Goal: Information Seeking & Learning: Learn about a topic

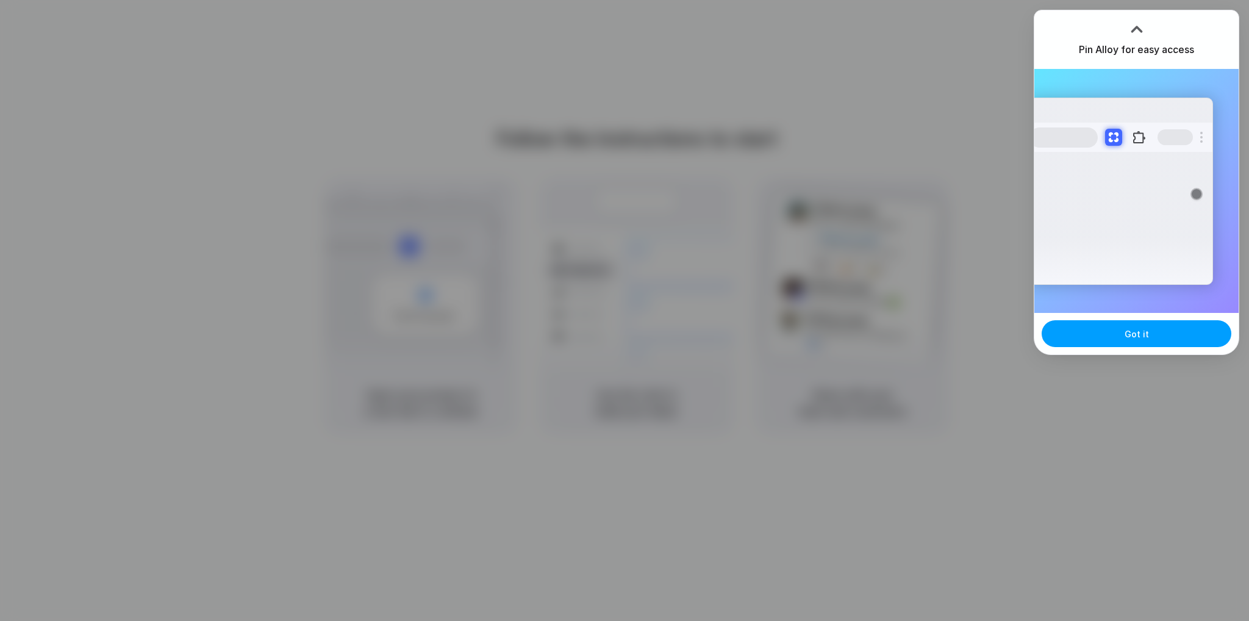
click at [1156, 334] on button "Got it" at bounding box center [1137, 333] width 190 height 27
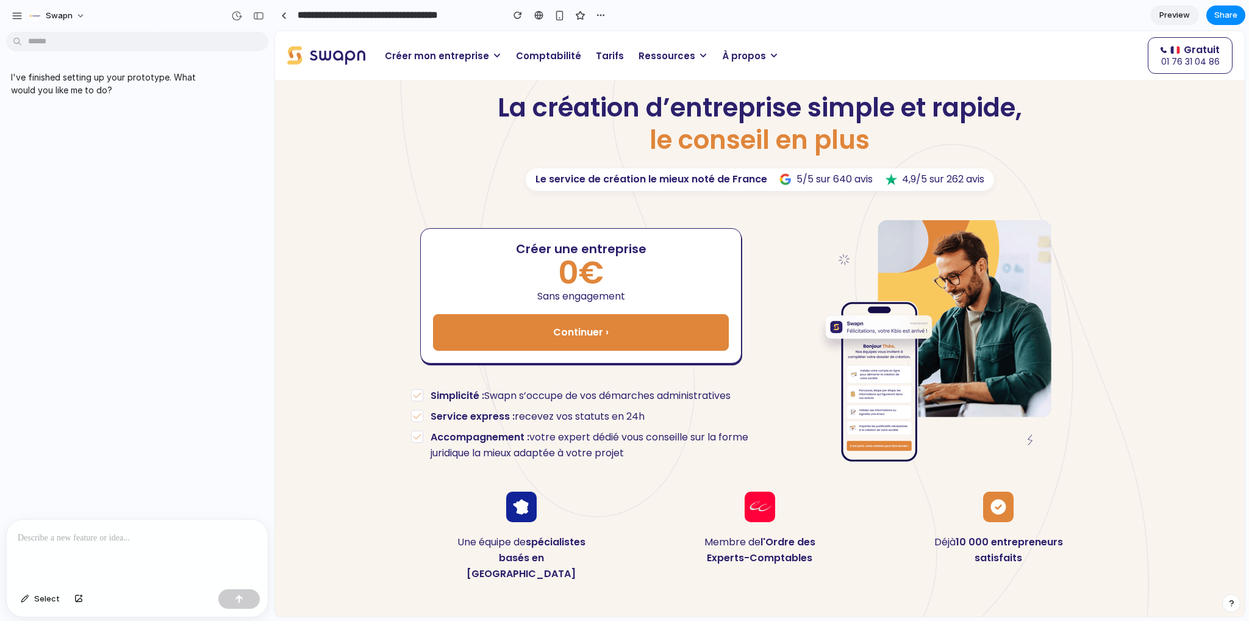
click at [76, 531] on p at bounding box center [137, 538] width 239 height 15
click at [131, 532] on p at bounding box center [137, 538] width 239 height 15
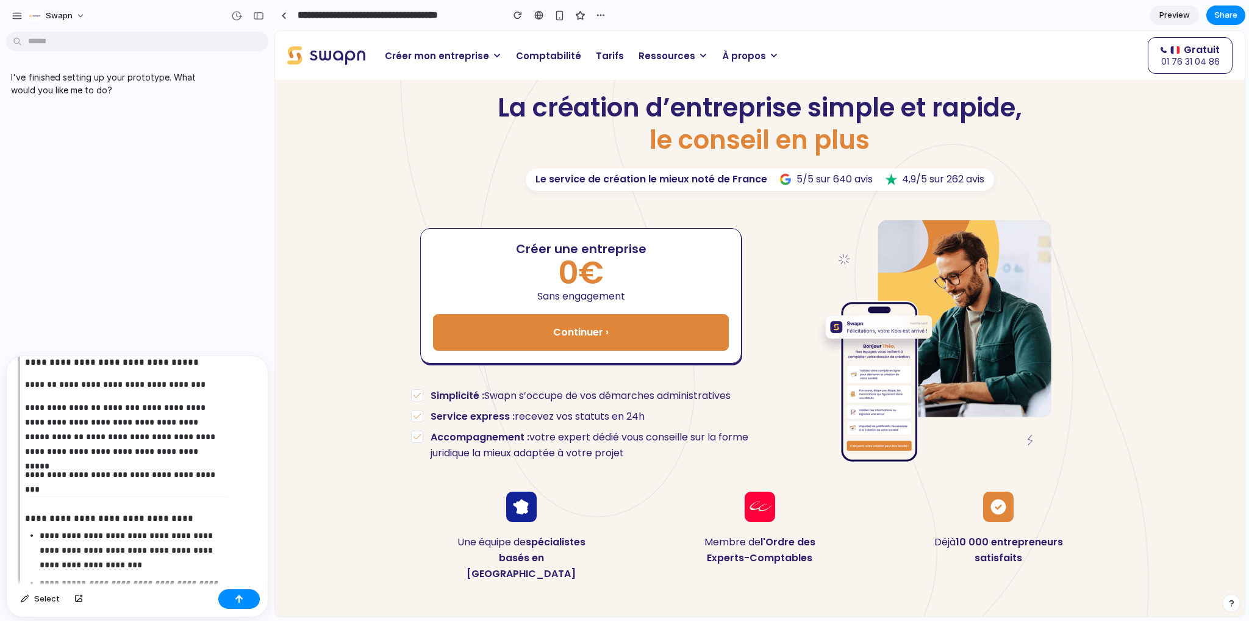
scroll to position [2432, 0]
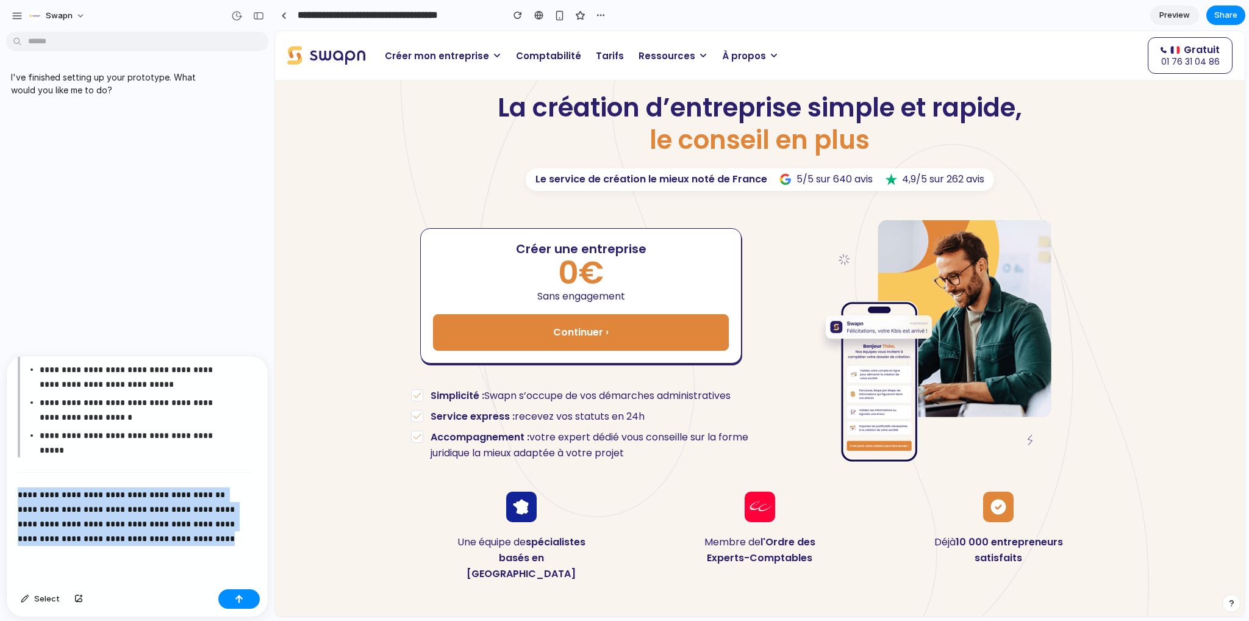
drag, startPoint x: 214, startPoint y: 543, endPoint x: -1, endPoint y: 438, distance: 238.9
click at [0, 438] on html "**********" at bounding box center [624, 310] width 1249 height 621
click at [102, 487] on p "**********" at bounding box center [132, 516] width 229 height 59
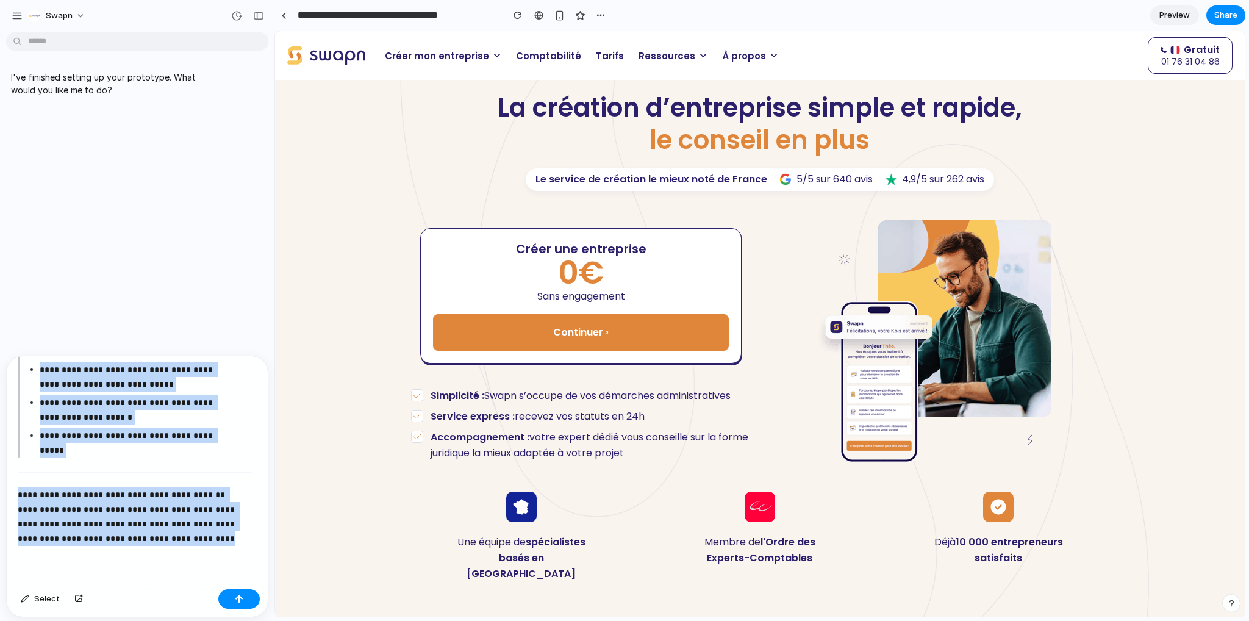
drag, startPoint x: 195, startPoint y: 532, endPoint x: 10, endPoint y: 463, distance: 197.4
click at [10, 463] on div "**********" at bounding box center [135, 470] width 256 height 228
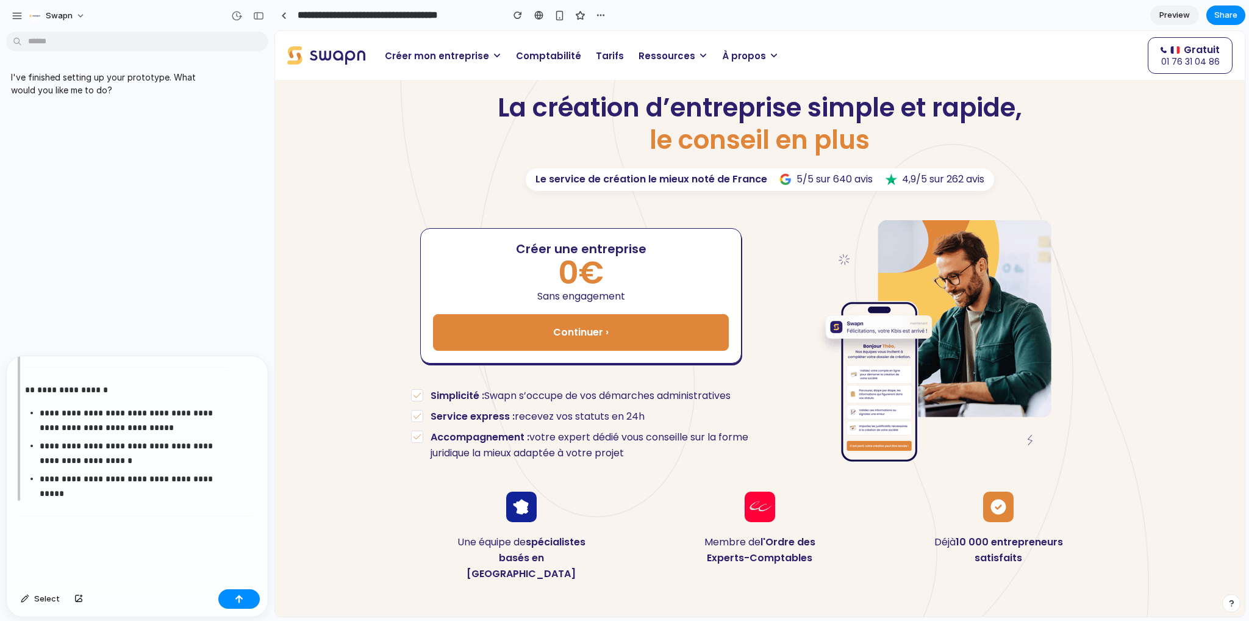
scroll to position [2388, 0]
click at [231, 603] on button "button" at bounding box center [238, 599] width 41 height 20
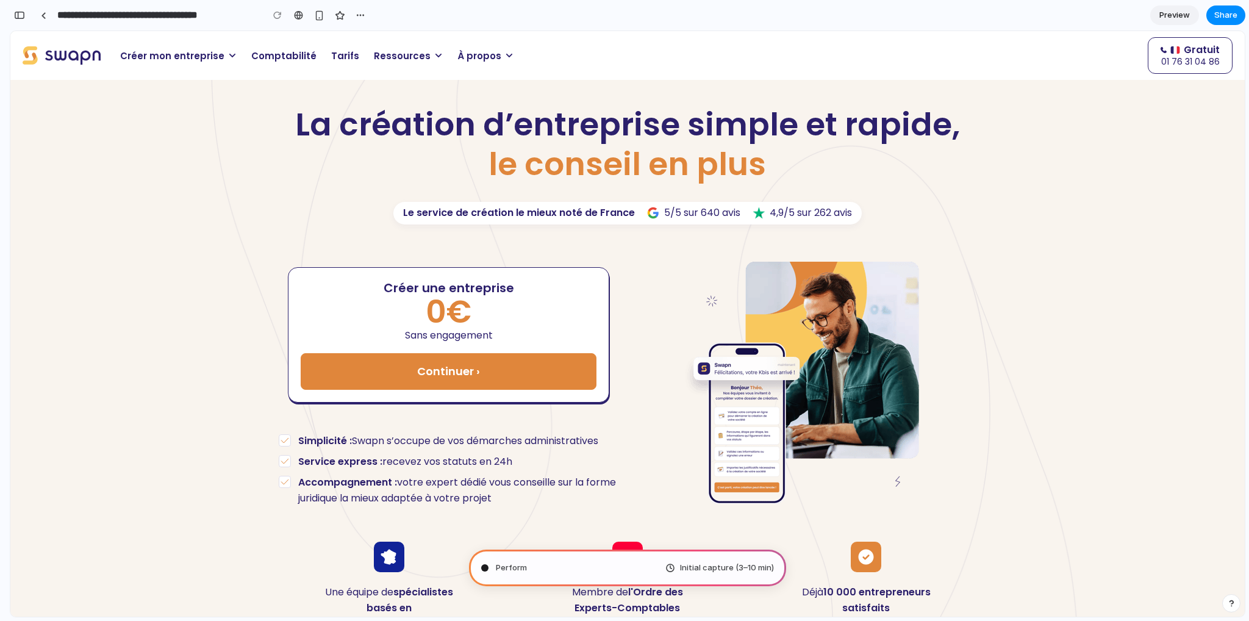
scroll to position [3338, 0]
type input "**********"
click at [44, 11] on link at bounding box center [43, 15] width 18 height 18
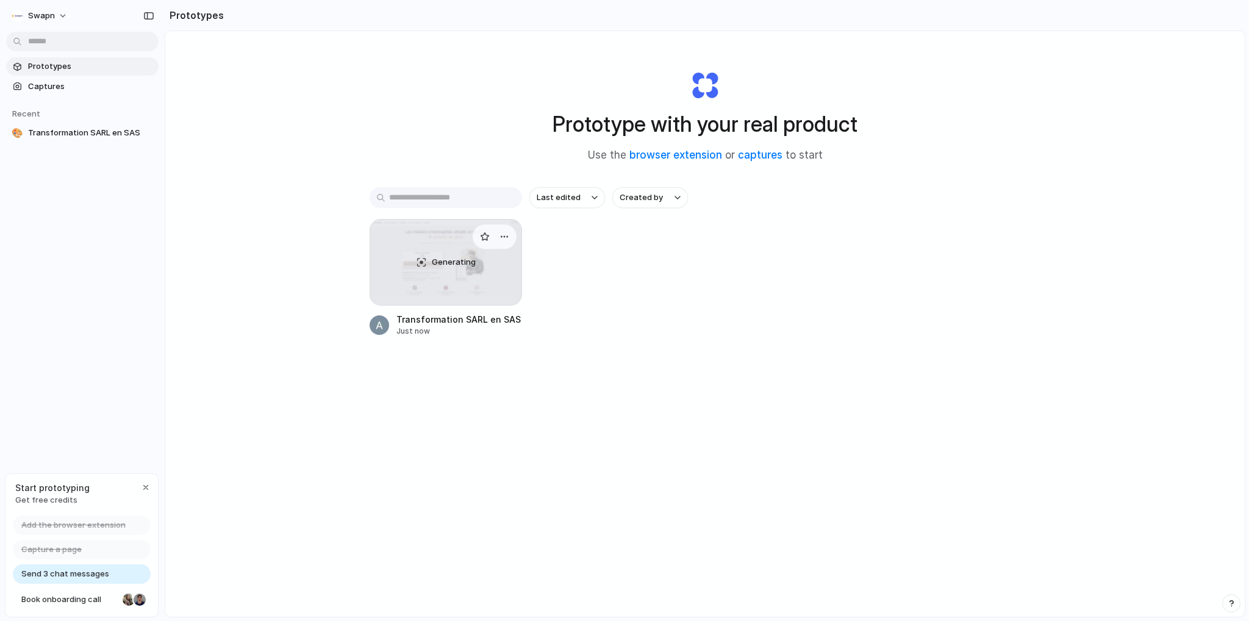
click at [442, 263] on span "Generating" at bounding box center [454, 262] width 44 height 12
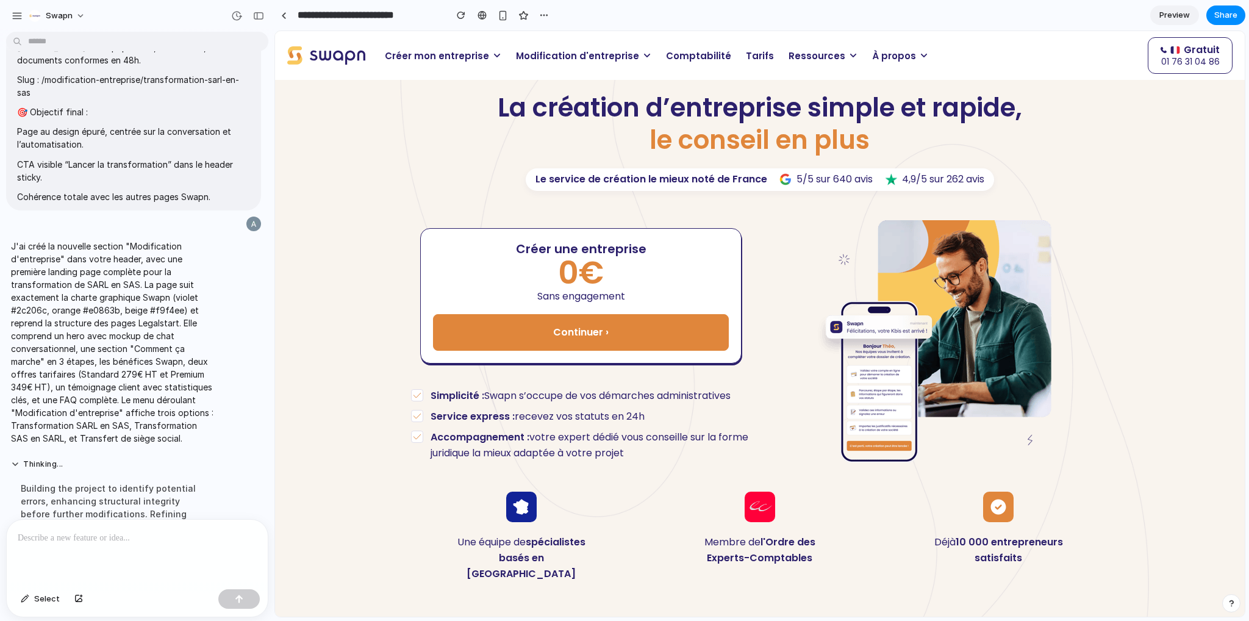
scroll to position [1820, 0]
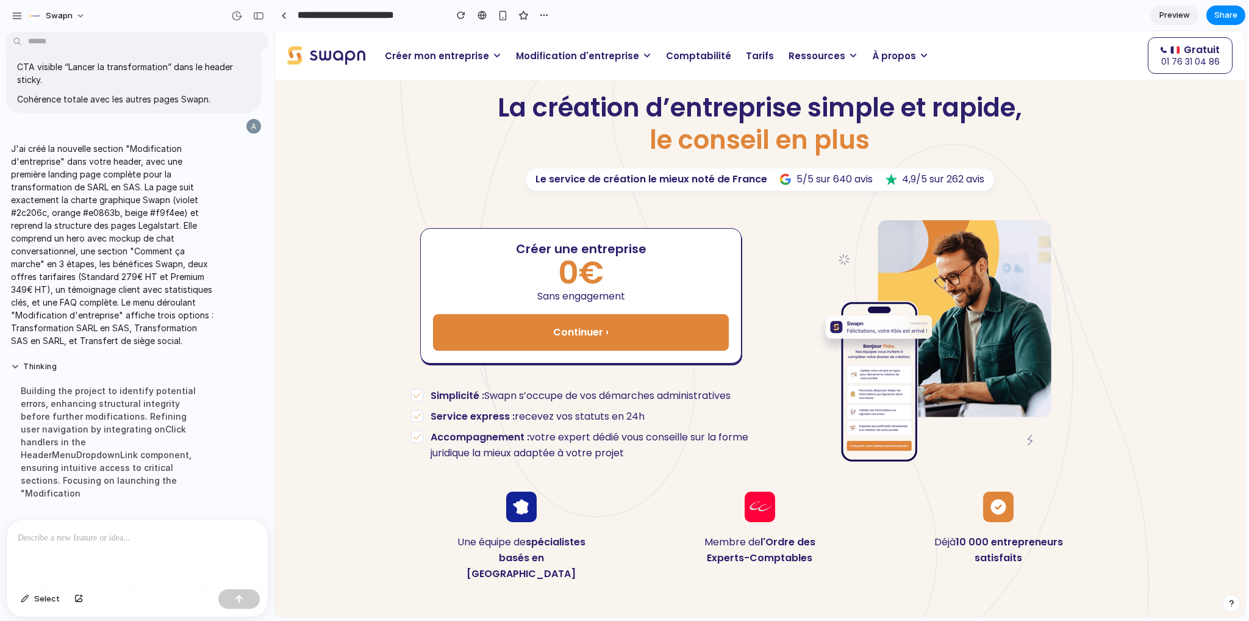
click at [621, 54] on span "Modification d'entreprise" at bounding box center [577, 56] width 123 height 14
click at [643, 54] on icon at bounding box center [647, 55] width 9 height 9
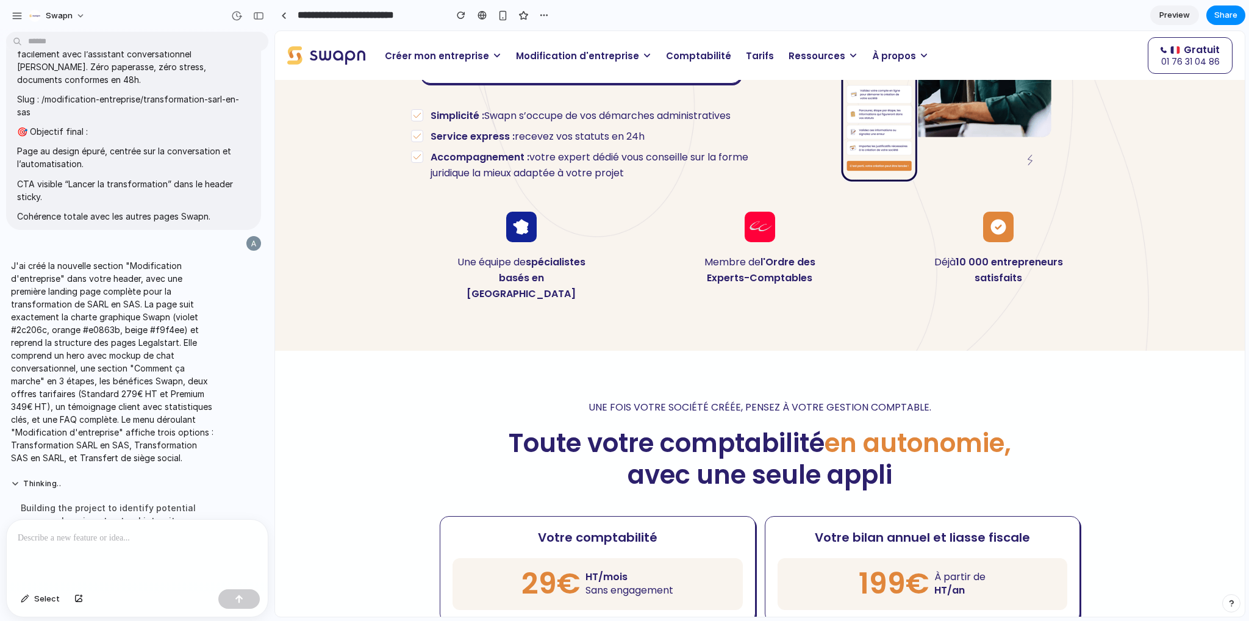
scroll to position [204, 0]
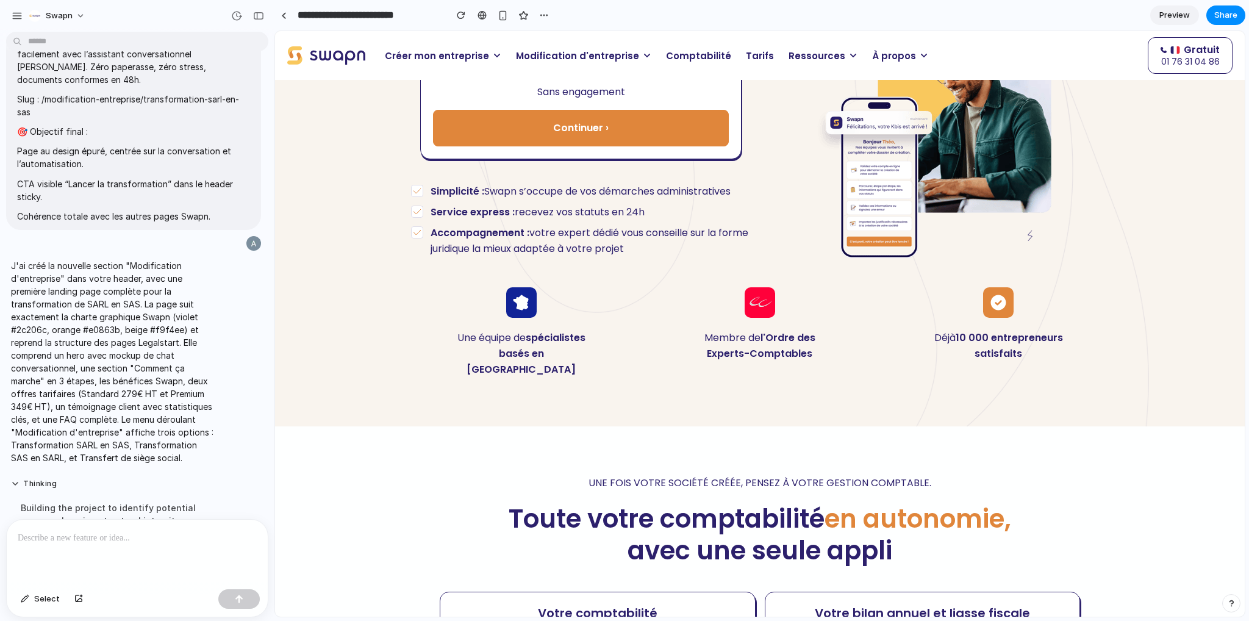
click at [610, 55] on span "Modification d'entreprise" at bounding box center [577, 56] width 123 height 14
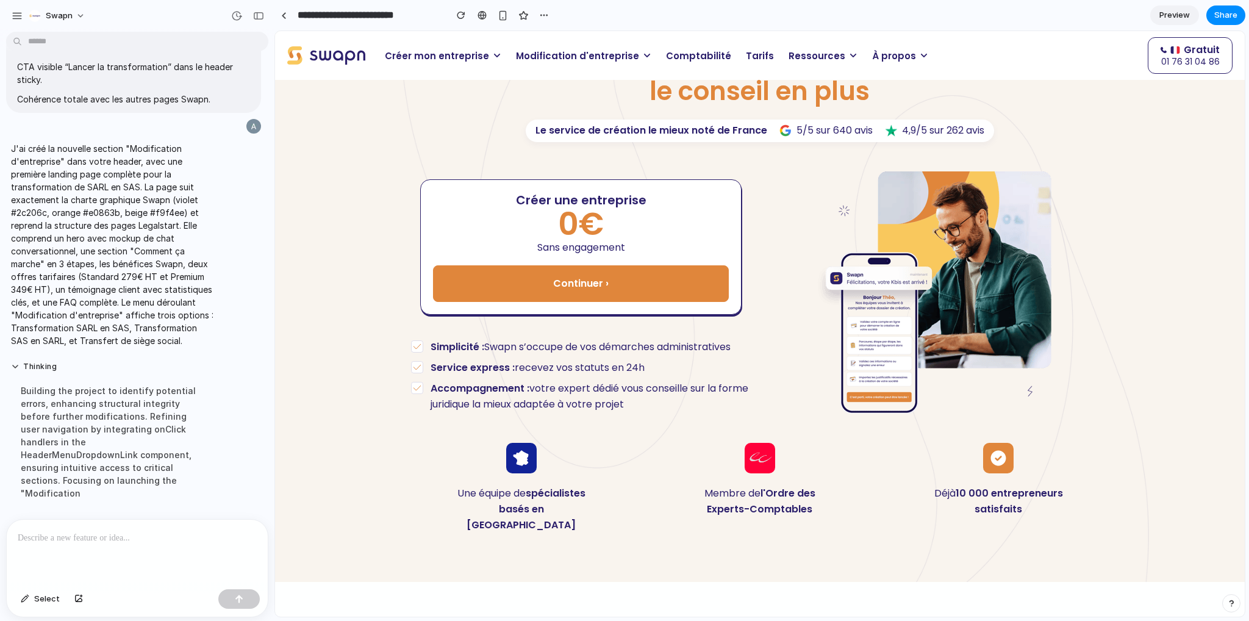
scroll to position [0, 0]
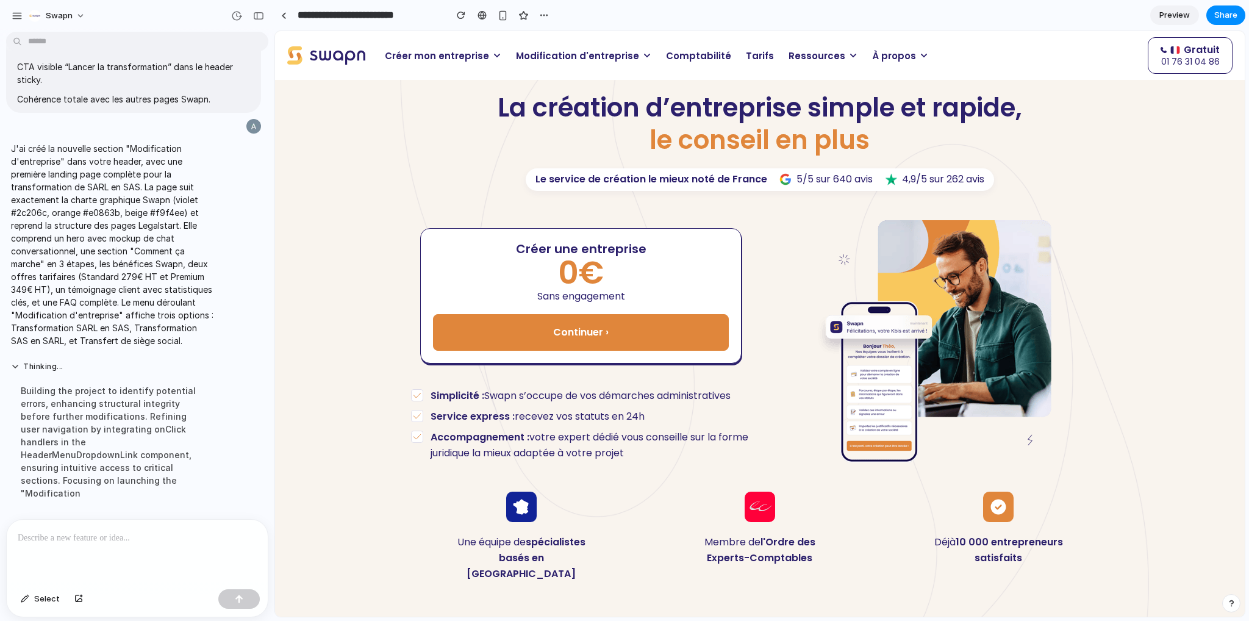
click at [588, 59] on span "Modification d'entreprise" at bounding box center [577, 56] width 123 height 14
click at [613, 52] on span "Modification d'entreprise" at bounding box center [577, 56] width 123 height 14
click at [87, 542] on div at bounding box center [137, 552] width 261 height 65
drag, startPoint x: 80, startPoint y: 529, endPoint x: 16, endPoint y: 526, distance: 64.1
click at [16, 526] on div "****" at bounding box center [137, 552] width 261 height 65
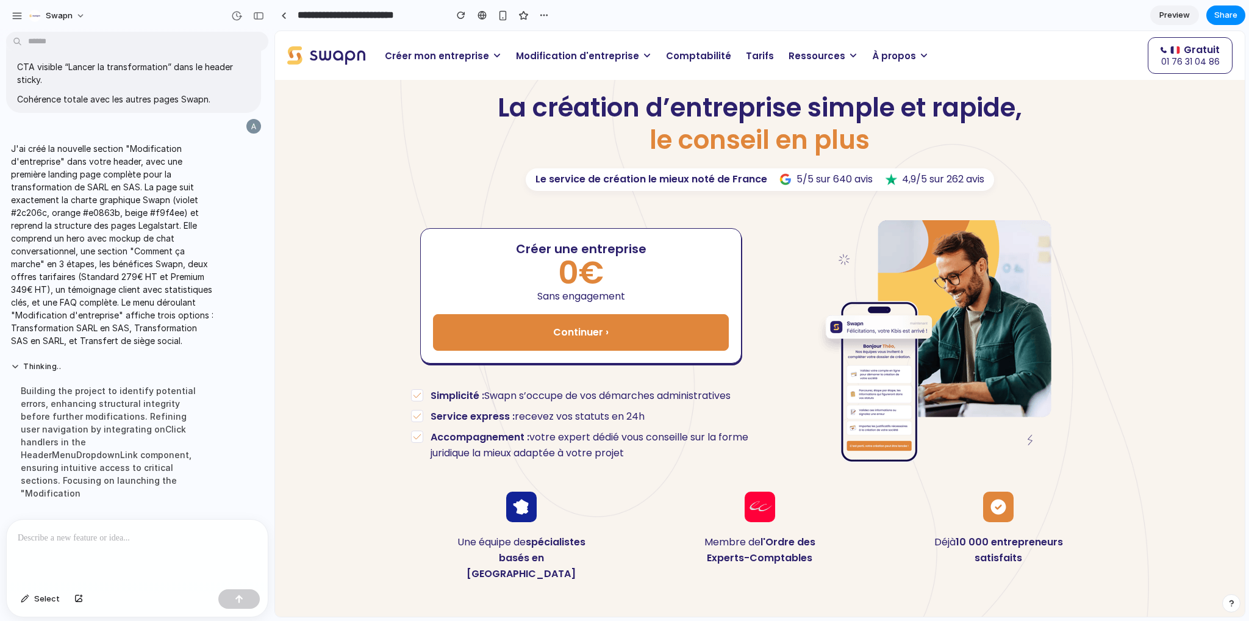
click at [645, 48] on p "Modification d'entreprise" at bounding box center [584, 56] width 150 height 24
click at [628, 59] on p "Modification d'entreprise" at bounding box center [584, 56] width 150 height 24
click at [537, 56] on span "Modification d'entreprise" at bounding box center [577, 56] width 123 height 14
click at [538, 56] on span "Modification d'entreprise" at bounding box center [577, 56] width 123 height 14
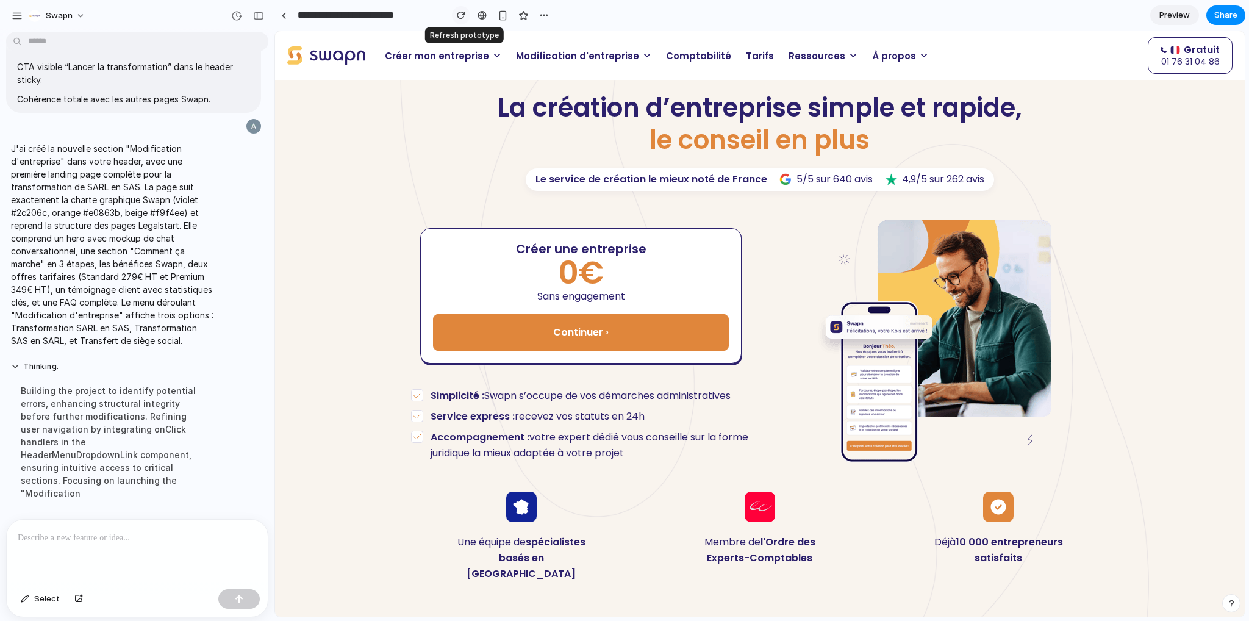
click at [462, 15] on div "button" at bounding box center [461, 15] width 9 height 9
click at [557, 62] on span "Modification d'entreprise" at bounding box center [577, 56] width 123 height 14
click at [640, 54] on p "Modification d'entreprise" at bounding box center [584, 56] width 150 height 24
click at [621, 56] on span "Modification d'entreprise" at bounding box center [577, 56] width 123 height 14
click at [90, 534] on p at bounding box center [135, 538] width 234 height 15
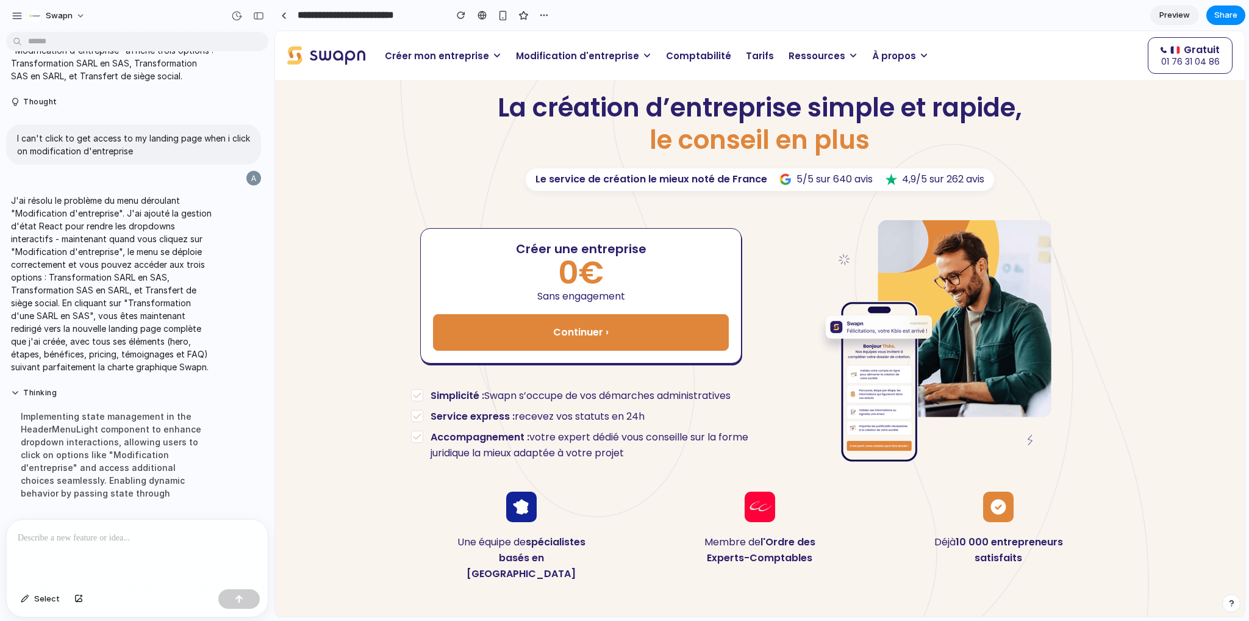
click at [625, 55] on span "Modification d'entreprise" at bounding box center [577, 56] width 123 height 14
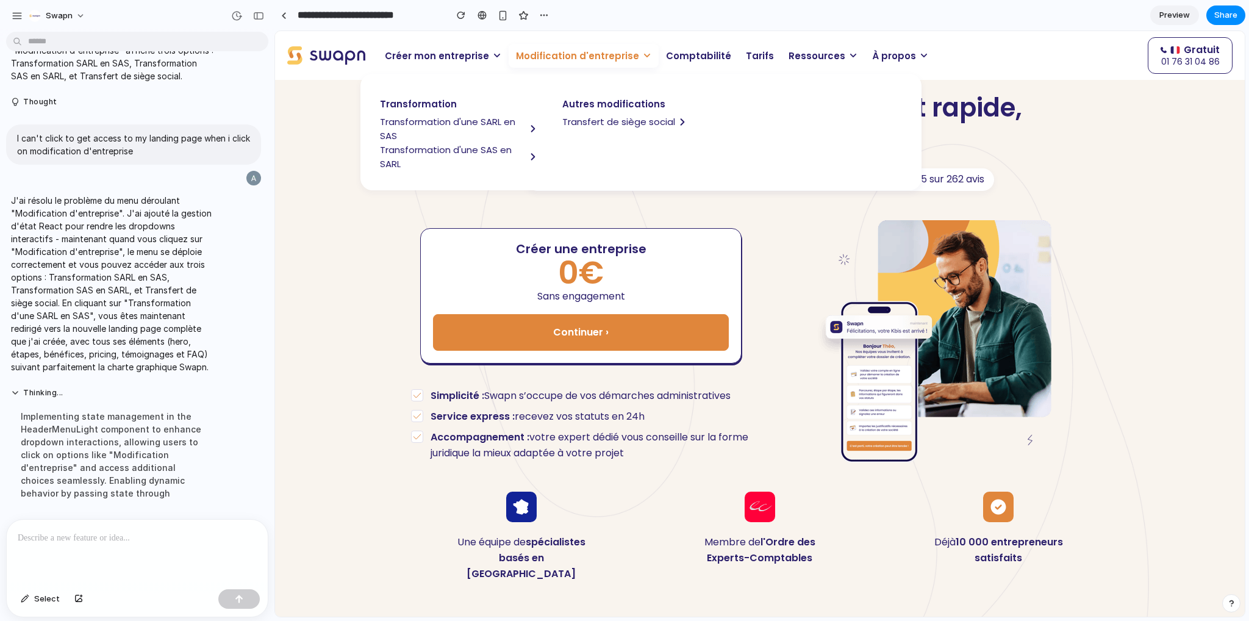
click at [467, 123] on span "Transformation d'une SARL en SAS" at bounding box center [453, 129] width 146 height 28
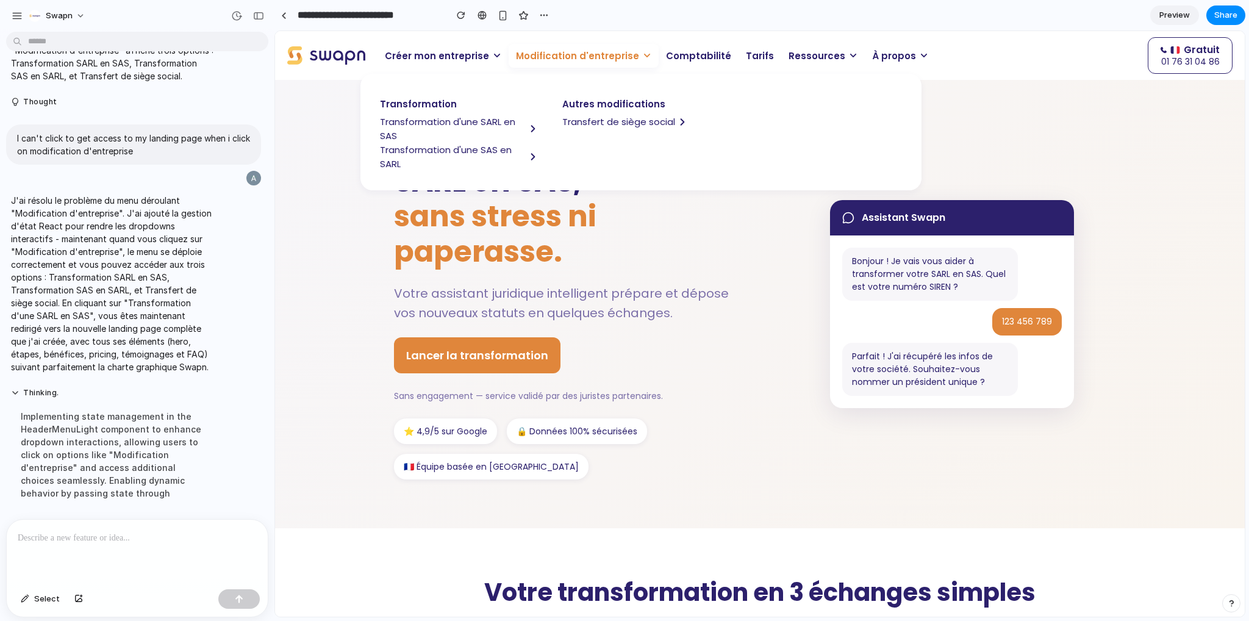
click at [503, 221] on span "sans stress ni paperasse." at bounding box center [495, 234] width 202 height 76
click at [643, 53] on icon at bounding box center [647, 55] width 9 height 9
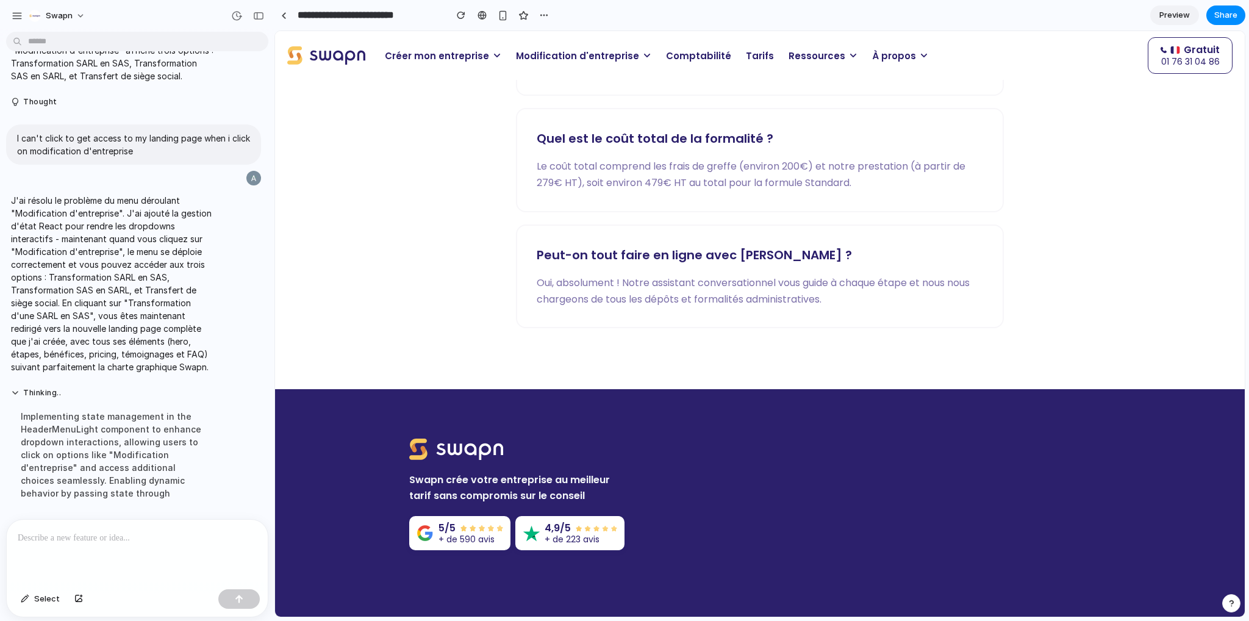
scroll to position [2256, 0]
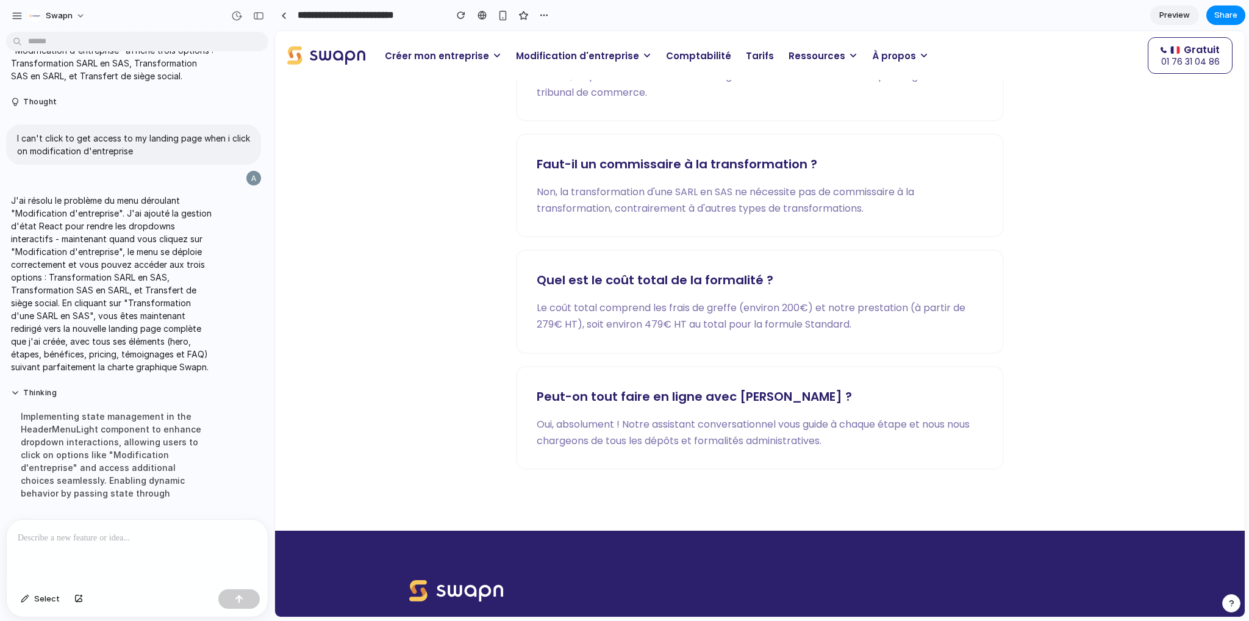
click at [549, 52] on span "Modification d'entreprise" at bounding box center [577, 56] width 123 height 14
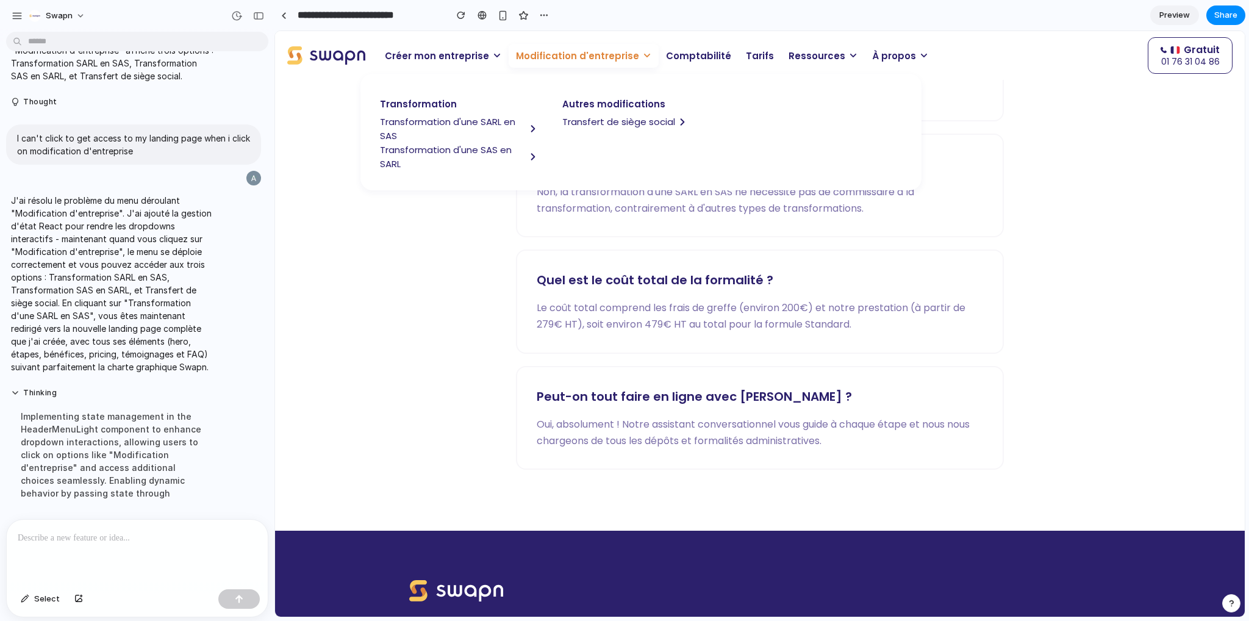
click at [409, 159] on span "Transformation d'une SAS en SARL" at bounding box center [453, 157] width 146 height 28
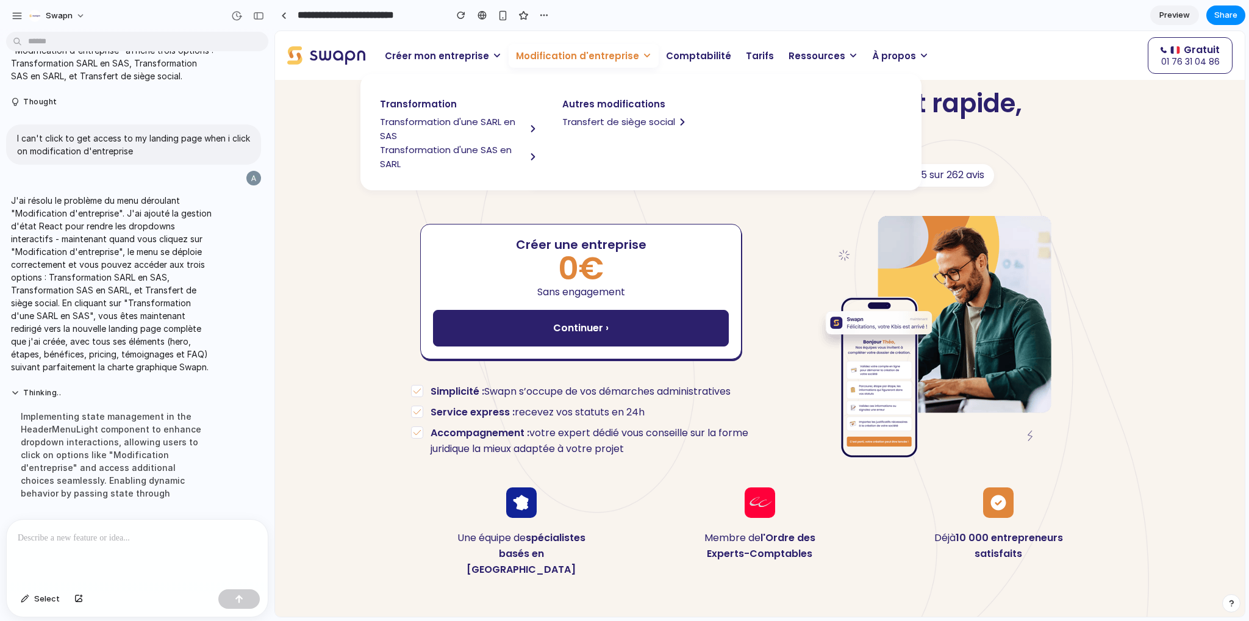
scroll to position [0, 0]
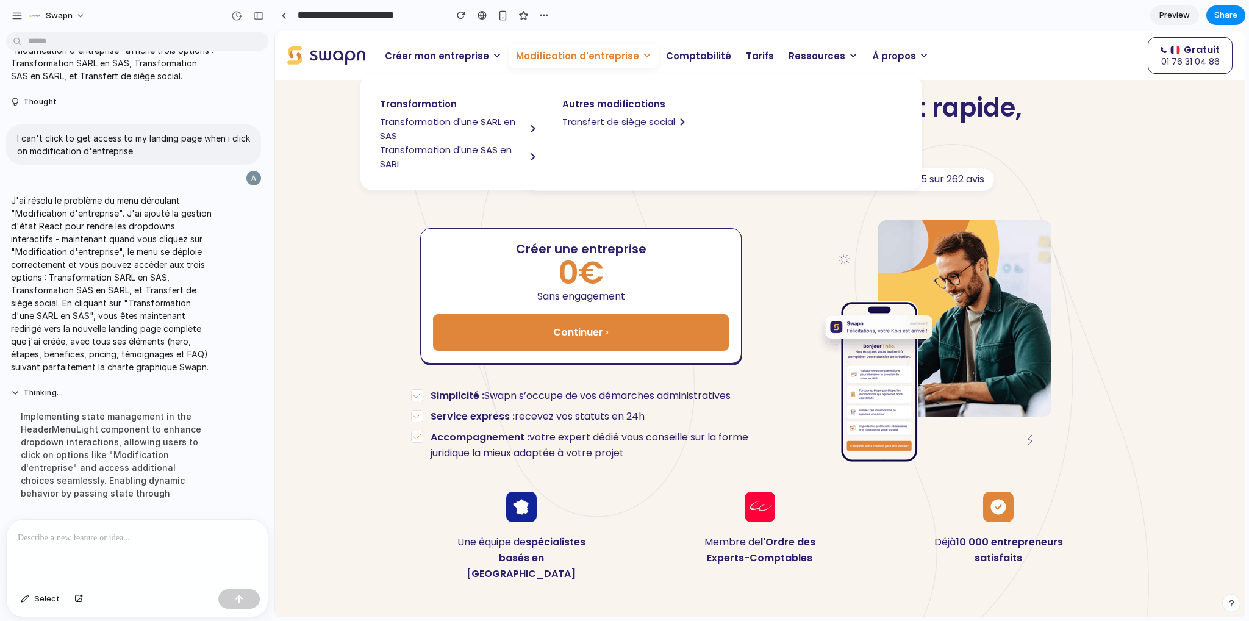
click at [465, 121] on span "Transformation d'une SARL en SAS" at bounding box center [453, 129] width 146 height 28
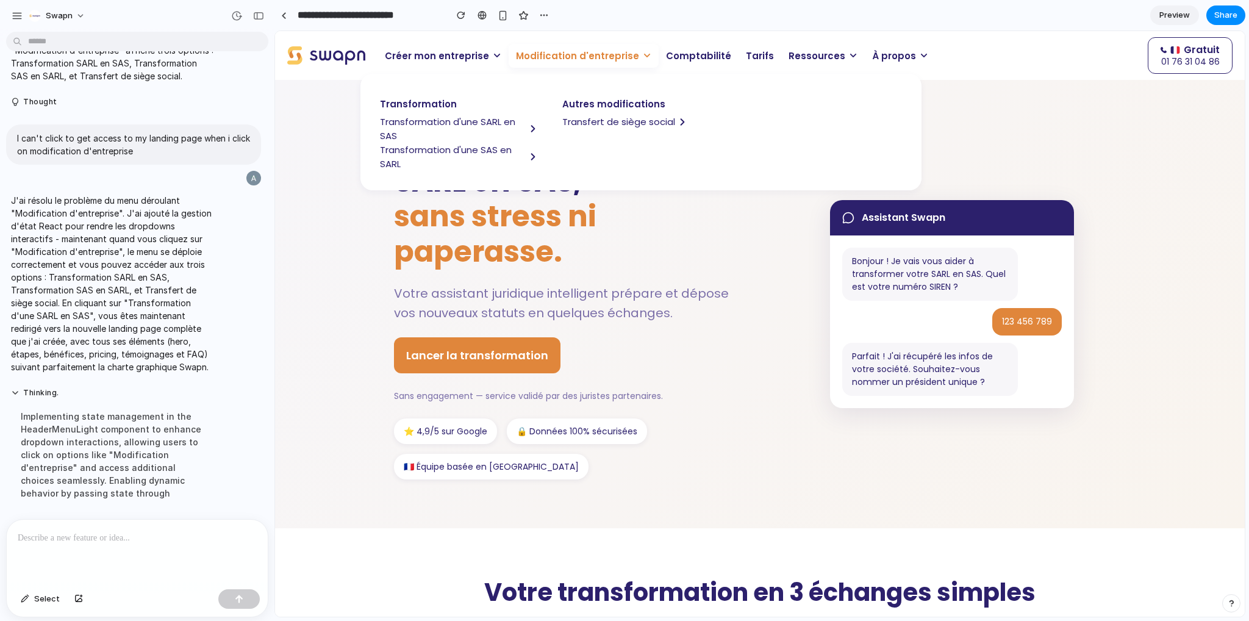
click at [556, 250] on span "sans stress ni paperasse." at bounding box center [495, 234] width 202 height 76
click at [576, 262] on h1 "Transformez votre SARL en SAS, sans stress ni paperasse." at bounding box center [568, 199] width 348 height 140
click at [643, 54] on icon at bounding box center [647, 55] width 9 height 9
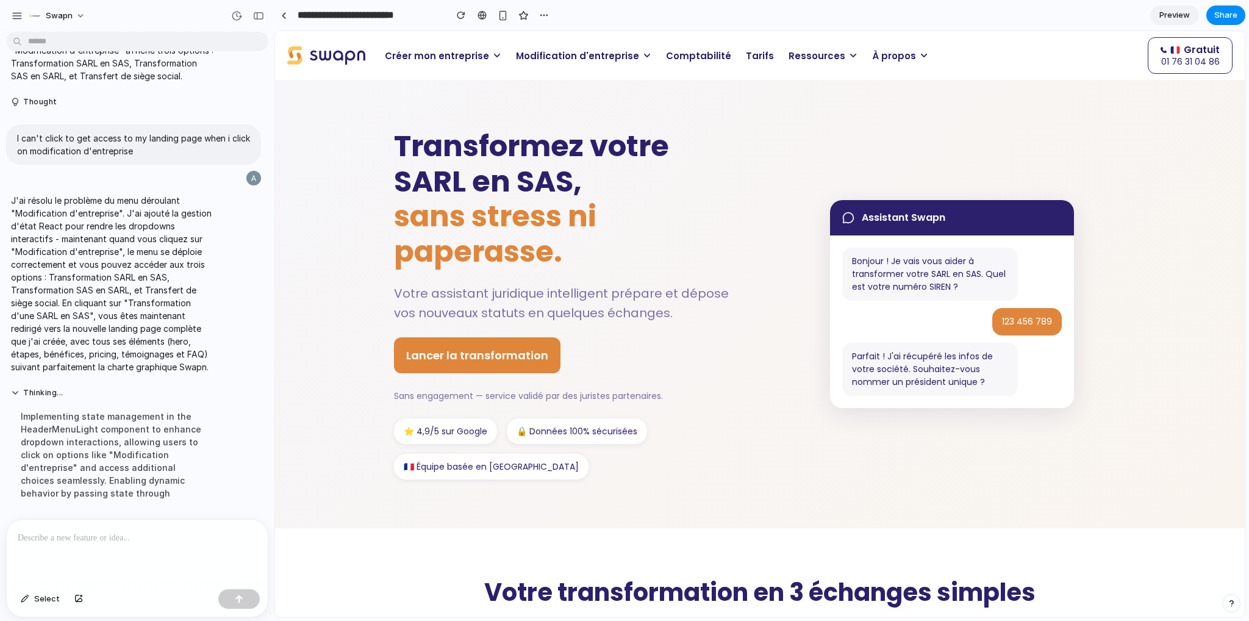
click at [625, 55] on span "Modification d'entreprise" at bounding box center [577, 56] width 123 height 14
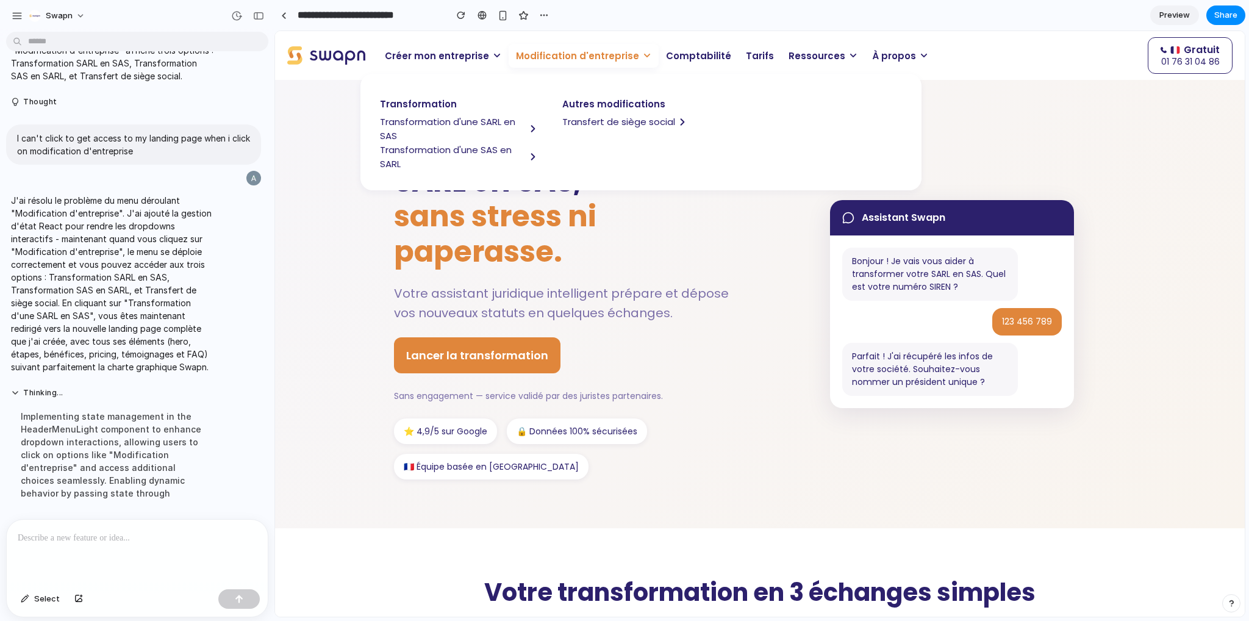
click at [442, 263] on span "sans stress ni paperasse." at bounding box center [495, 234] width 202 height 76
click at [592, 52] on span "Modification d'entreprise" at bounding box center [577, 56] width 123 height 14
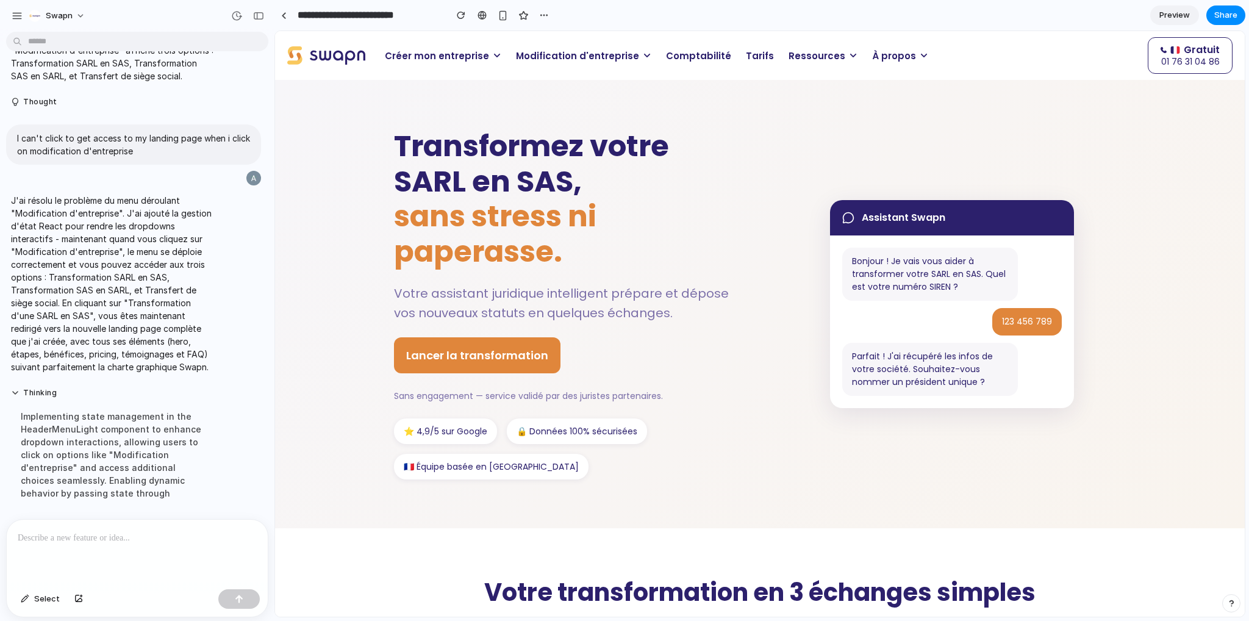
click at [107, 537] on p at bounding box center [135, 538] width 234 height 15
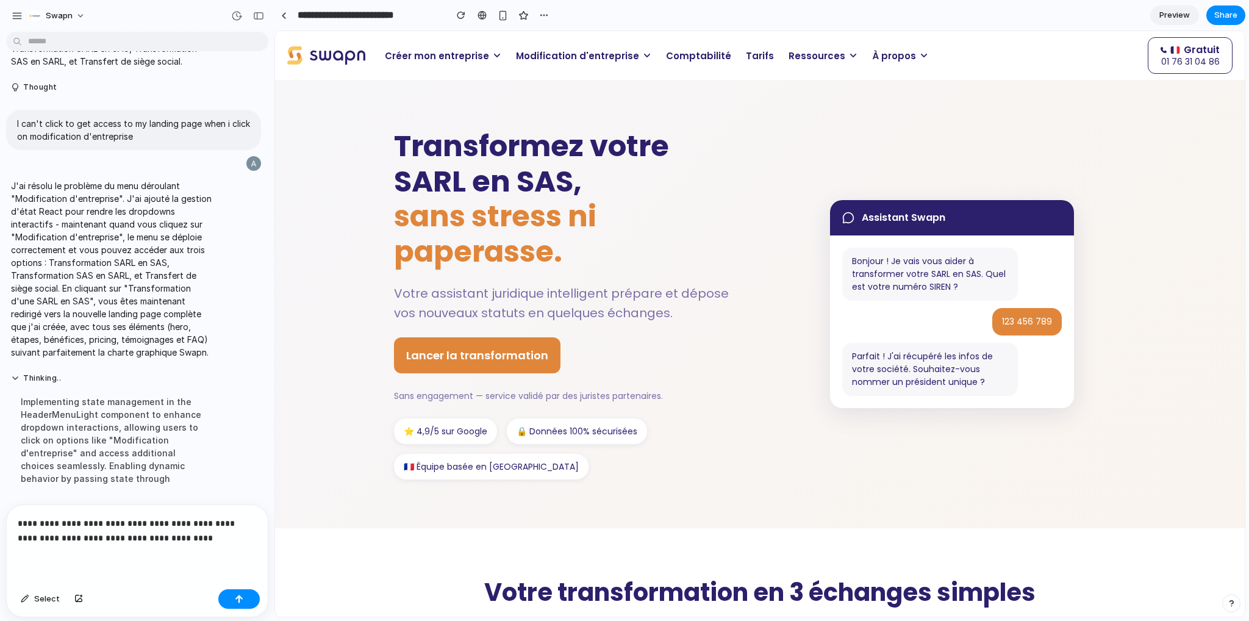
click at [643, 55] on icon at bounding box center [647, 55] width 9 height 9
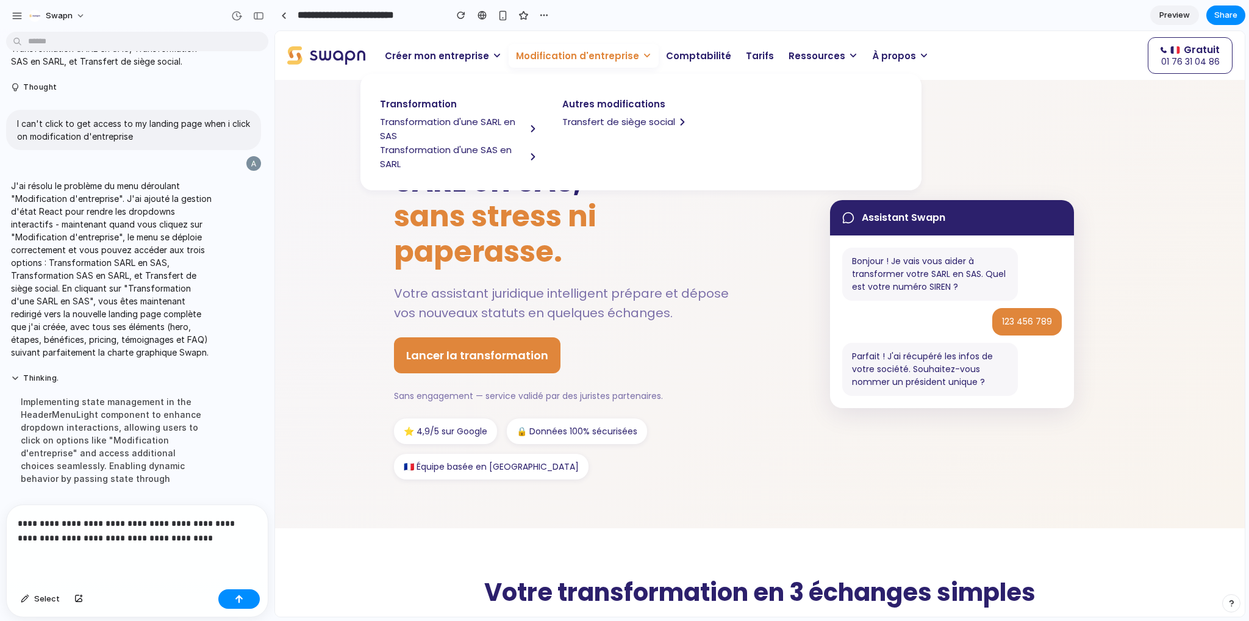
click at [192, 537] on p "**********" at bounding box center [135, 530] width 234 height 29
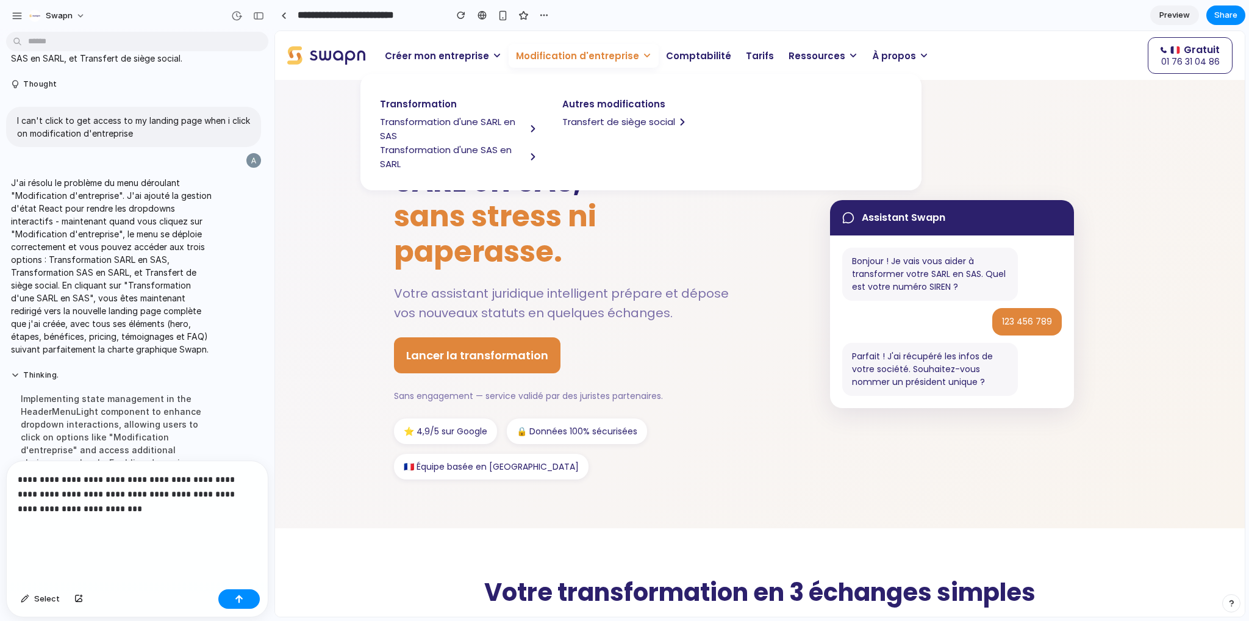
click at [54, 540] on div "**********" at bounding box center [137, 522] width 261 height 123
click at [57, 523] on p "**********" at bounding box center [135, 508] width 234 height 73
click at [59, 535] on p "**********" at bounding box center [135, 508] width 234 height 73
click at [48, 530] on p "**********" at bounding box center [135, 508] width 234 height 73
click at [56, 530] on p "**********" at bounding box center [135, 508] width 234 height 73
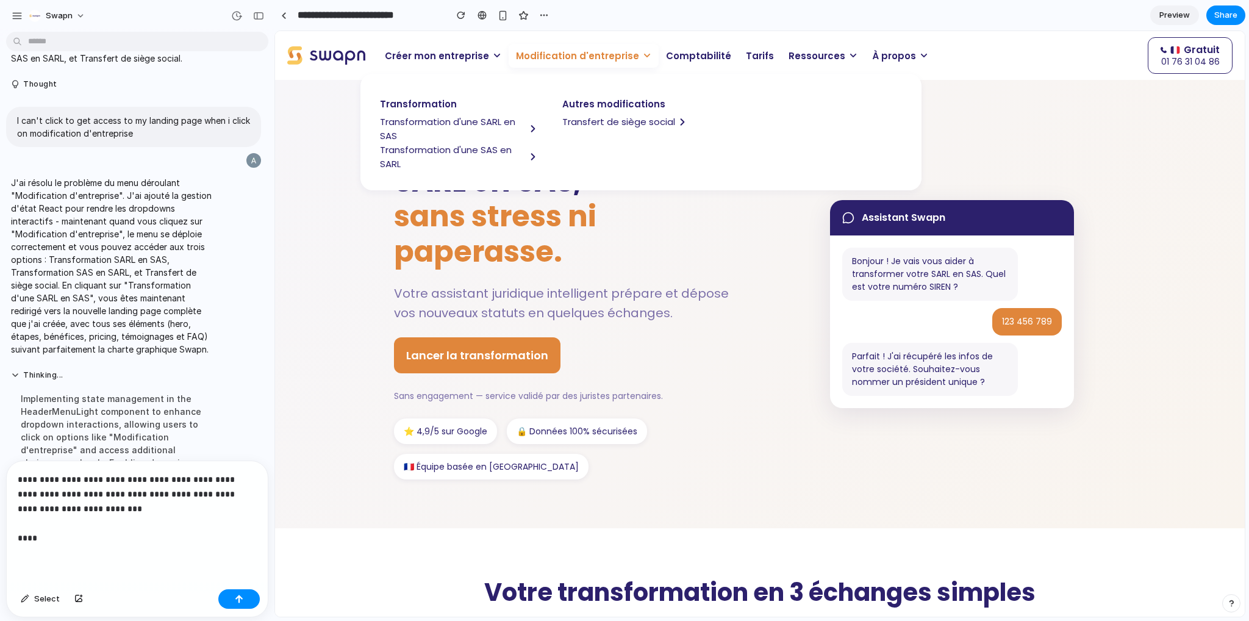
click at [56, 530] on p "**********" at bounding box center [135, 508] width 234 height 73
click at [44, 528] on p "**********" at bounding box center [135, 508] width 234 height 73
click at [58, 529] on p "**********" at bounding box center [135, 508] width 234 height 73
click at [58, 516] on p "**********" at bounding box center [135, 508] width 234 height 73
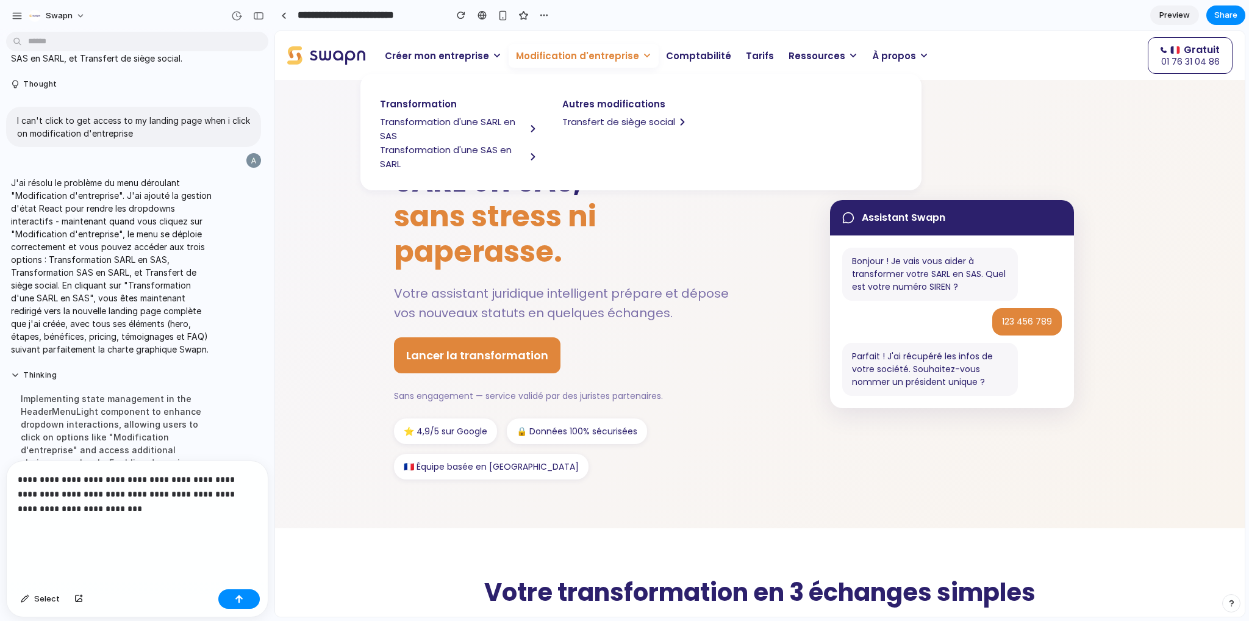
click at [107, 507] on p "**********" at bounding box center [135, 508] width 234 height 73
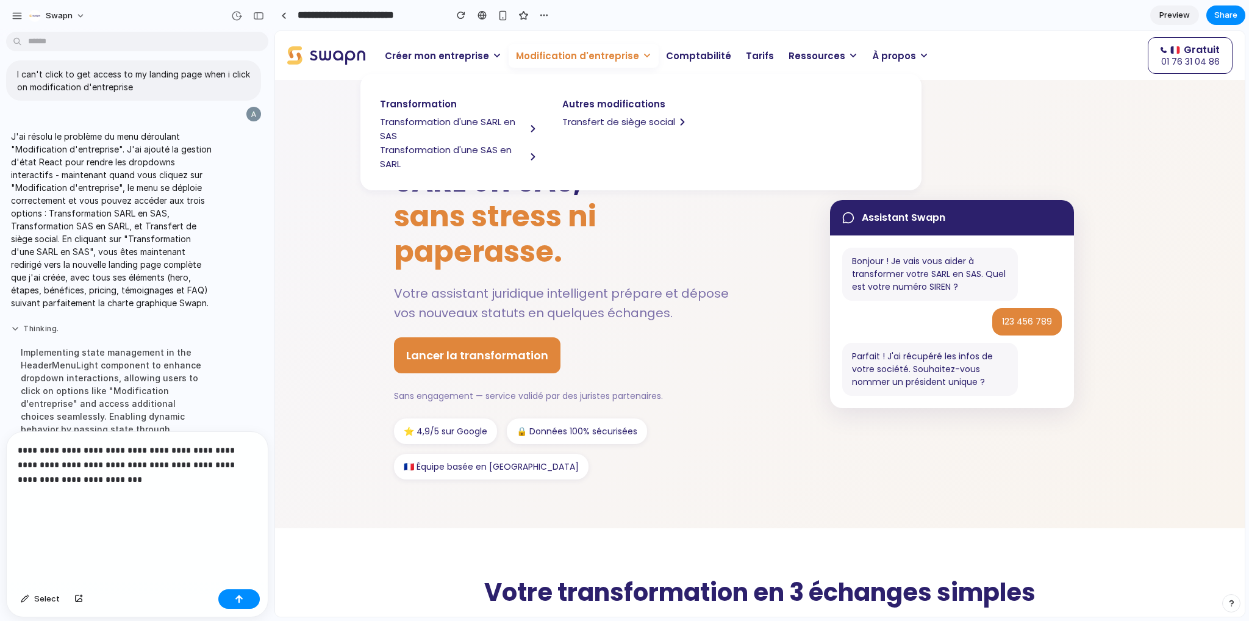
scroll to position [2186, 0]
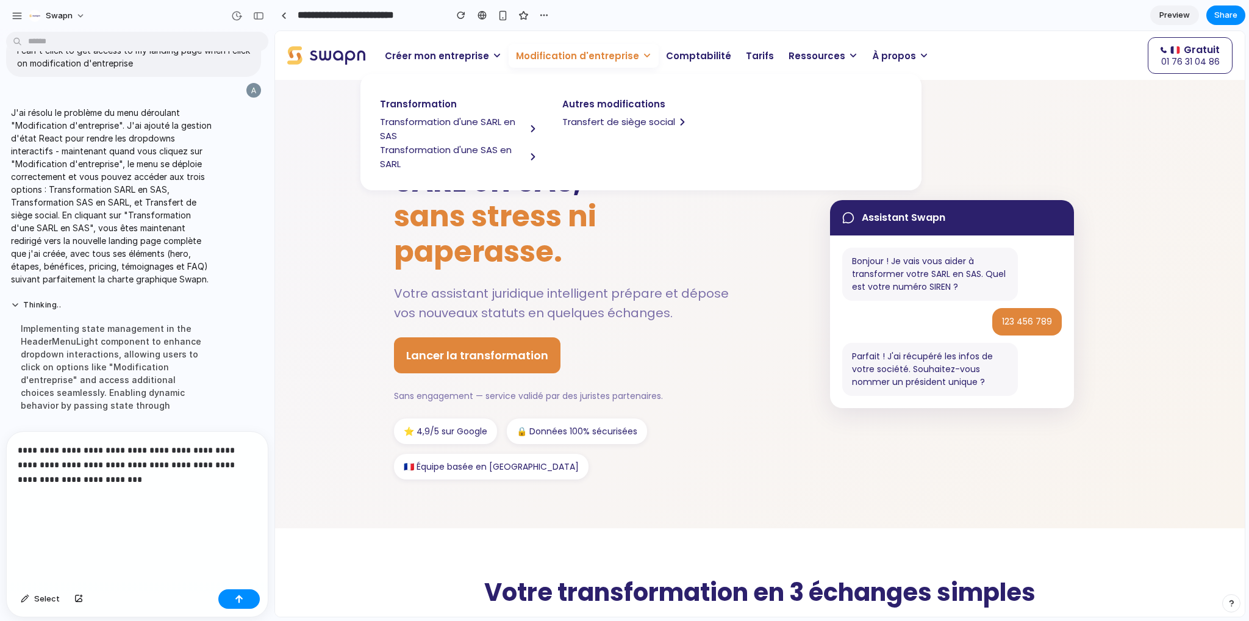
click at [131, 474] on p "**********" at bounding box center [135, 494] width 234 height 102
click at [123, 487] on p "**********" at bounding box center [135, 494] width 234 height 102
click at [120, 494] on p "**********" at bounding box center [135, 494] width 234 height 102
click at [117, 486] on p "**********" at bounding box center [135, 494] width 234 height 102
click at [115, 496] on p "**********" at bounding box center [135, 494] width 234 height 102
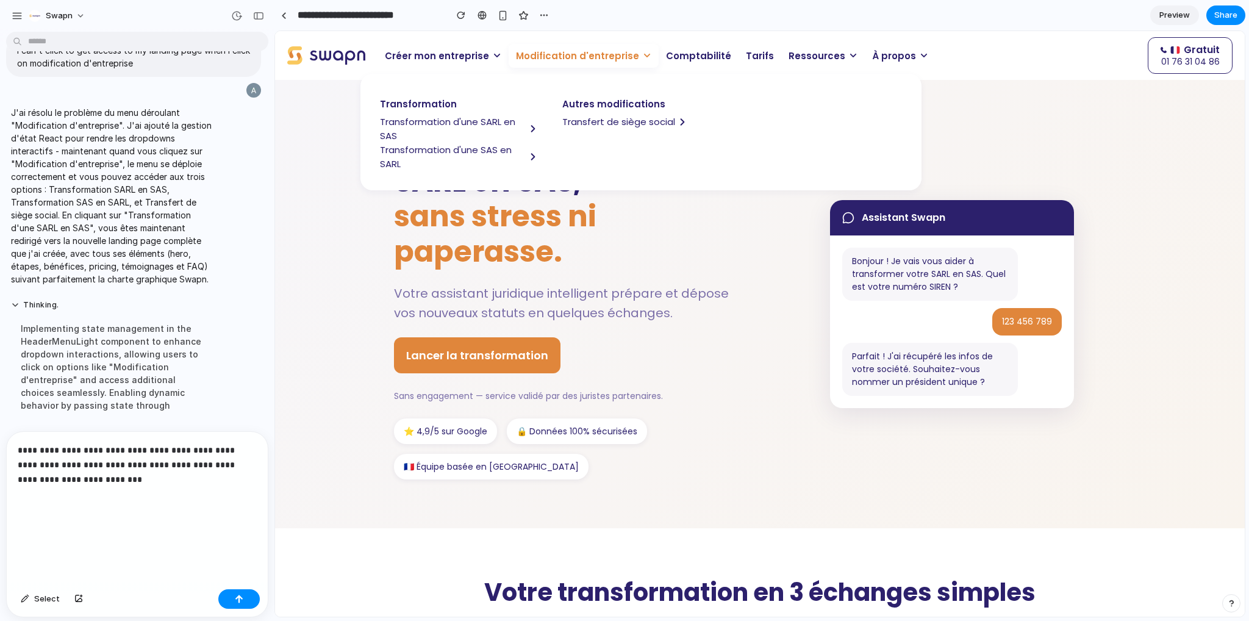
click at [146, 484] on p "**********" at bounding box center [135, 494] width 234 height 102
click at [145, 476] on p "**********" at bounding box center [135, 494] width 234 height 102
click at [38, 501] on p "**********" at bounding box center [135, 494] width 234 height 102
click at [42, 500] on p "**********" at bounding box center [135, 494] width 234 height 102
click at [44, 490] on p "**********" at bounding box center [135, 494] width 234 height 102
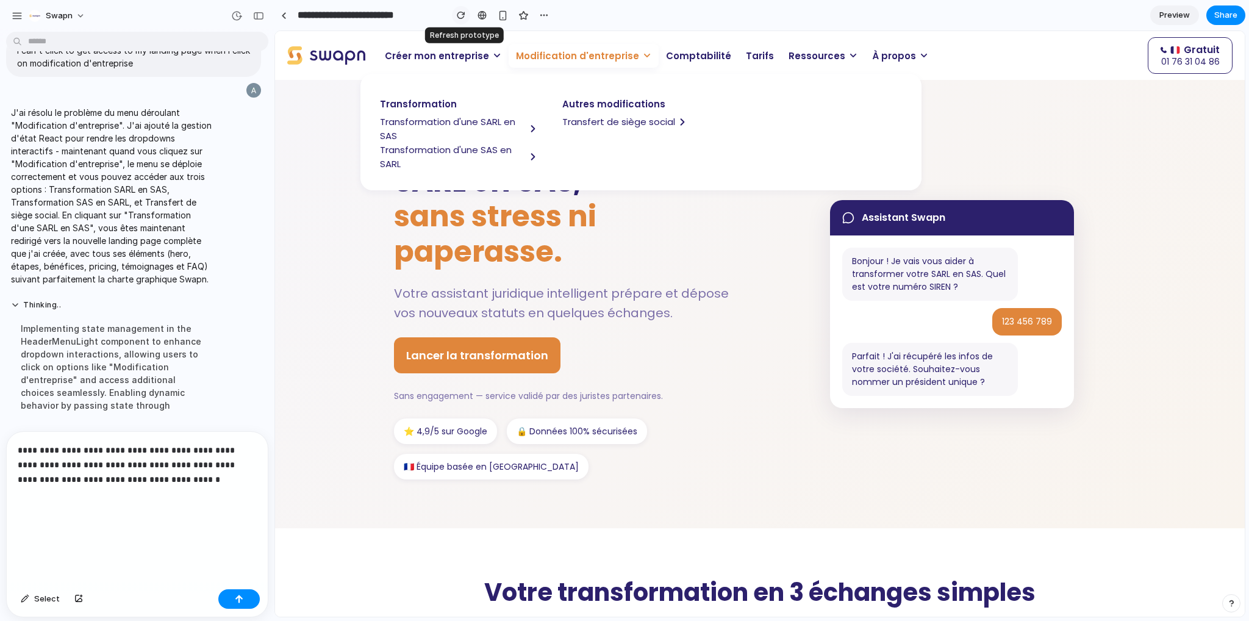
click at [466, 12] on button "button" at bounding box center [461, 15] width 18 height 18
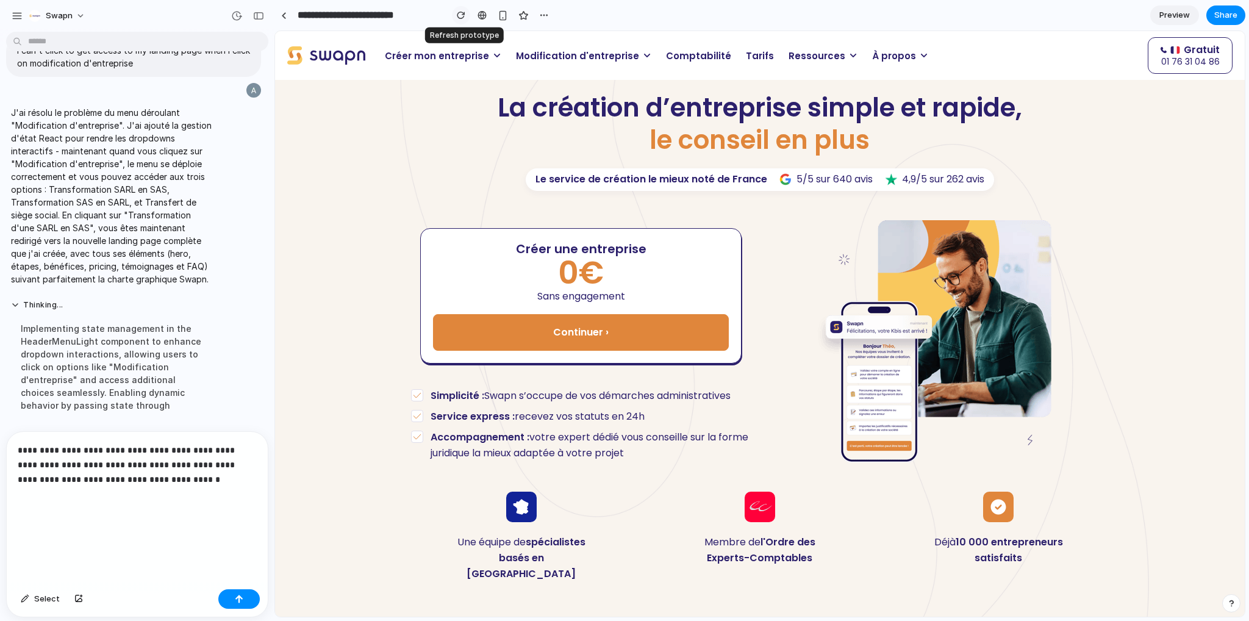
scroll to position [0, 0]
click at [563, 62] on span "Modification d'entreprise" at bounding box center [577, 56] width 123 height 14
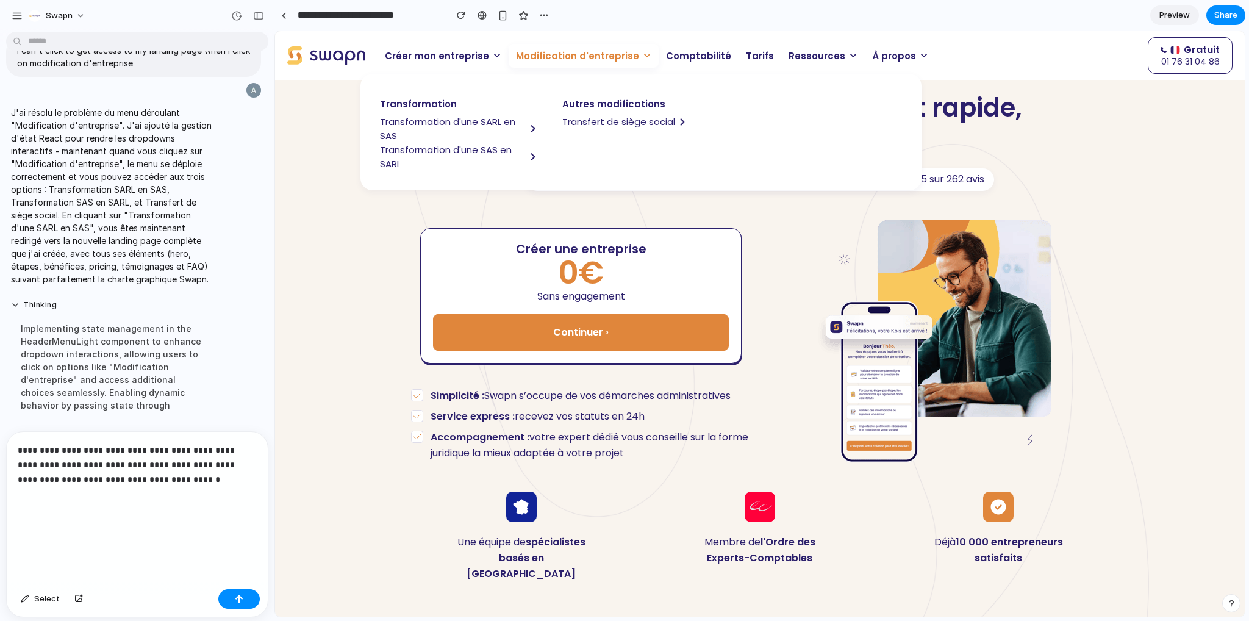
click at [450, 158] on span "Transformation d'une SAS en SARL" at bounding box center [453, 157] width 146 height 28
click at [457, 154] on span "Transformation d'une SAS en SARL" at bounding box center [453, 157] width 146 height 28
click at [465, 121] on span "Transformation d'une SARL en SAS" at bounding box center [453, 129] width 146 height 28
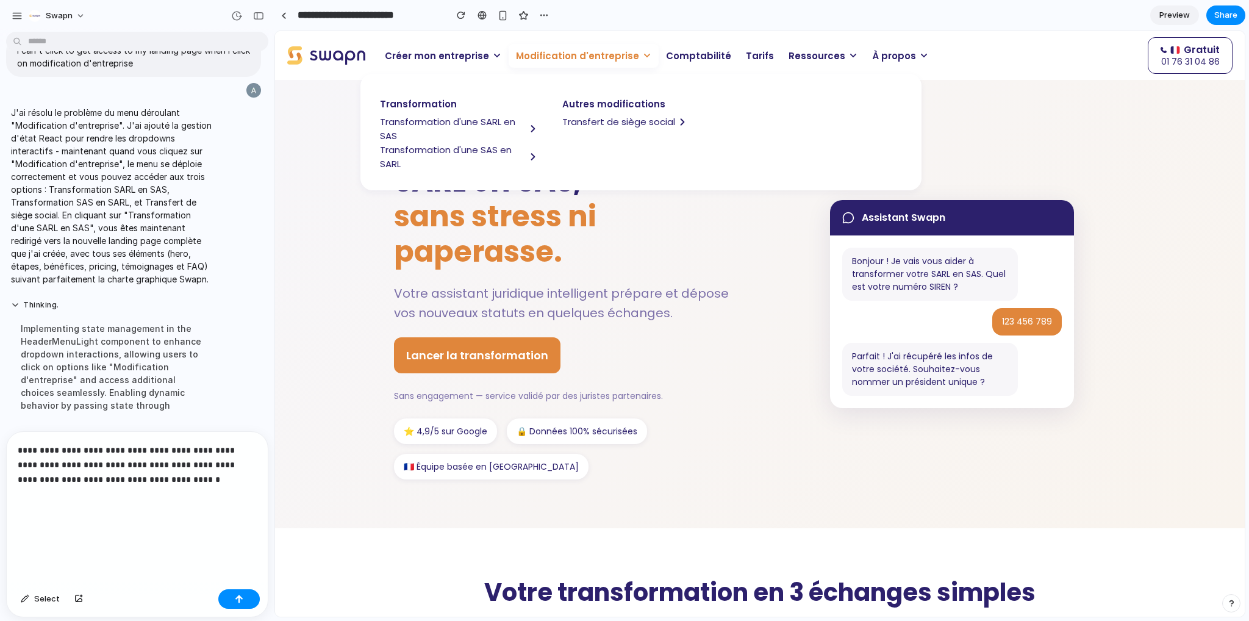
click at [484, 239] on span "sans stress ni paperasse." at bounding box center [495, 234] width 202 height 76
click at [643, 54] on icon at bounding box center [647, 55] width 9 height 9
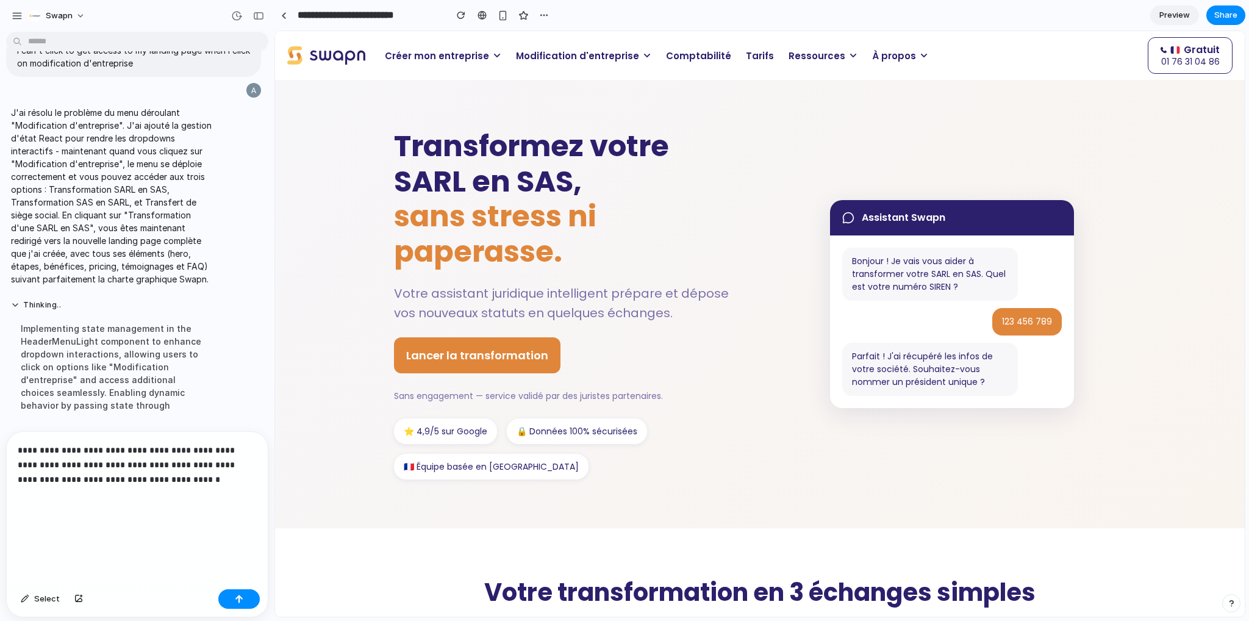
click at [643, 54] on icon at bounding box center [647, 55] width 9 height 9
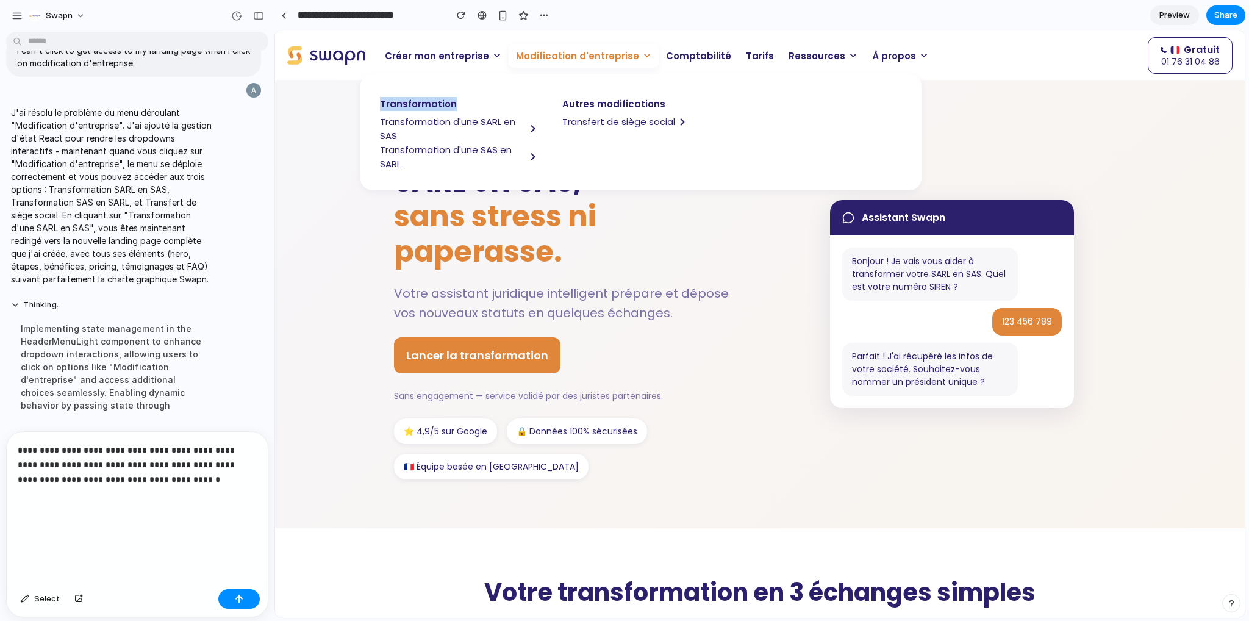
click at [644, 54] on icon at bounding box center [647, 56] width 6 height 4
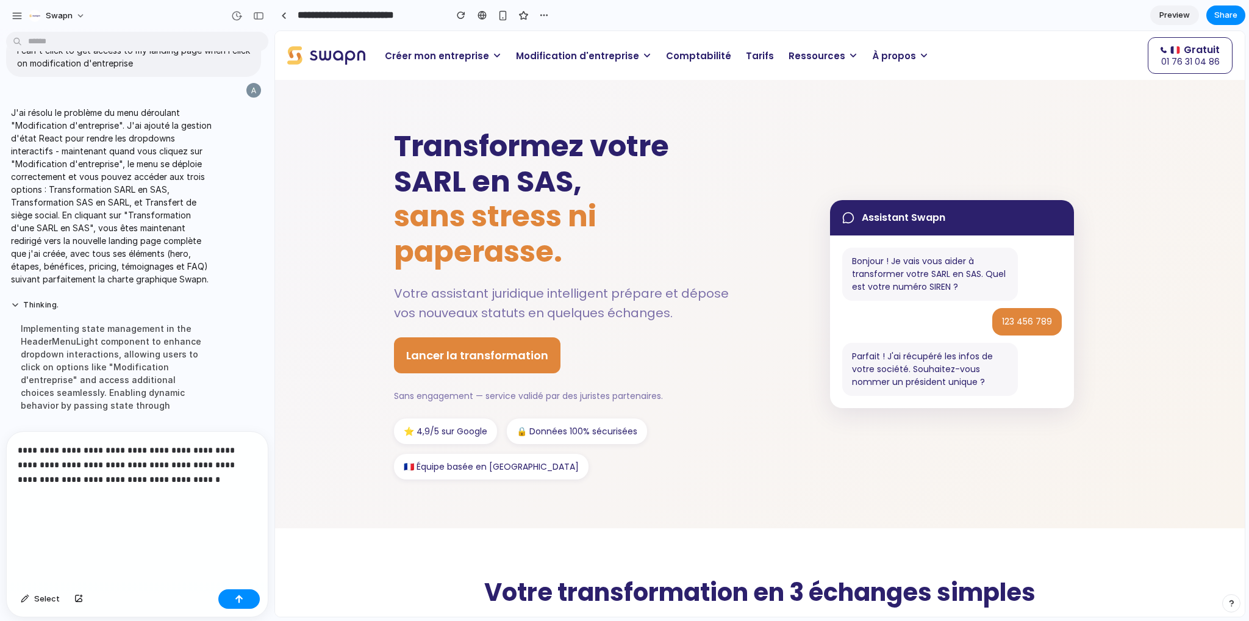
click at [644, 54] on icon at bounding box center [647, 56] width 6 height 4
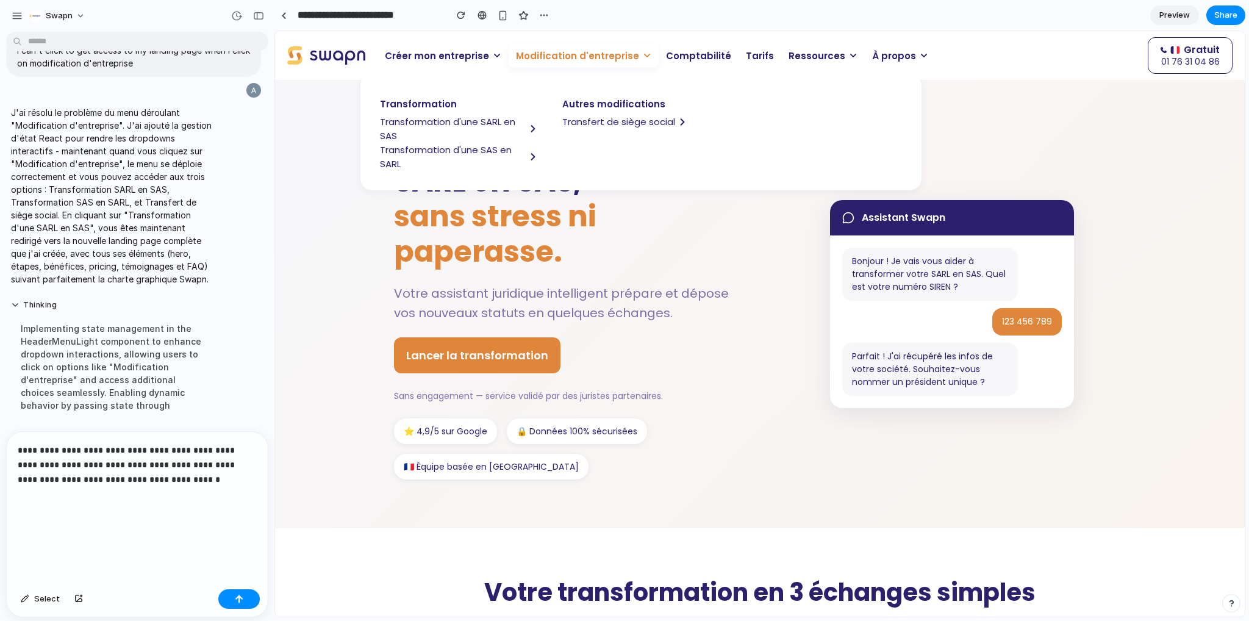
click at [463, 247] on span "sans stress ni paperasse." at bounding box center [495, 234] width 202 height 76
click at [643, 53] on icon at bounding box center [647, 55] width 9 height 9
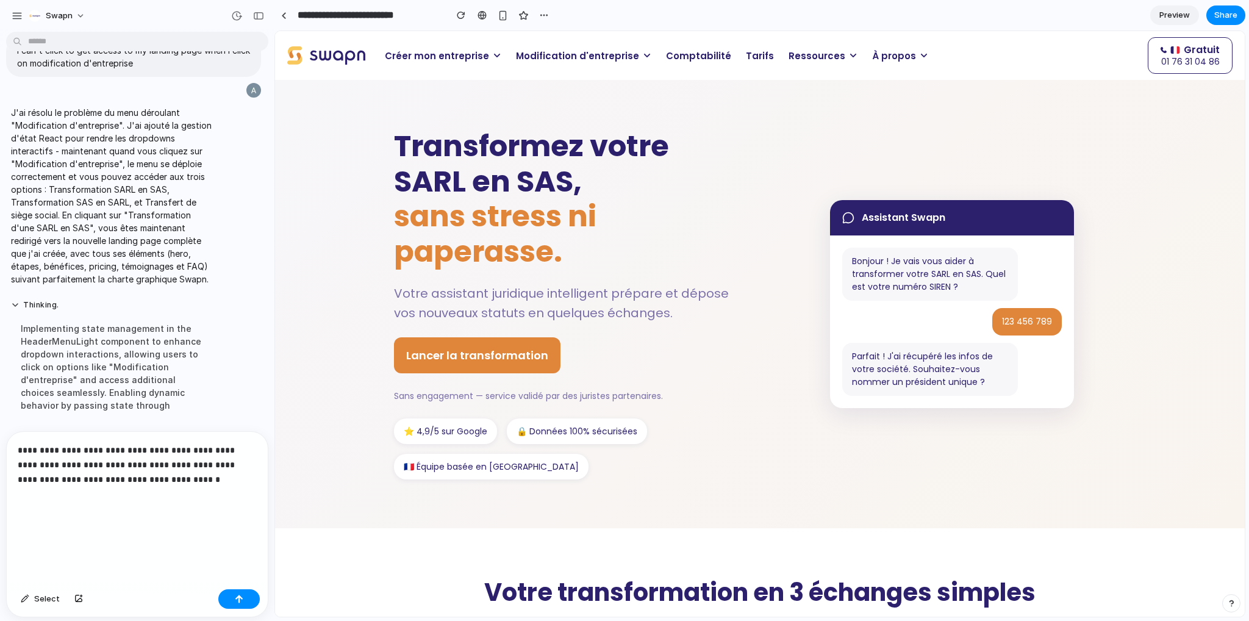
click at [643, 53] on icon at bounding box center [647, 55] width 9 height 9
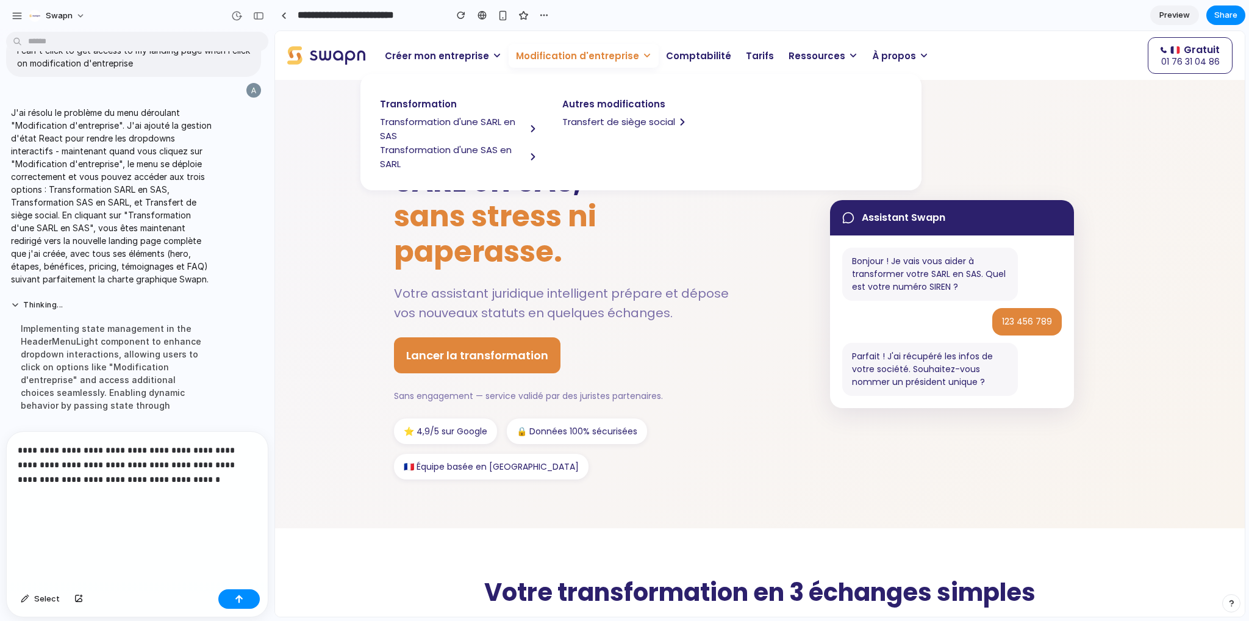
click at [643, 53] on icon at bounding box center [647, 55] width 9 height 9
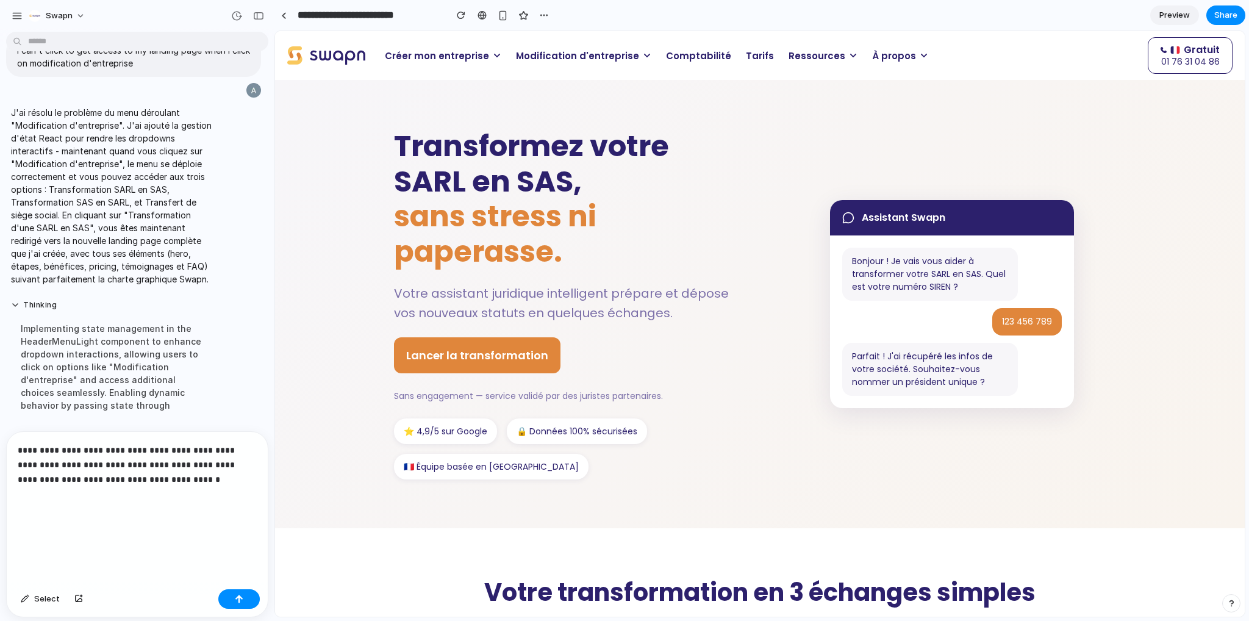
click at [643, 53] on icon at bounding box center [647, 55] width 9 height 9
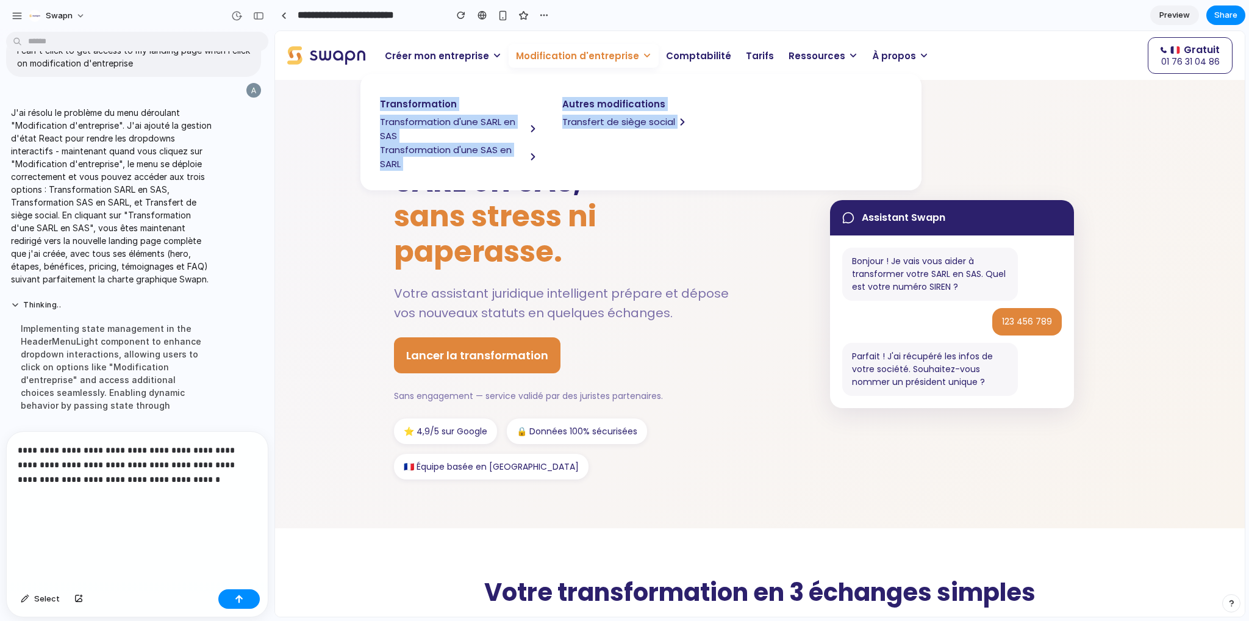
click at [493, 153] on span "Transformation d'une SAS en SARL" at bounding box center [453, 157] width 146 height 28
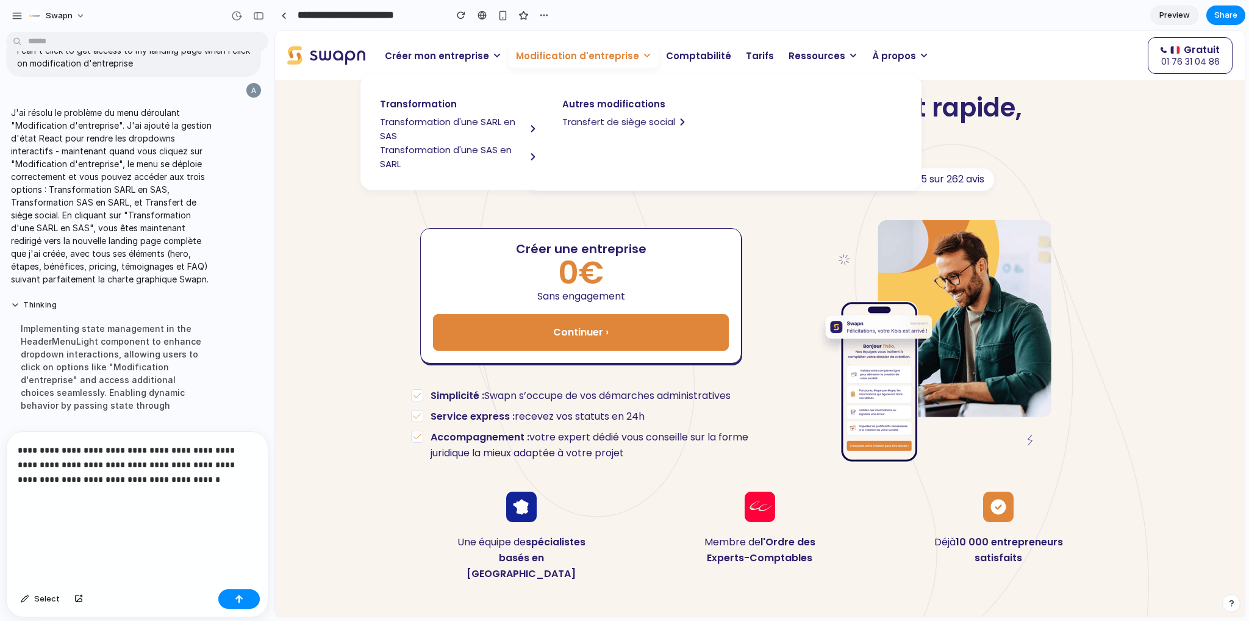
click at [507, 234] on div "Créer une entreprise 0€ Sans engagement Continuer ›" at bounding box center [580, 295] width 321 height 135
click at [506, 218] on div "Créer une entreprise 0€ Sans engagement Continuer ›" at bounding box center [581, 295] width 340 height 155
click at [643, 59] on icon at bounding box center [647, 55] width 9 height 9
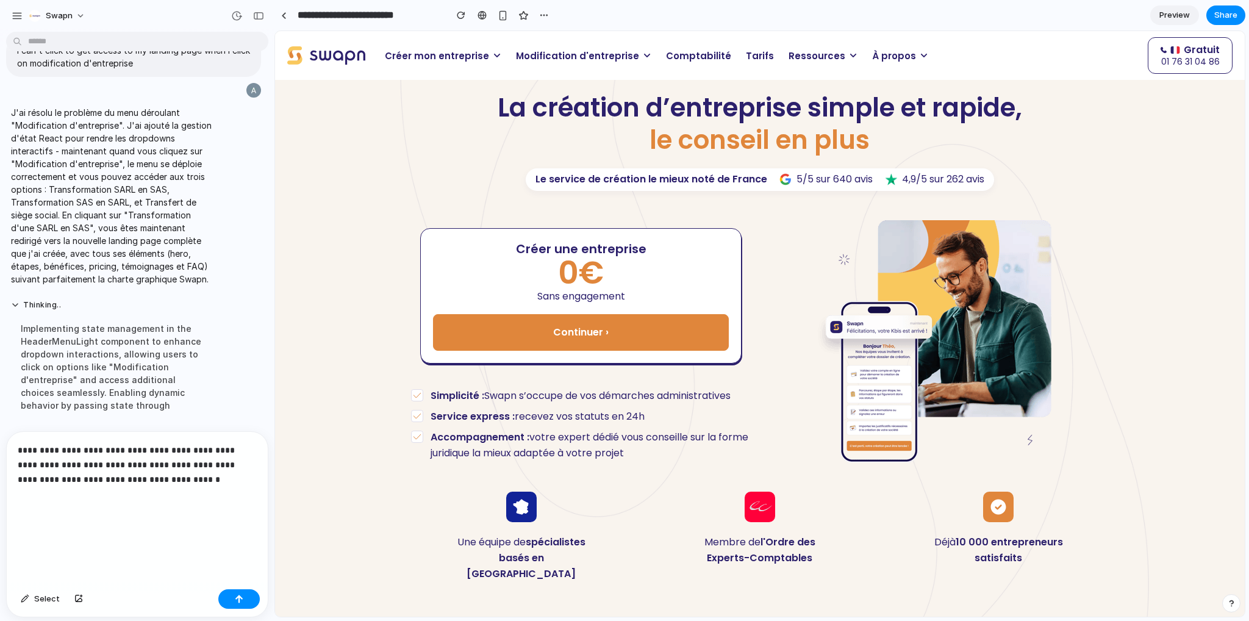
click at [67, 506] on p "**********" at bounding box center [135, 494] width 234 height 102
click at [255, 13] on div "button" at bounding box center [258, 16] width 11 height 9
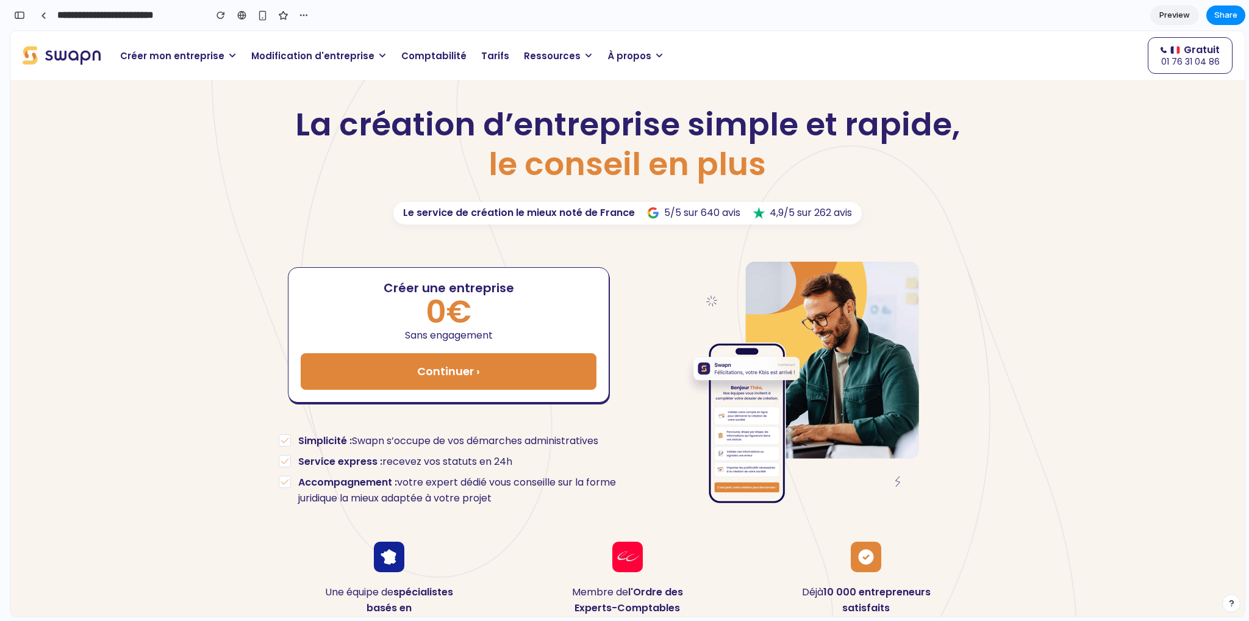
scroll to position [4324, 0]
click at [45, 20] on link at bounding box center [43, 15] width 18 height 18
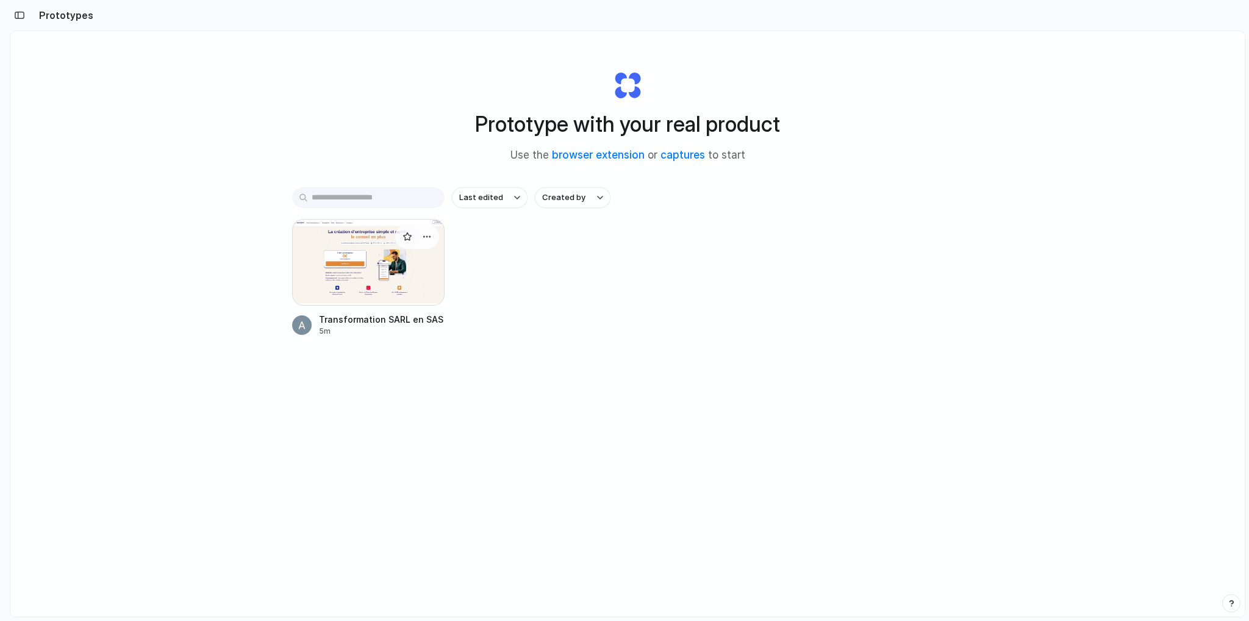
click at [371, 252] on div at bounding box center [368, 262] width 152 height 87
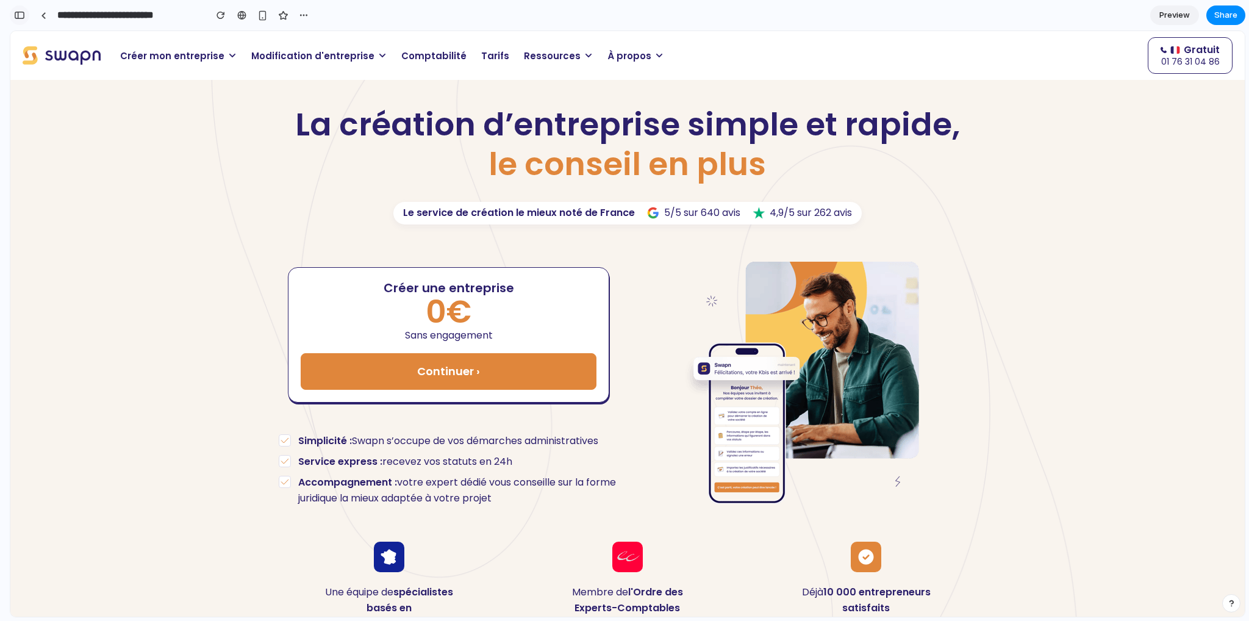
click at [20, 15] on div "button" at bounding box center [19, 15] width 11 height 9
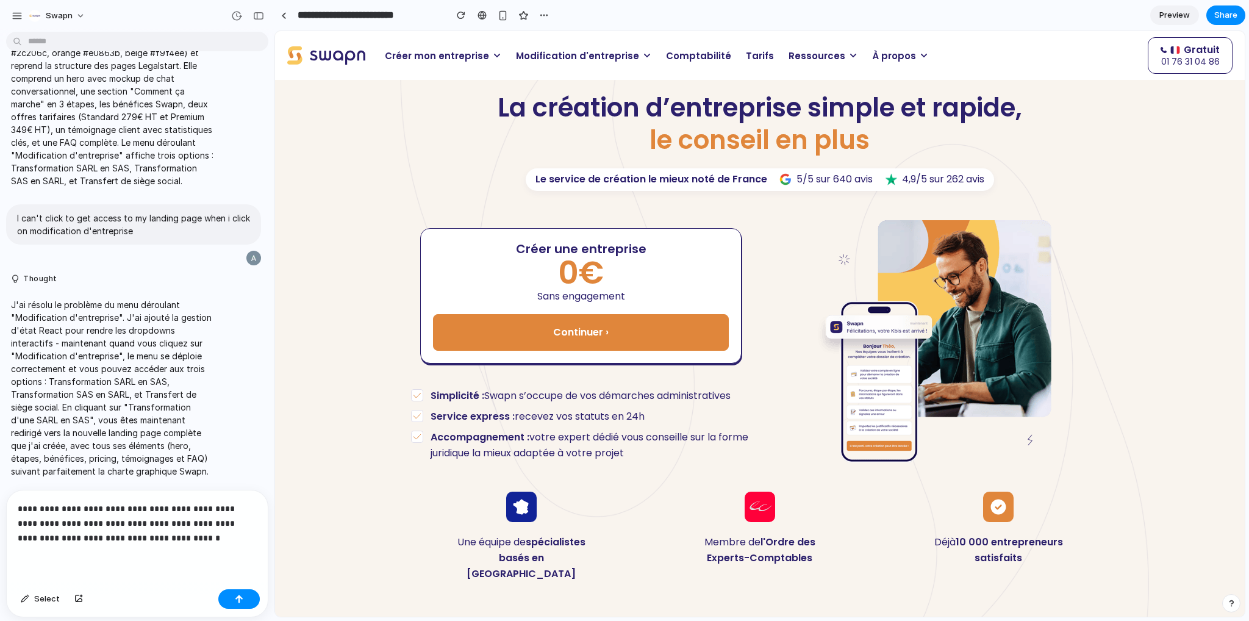
click at [137, 537] on p "**********" at bounding box center [135, 523] width 234 height 44
click at [132, 540] on p "**********" at bounding box center [135, 523] width 234 height 44
click at [211, 541] on div "**********" at bounding box center [137, 537] width 261 height 94
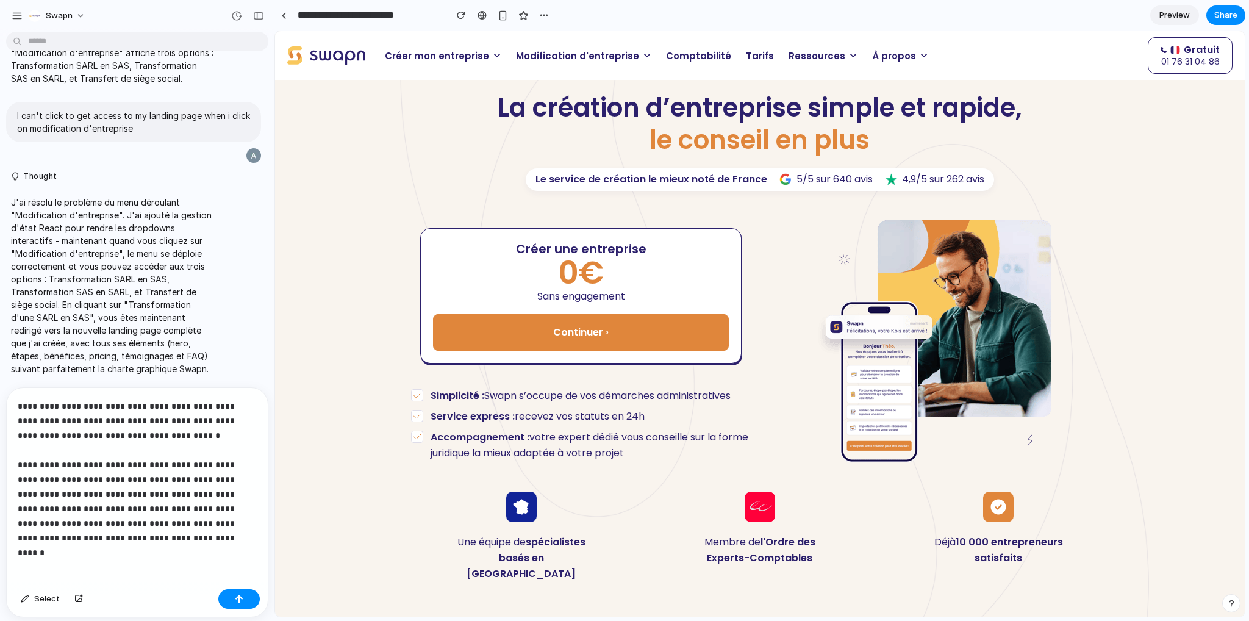
scroll to position [2048, 0]
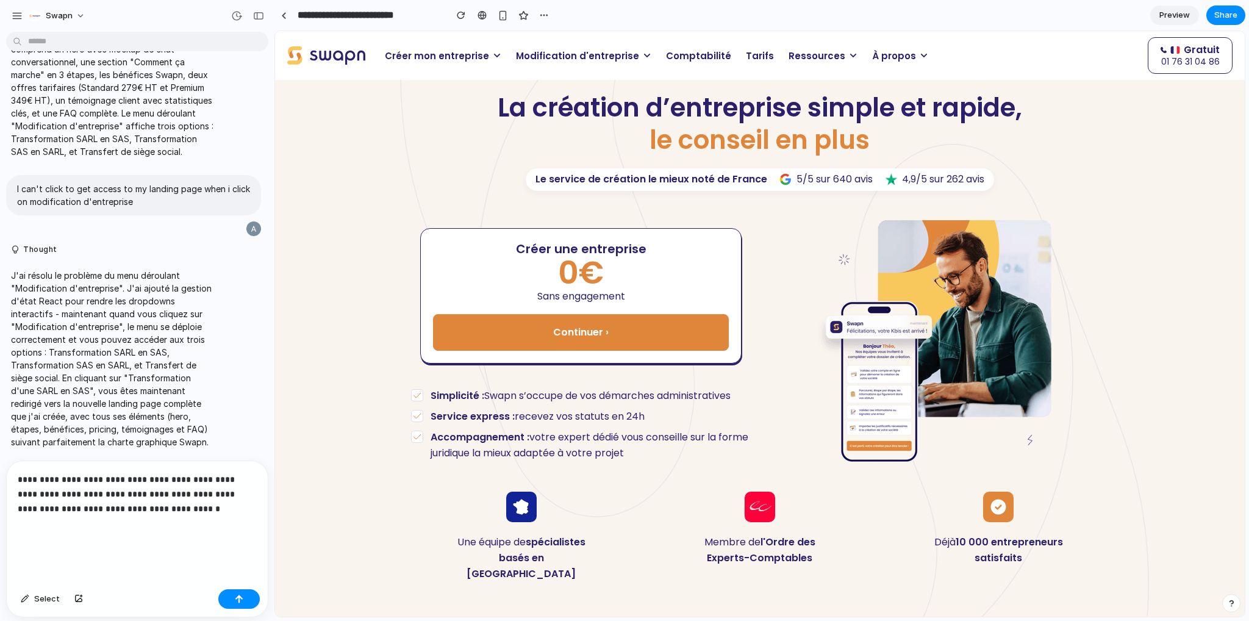
click at [59, 504] on p "**********" at bounding box center [135, 508] width 234 height 73
drag, startPoint x: 65, startPoint y: 504, endPoint x: 44, endPoint y: 498, distance: 21.6
click at [44, 498] on p "**********" at bounding box center [135, 508] width 234 height 73
click at [82, 504] on p "**********" at bounding box center [135, 508] width 234 height 73
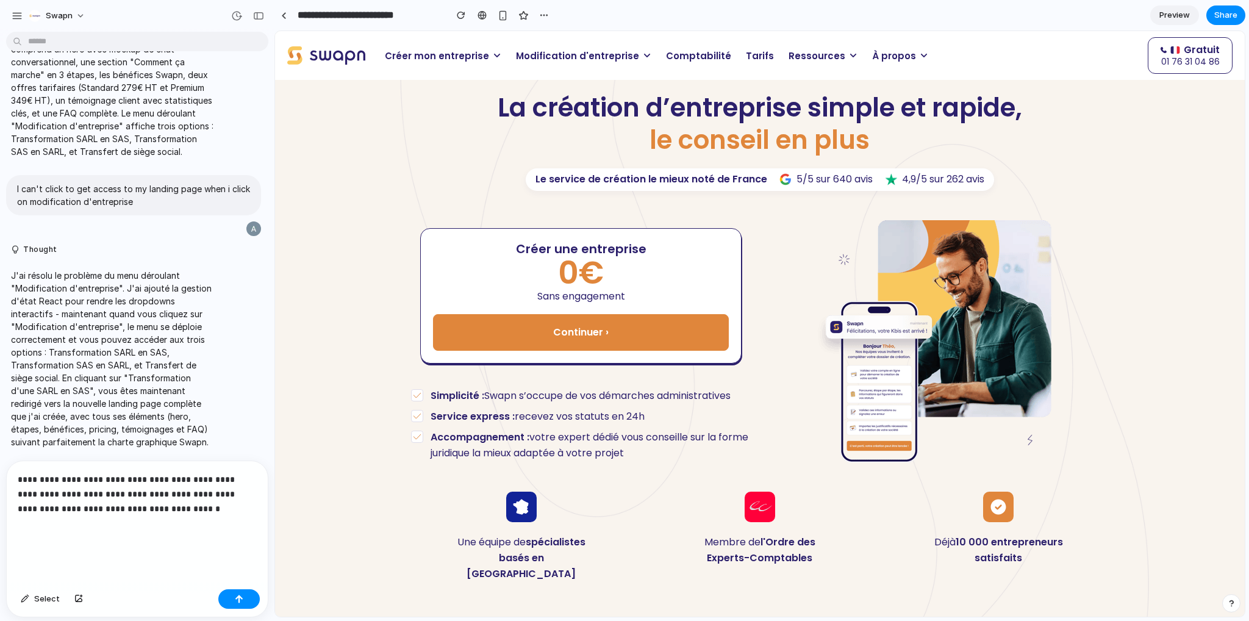
click at [91, 529] on p "**********" at bounding box center [135, 508] width 234 height 73
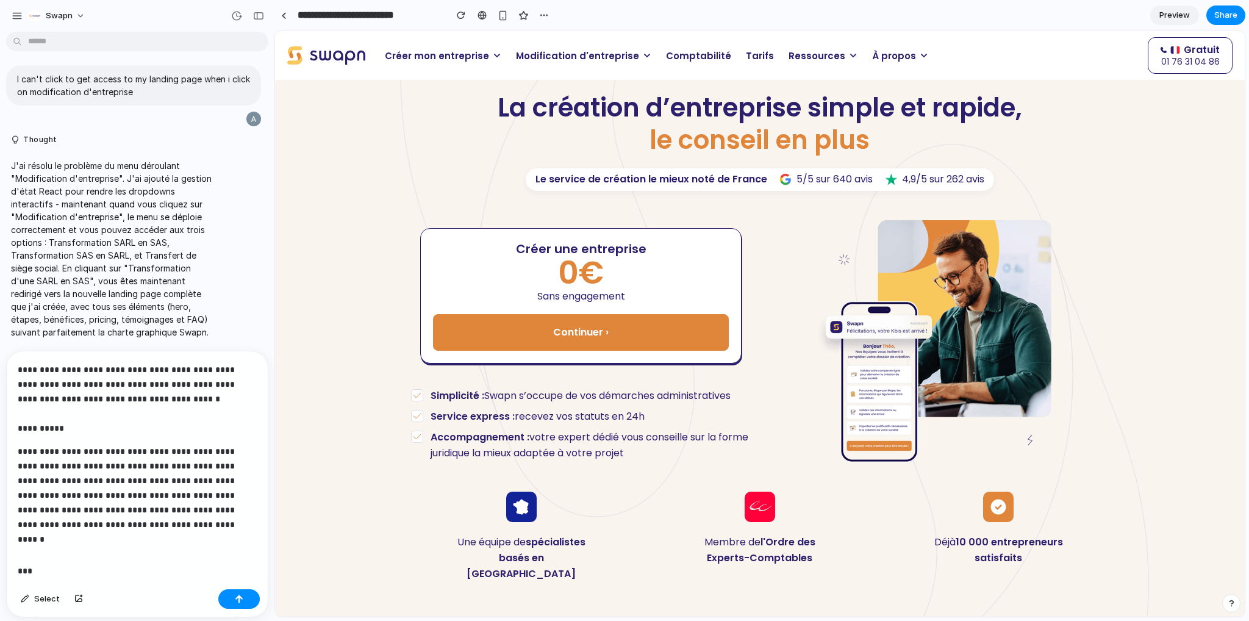
click at [618, 55] on span "Modification d'entreprise" at bounding box center [577, 56] width 123 height 14
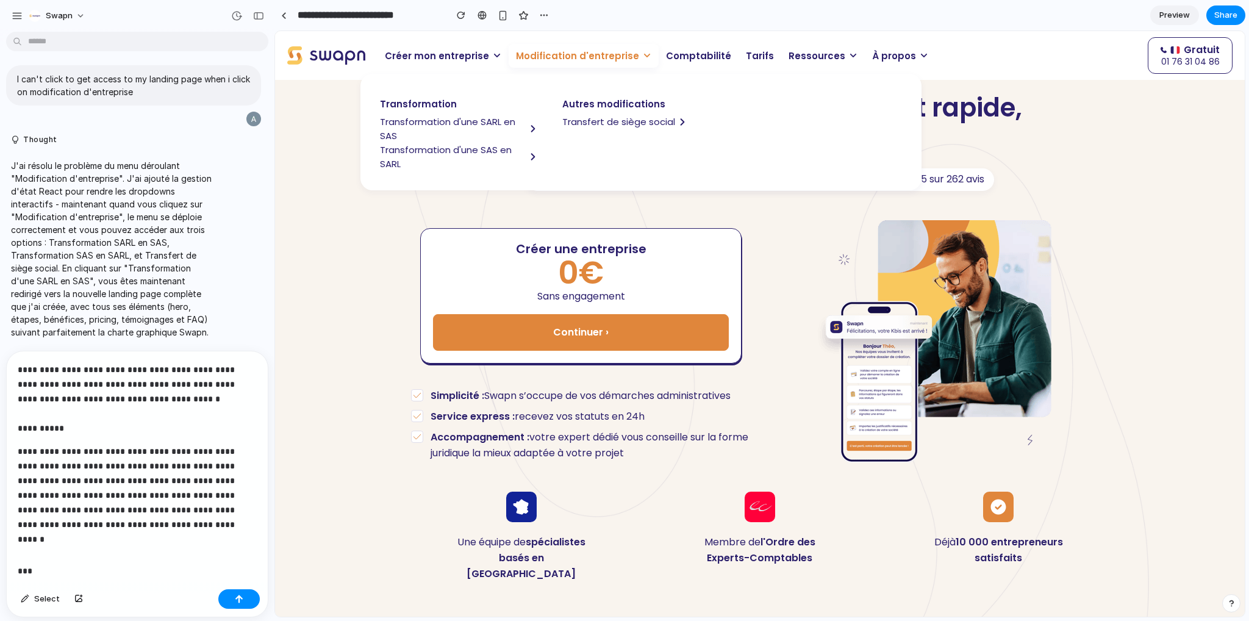
click at [120, 418] on p "**********" at bounding box center [132, 398] width 229 height 73
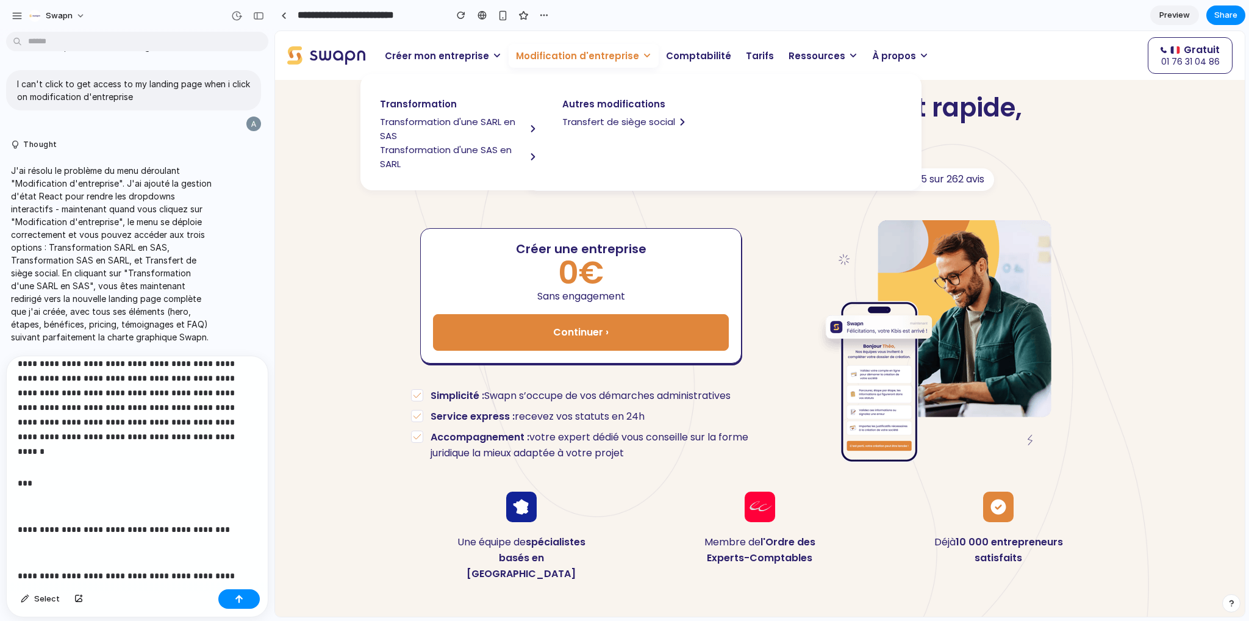
scroll to position [122, 0]
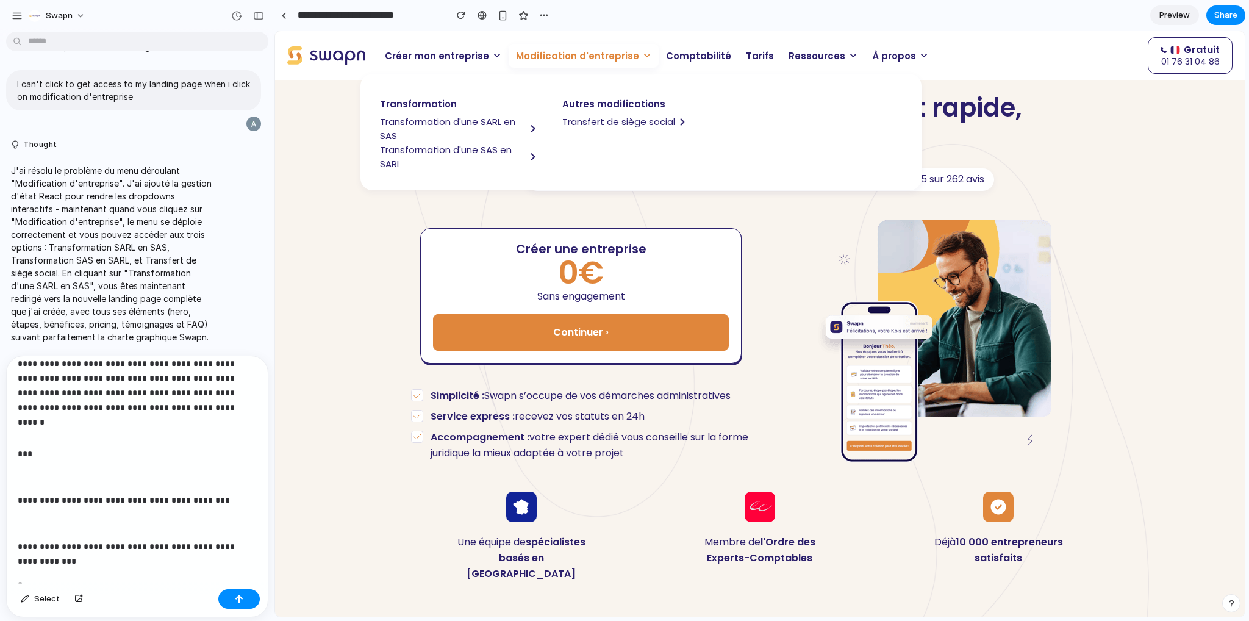
click at [174, 474] on p at bounding box center [135, 477] width 234 height 15
click at [226, 598] on button "button" at bounding box center [238, 599] width 41 height 20
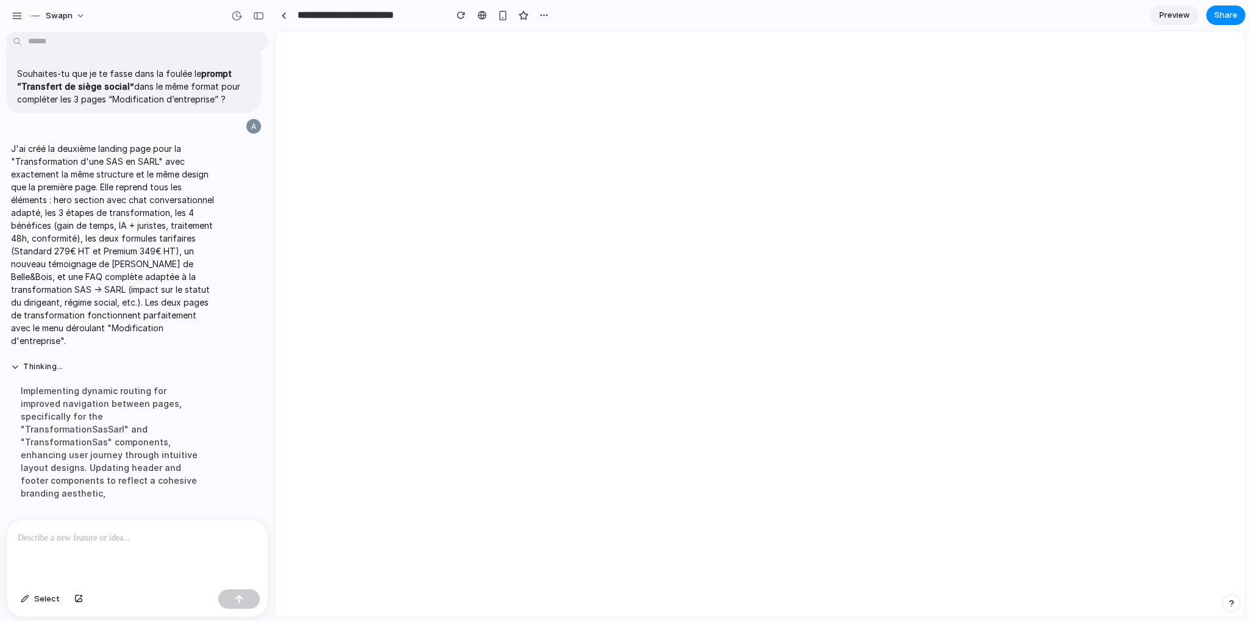
scroll to position [0, 0]
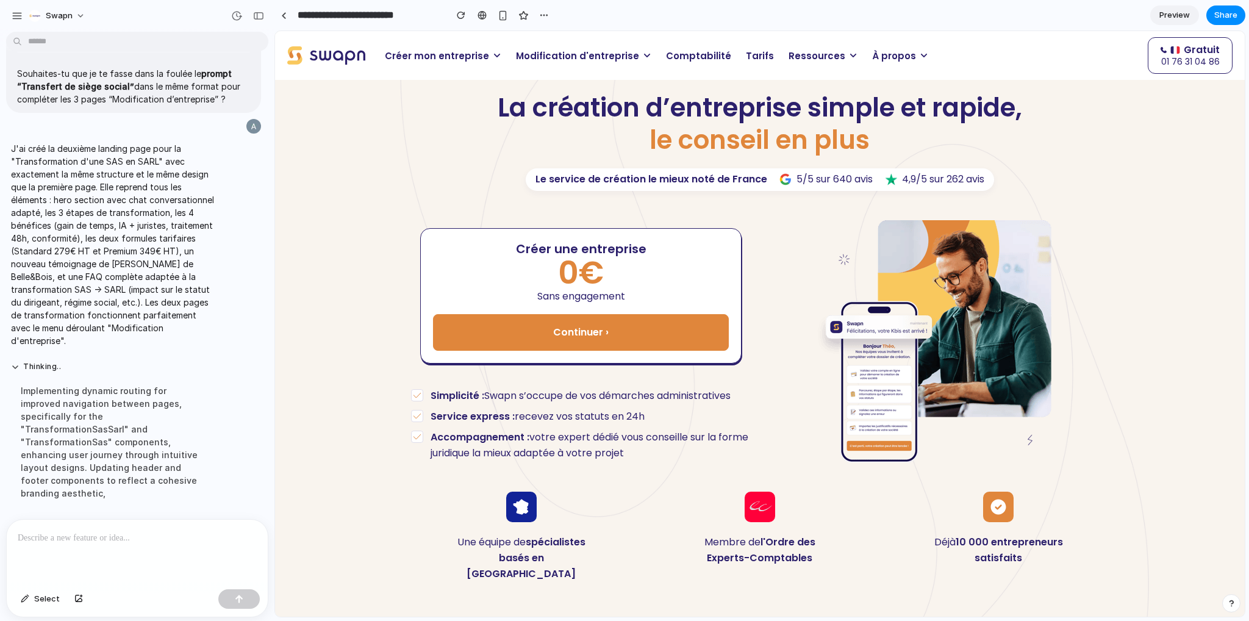
click at [578, 59] on span "Modification d'entreprise" at bounding box center [577, 56] width 123 height 14
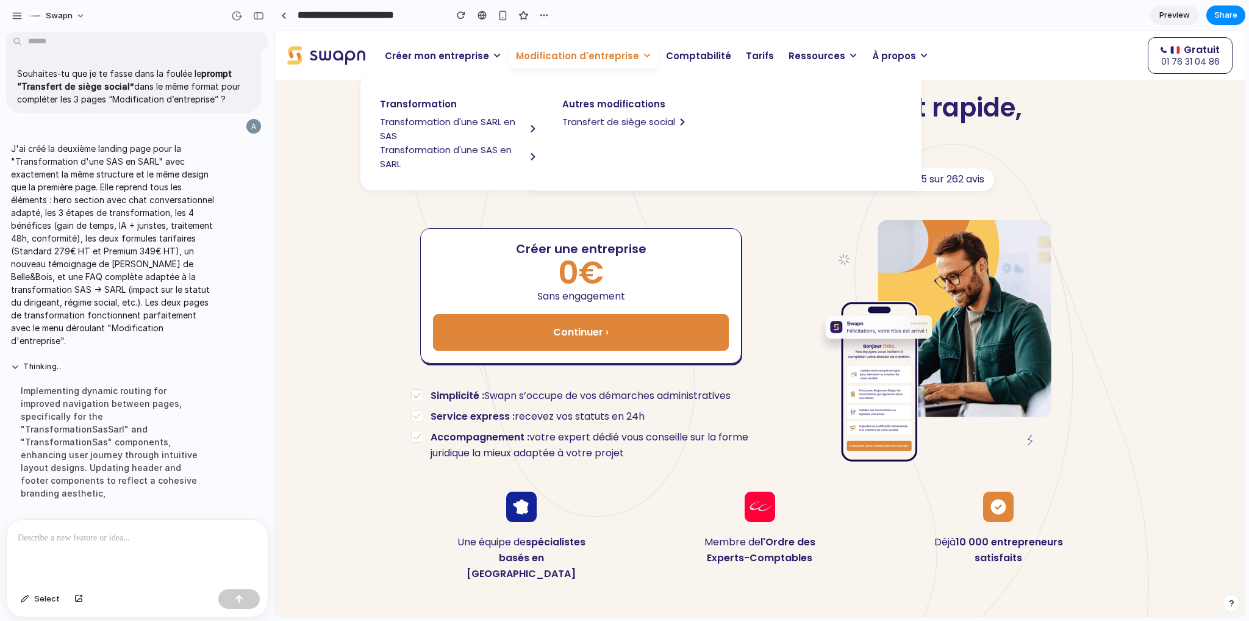
click at [457, 149] on span "Transformation d'une SAS en SARL" at bounding box center [453, 157] width 146 height 28
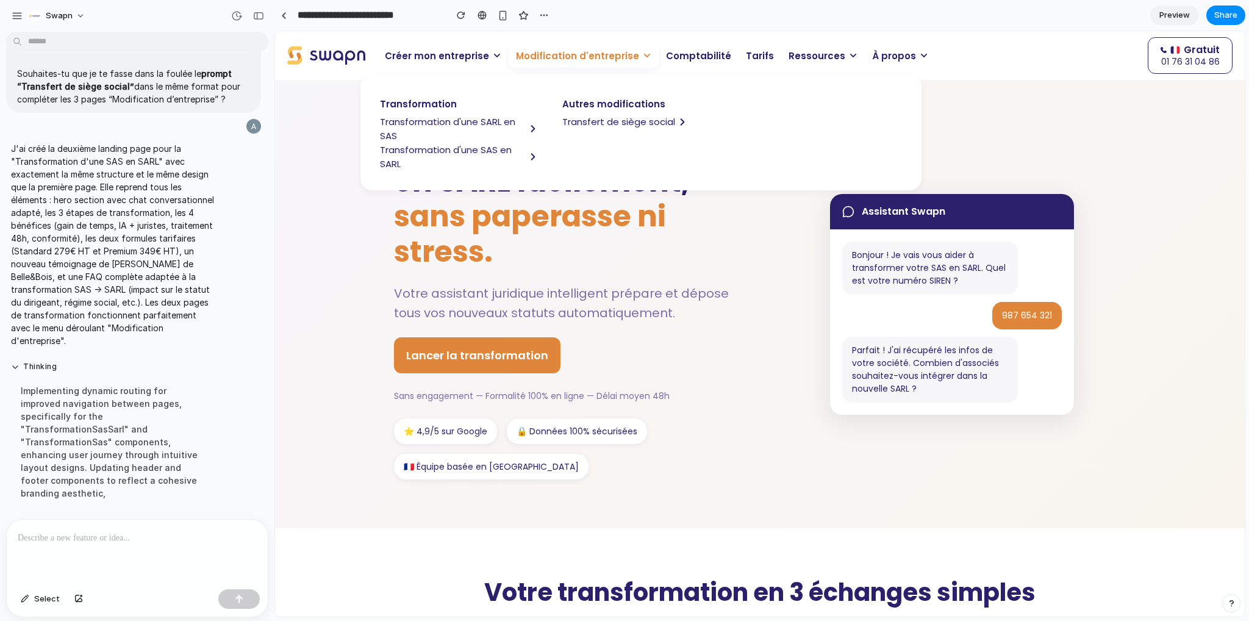
click at [537, 252] on h1 "Transformez votre SAS en SARL facilement, sans paperasse ni stress." at bounding box center [568, 199] width 348 height 140
click at [628, 54] on p "Modification d'entreprise" at bounding box center [584, 56] width 150 height 24
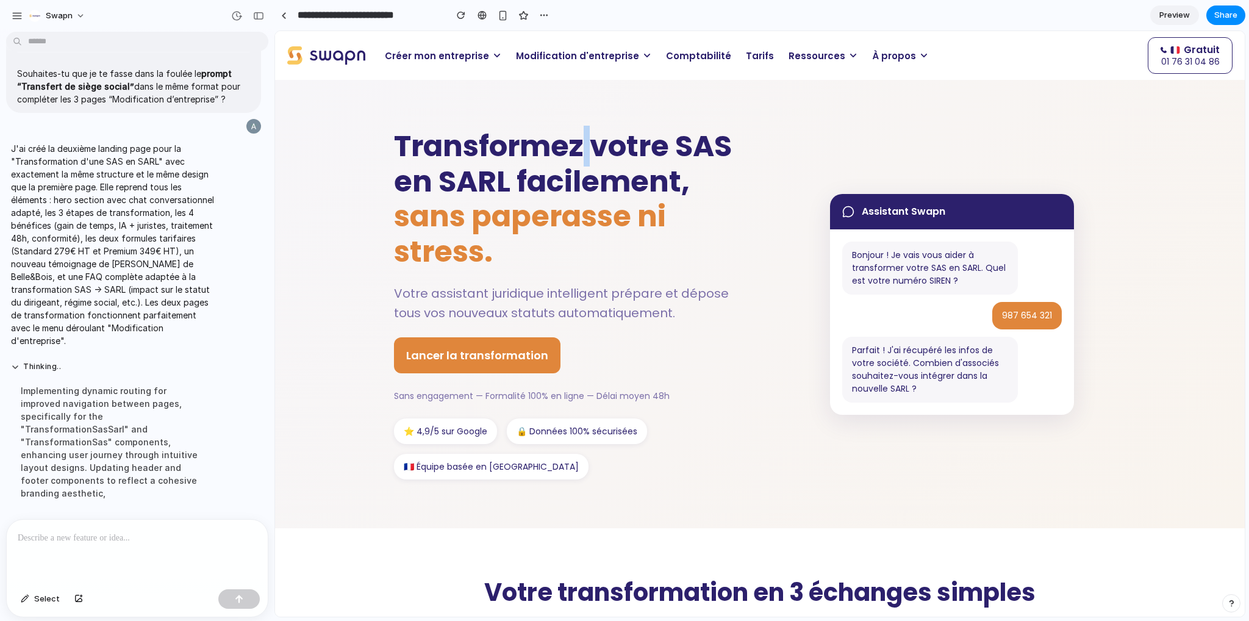
drag, startPoint x: 577, startPoint y: 148, endPoint x: 588, endPoint y: 151, distance: 11.4
click at [588, 151] on h1 "Transformez votre SAS en SARL facilement, sans paperasse ni stress." at bounding box center [568, 199] width 348 height 140
drag, startPoint x: 625, startPoint y: 220, endPoint x: 634, endPoint y: 220, distance: 9.1
click at [634, 220] on span "sans paperasse ni stress." at bounding box center [530, 234] width 272 height 76
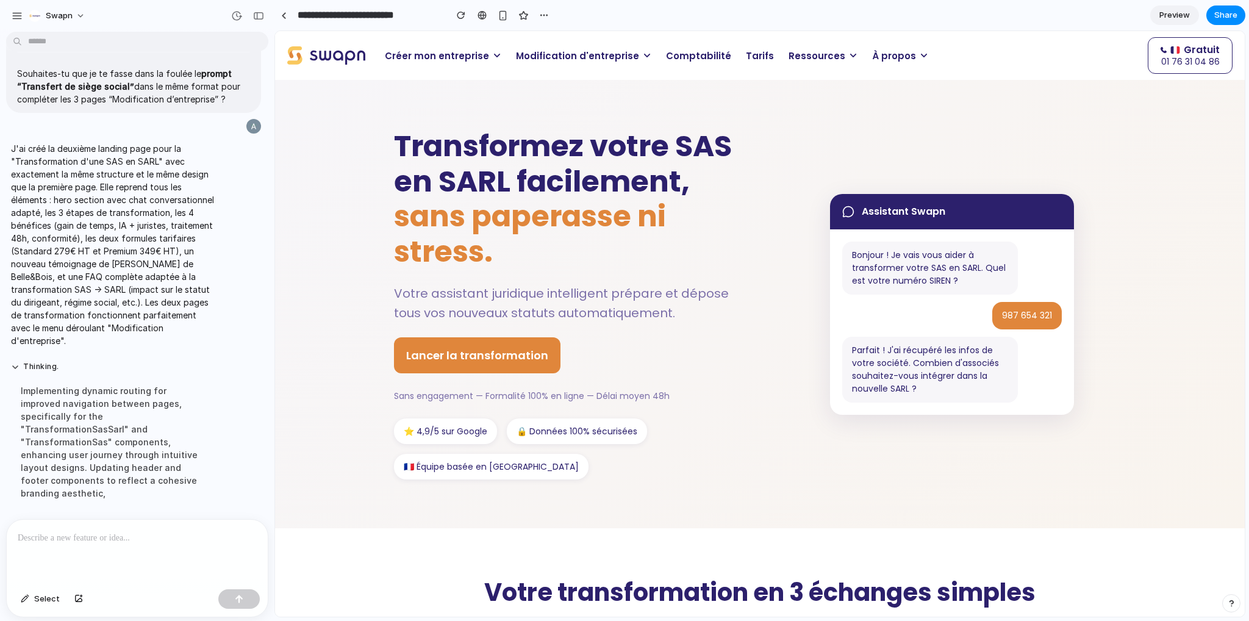
click at [87, 523] on div at bounding box center [135, 552] width 256 height 65
click at [597, 62] on span "Modification d'entreprise" at bounding box center [577, 56] width 123 height 14
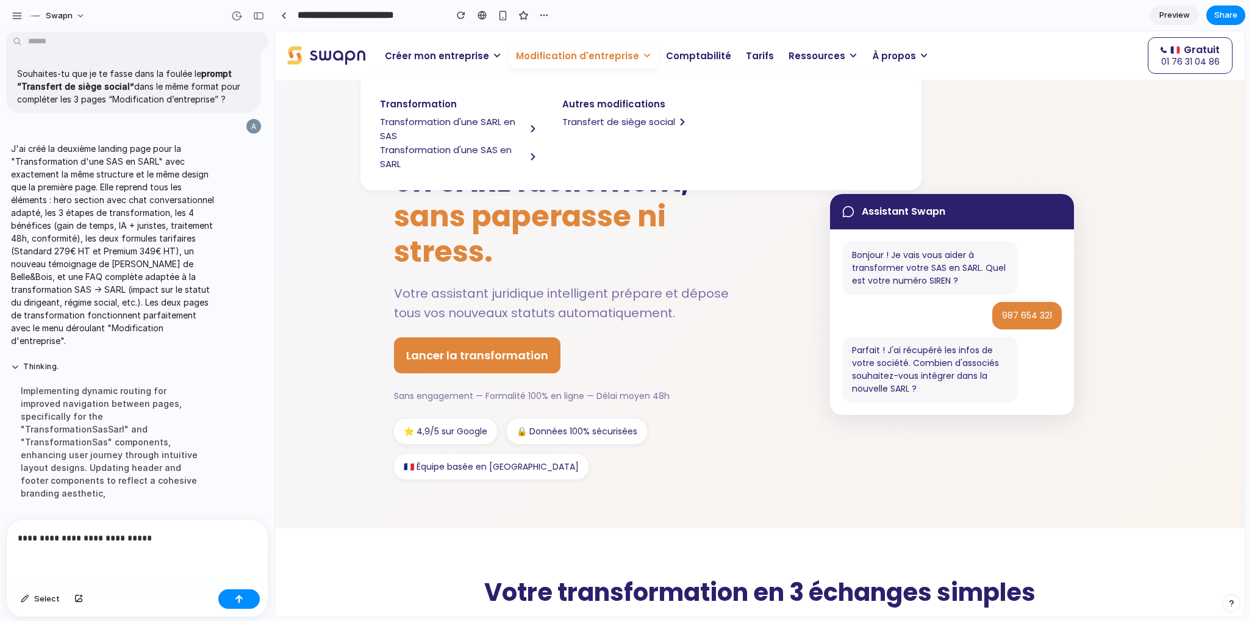
click at [162, 537] on p "**********" at bounding box center [135, 538] width 234 height 15
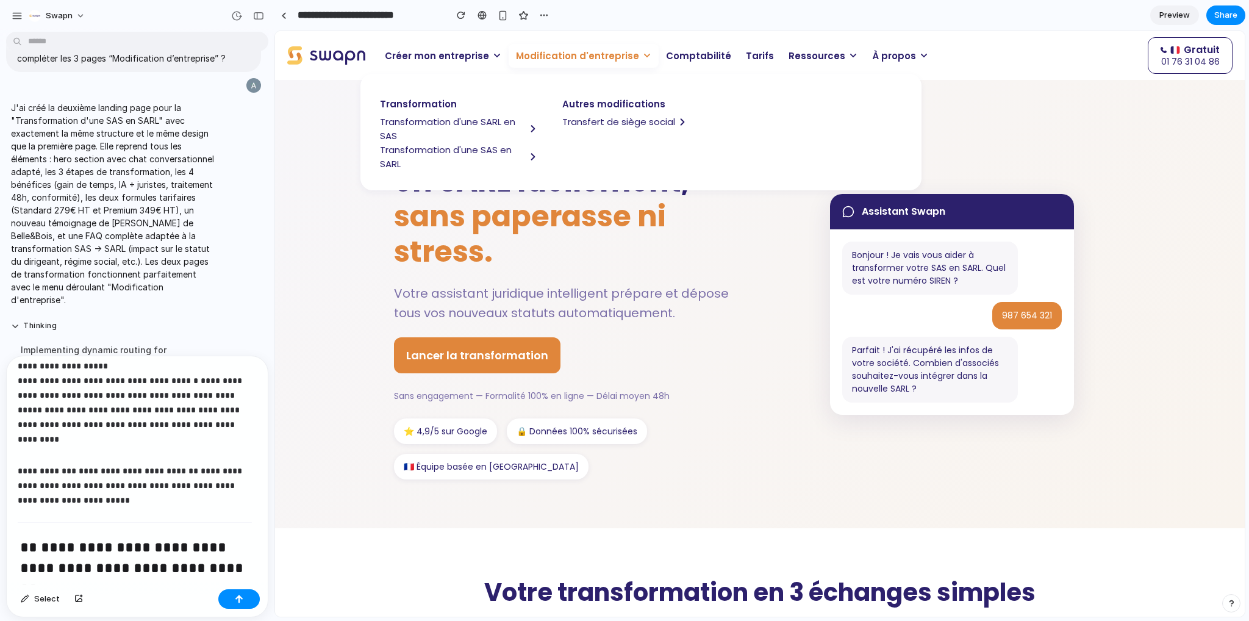
scroll to position [61, 0]
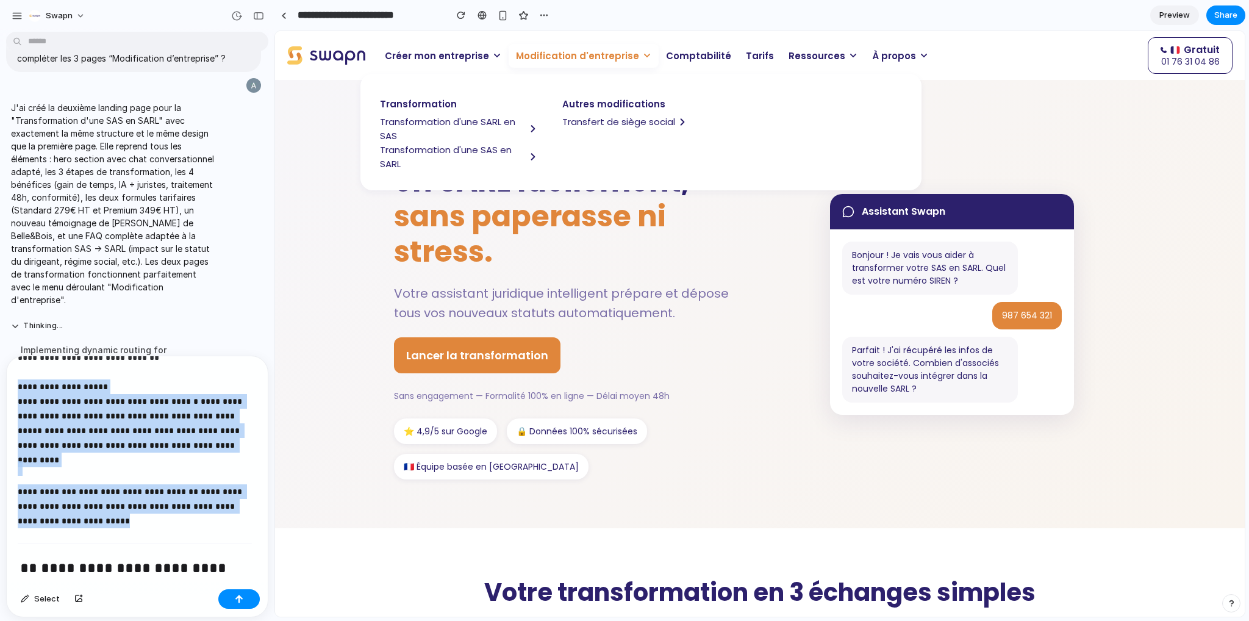
drag, startPoint x: 127, startPoint y: 513, endPoint x: 18, endPoint y: 388, distance: 166.0
click at [18, 388] on div "**********" at bounding box center [135, 470] width 256 height 228
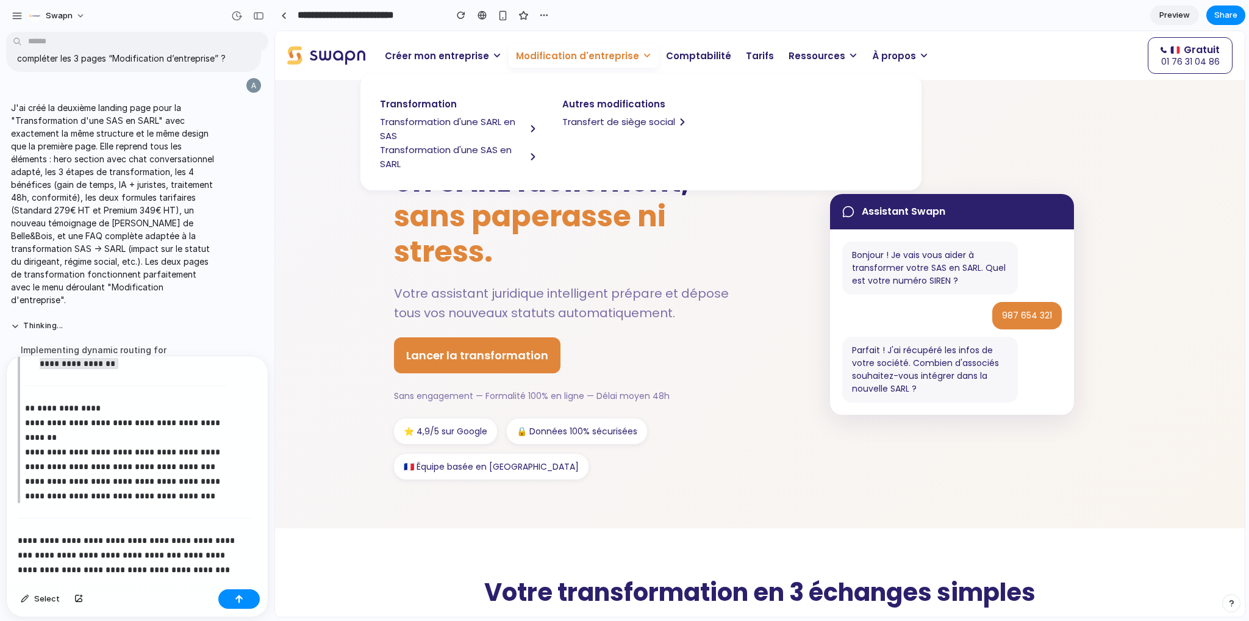
scroll to position [2742, 0]
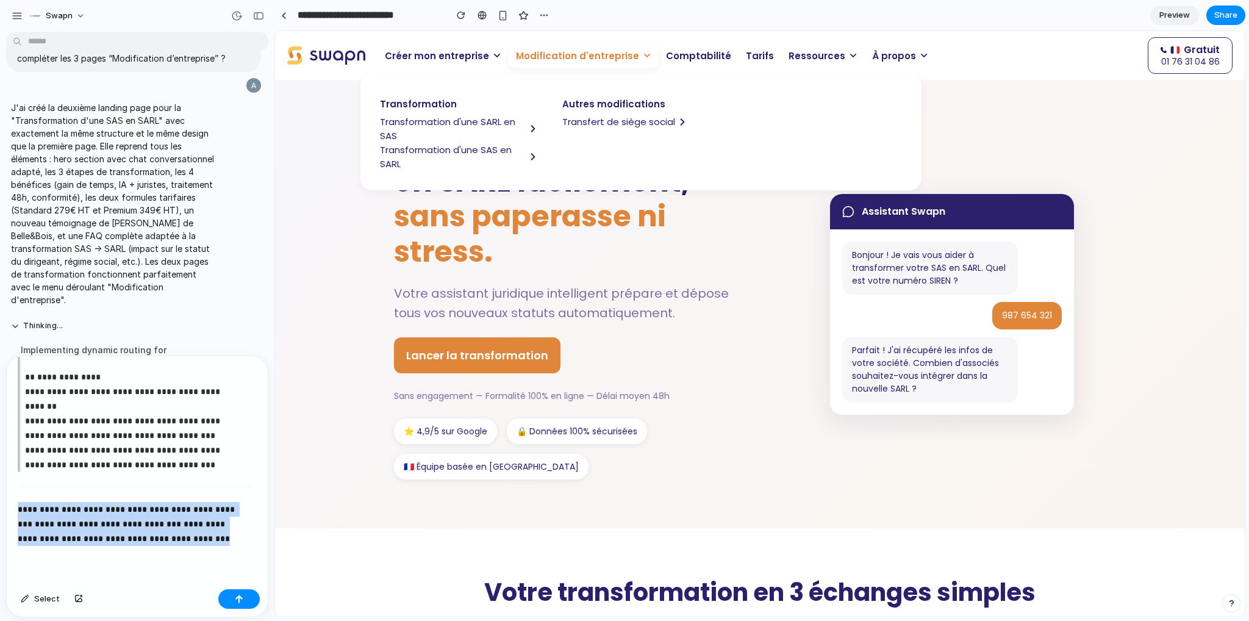
drag, startPoint x: 187, startPoint y: 540, endPoint x: 17, endPoint y: 501, distance: 174.0
click at [17, 501] on div "**********" at bounding box center [135, 470] width 256 height 228
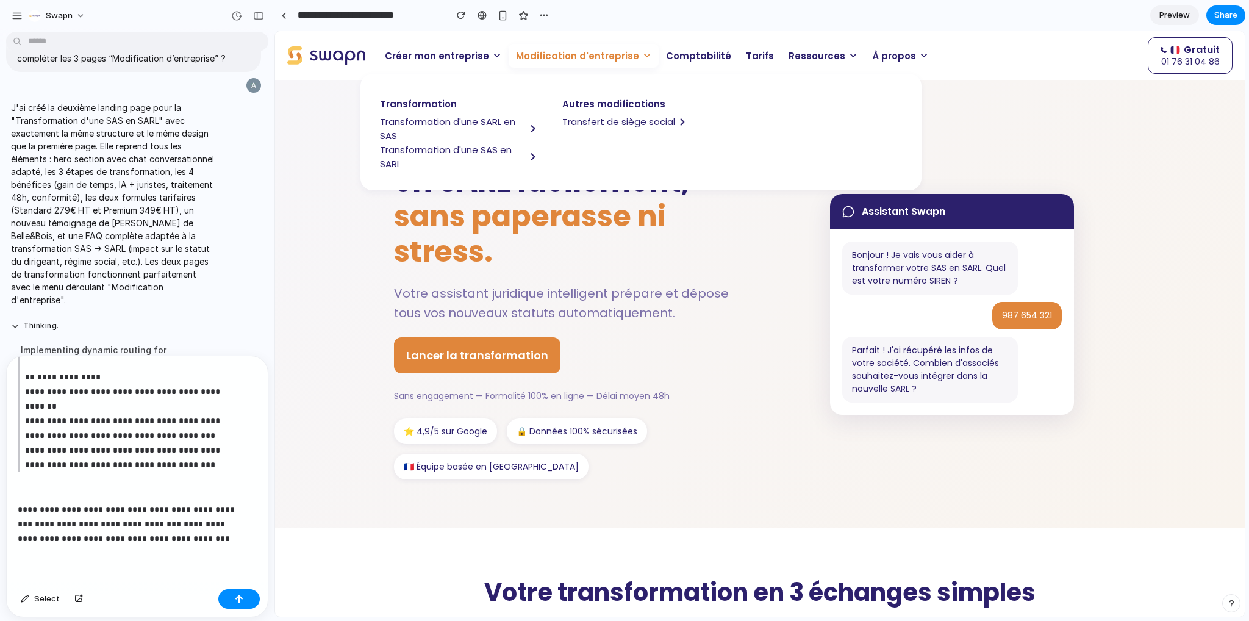
scroll to position [2713, 0]
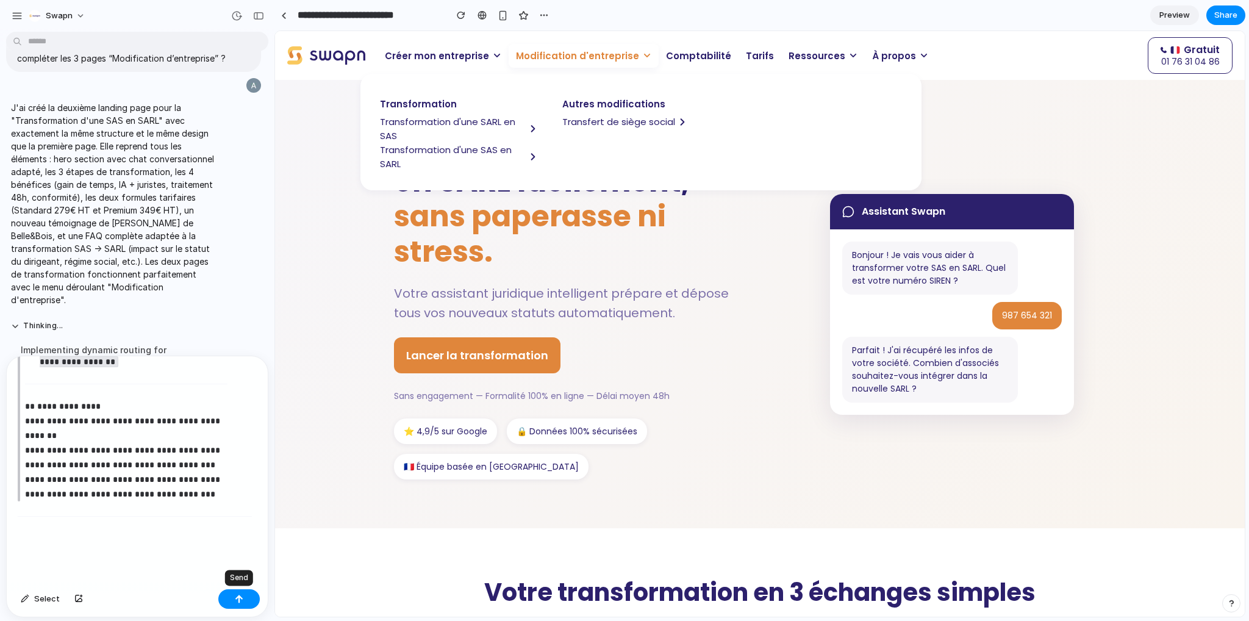
drag, startPoint x: 229, startPoint y: 603, endPoint x: 212, endPoint y: 605, distance: 17.2
click at [228, 603] on button "button" at bounding box center [238, 599] width 41 height 20
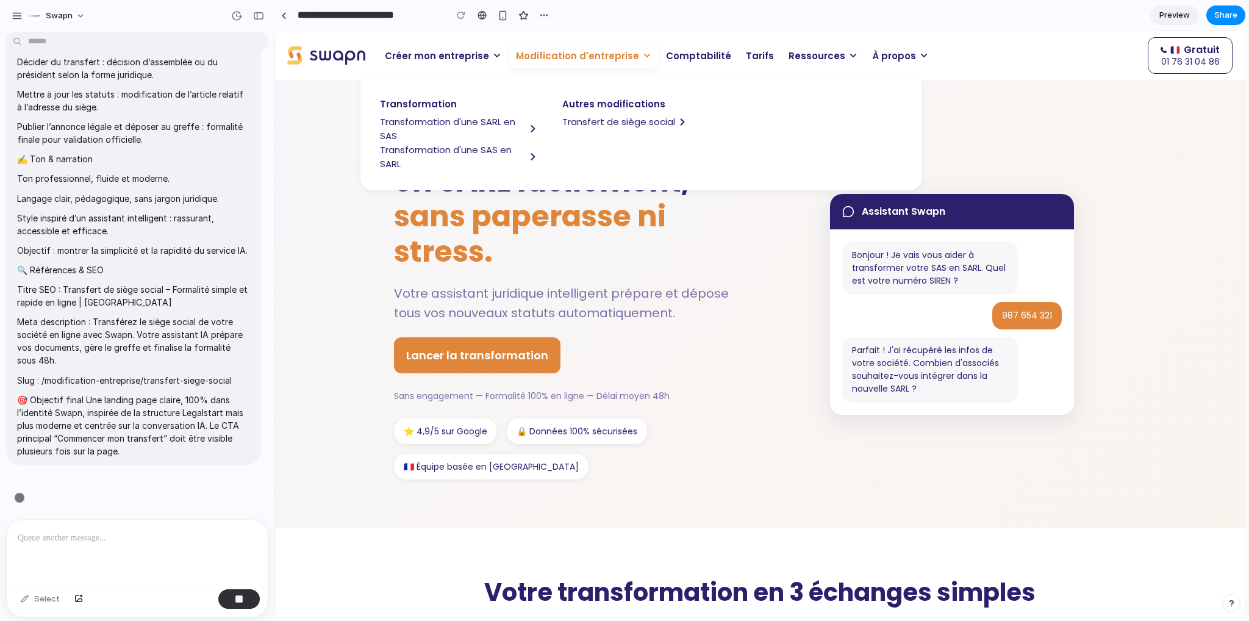
scroll to position [7291, 0]
click at [546, 18] on div "button" at bounding box center [544, 15] width 10 height 10
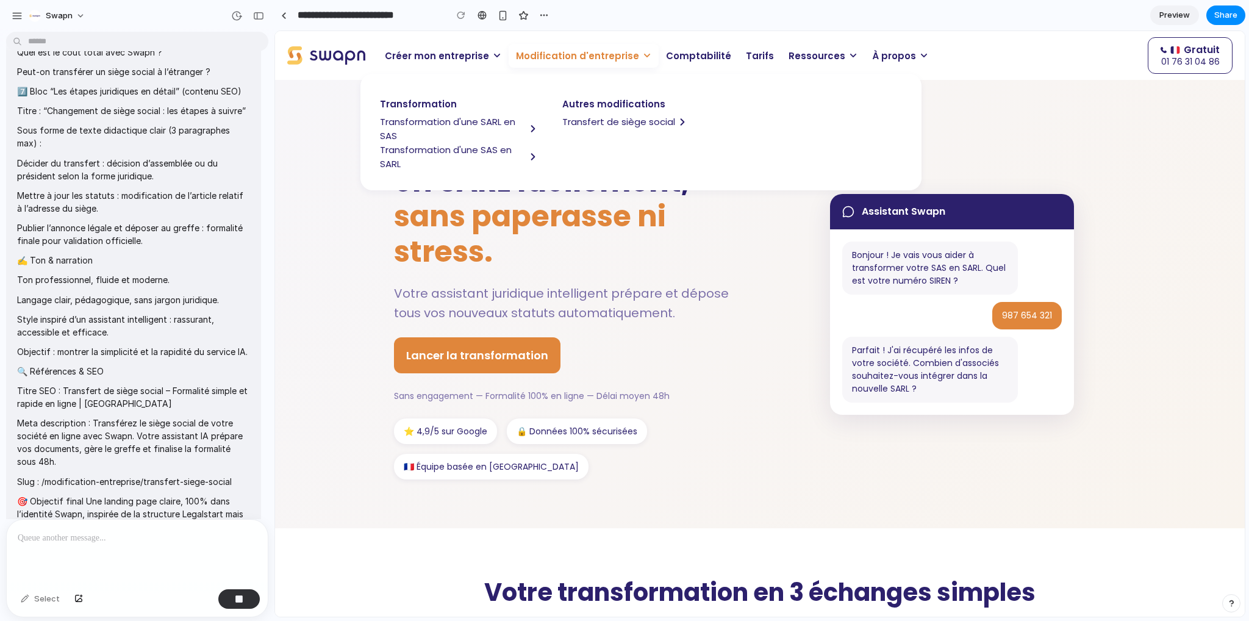
drag, startPoint x: 565, startPoint y: 228, endPoint x: 557, endPoint y: 228, distance: 7.9
click at [557, 228] on div "Duplicate Delete" at bounding box center [624, 310] width 1249 height 621
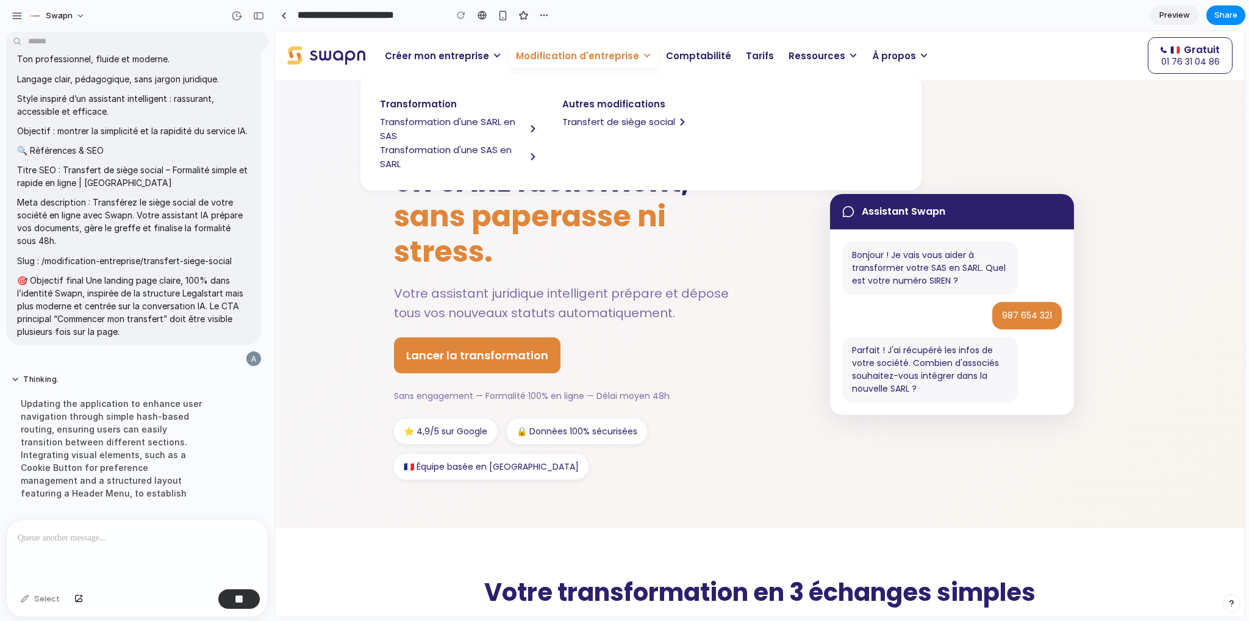
click at [554, 226] on span "sans paperasse ni stress." at bounding box center [530, 234] width 272 height 76
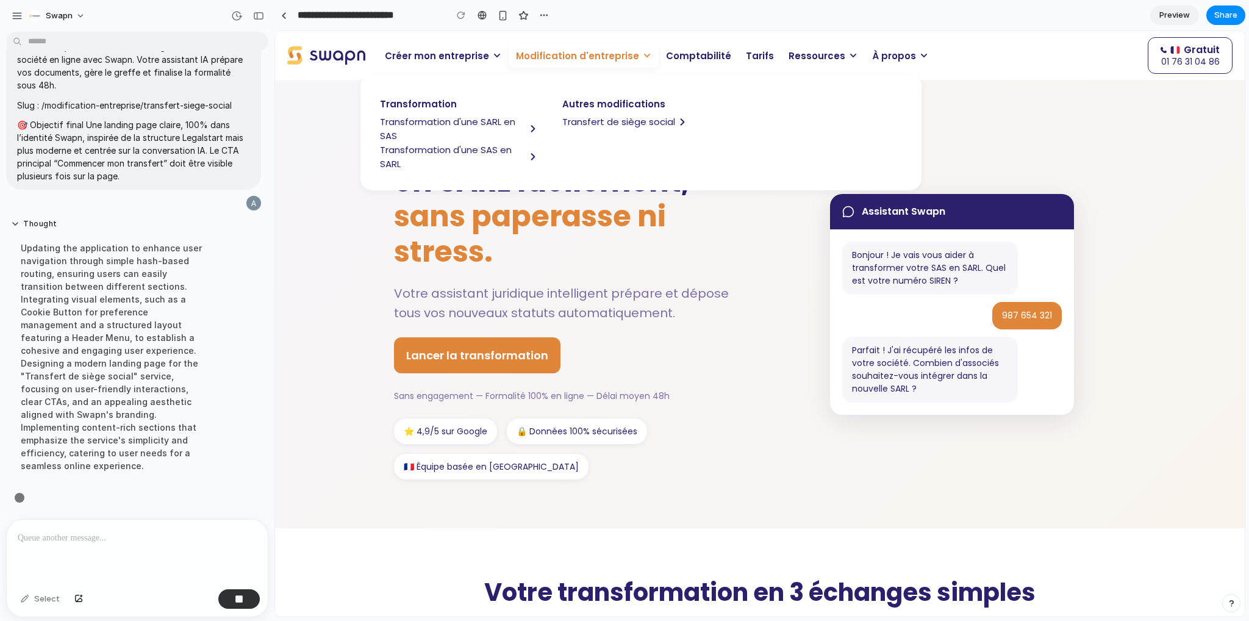
scroll to position [7341, 0]
click at [643, 54] on icon at bounding box center [647, 55] width 9 height 9
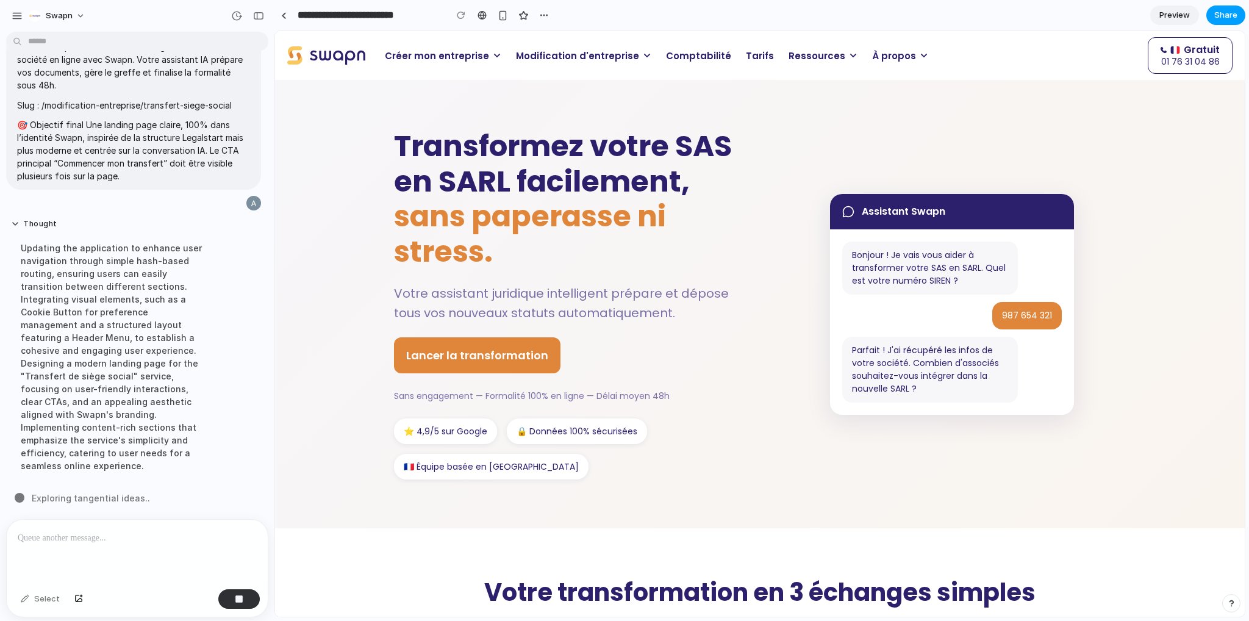
click at [1222, 14] on span "Share" at bounding box center [1225, 15] width 23 height 12
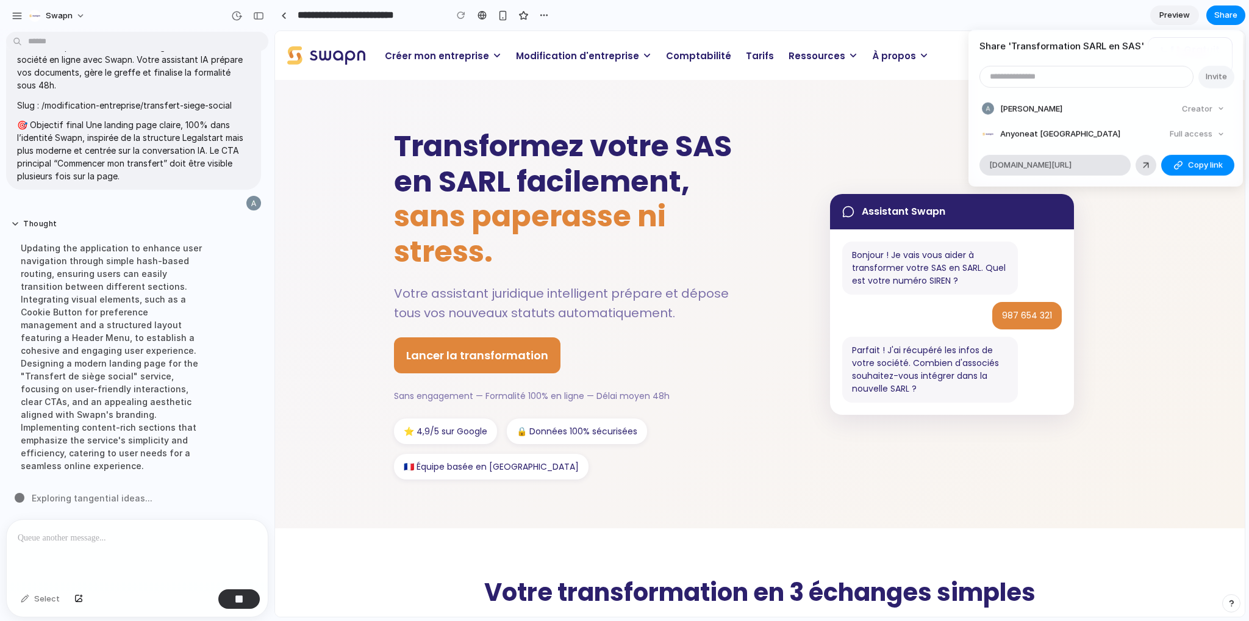
click at [520, 170] on div "Share ' Transformation SARL en SAS ' Invite Ali RAMI Creator Anyone at Swapn Fu…" at bounding box center [624, 310] width 1249 height 621
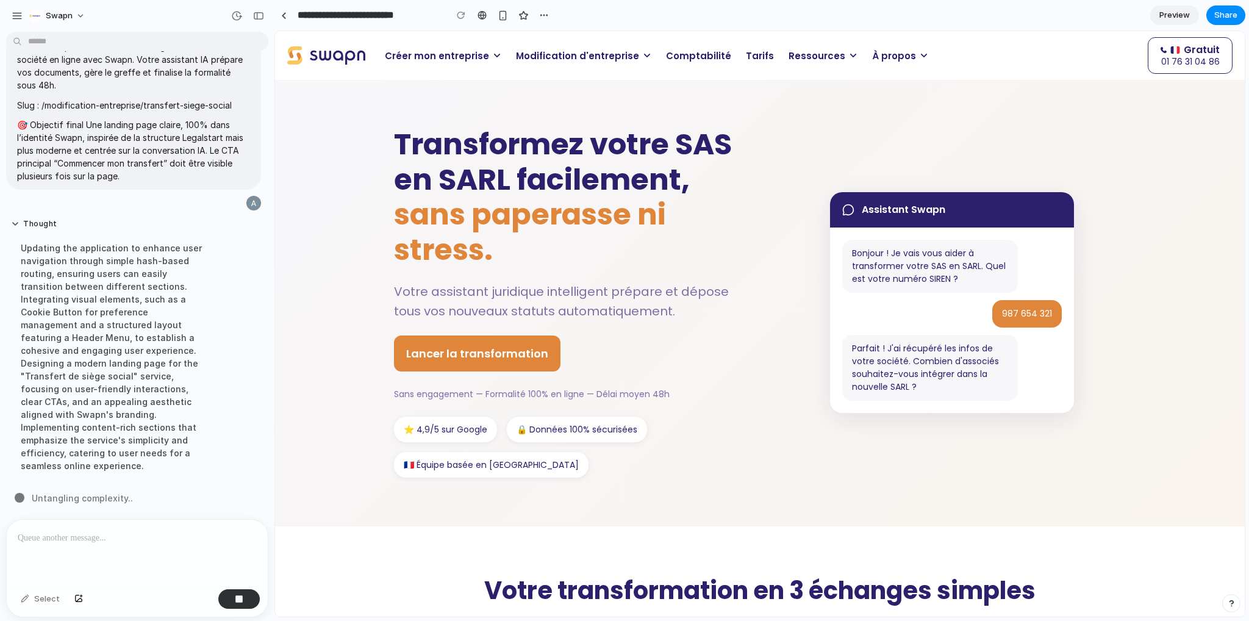
scroll to position [0, 0]
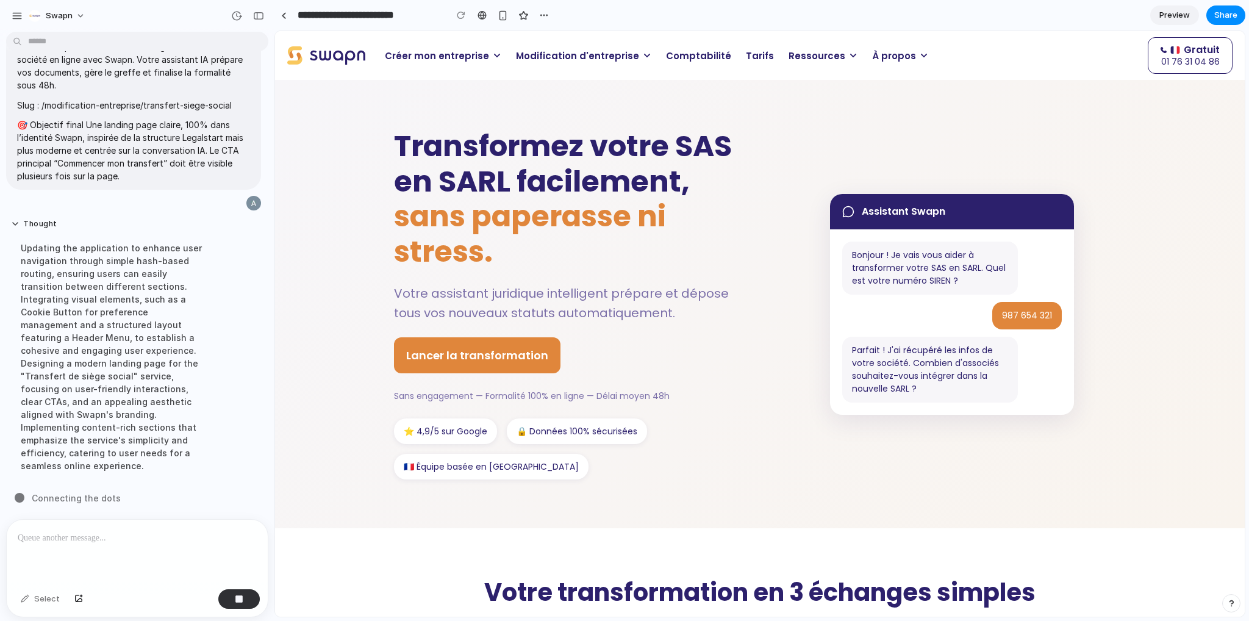
click at [596, 53] on span "Modification d'entreprise" at bounding box center [577, 56] width 123 height 14
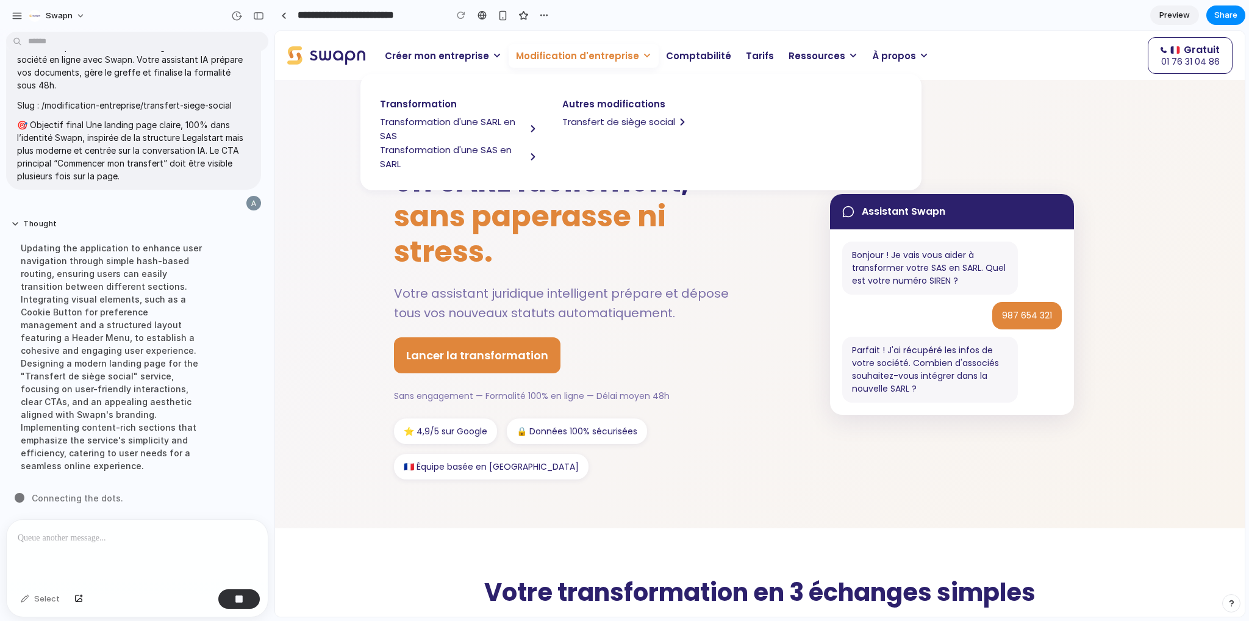
click at [617, 121] on span "Transfert de siège social" at bounding box center [618, 122] width 113 height 14
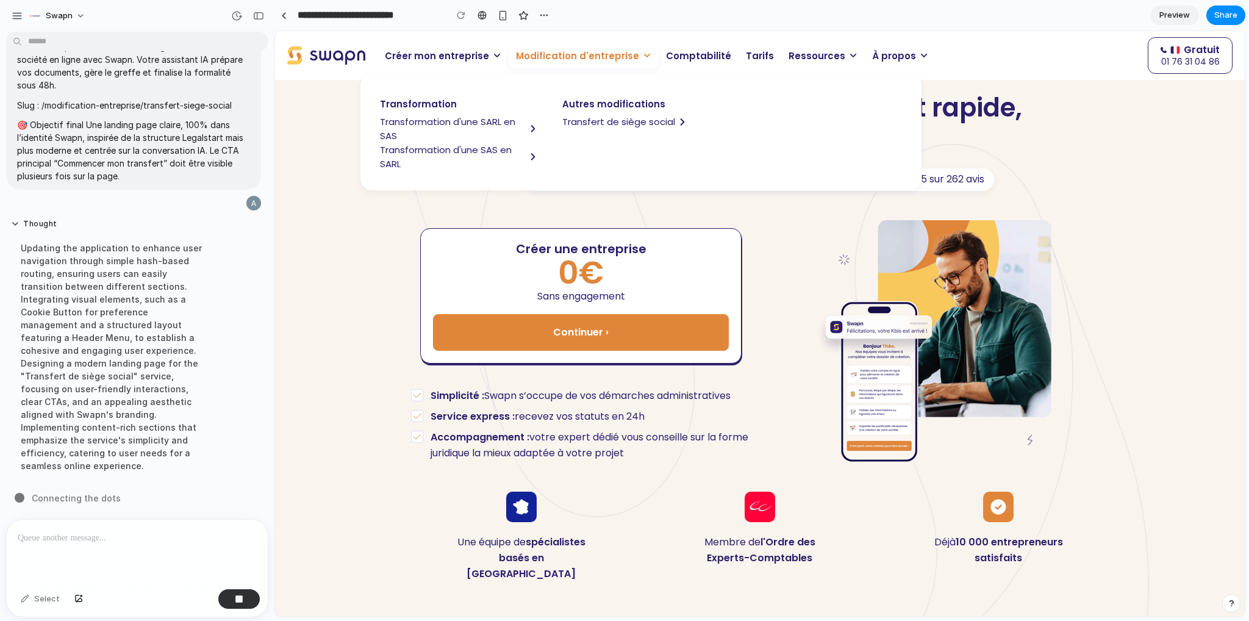
click at [581, 216] on div "Créer une entreprise 0€ Sans engagement Continuer › Besoin d’aide ? Contactez-n…" at bounding box center [759, 341] width 697 height 276
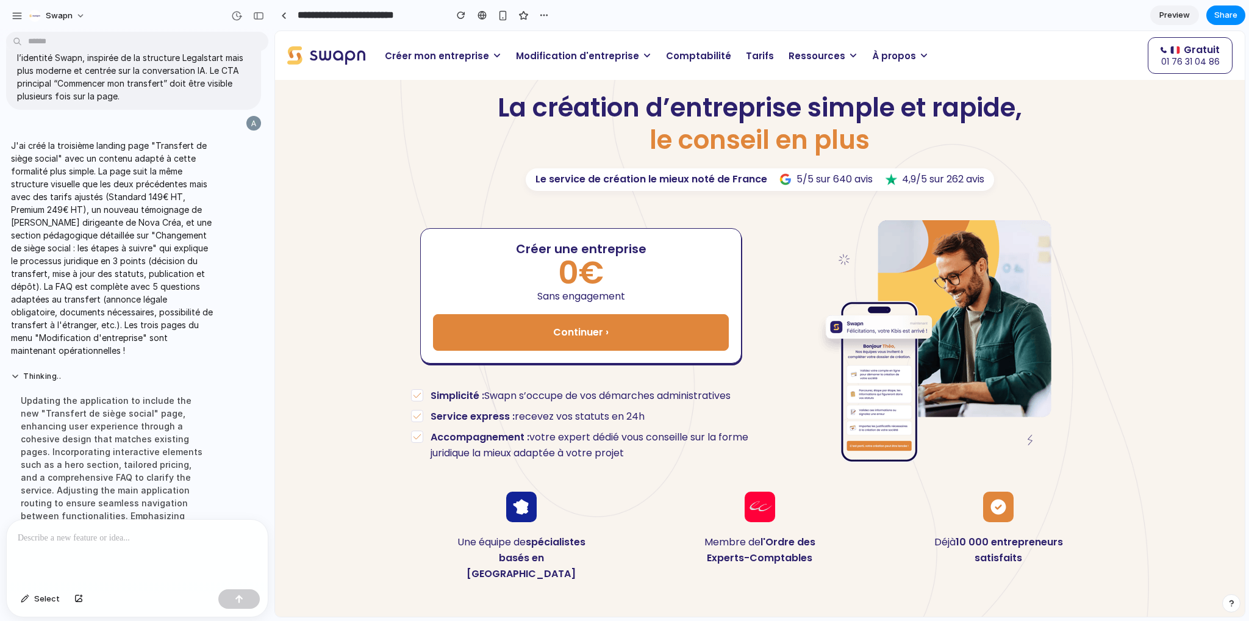
scroll to position [7481, 0]
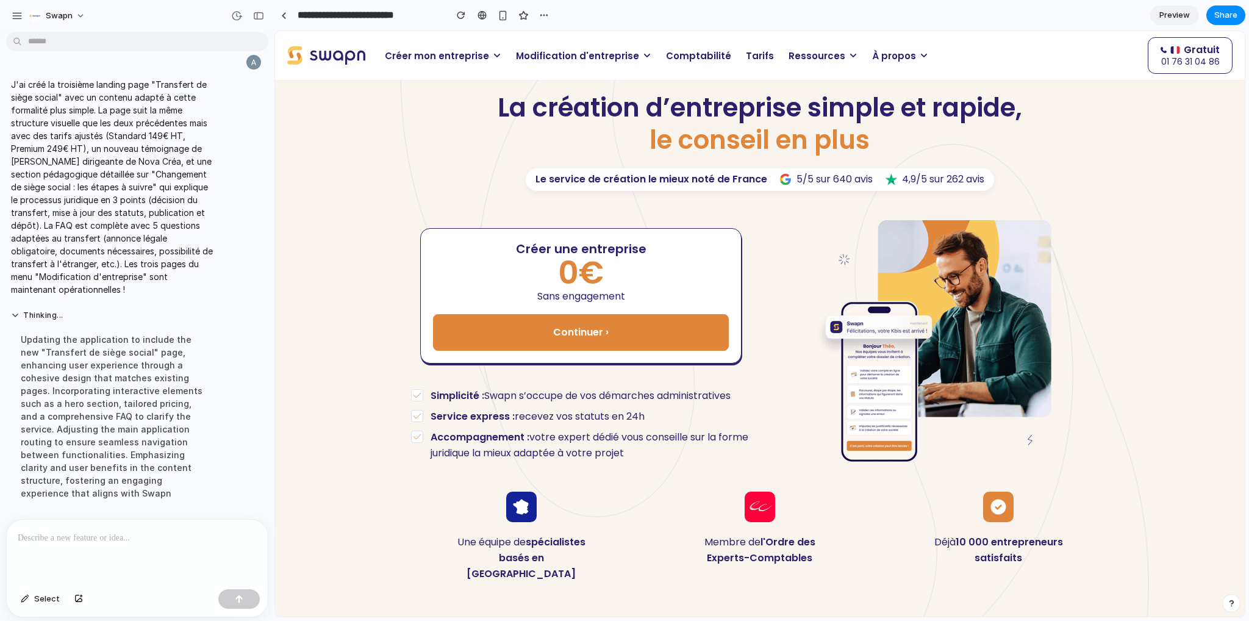
click at [590, 57] on span "Modification d'entreprise" at bounding box center [577, 56] width 123 height 14
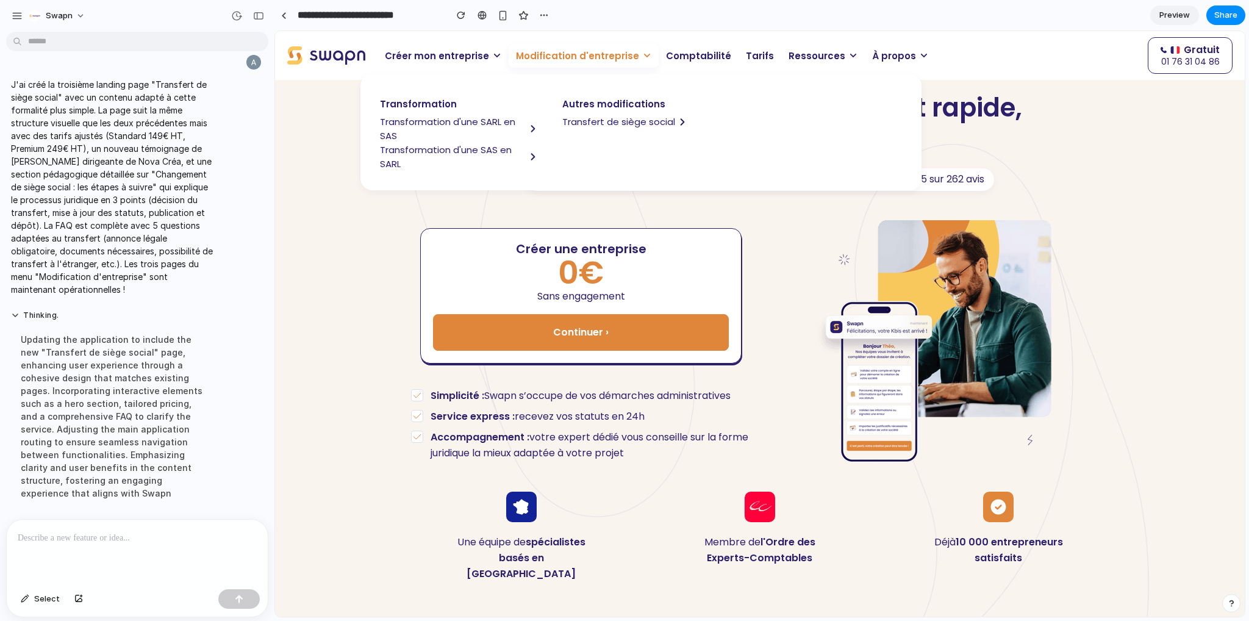
click at [603, 125] on span "Transfert de siège social" at bounding box center [618, 122] width 113 height 14
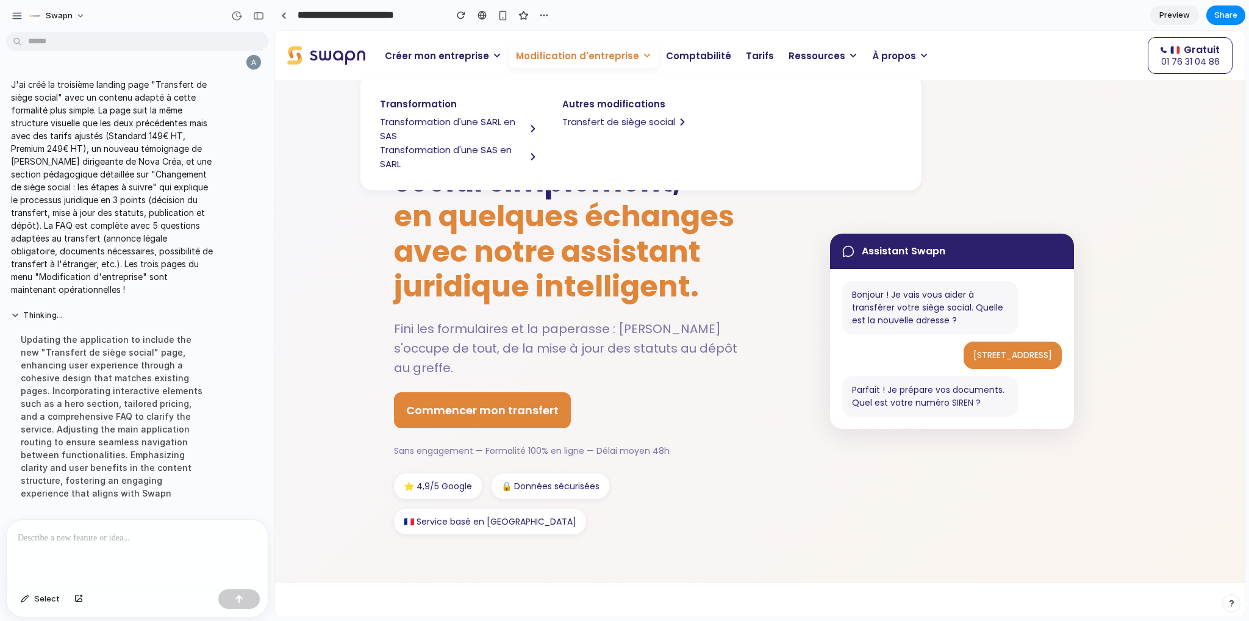
click at [608, 236] on span "en quelques échanges avec notre assistant juridique intelligent." at bounding box center [564, 251] width 340 height 111
click at [643, 51] on icon at bounding box center [647, 55] width 9 height 9
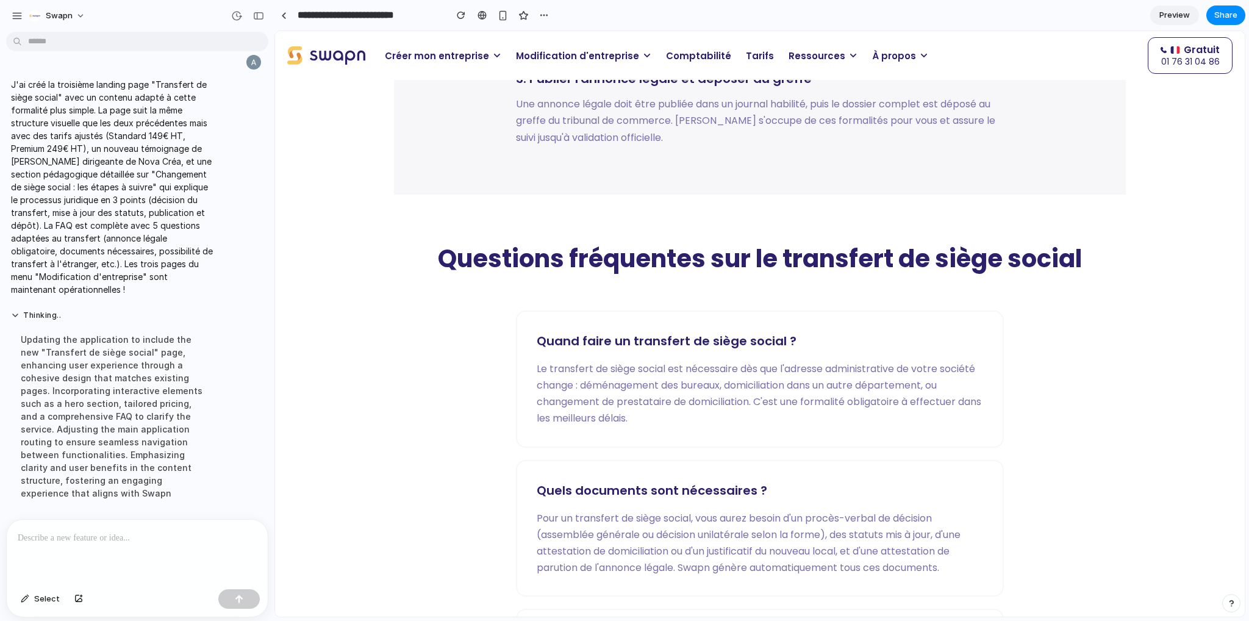
scroll to position [2439, 0]
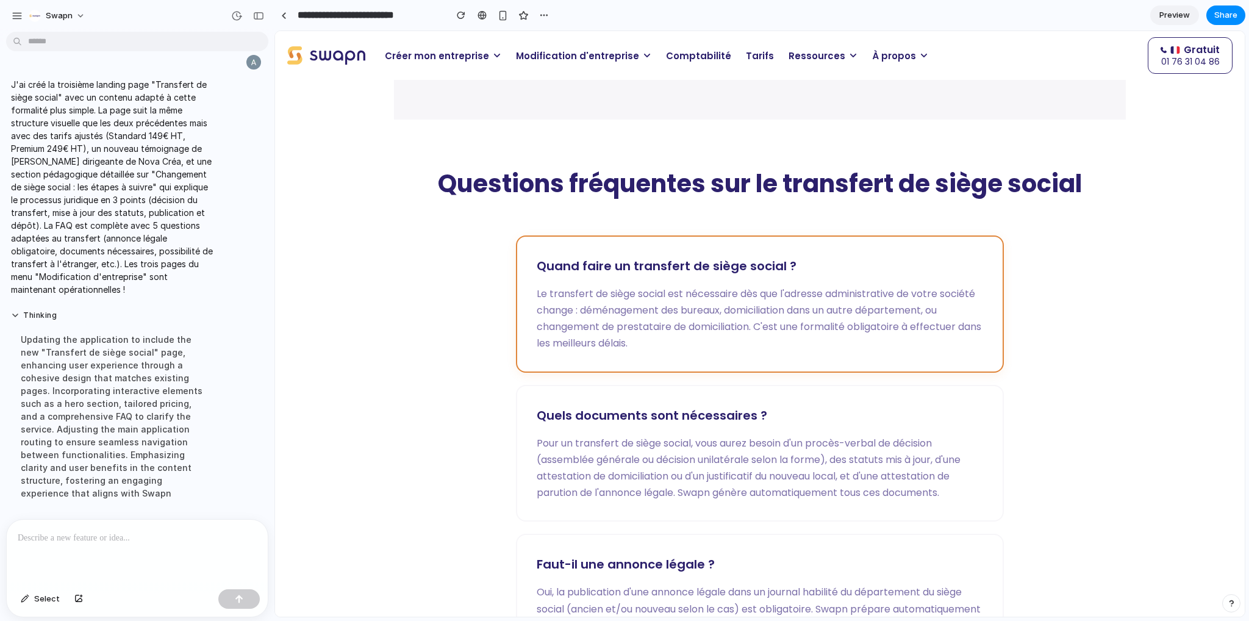
click at [615, 266] on h3 "Quand faire un transfert de siège social ?" at bounding box center [760, 266] width 446 height 20
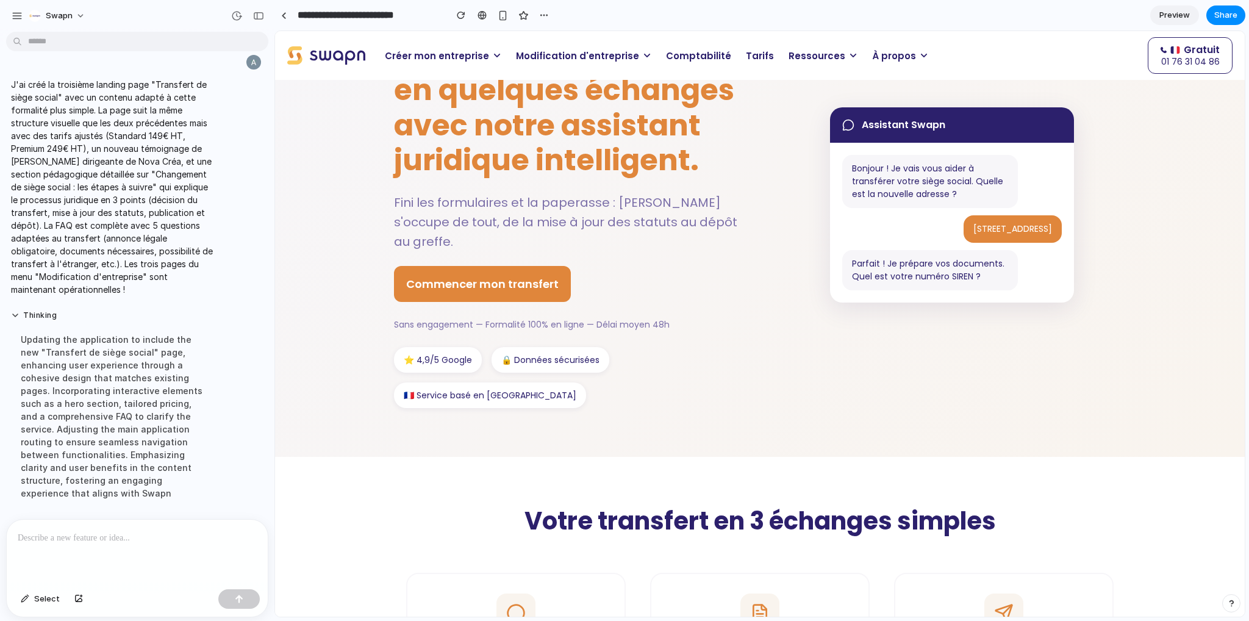
scroll to position [0, 0]
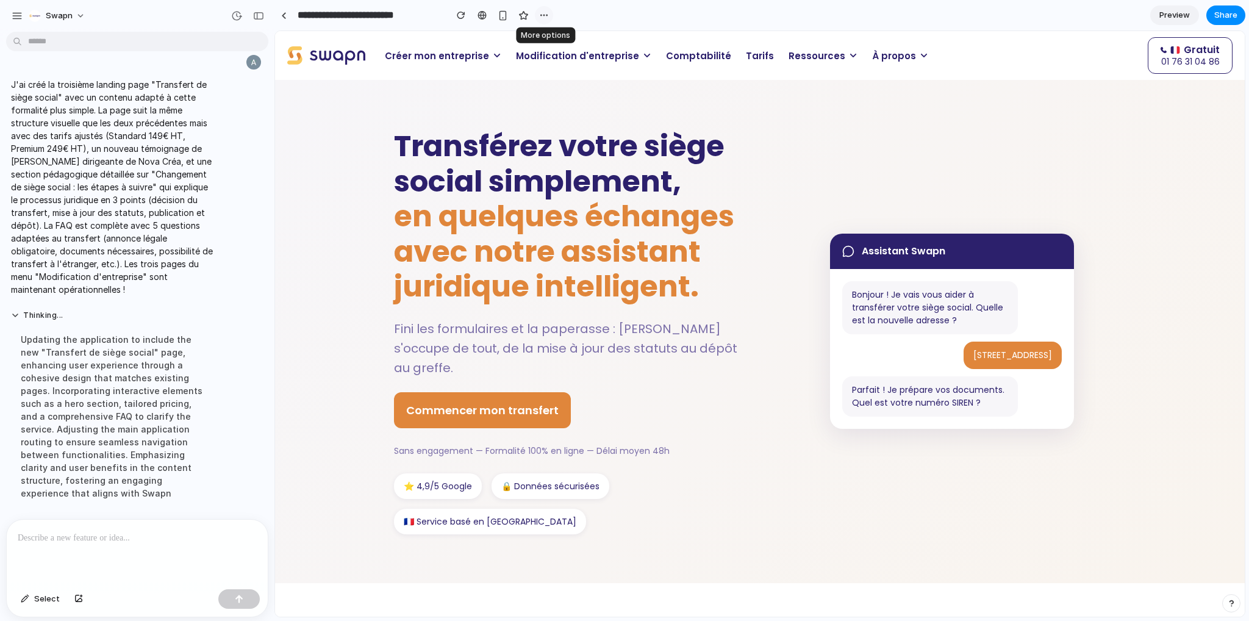
click at [542, 15] on div "button" at bounding box center [544, 15] width 10 height 10
click at [484, 17] on div "Duplicate Delete" at bounding box center [624, 310] width 1249 height 621
click at [256, 15] on div "button" at bounding box center [258, 16] width 11 height 9
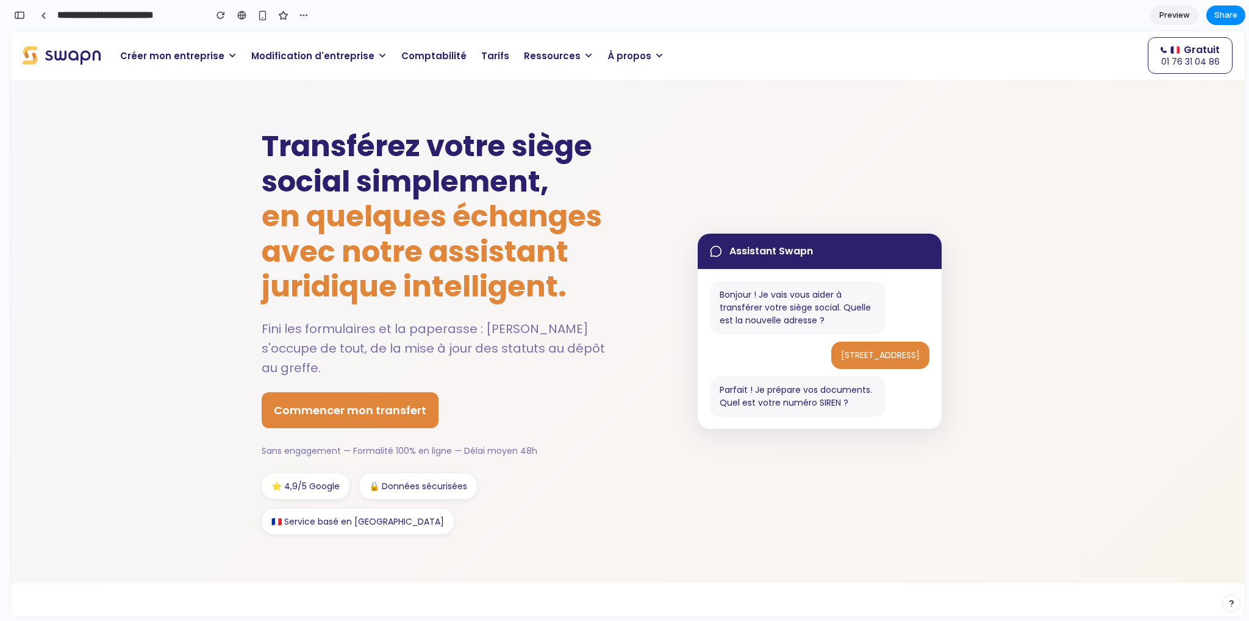
scroll to position [20020, 0]
click at [48, 18] on link at bounding box center [43, 15] width 18 height 18
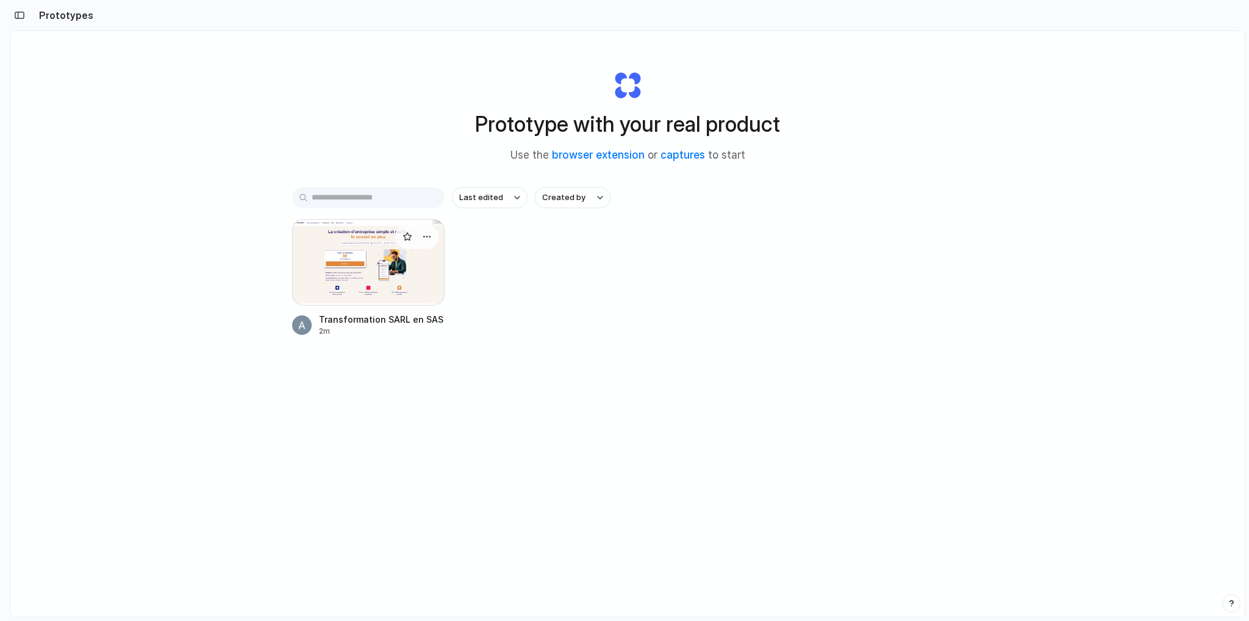
click at [396, 260] on div at bounding box center [368, 262] width 152 height 87
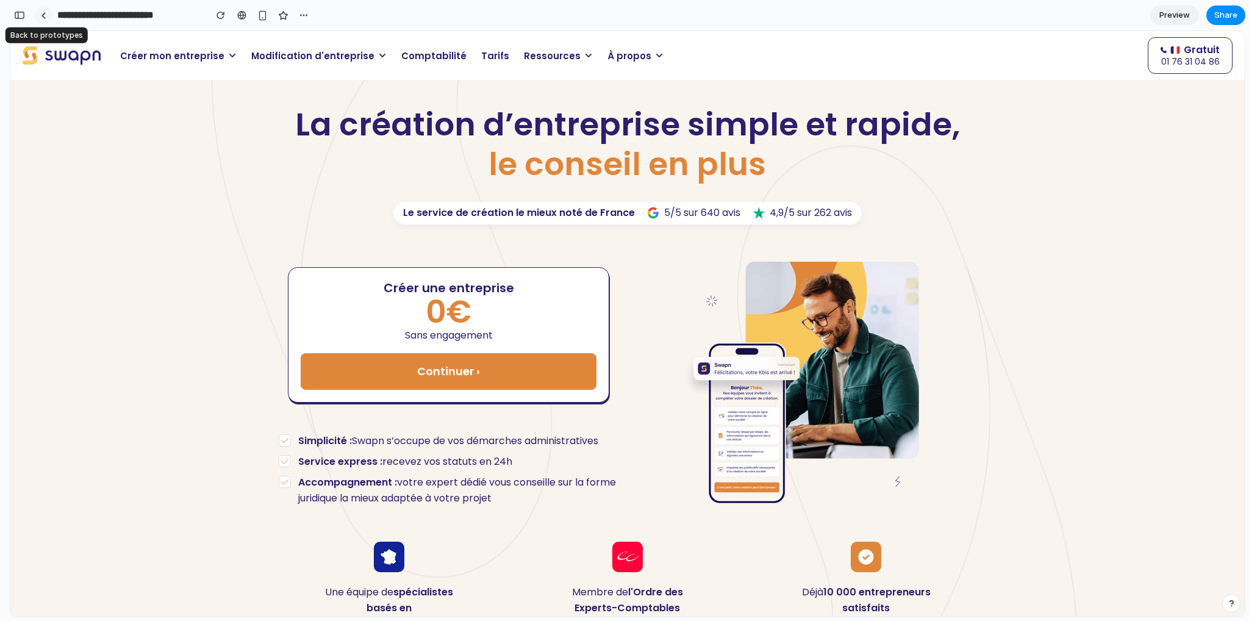
click at [34, 13] on link at bounding box center [43, 15] width 18 height 18
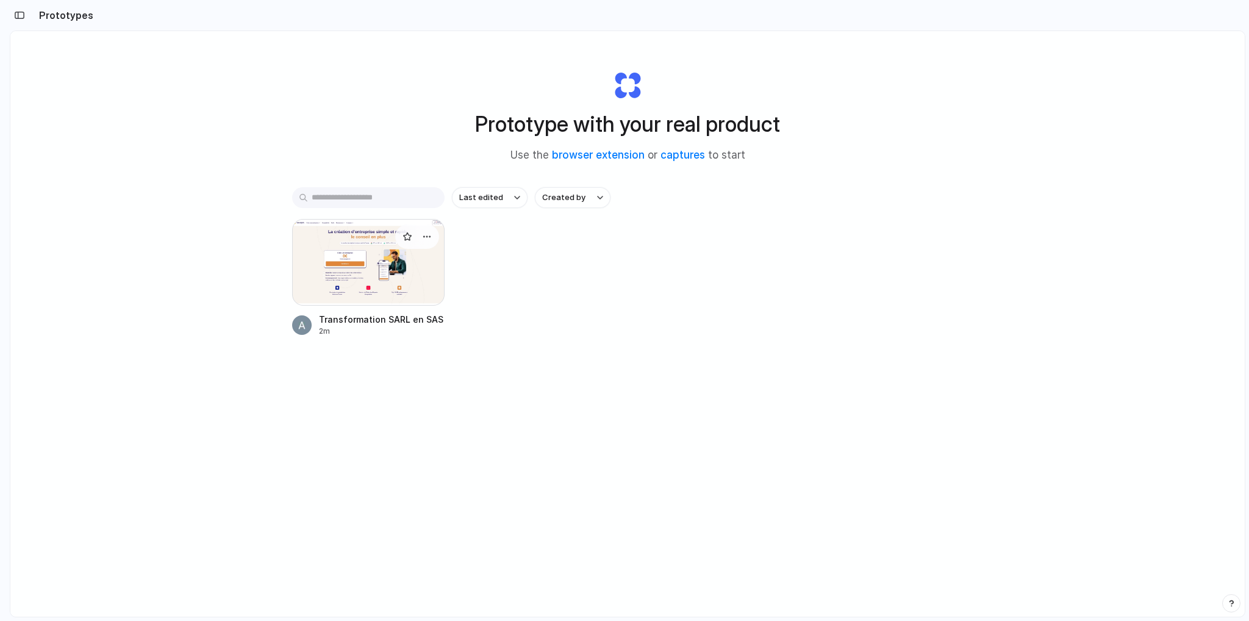
click at [346, 283] on div at bounding box center [368, 262] width 152 height 87
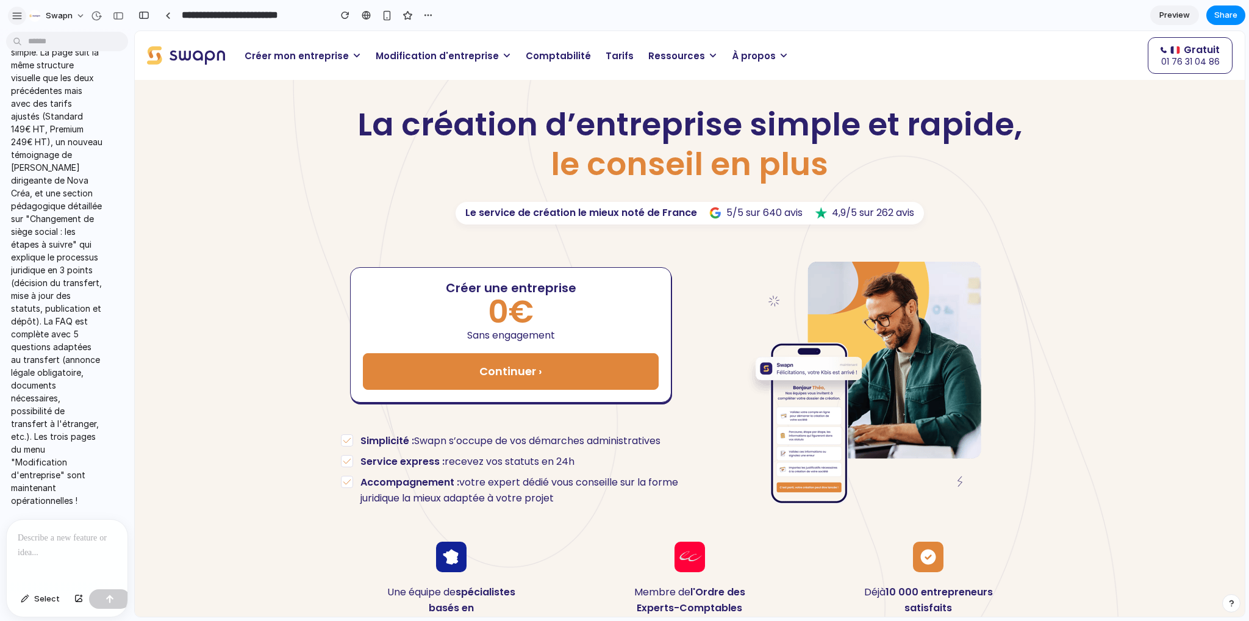
click at [21, 18] on div "button" at bounding box center [17, 15] width 11 height 11
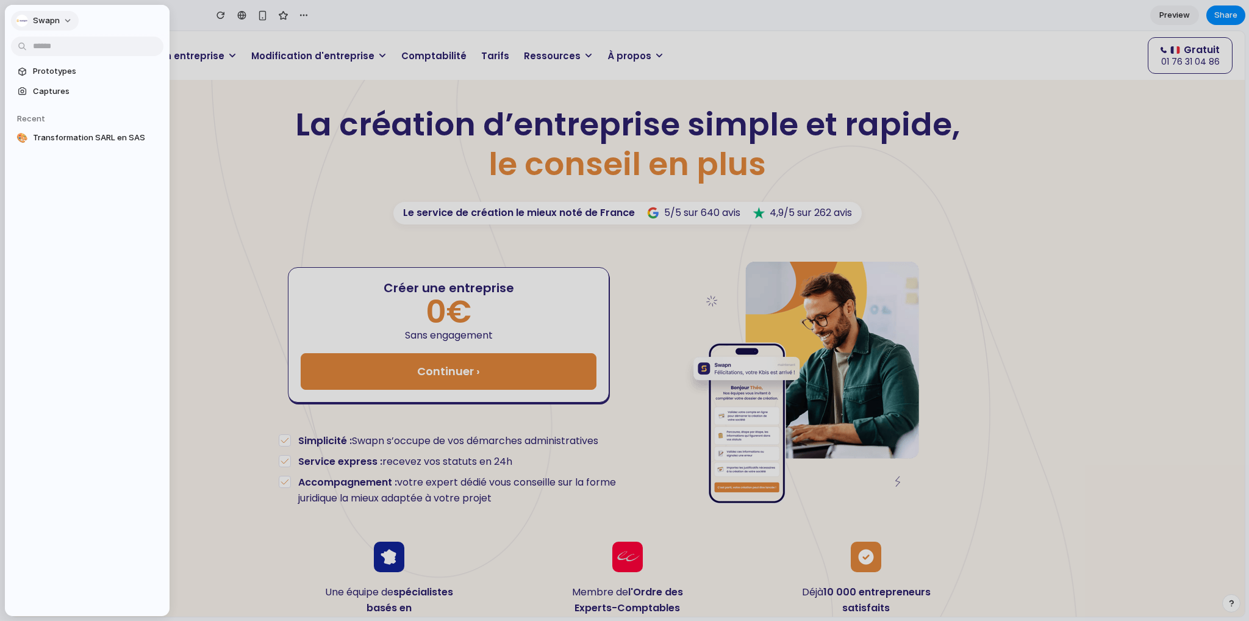
click at [56, 24] on span "Swapn" at bounding box center [46, 21] width 27 height 12
click at [261, 141] on div "Settings Invite members Change theme Sign out" at bounding box center [624, 310] width 1249 height 621
click at [273, 144] on div at bounding box center [624, 310] width 1249 height 621
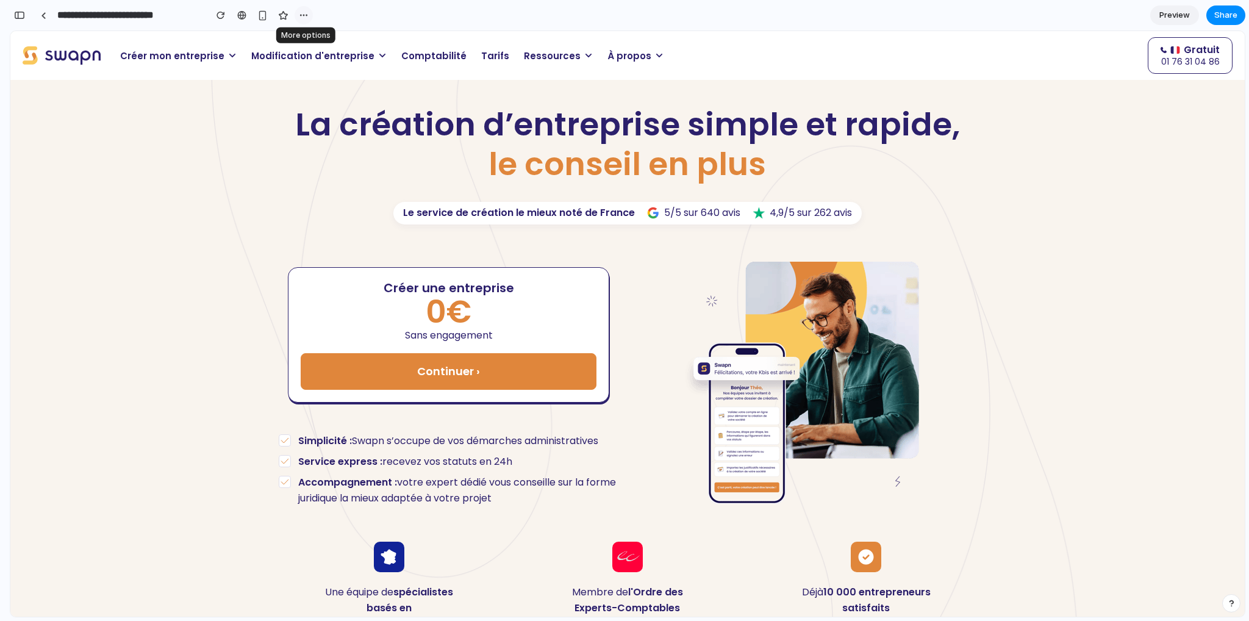
click at [307, 15] on div "button" at bounding box center [304, 15] width 10 height 10
click at [778, 159] on div "Duplicate Delete" at bounding box center [624, 310] width 1249 height 621
click at [1215, 12] on span "Share" at bounding box center [1225, 15] width 23 height 12
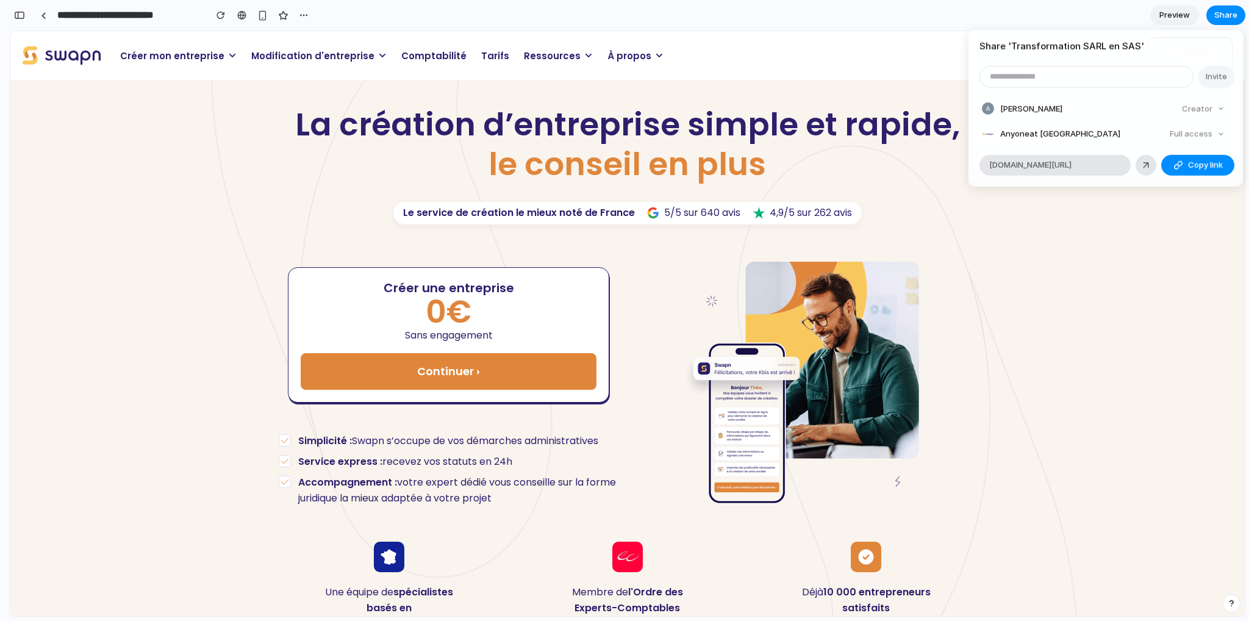
drag, startPoint x: 781, startPoint y: 161, endPoint x: 771, endPoint y: 156, distance: 10.9
click at [772, 157] on div "Share ' Transformation SARL en SAS ' Invite Ali RAMI Creator Anyone at Swapn Fu…" at bounding box center [624, 310] width 1249 height 621
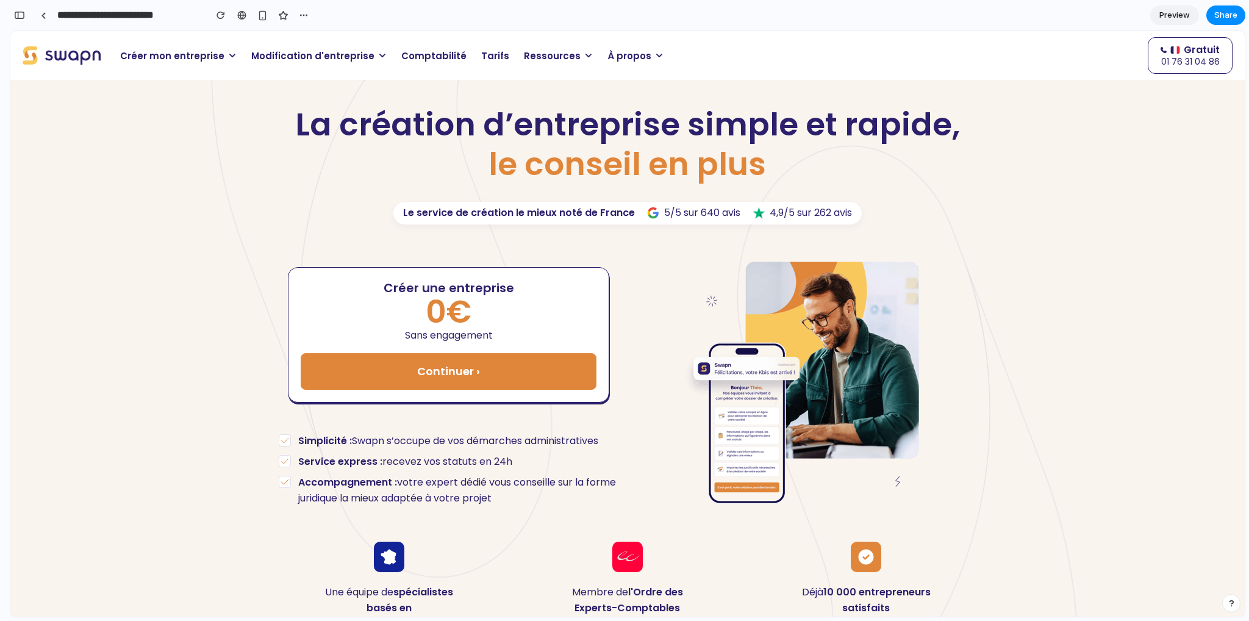
click at [327, 57] on span "Modification d'entreprise" at bounding box center [312, 56] width 123 height 14
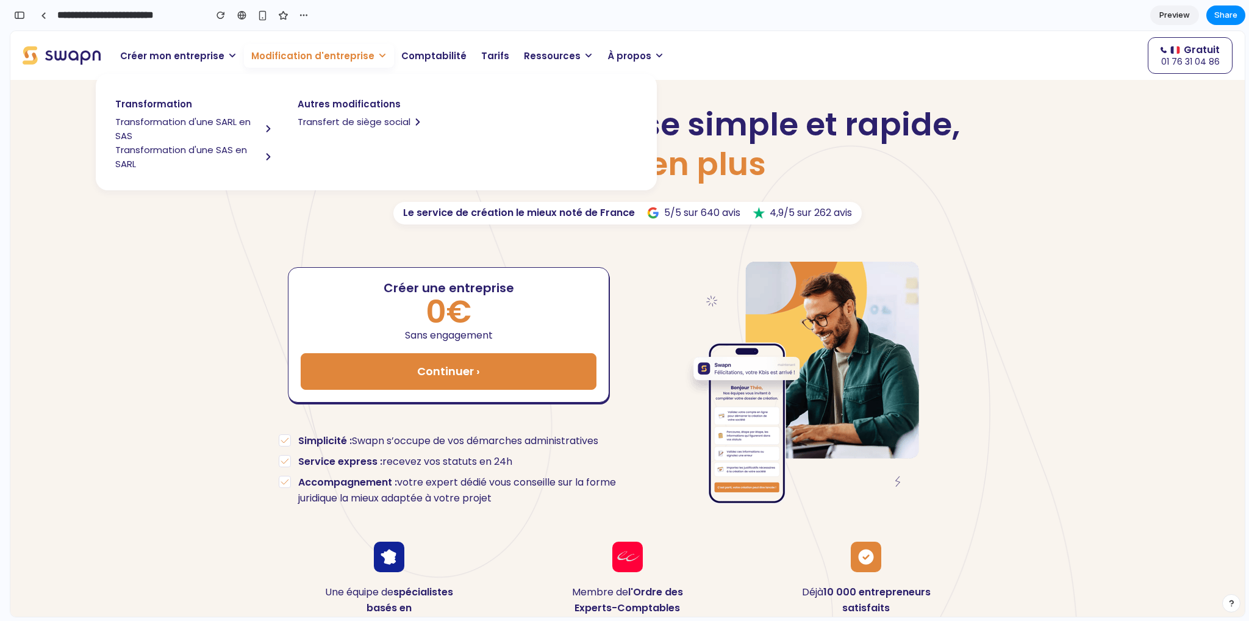
click at [232, 122] on span "Transformation d'une SARL en SAS" at bounding box center [188, 129] width 146 height 28
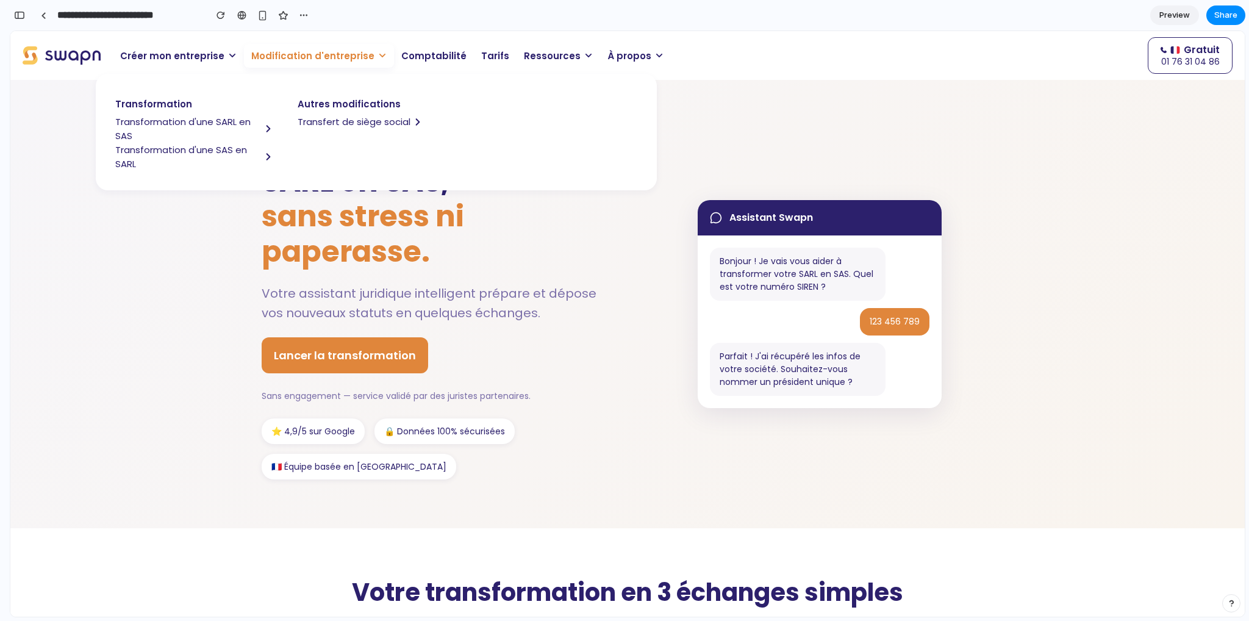
click at [476, 253] on h1 "Transformez votre SARL en SAS, sans stress ni paperasse." at bounding box center [436, 199] width 348 height 140
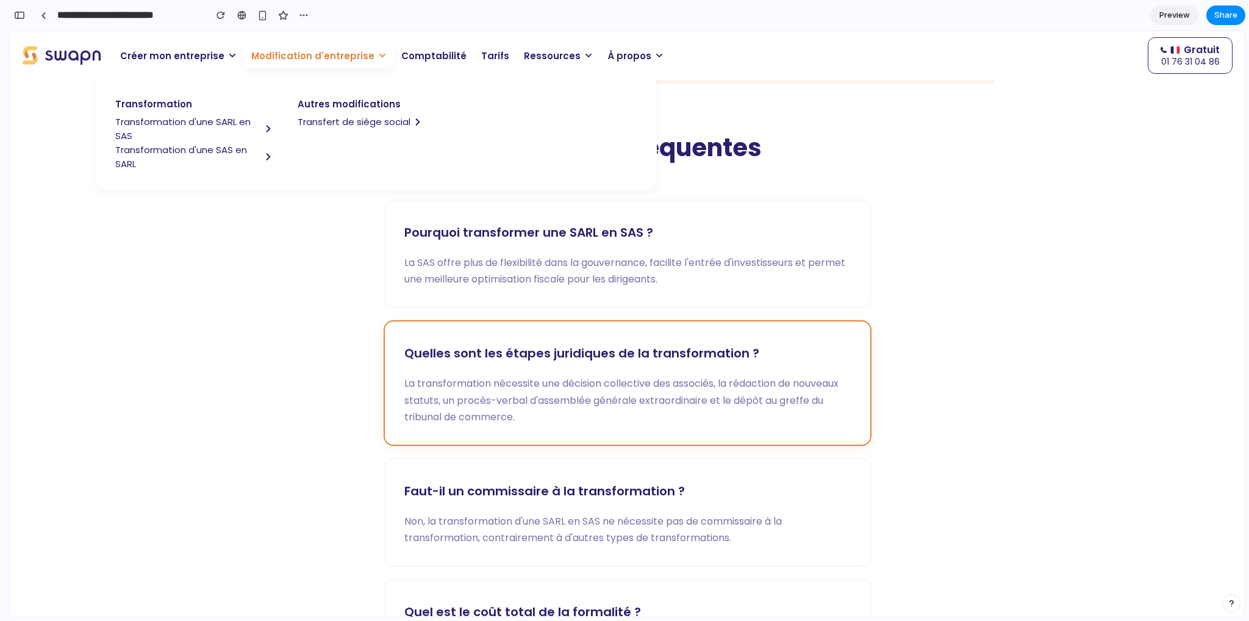
click at [409, 329] on div "Quelles sont les étapes juridiques de la transformation ? La transformation néc…" at bounding box center [628, 383] width 488 height 126
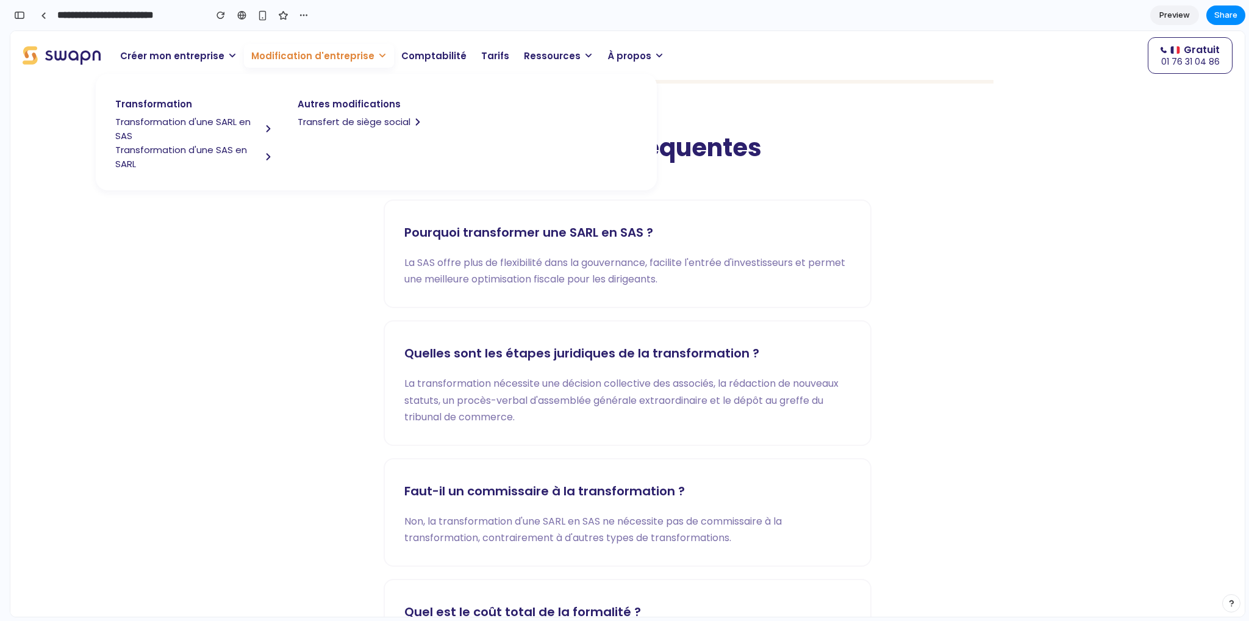
click at [781, 160] on h2 "Questions fréquentes" at bounding box center [627, 147] width 707 height 30
click at [338, 54] on span "Modification d'entreprise" at bounding box center [312, 56] width 123 height 14
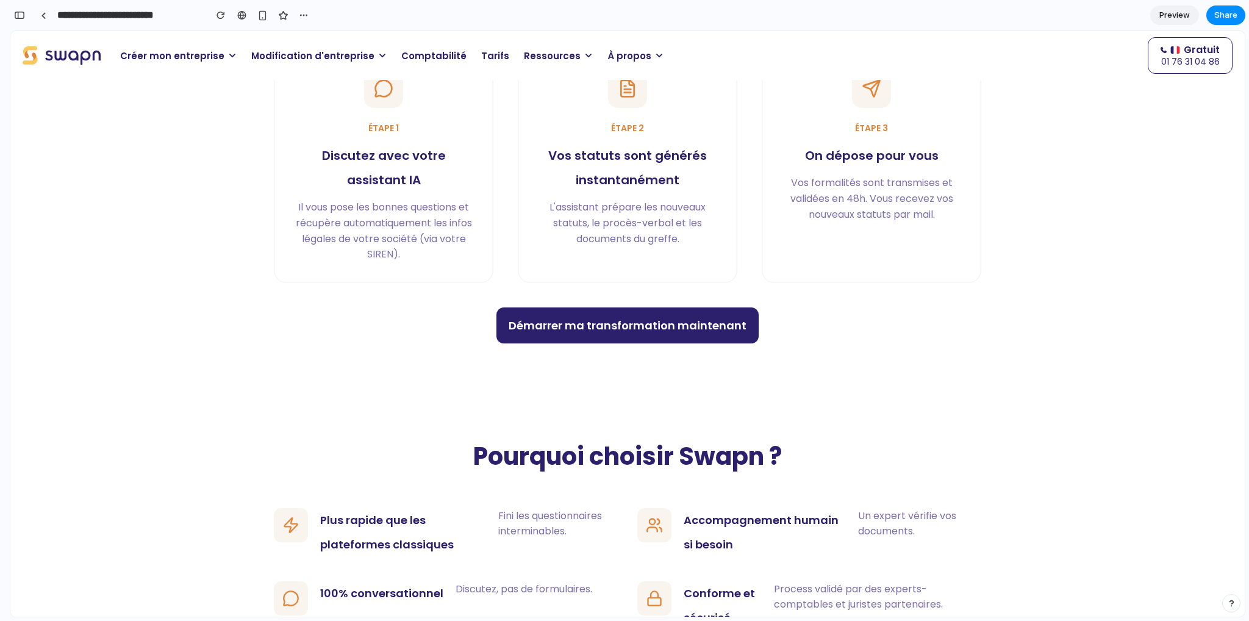
scroll to position [854, 0]
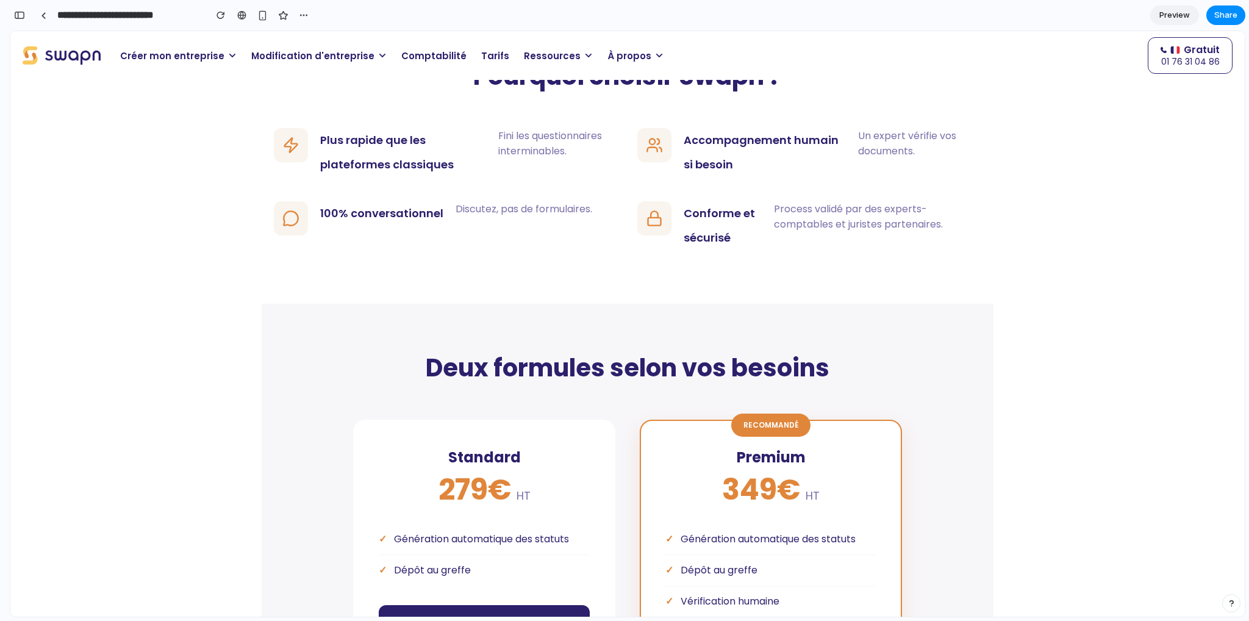
scroll to position [878, 0]
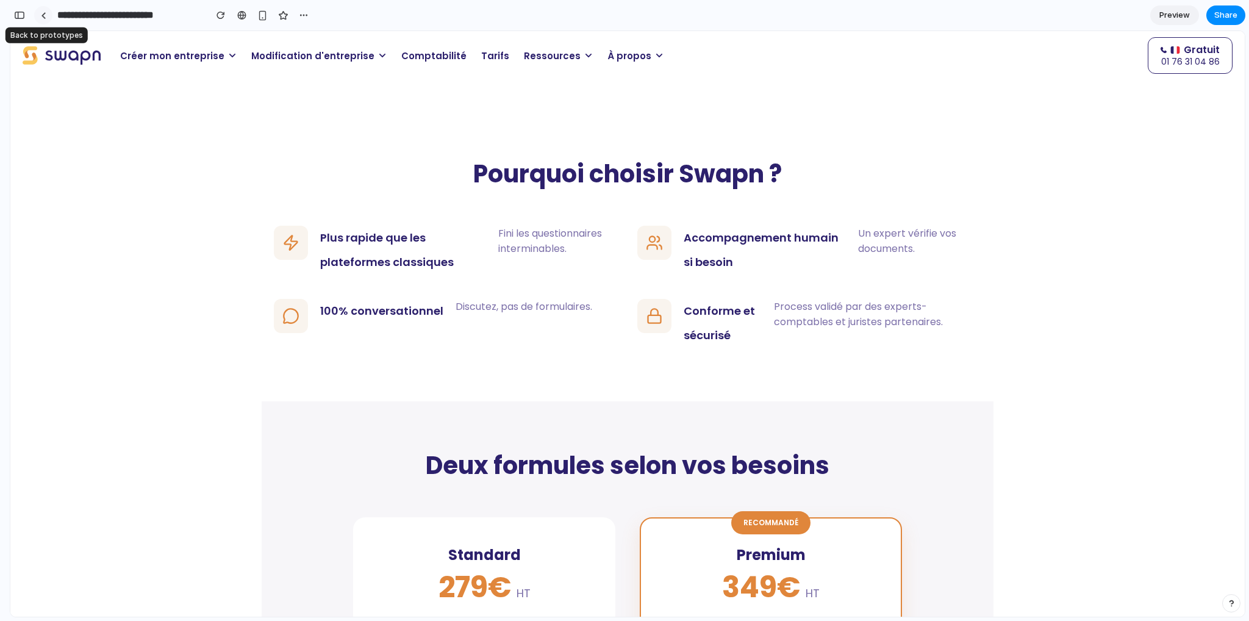
click at [45, 15] on div at bounding box center [43, 15] width 5 height 7
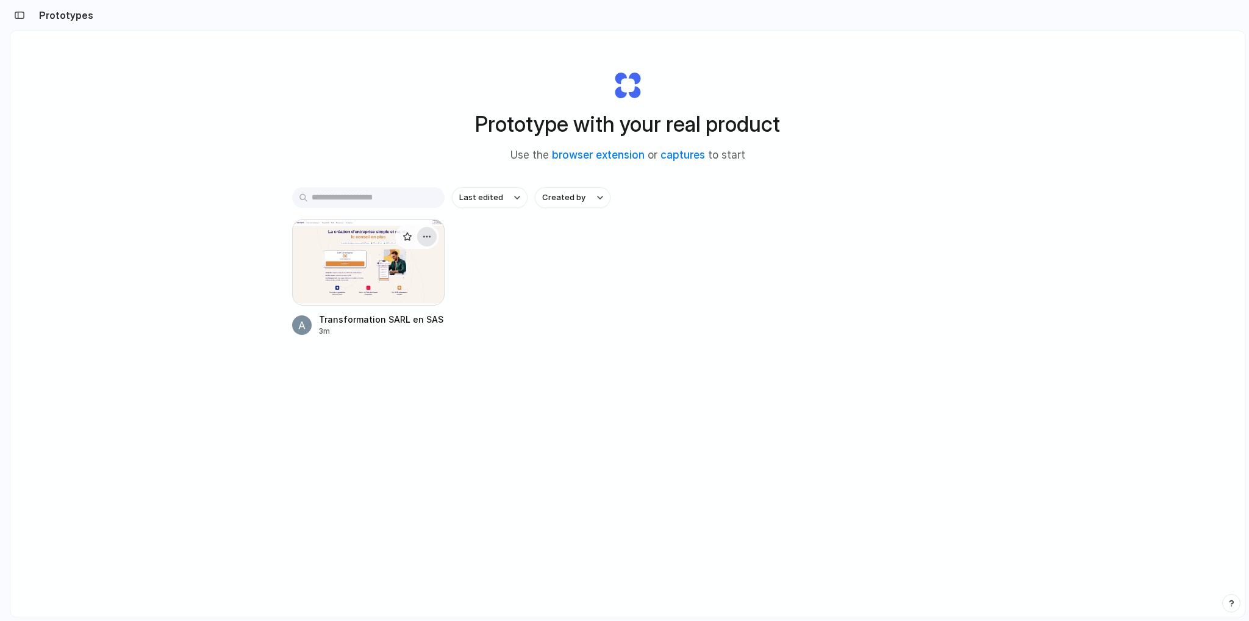
click at [419, 235] on button "button" at bounding box center [427, 237] width 20 height 20
click at [326, 267] on div "Open in new tab Rename Copy link Delete" at bounding box center [624, 310] width 1249 height 621
click at [332, 267] on div at bounding box center [368, 262] width 152 height 87
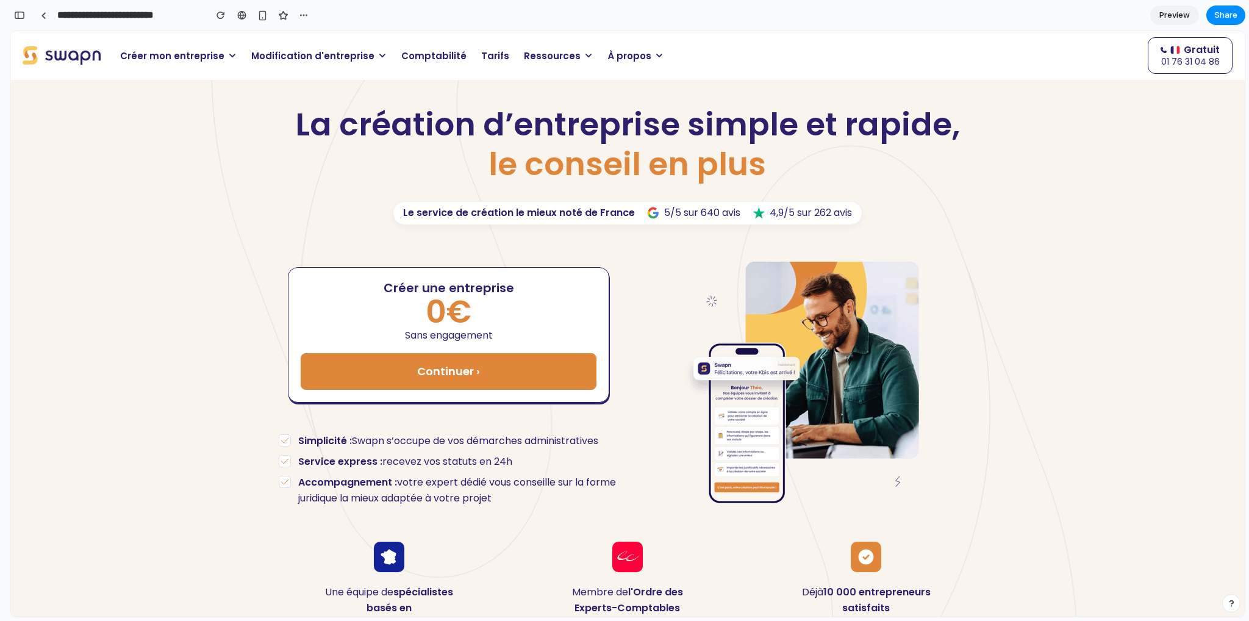
click at [288, 49] on span "Modification d'entreprise" at bounding box center [312, 56] width 123 height 14
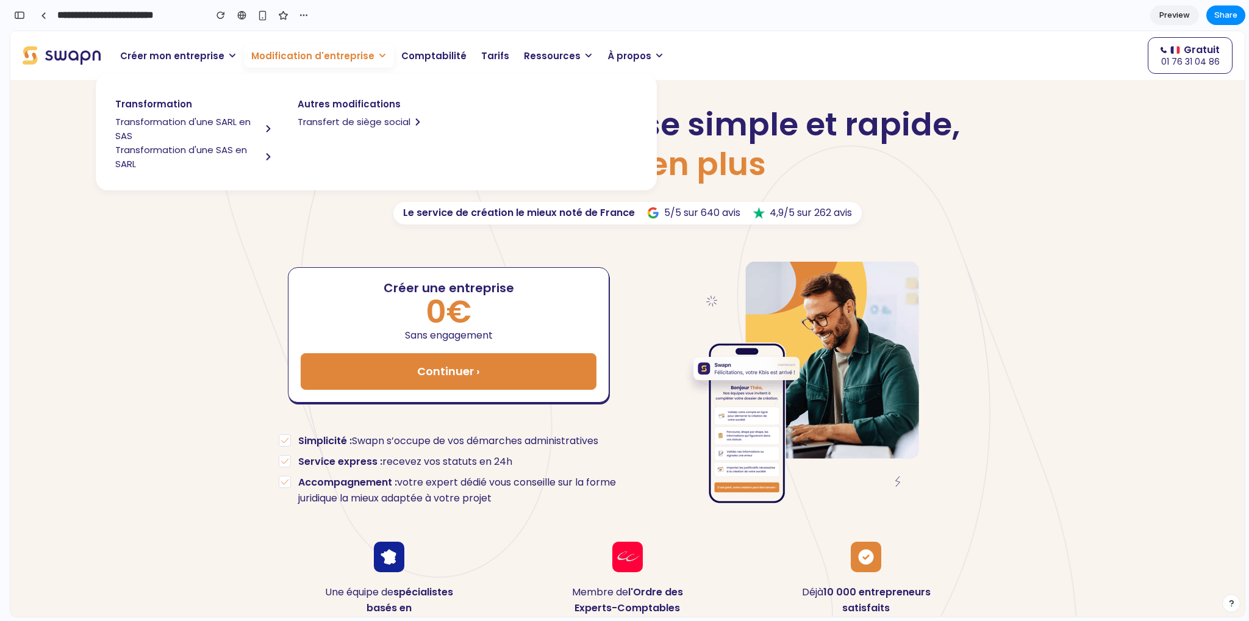
click at [191, 121] on span "Transformation d'une SARL en SAS" at bounding box center [188, 129] width 146 height 28
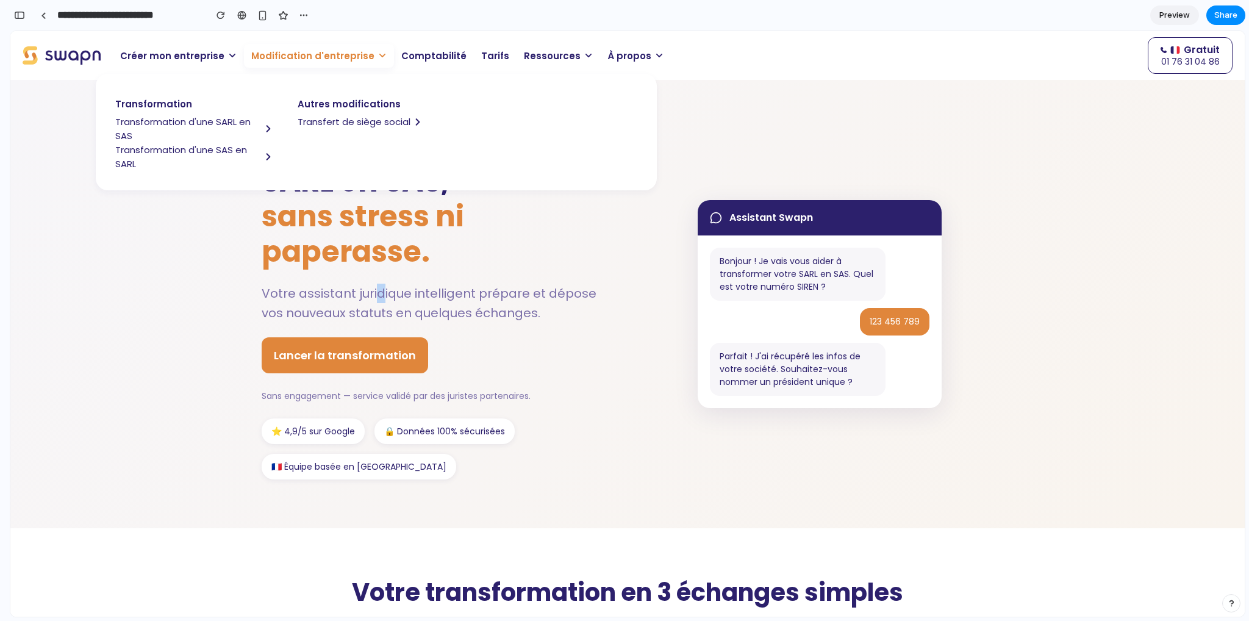
click at [374, 279] on div "Transformez votre SARL en SAS, sans stress ni paperasse. Votre assistant juridi…" at bounding box center [436, 304] width 348 height 351
click at [378, 52] on icon at bounding box center [382, 55] width 9 height 9
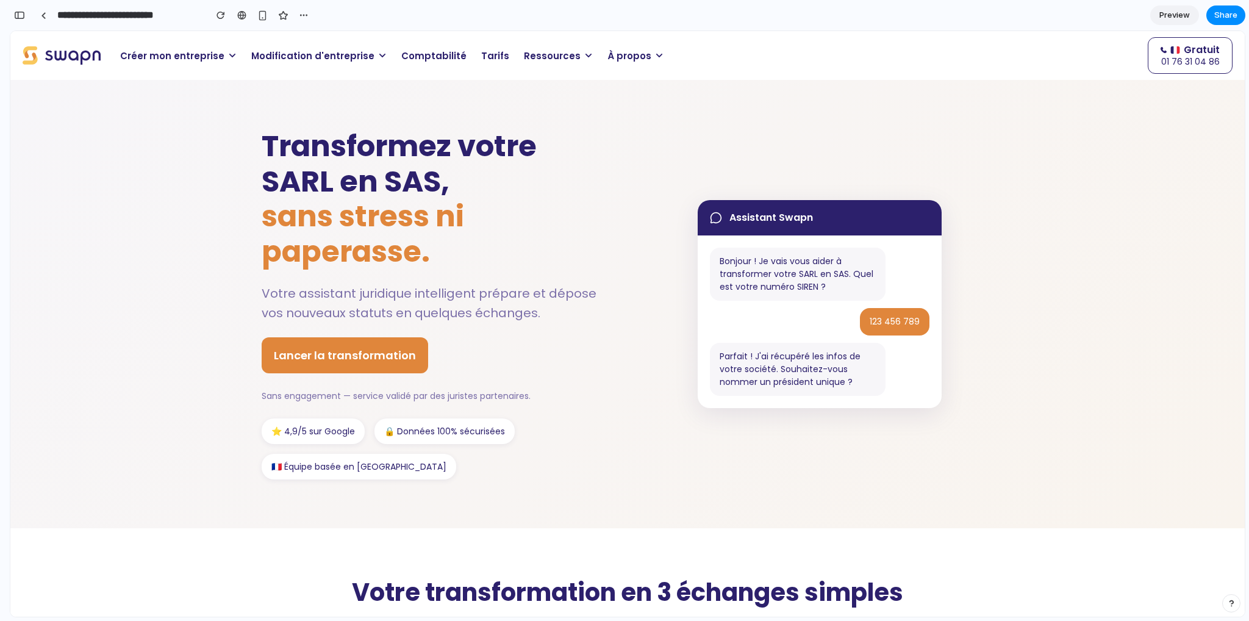
click at [1174, 21] on link "Preview" at bounding box center [1174, 15] width 49 height 20
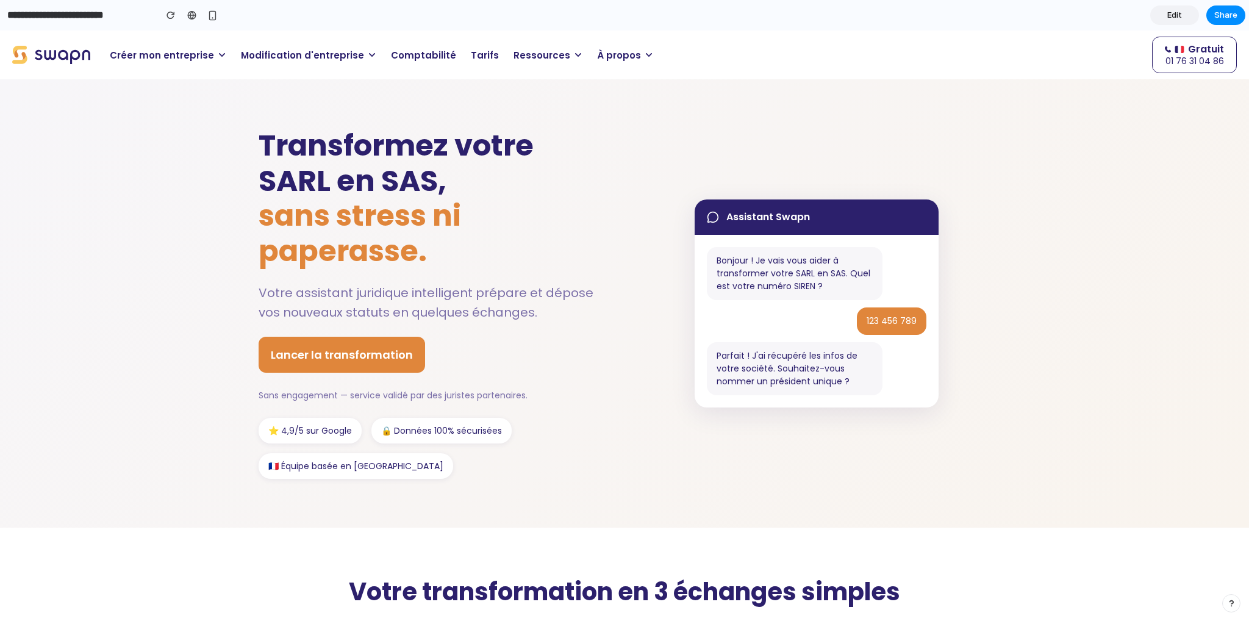
click at [1174, 21] on link "Edit" at bounding box center [1174, 15] width 49 height 20
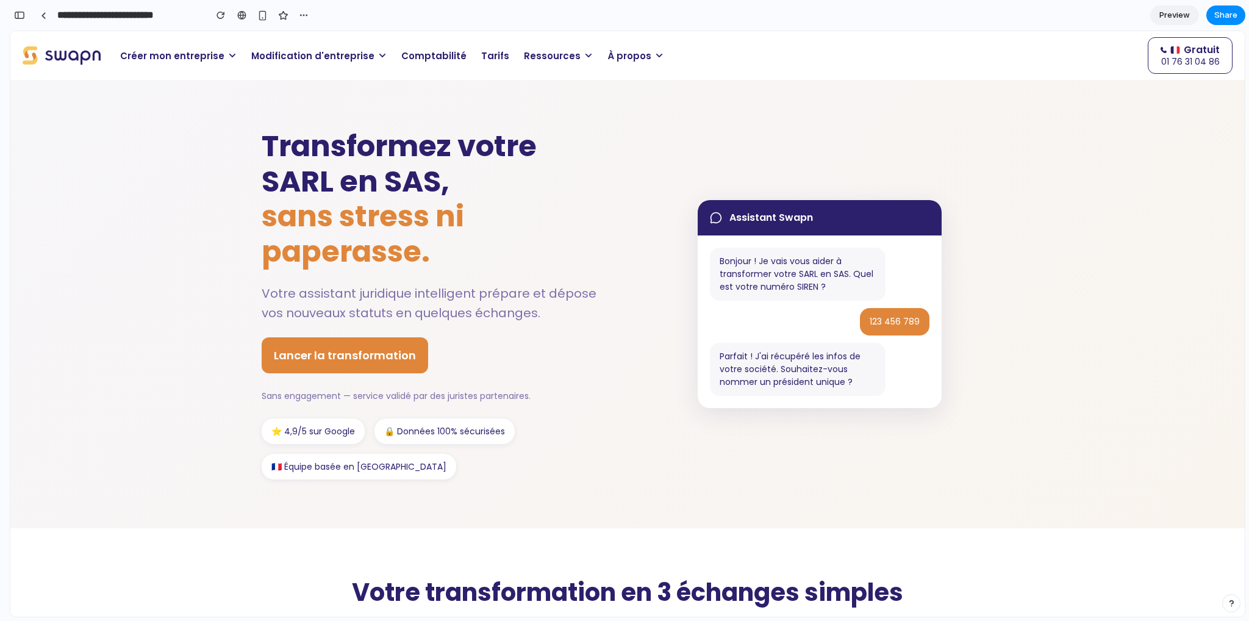
scroll to position [20282, 0]
drag, startPoint x: 448, startPoint y: 154, endPoint x: 448, endPoint y: 143, distance: 11.0
click at [448, 143] on h1 "Transformez votre SARL en SAS, sans stress ni paperasse." at bounding box center [436, 199] width 348 height 140
click at [444, 146] on h1 "Transformez votre SARL en SAS, sans stress ni paperasse." at bounding box center [436, 199] width 348 height 140
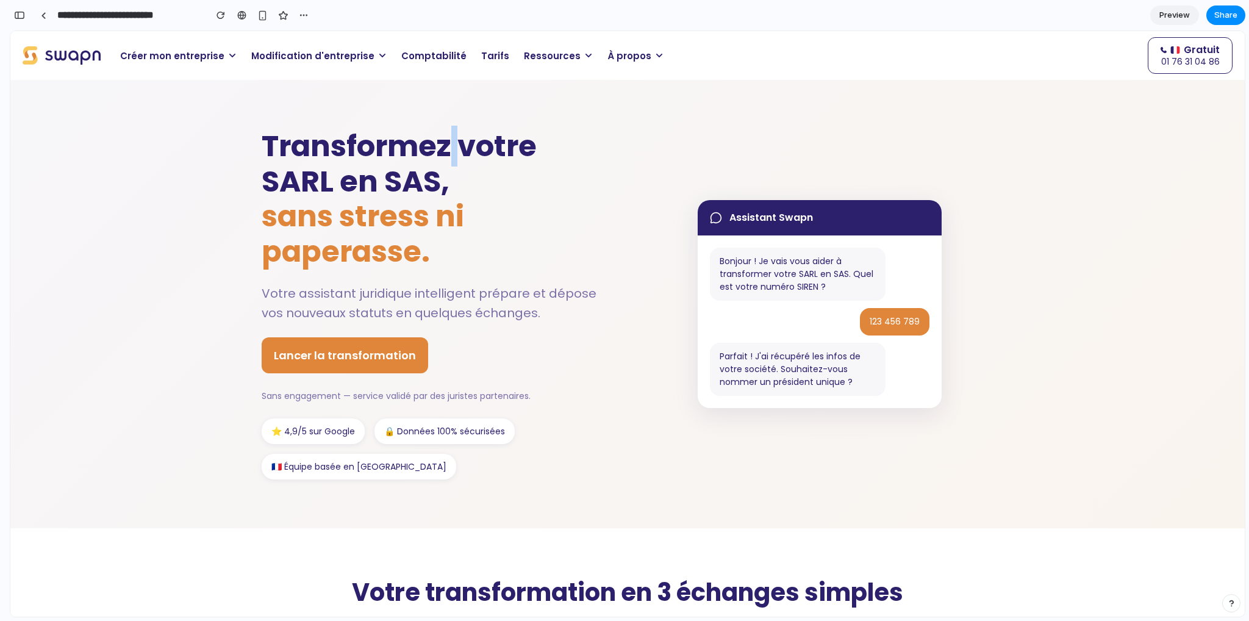
click at [444, 146] on h1 "Transformez votre SARL en SAS, sans stress ni paperasse." at bounding box center [436, 199] width 348 height 140
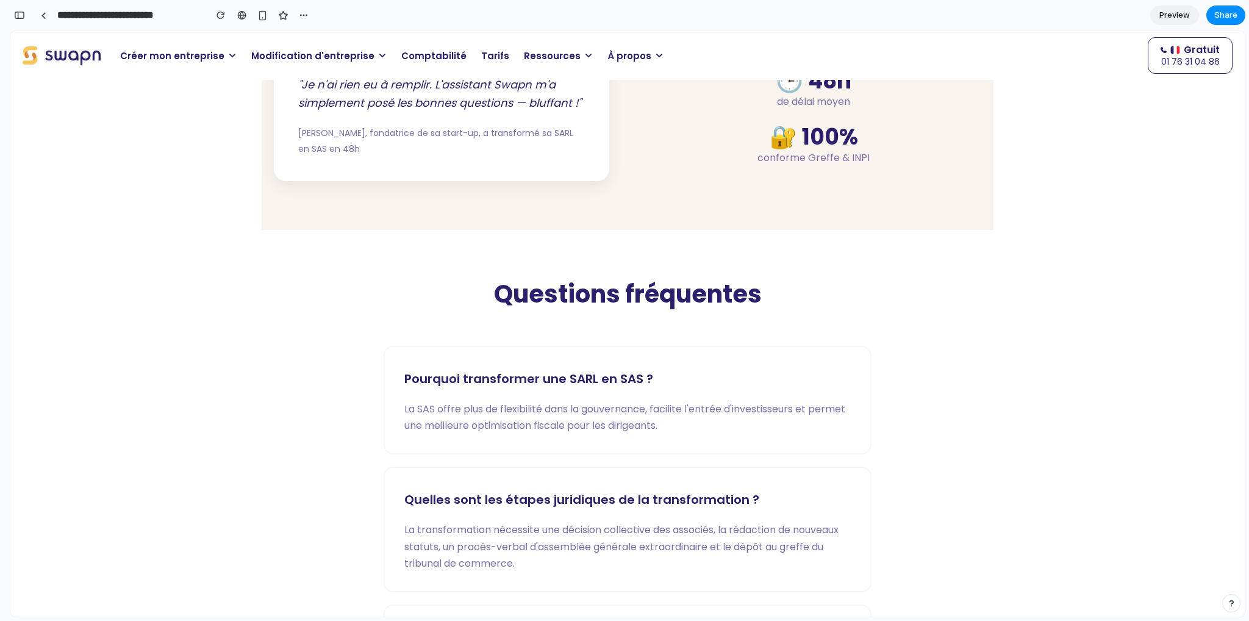
scroll to position [1951, 0]
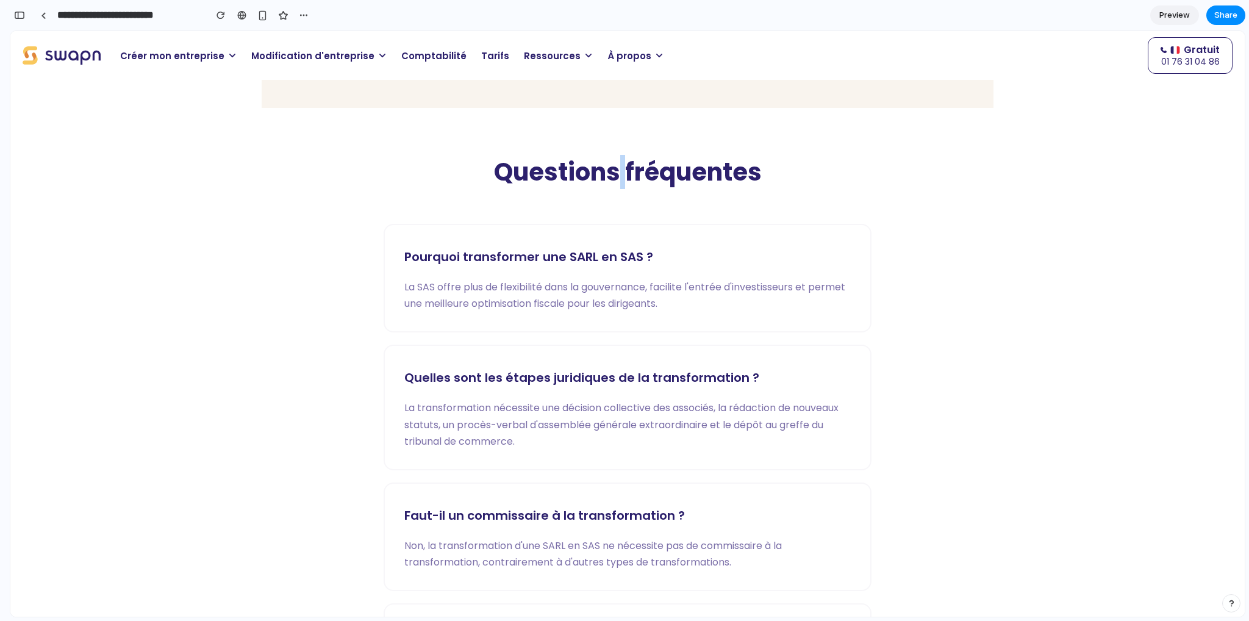
click at [620, 167] on h2 "Questions fréquentes" at bounding box center [627, 172] width 707 height 30
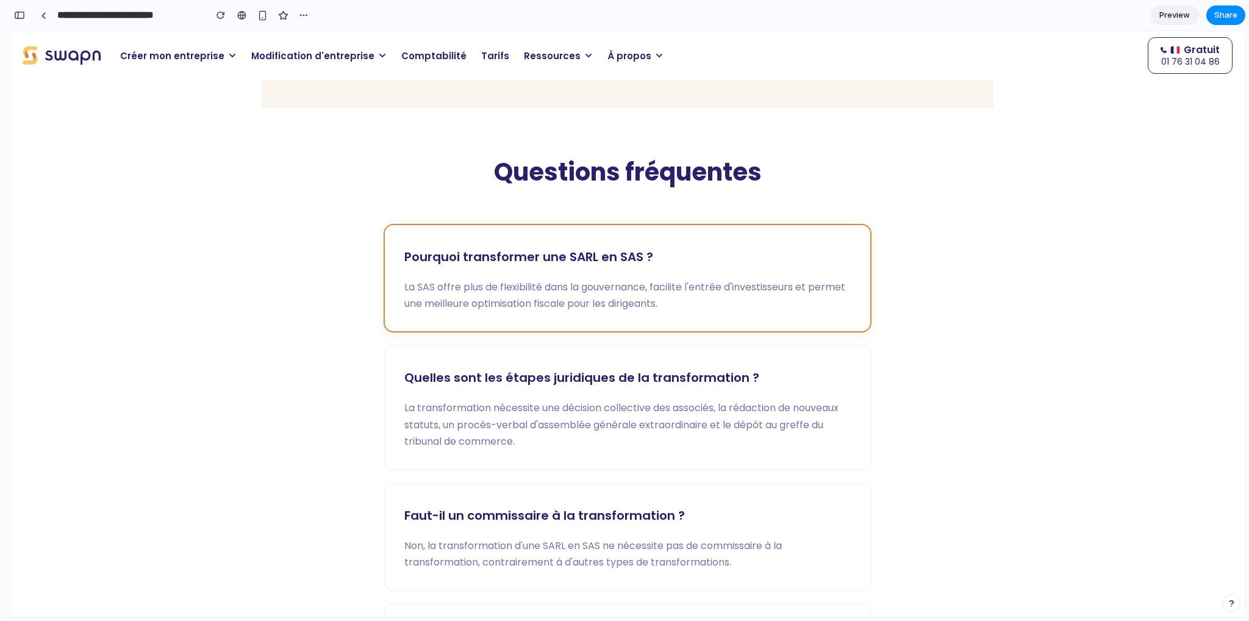
click at [567, 253] on h3 "Pourquoi transformer une SARL en SAS ?" at bounding box center [627, 257] width 446 height 24
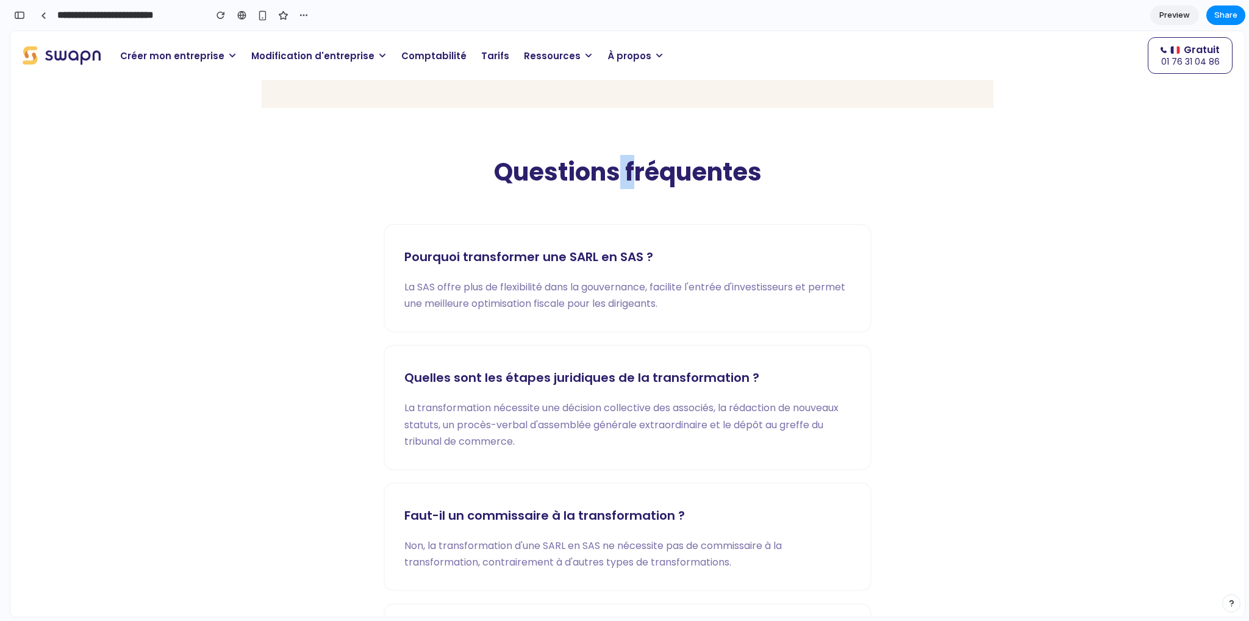
drag, startPoint x: 627, startPoint y: 174, endPoint x: 617, endPoint y: 173, distance: 10.4
click at [617, 173] on h2 "Questions fréquentes" at bounding box center [627, 172] width 707 height 30
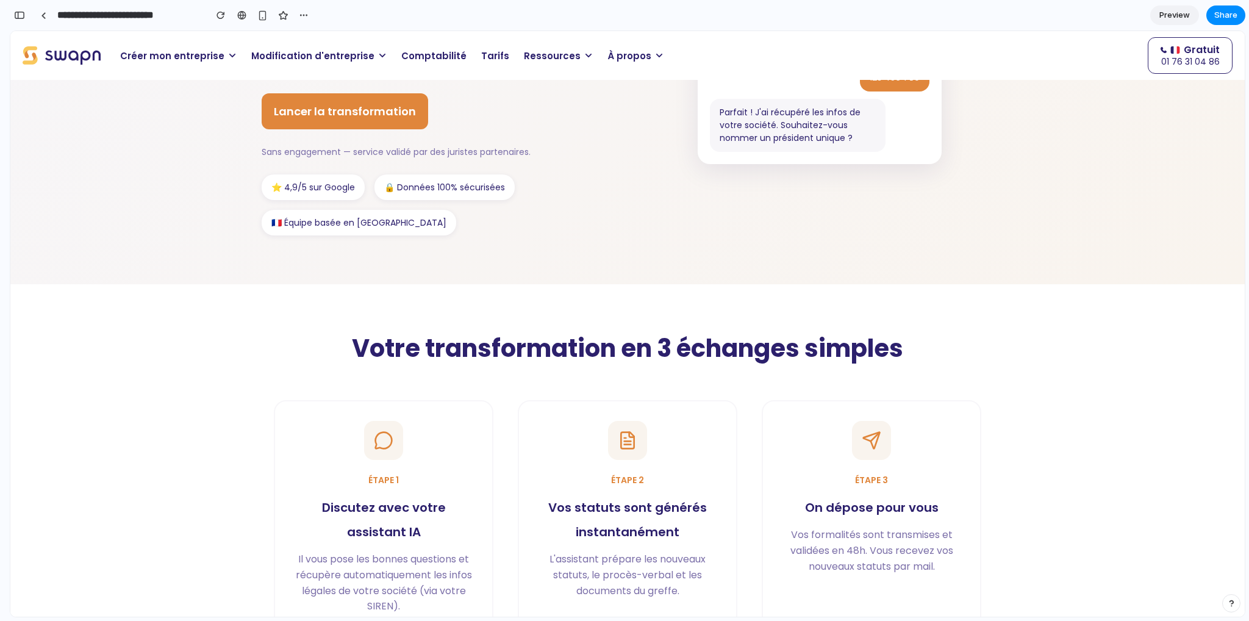
scroll to position [0, 0]
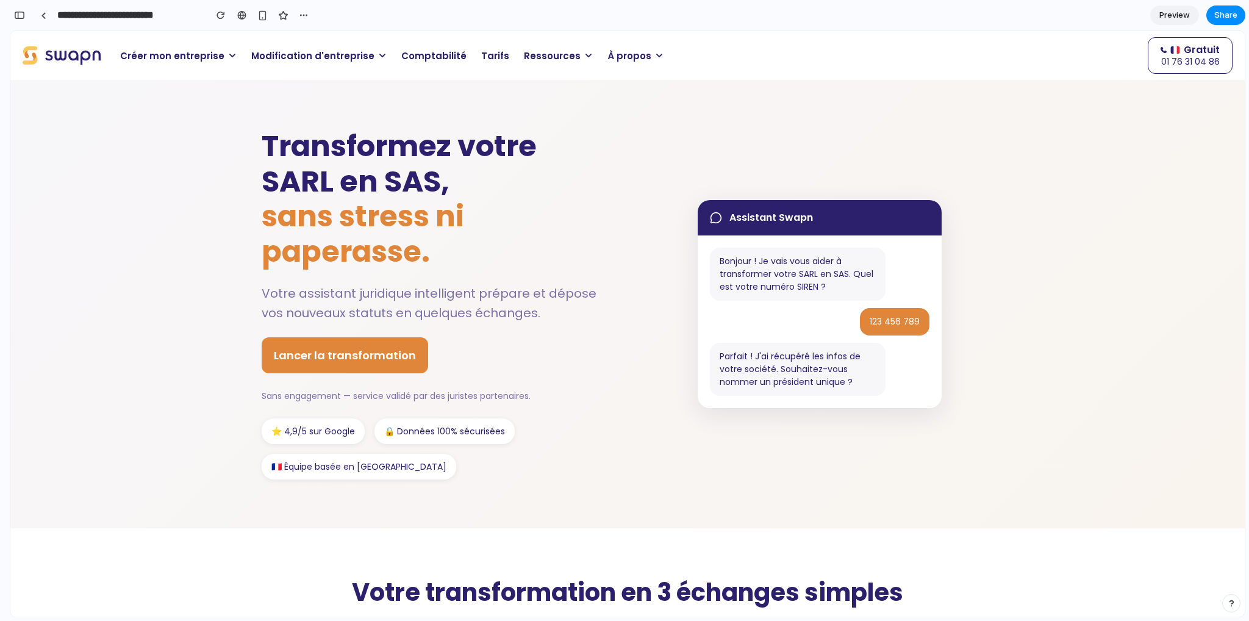
click at [151, 60] on span "Créer mon entreprise" at bounding box center [172, 56] width 104 height 14
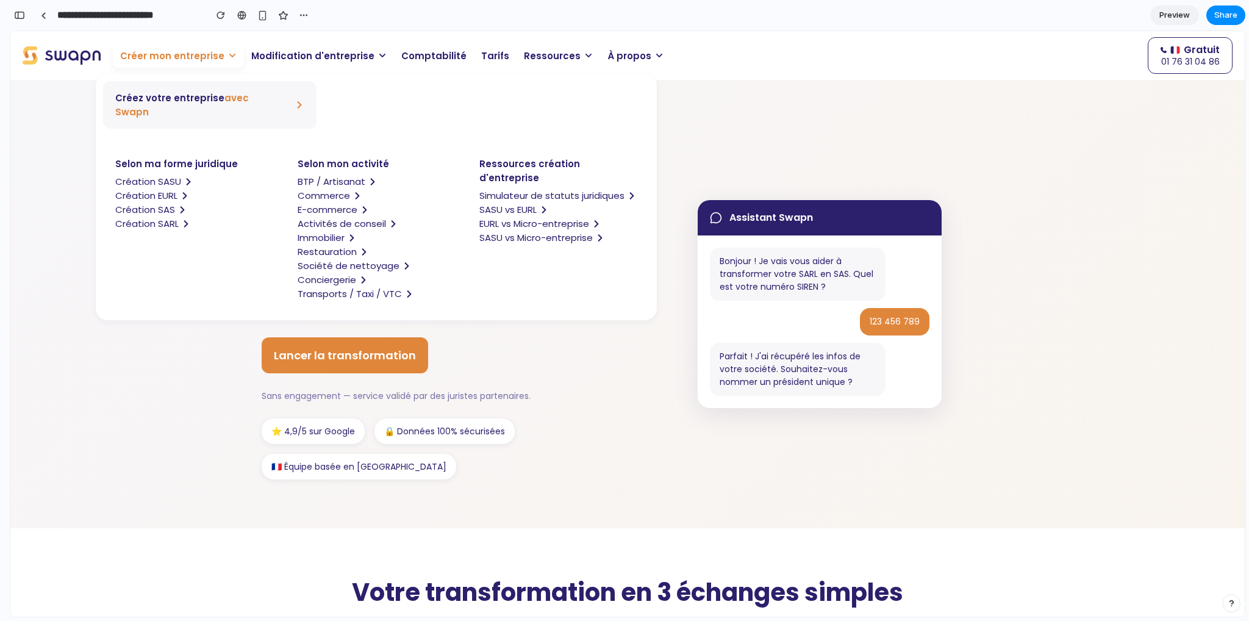
click at [174, 99] on span "Créez votre entreprise avec Swapn" at bounding box center [198, 105] width 167 height 28
click at [174, 61] on span "Créer mon entreprise" at bounding box center [172, 56] width 104 height 14
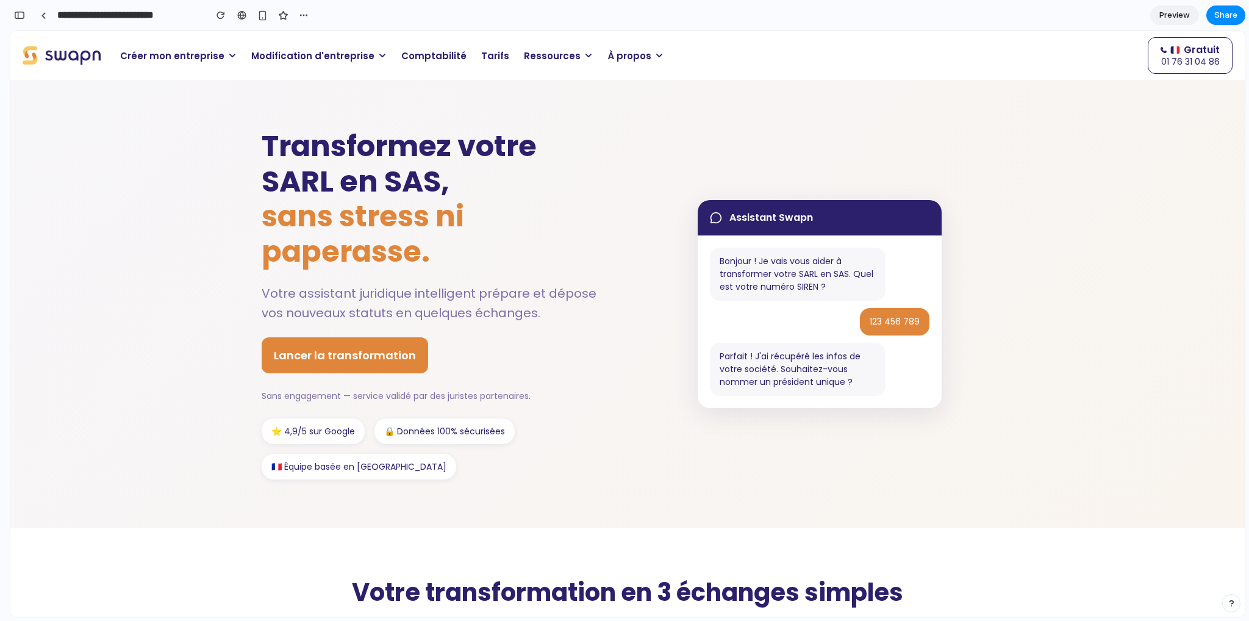
click at [69, 67] on header "Créer mon entreprise Créez votre entreprise avec Swapn Selon ma forme juridique…" at bounding box center [627, 55] width 1234 height 49
click at [71, 60] on img at bounding box center [62, 55] width 78 height 18
click at [190, 41] on div "Créer mon entreprise Créez votre entreprise avec Swapn Selon ma forme juridique…" at bounding box center [673, 55] width 1120 height 37
click at [191, 57] on span "Créer mon entreprise" at bounding box center [172, 56] width 104 height 14
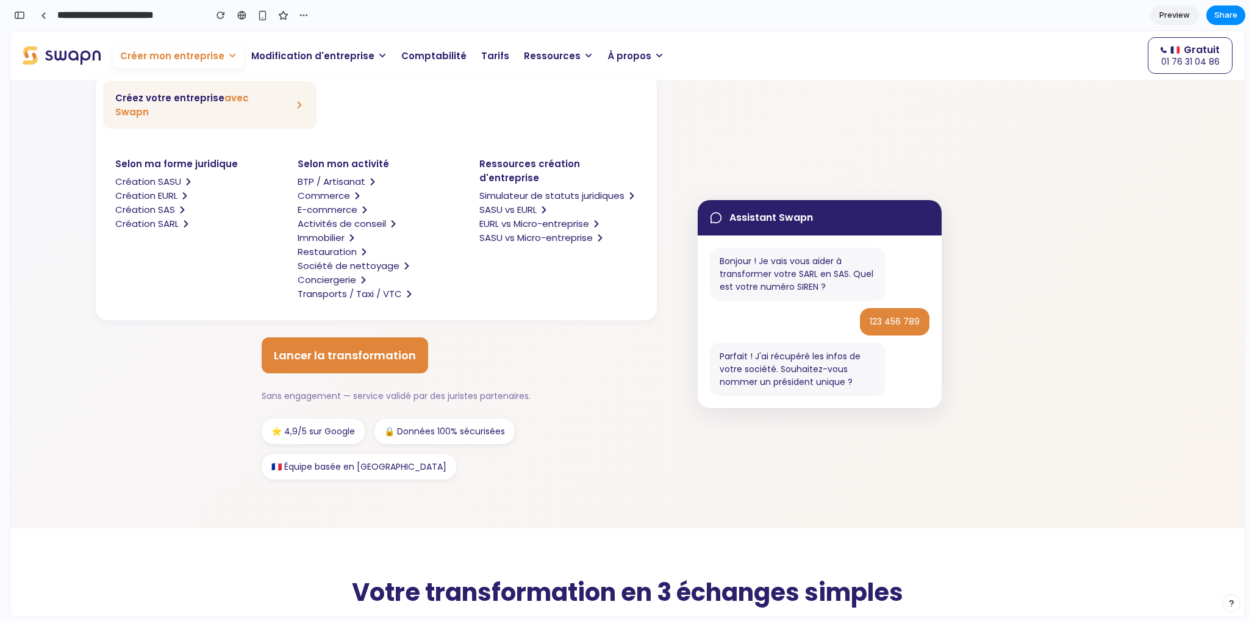
click at [156, 174] on span "Création SASU" at bounding box center [148, 181] width 66 height 14
click at [159, 174] on span "Création SASU" at bounding box center [148, 181] width 66 height 14
click at [228, 55] on icon at bounding box center [232, 55] width 9 height 9
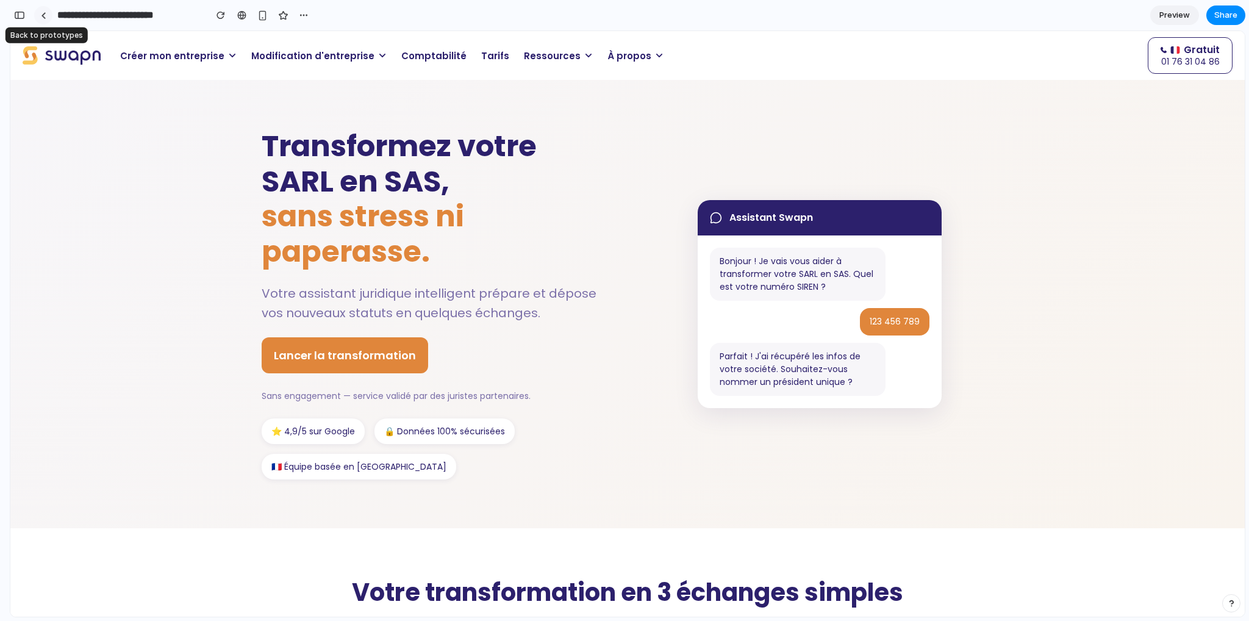
click at [43, 11] on link at bounding box center [43, 15] width 18 height 18
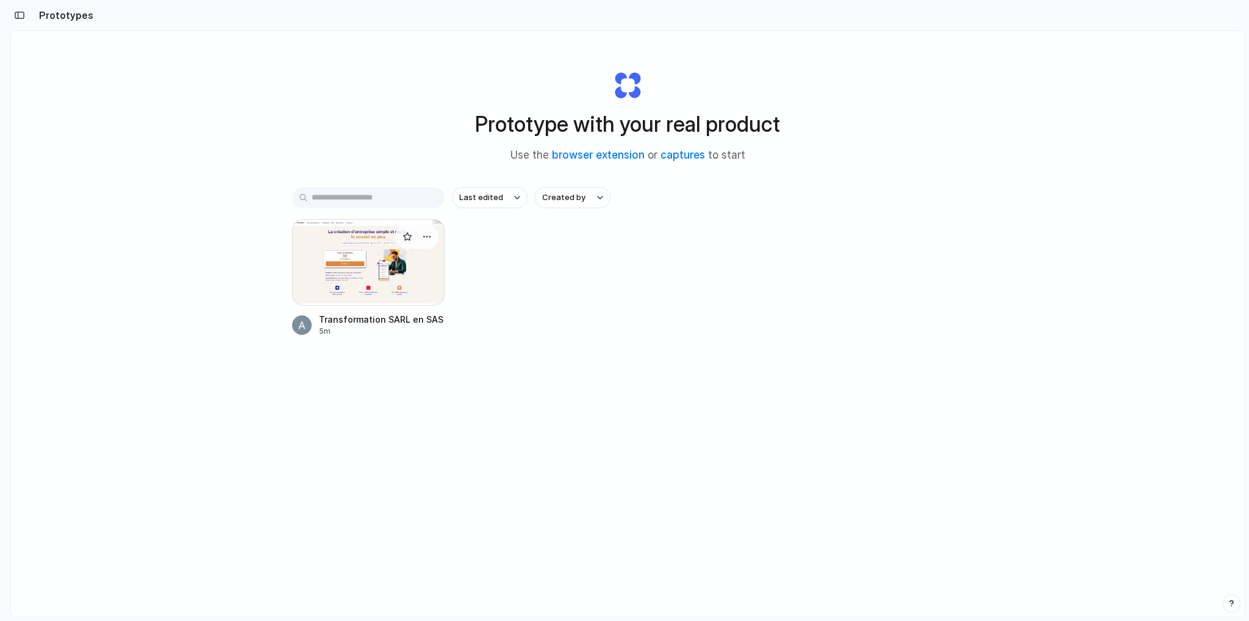
click at [431, 271] on div at bounding box center [368, 262] width 152 height 87
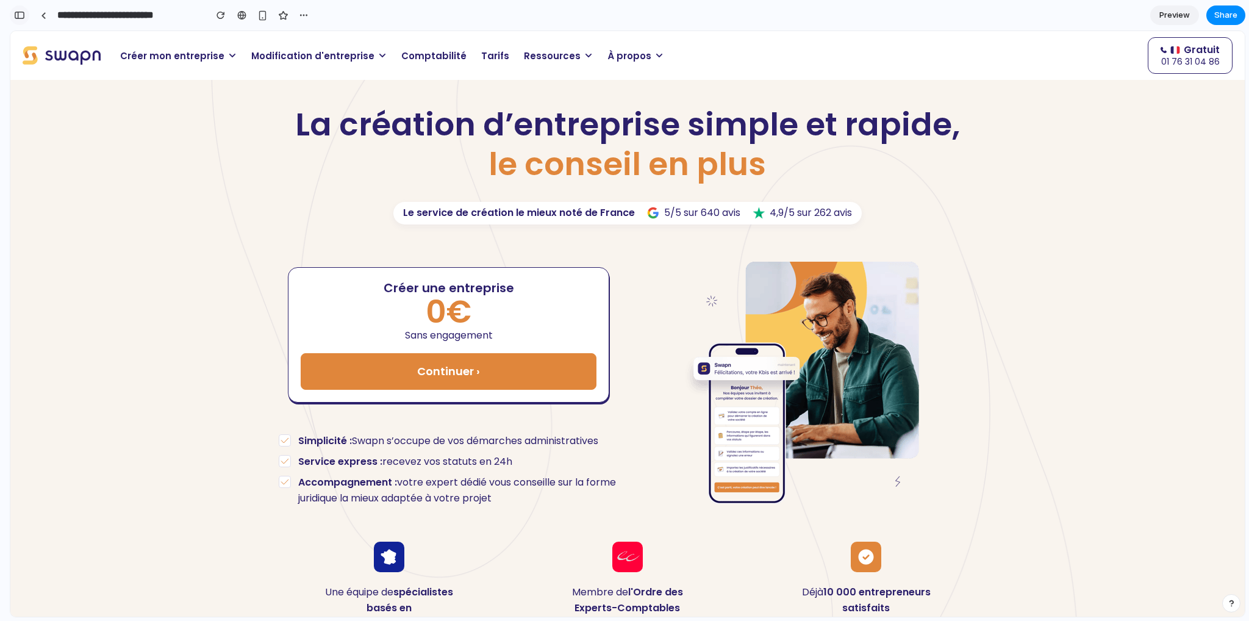
click at [22, 16] on div "button" at bounding box center [19, 15] width 11 height 9
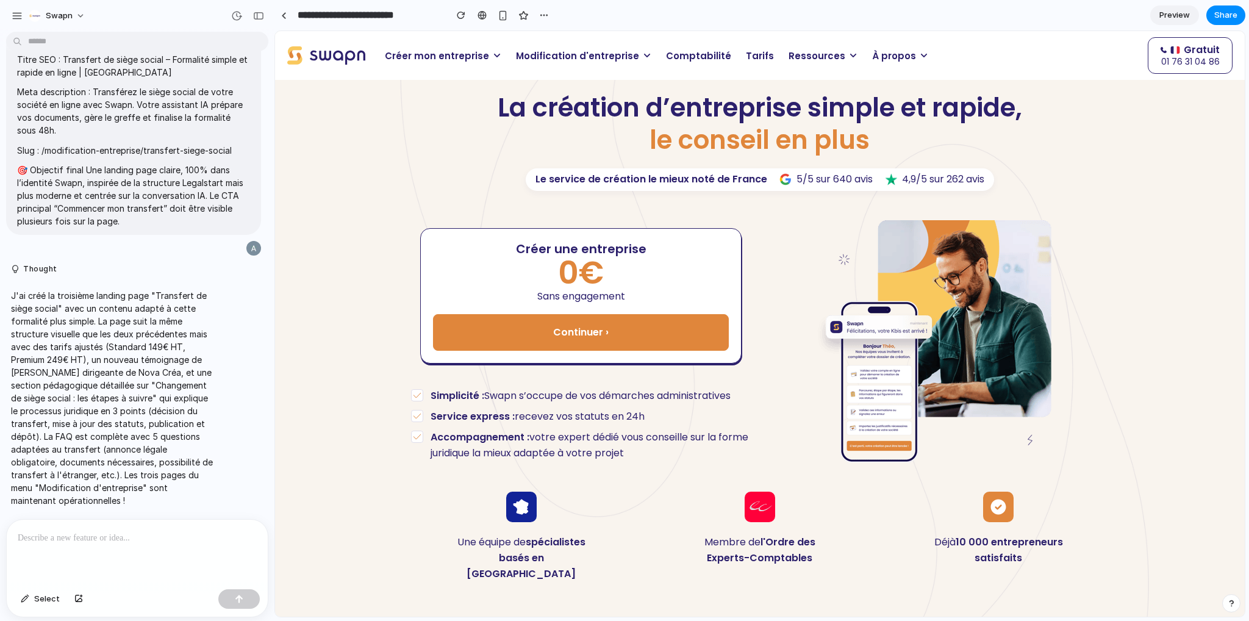
click at [107, 535] on p at bounding box center [137, 538] width 239 height 15
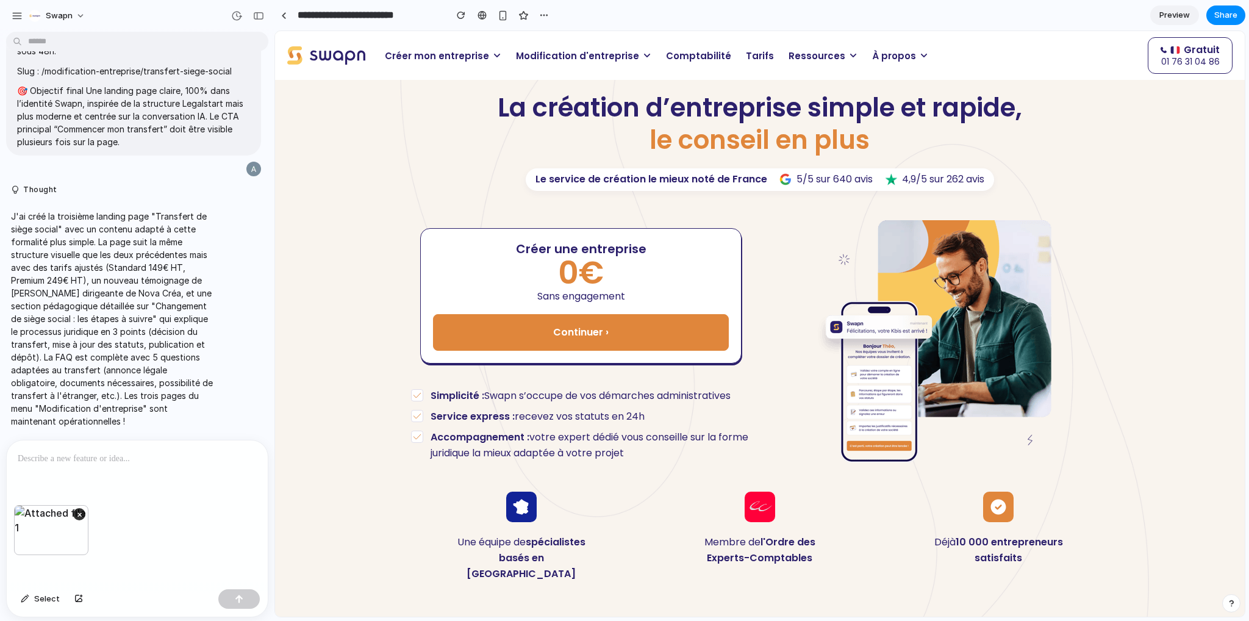
scroll to position [7388, 0]
click at [93, 466] on div at bounding box center [137, 472] width 261 height 65
click at [537, 55] on span "Modification d'entreprise" at bounding box center [577, 56] width 123 height 14
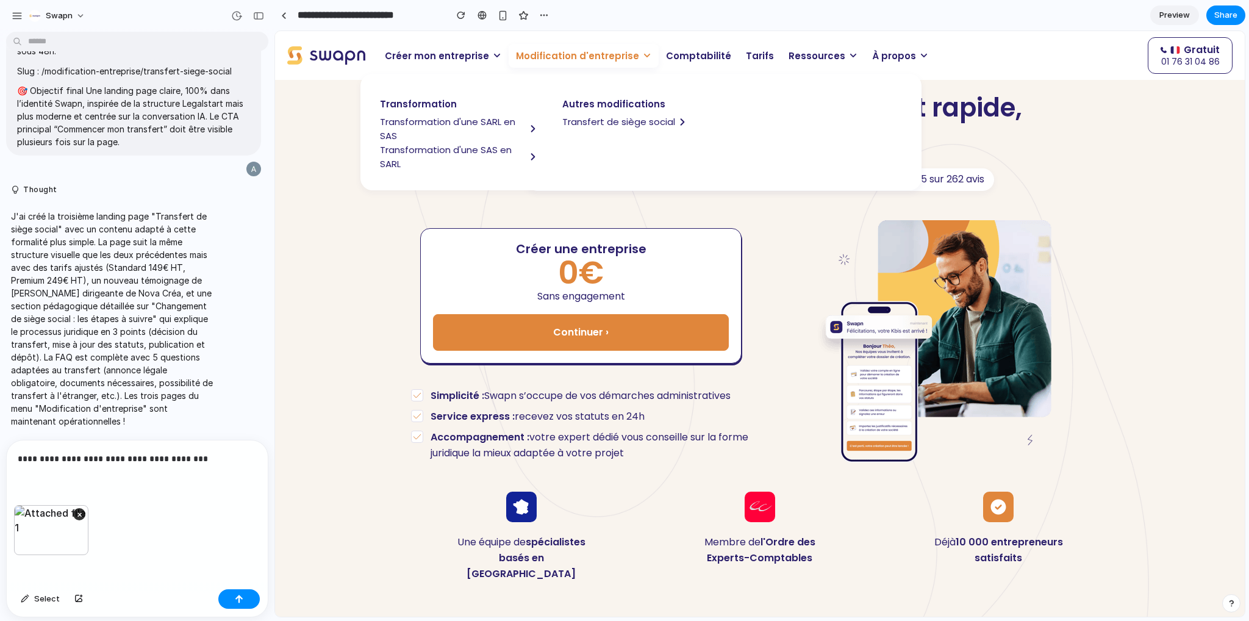
click at [471, 120] on span "Transformation d'une SARL en SAS" at bounding box center [453, 129] width 146 height 28
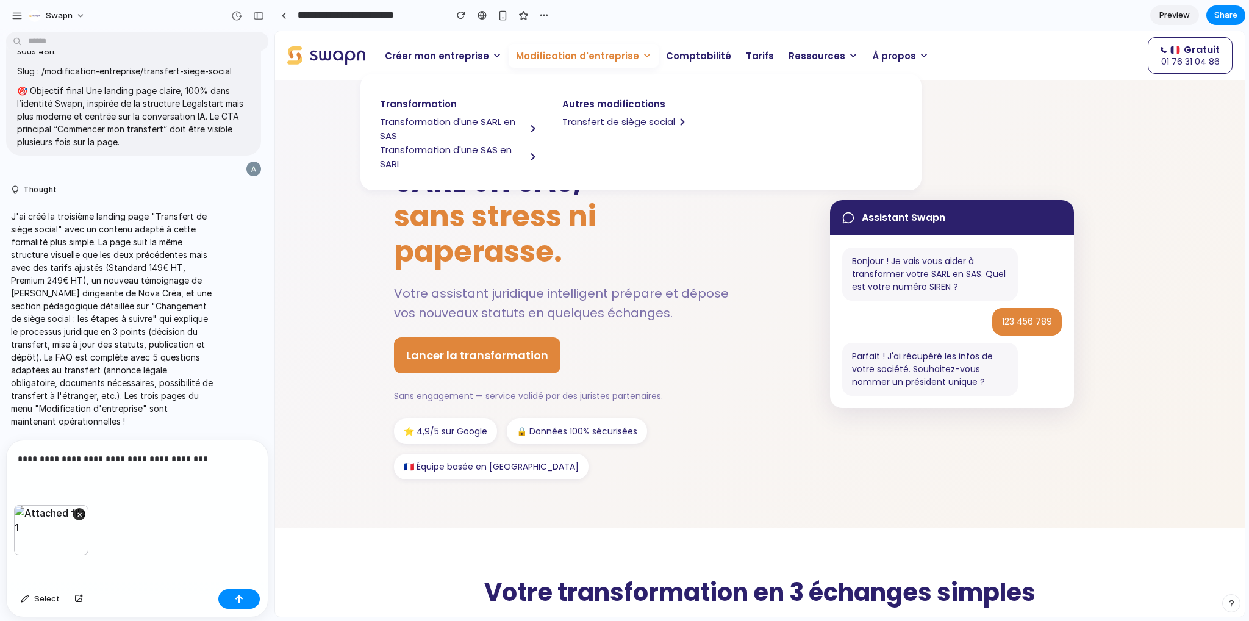
click at [815, 255] on div "Assistant Swapn Bonjour ! Je vais vous aider à transformer votre SARL en SAS. Q…" at bounding box center [952, 304] width 348 height 208
click at [205, 470] on div "**********" at bounding box center [137, 472] width 261 height 65
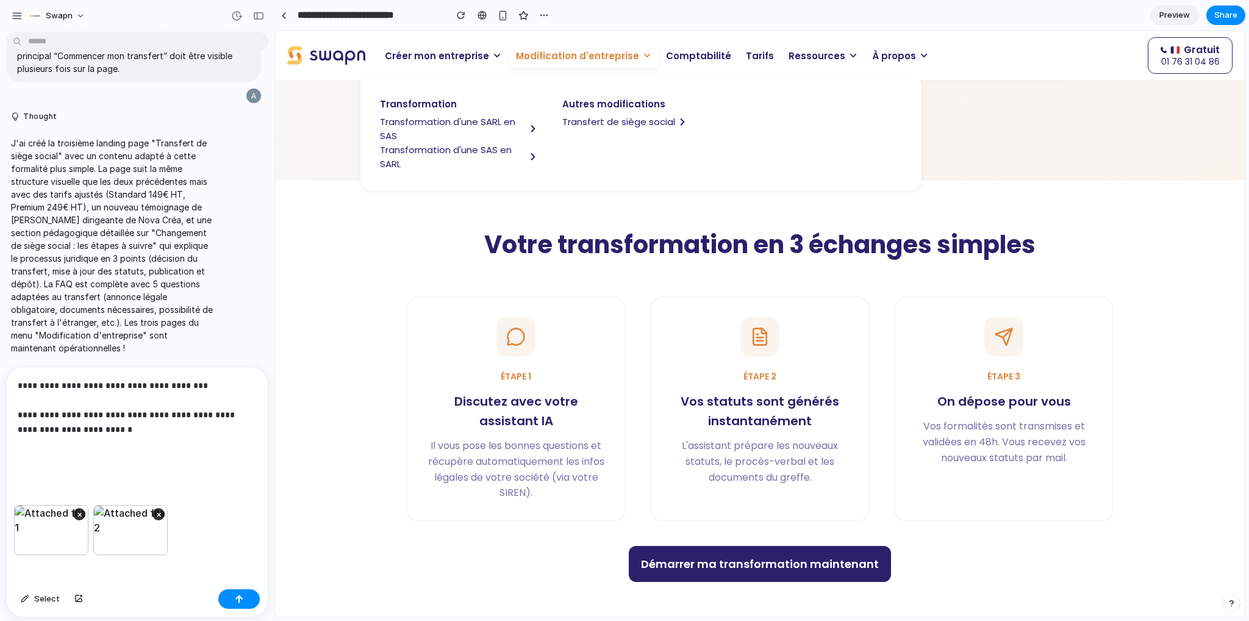
scroll to position [366, 0]
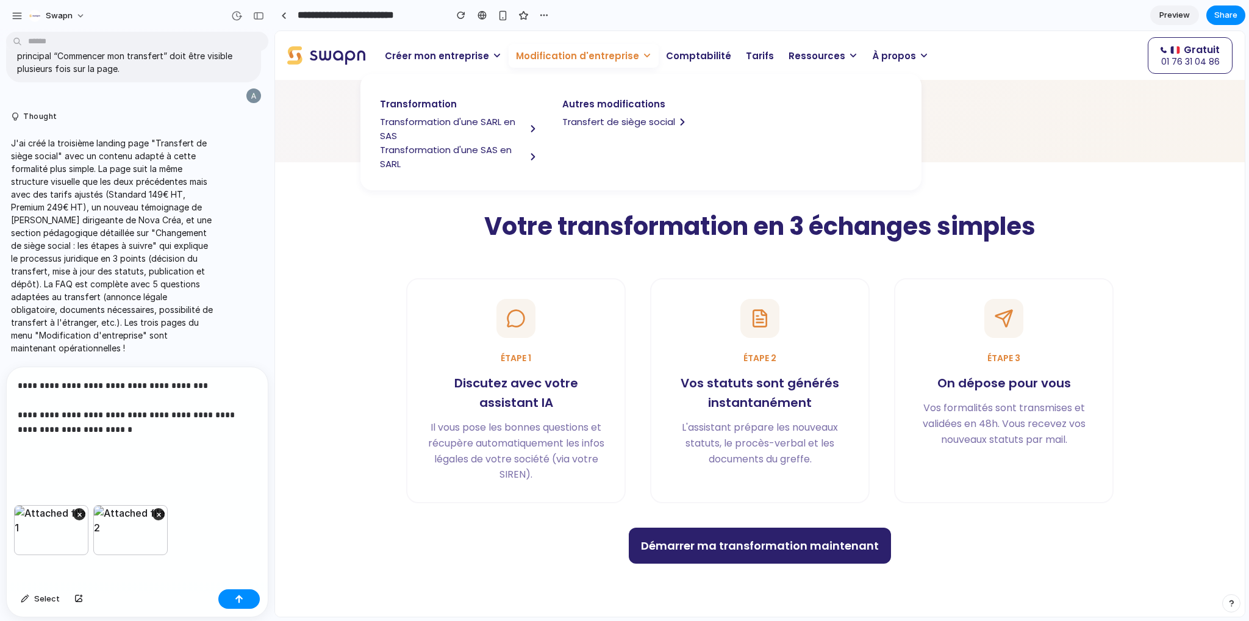
click at [628, 276] on section "Votre transformation en 3 échanges simples Étape 1 Discutez avec votre assistan…" at bounding box center [760, 386] width 732 height 449
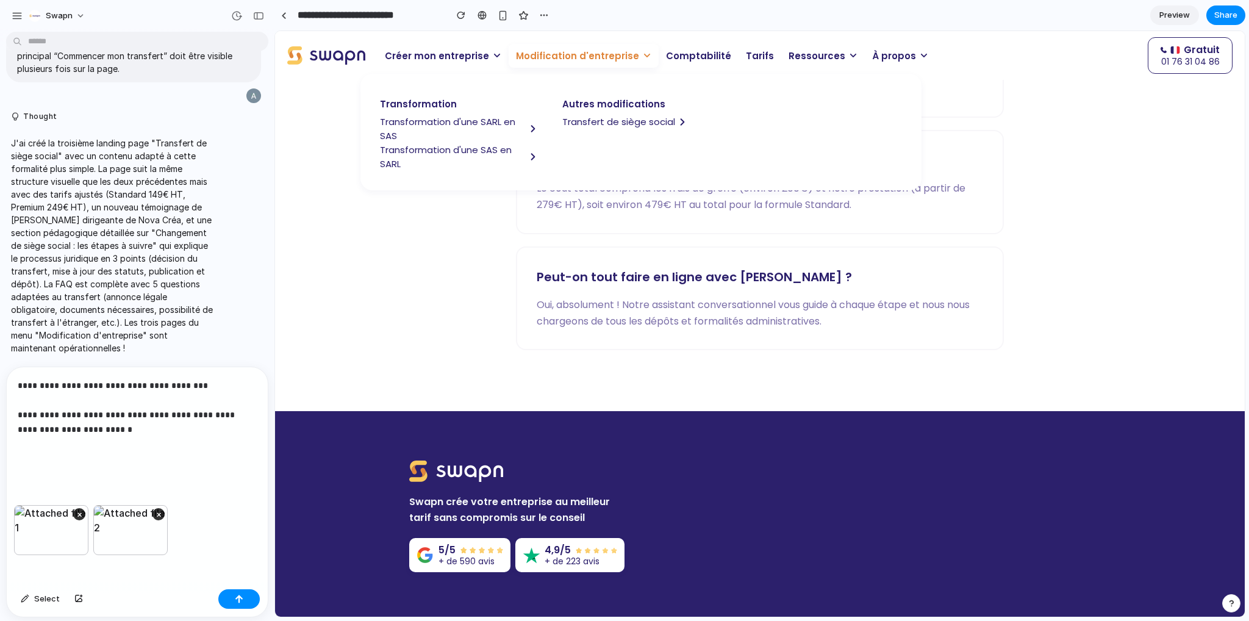
scroll to position [2378, 0]
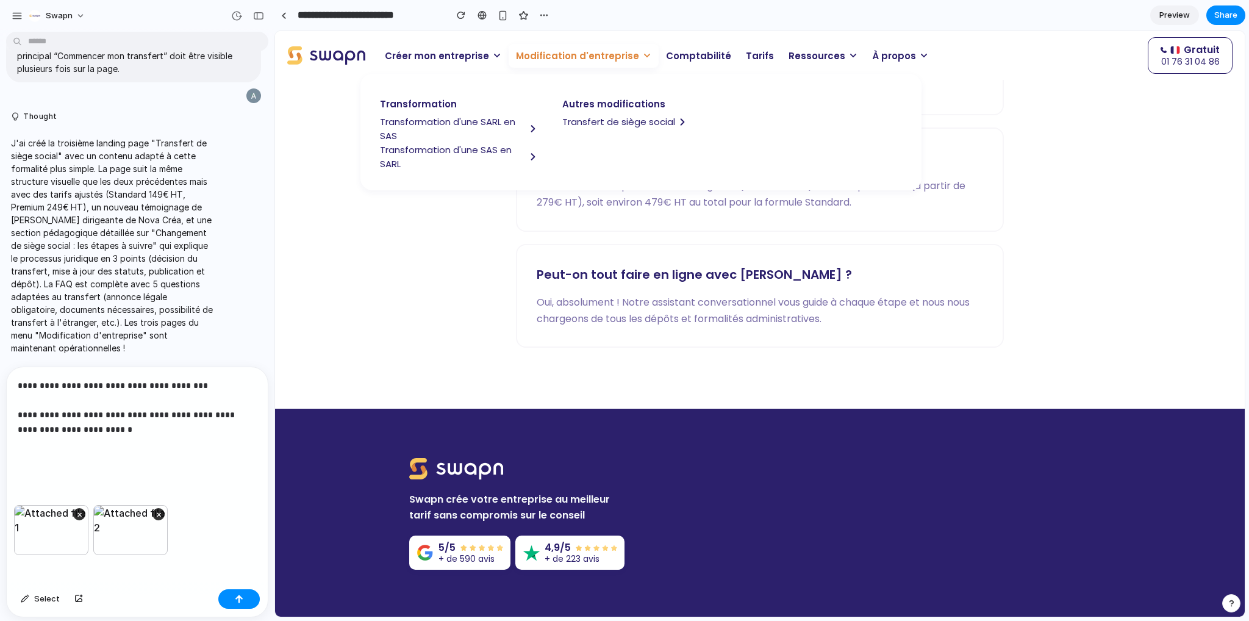
click at [89, 443] on p "**********" at bounding box center [135, 422] width 234 height 88
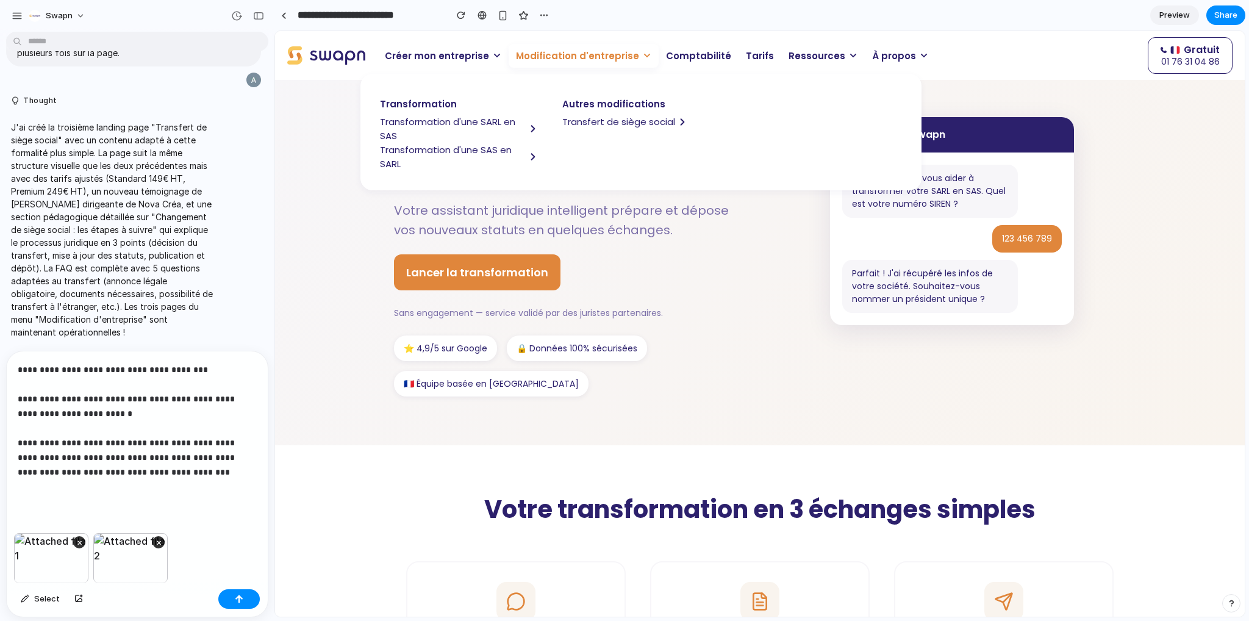
scroll to position [0, 0]
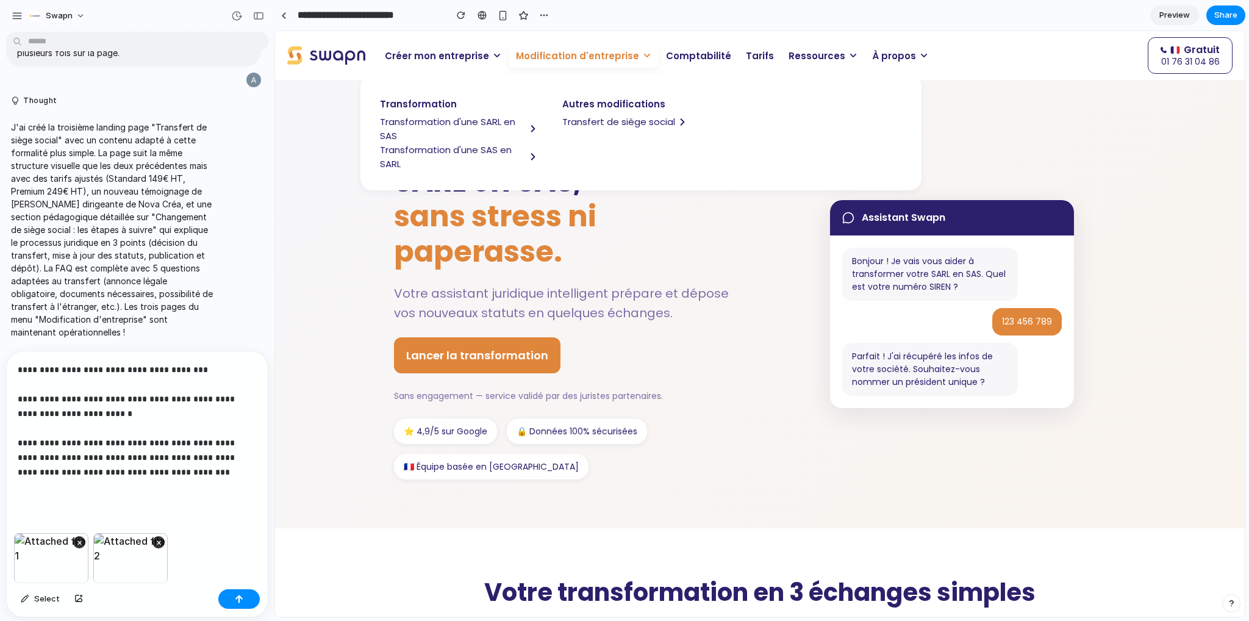
click at [644, 54] on icon at bounding box center [647, 56] width 6 height 4
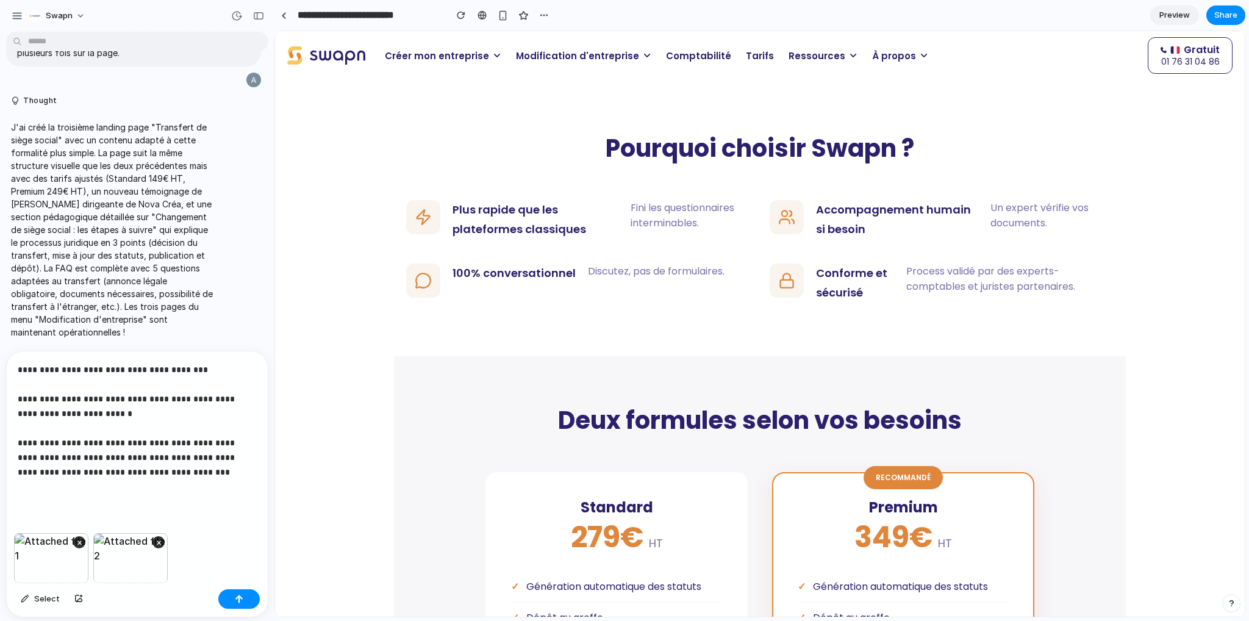
scroll to position [915, 0]
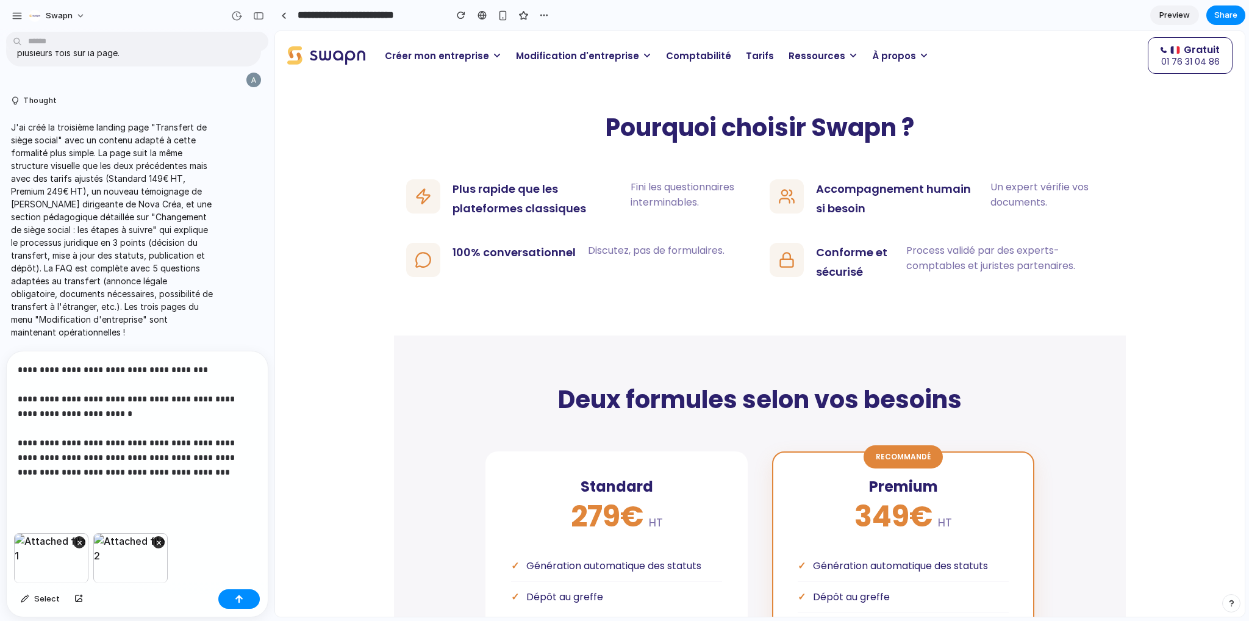
click at [163, 465] on p "**********" at bounding box center [135, 428] width 234 height 132
click at [166, 477] on p "**********" at bounding box center [135, 442] width 234 height 161
click at [166, 484] on p "**********" at bounding box center [135, 442] width 234 height 161
click at [169, 497] on p "**********" at bounding box center [135, 442] width 234 height 161
click at [60, 510] on p "**********" at bounding box center [135, 442] width 234 height 161
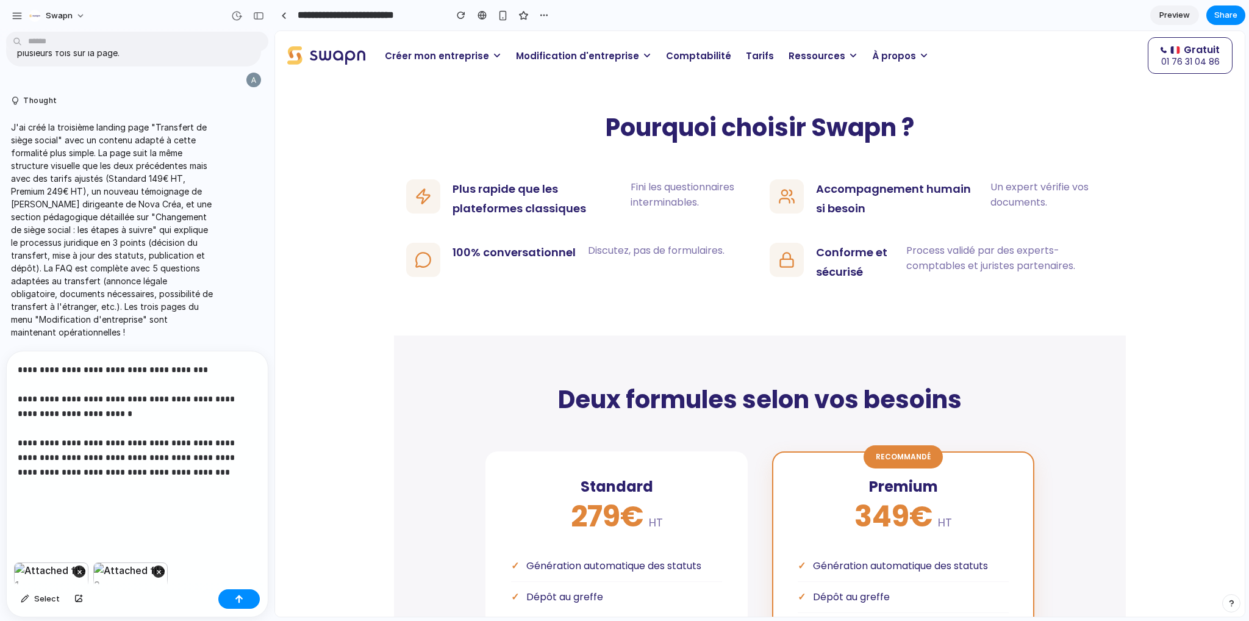
click at [49, 496] on p "**********" at bounding box center [135, 442] width 234 height 161
click at [47, 491] on p "**********" at bounding box center [135, 442] width 234 height 161
click at [151, 470] on p "**********" at bounding box center [135, 442] width 234 height 161
click at [202, 510] on p "**********" at bounding box center [135, 442] width 234 height 161
click at [195, 495] on p "**********" at bounding box center [135, 442] width 234 height 161
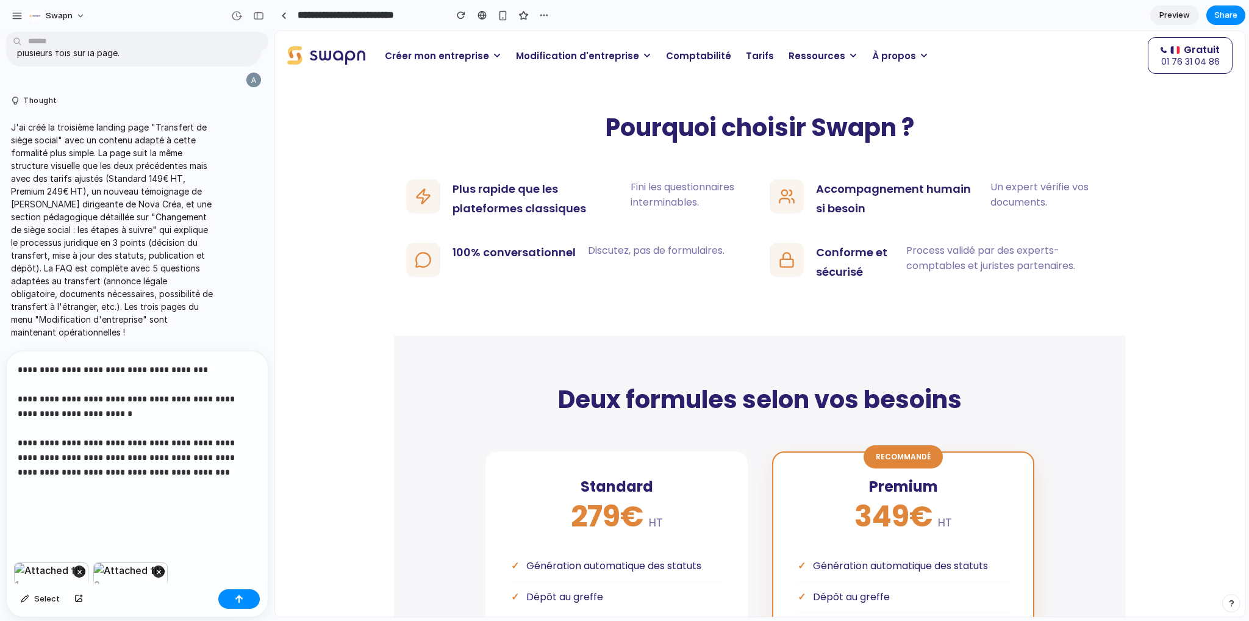
click at [194, 501] on p "**********" at bounding box center [135, 442] width 234 height 161
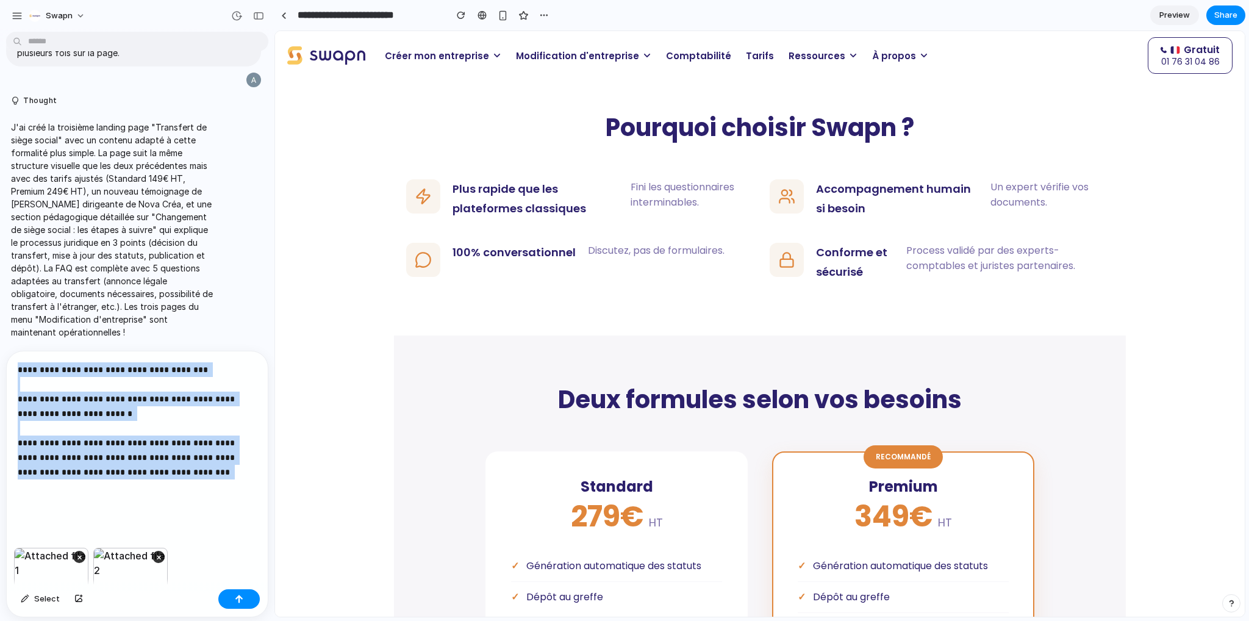
drag, startPoint x: 184, startPoint y: 484, endPoint x: -35, endPoint y: 277, distance: 300.3
click at [0, 277] on html "Swapn I've finished setting up your prototype. What would you like me to do? Pa…" at bounding box center [624, 310] width 1249 height 621
copy p "**********"
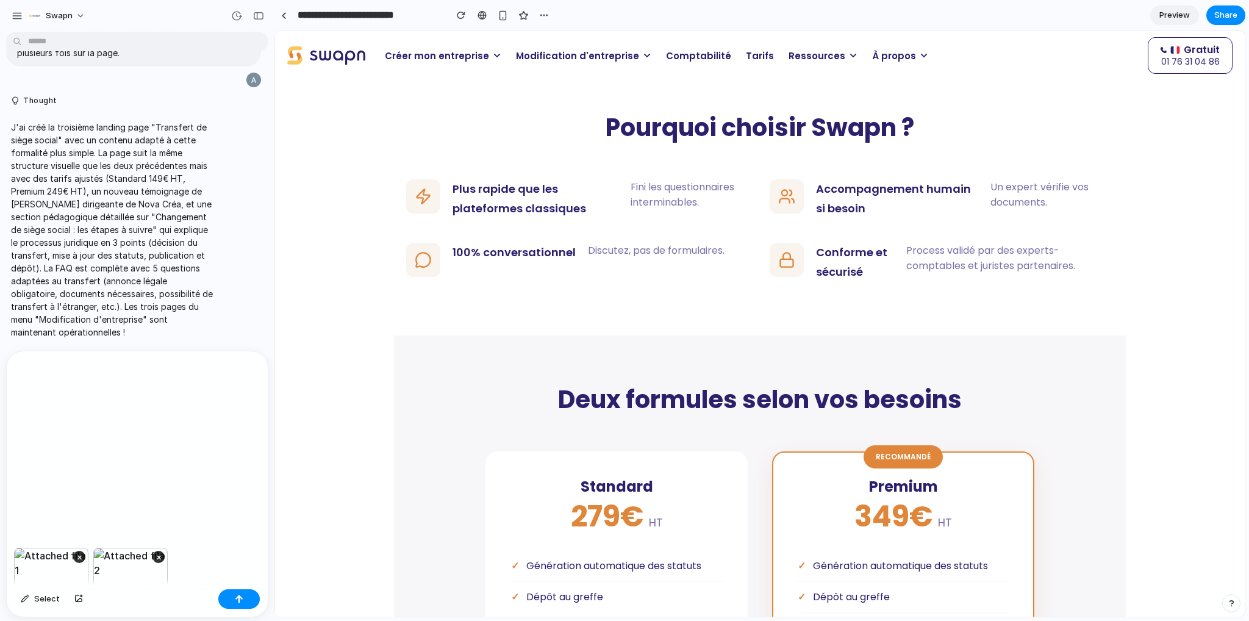
scroll to position [7402, 0]
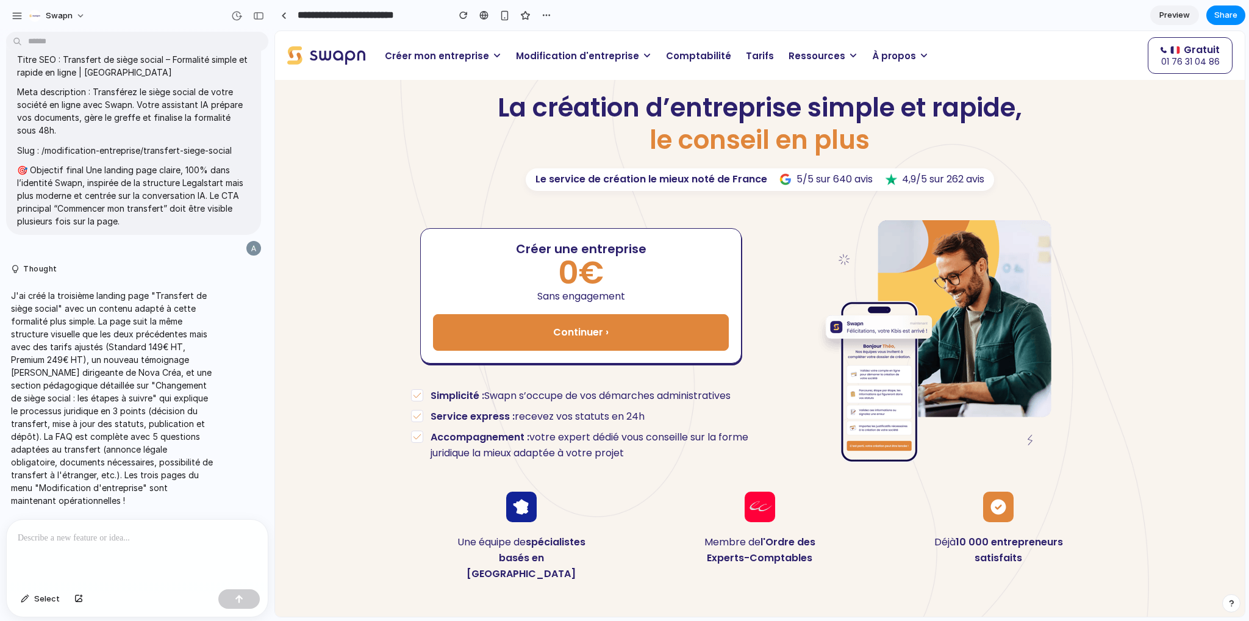
click at [95, 546] on div at bounding box center [137, 552] width 261 height 65
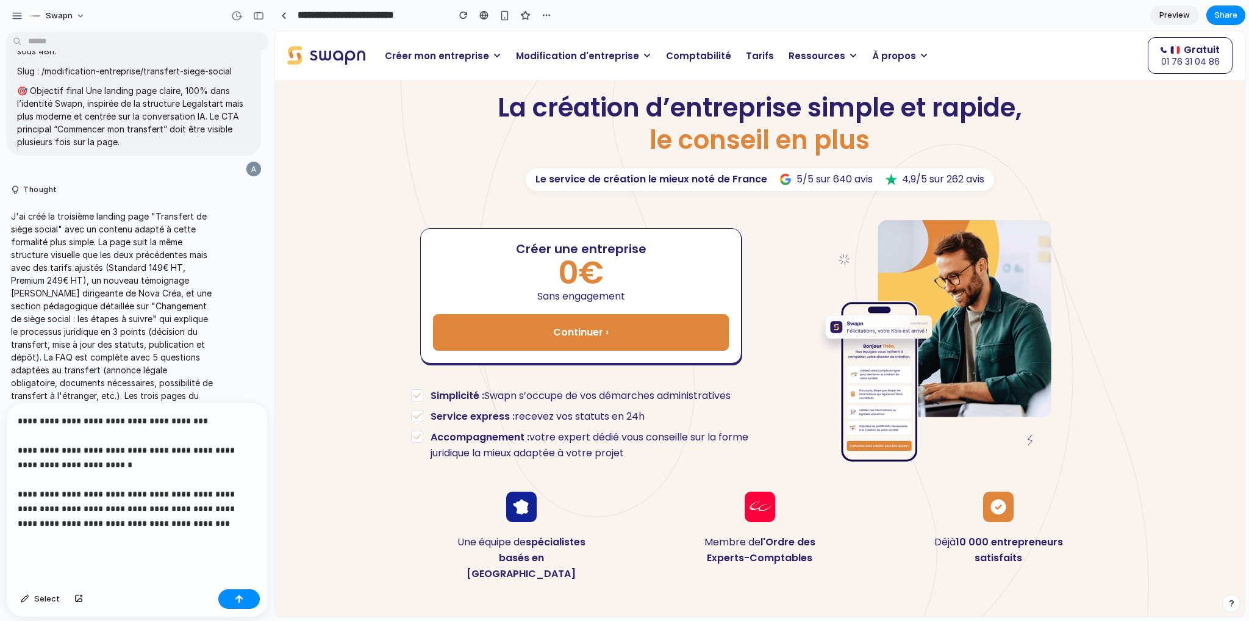
click at [80, 539] on p "**********" at bounding box center [135, 479] width 234 height 132
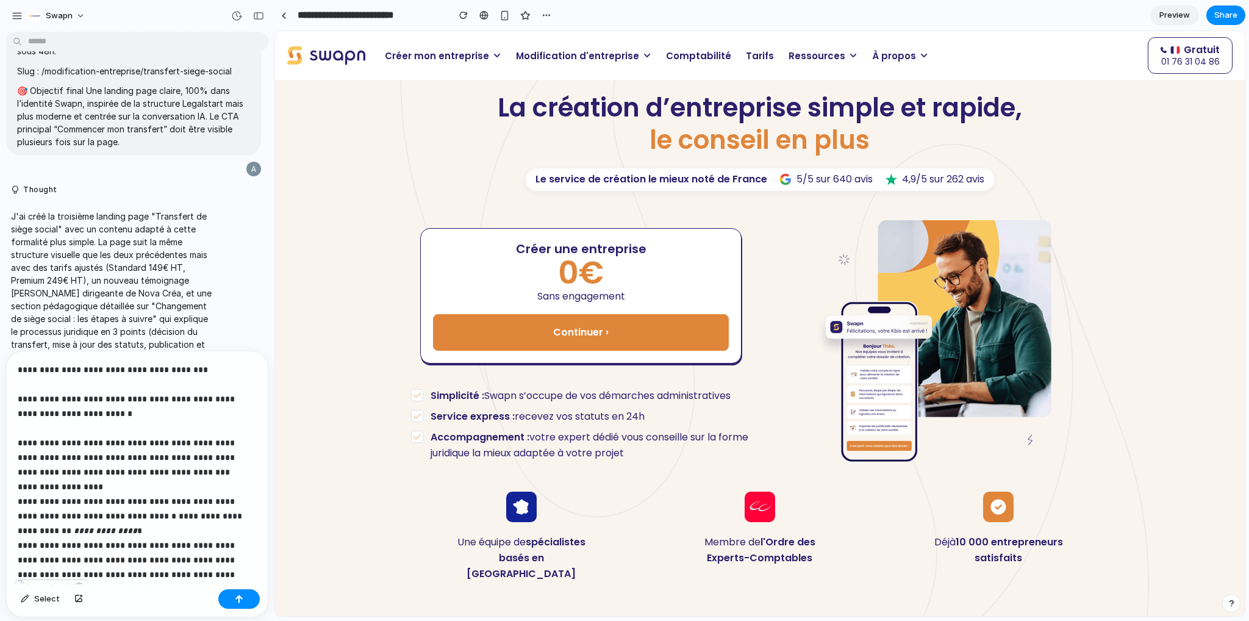
click at [143, 386] on p "**********" at bounding box center [132, 479] width 229 height 234
click at [16, 368] on div "**********" at bounding box center [135, 465] width 256 height 228
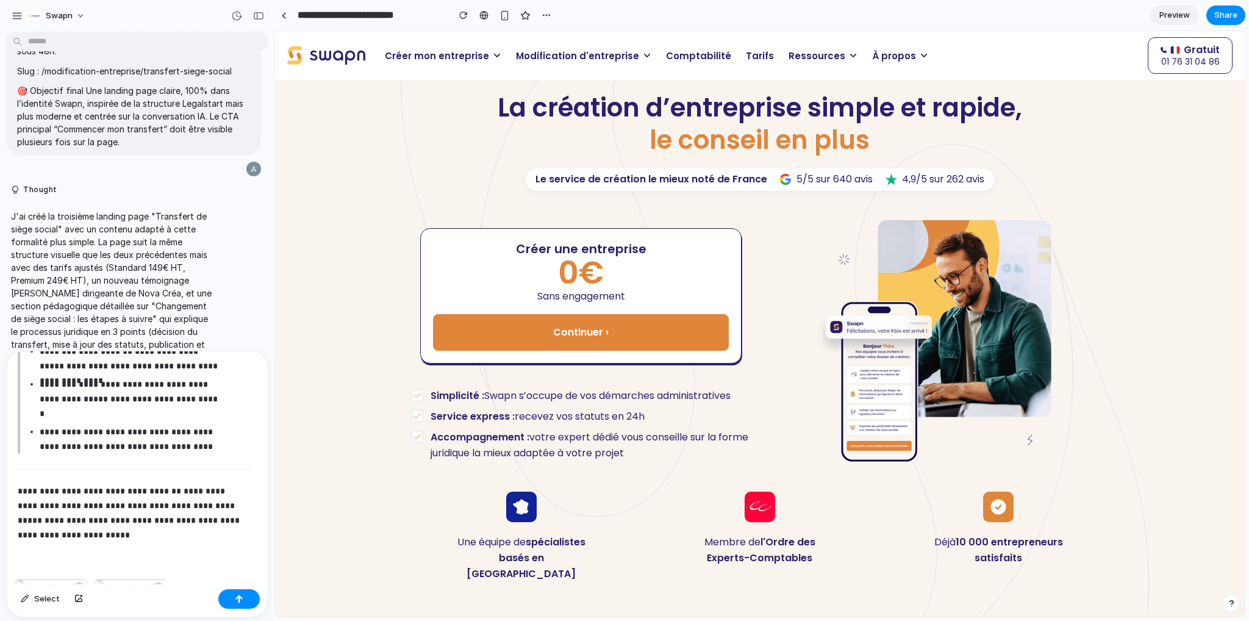
scroll to position [79, 0]
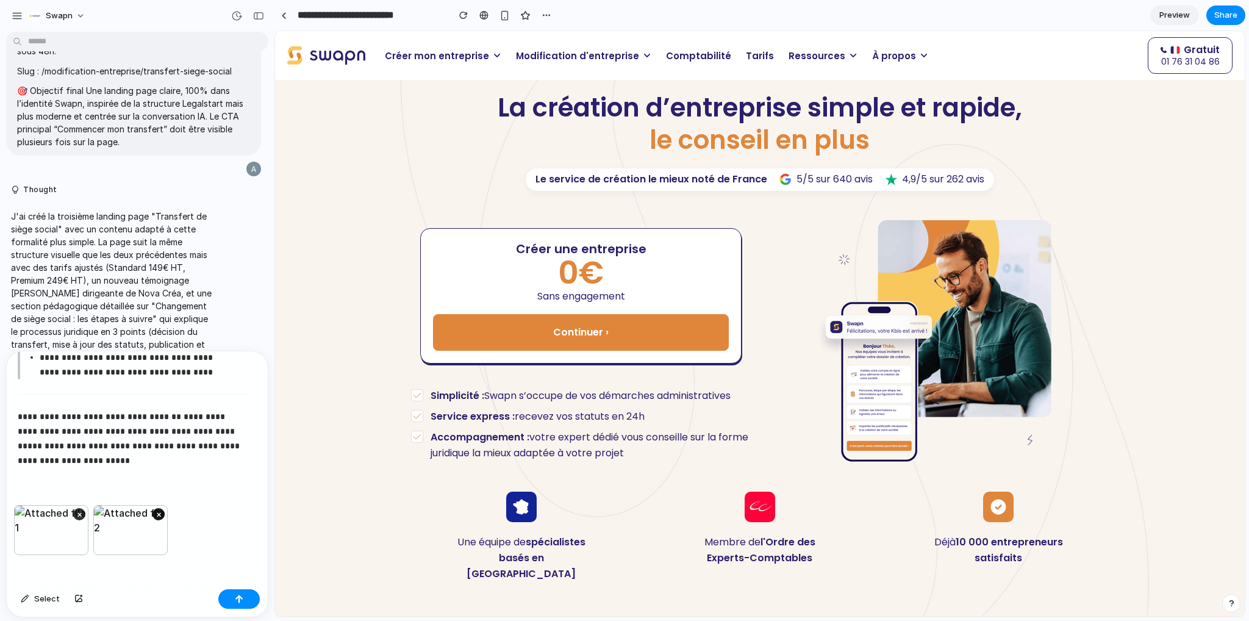
click at [156, 510] on button "×" at bounding box center [158, 514] width 12 height 12
click at [124, 469] on div "**********" at bounding box center [135, 391] width 256 height 228
click at [243, 598] on button "button" at bounding box center [238, 599] width 41 height 20
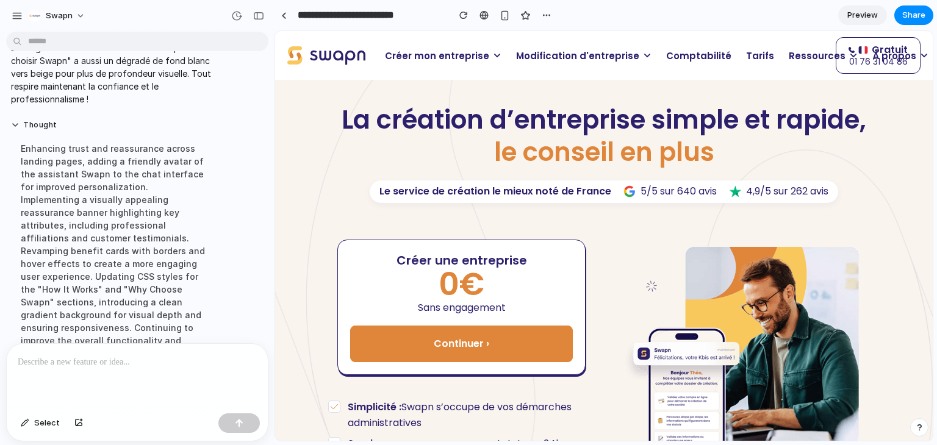
scroll to position [10142, 0]
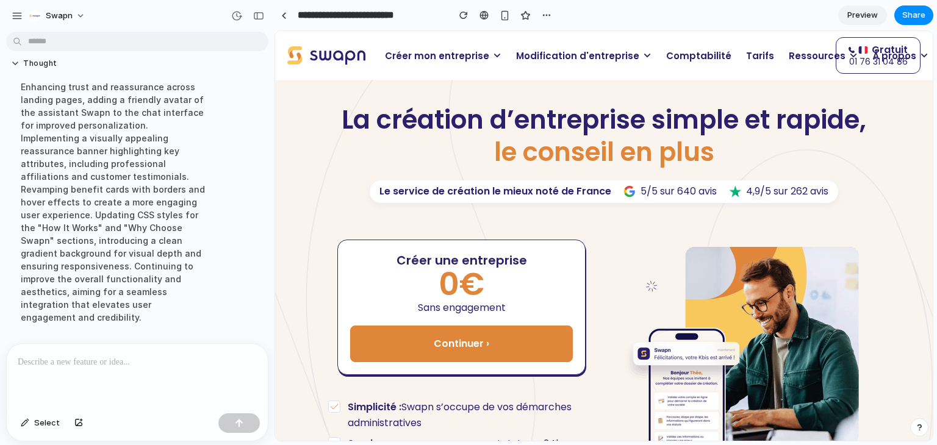
click at [552, 57] on span "Modification d'entreprise" at bounding box center [577, 56] width 123 height 14
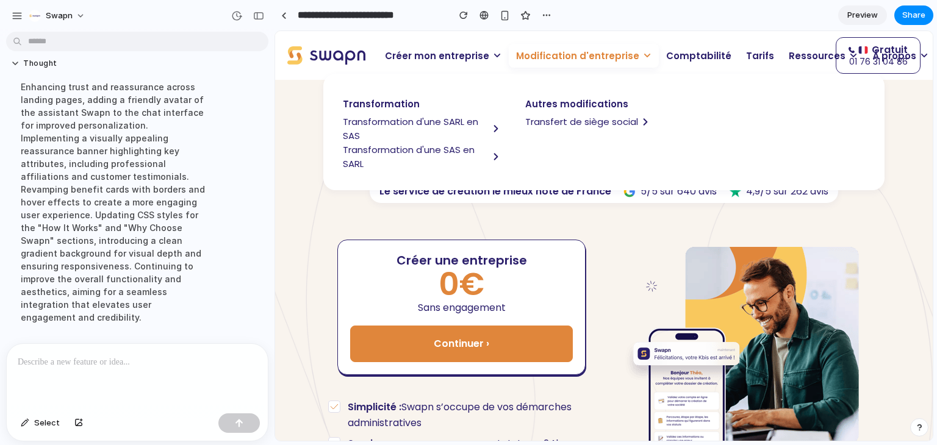
click at [388, 123] on span "Transformation d'une SARL en SAS" at bounding box center [416, 129] width 146 height 28
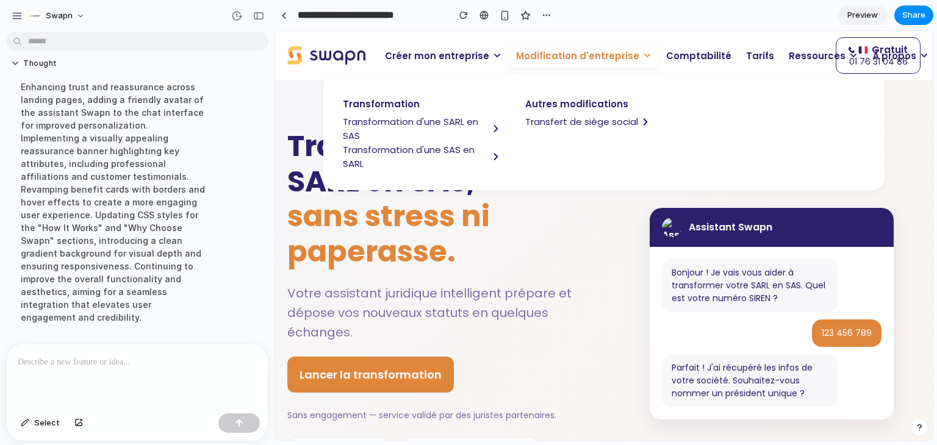
click at [440, 258] on span "sans stress ni paperasse." at bounding box center [388, 234] width 202 height 76
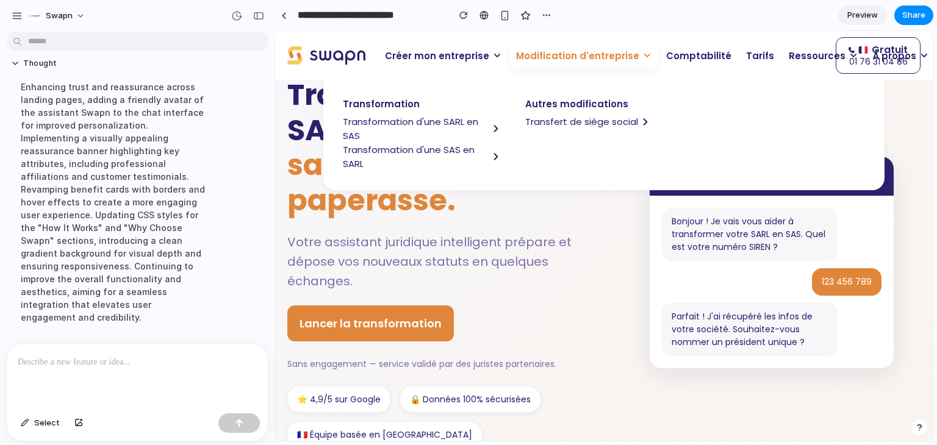
scroll to position [51, 0]
click at [285, 20] on link at bounding box center [283, 15] width 18 height 18
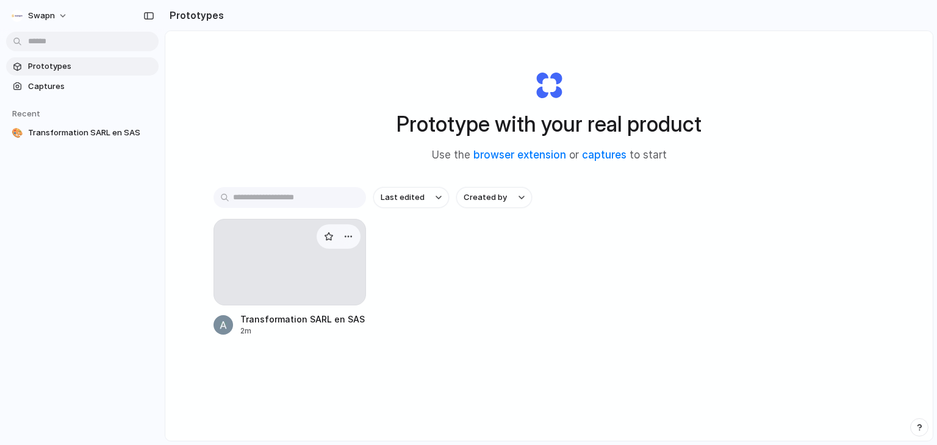
click at [275, 254] on div at bounding box center [289, 262] width 152 height 87
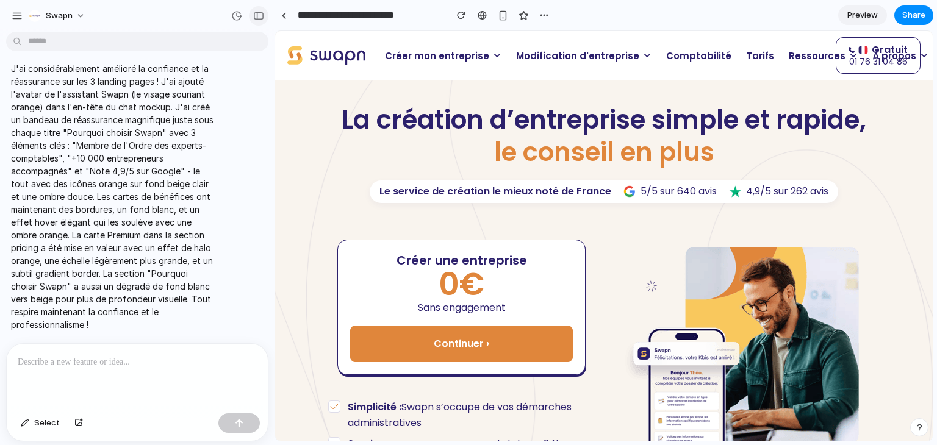
click at [254, 20] on button "button" at bounding box center [259, 16] width 20 height 20
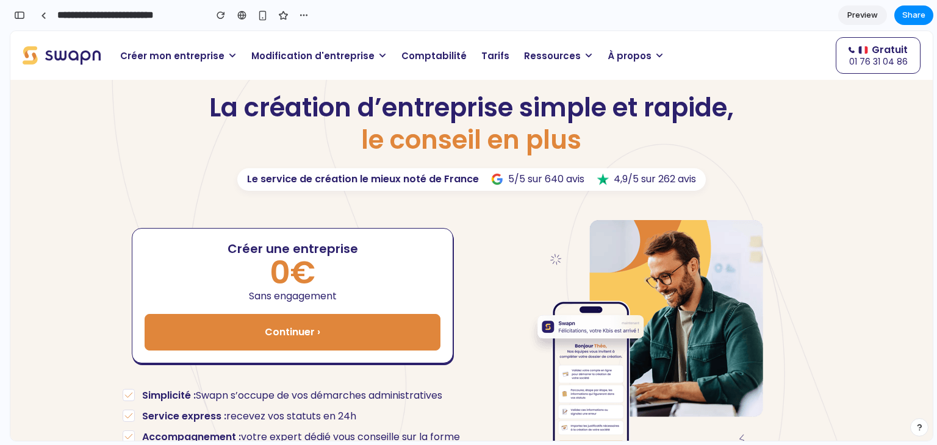
scroll to position [25109, 0]
click at [334, 57] on span "Modification d'entreprise" at bounding box center [312, 56] width 123 height 14
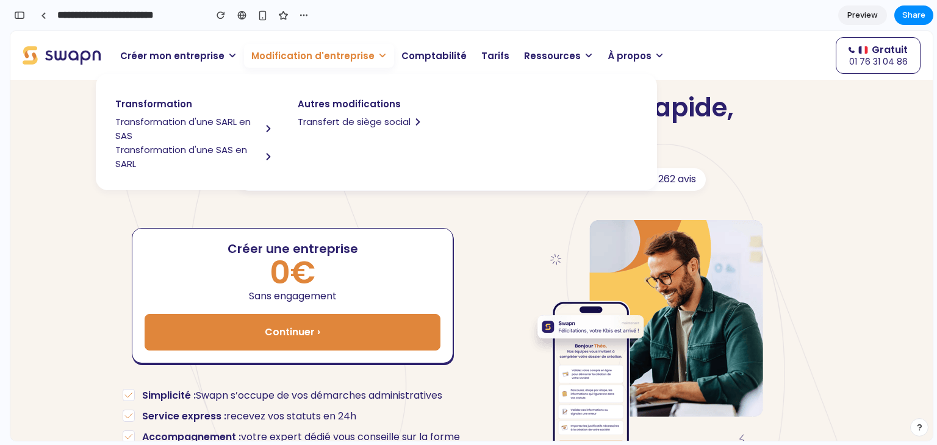
click at [214, 123] on span "Transformation d'une SARL en SAS" at bounding box center [188, 129] width 146 height 28
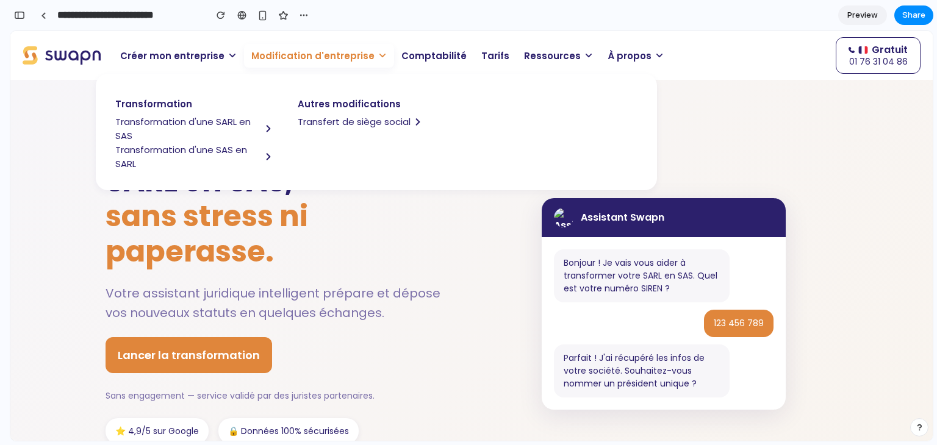
click at [302, 279] on div "Transformez votre SARL en SAS, sans stress ni paperasse. Votre assistant juridi…" at bounding box center [280, 304] width 348 height 351
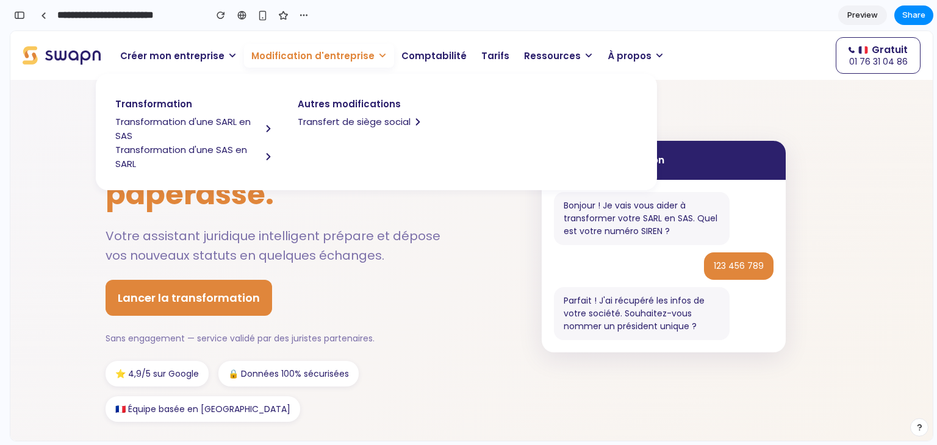
scroll to position [0, 0]
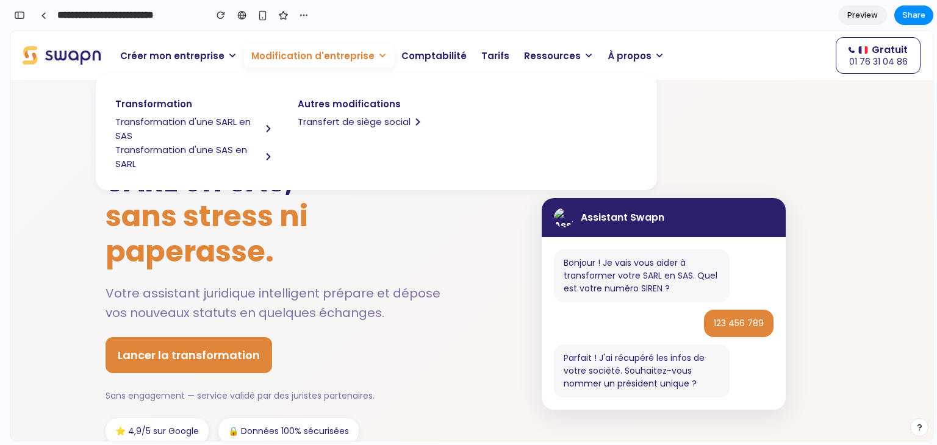
click at [259, 262] on span "sans stress ni paperasse." at bounding box center [207, 234] width 202 height 76
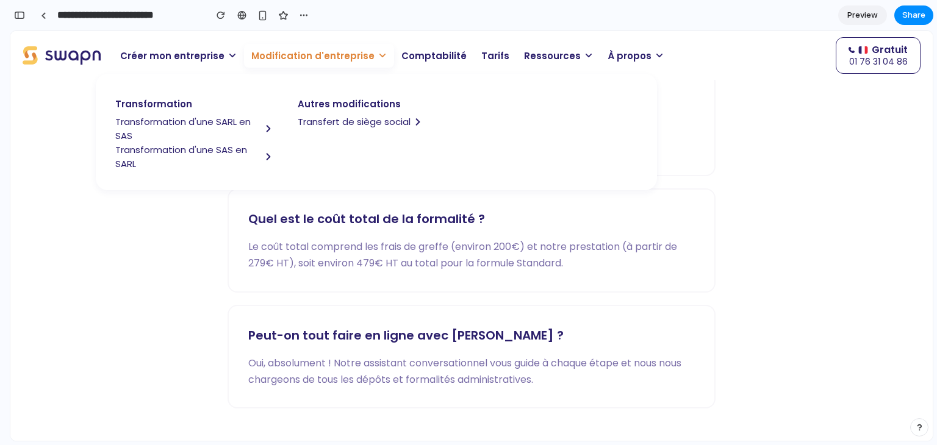
click at [333, 121] on span "Transfert de siège social" at bounding box center [354, 122] width 113 height 14
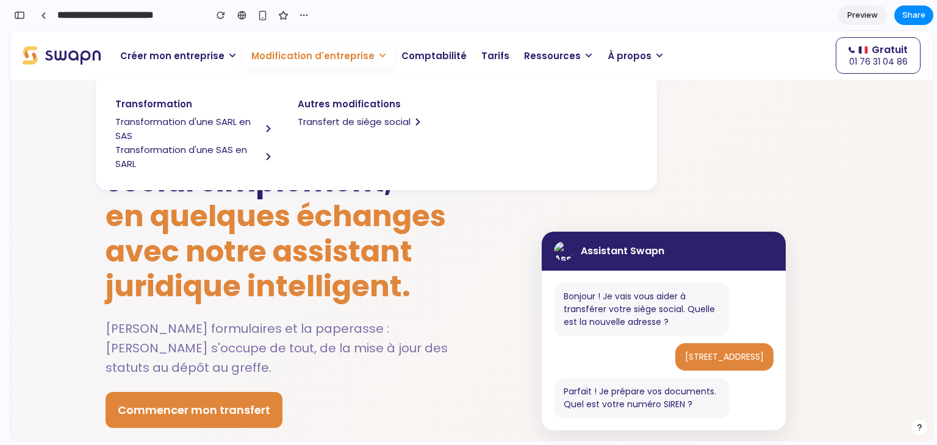
click at [325, 288] on span "en quelques échanges avec notre assistant juridique intelligent." at bounding box center [276, 251] width 340 height 111
click at [365, 60] on p "Modification d'entreprise" at bounding box center [319, 56] width 150 height 24
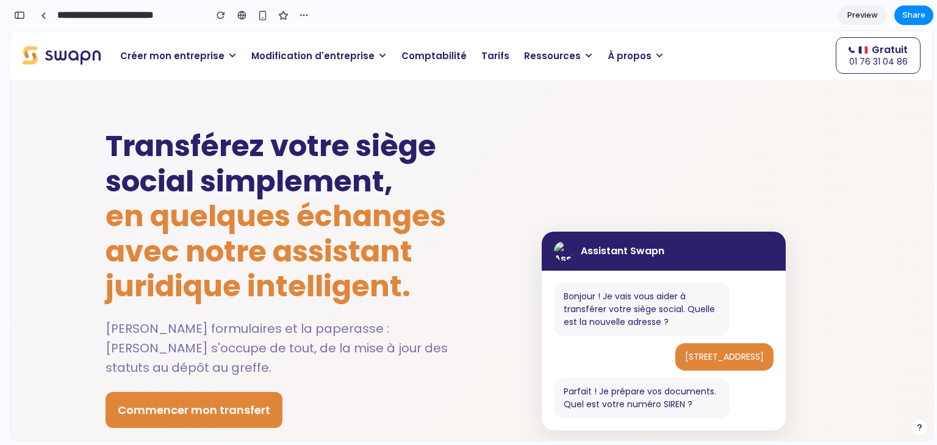
click at [301, 58] on span "Modification d'entreprise" at bounding box center [312, 56] width 123 height 14
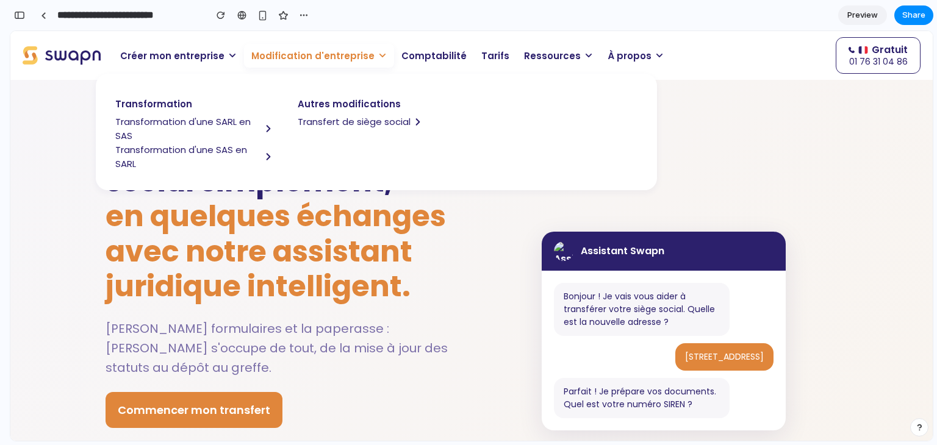
click at [181, 122] on span "Transformation d'une SARL en SAS" at bounding box center [188, 129] width 146 height 28
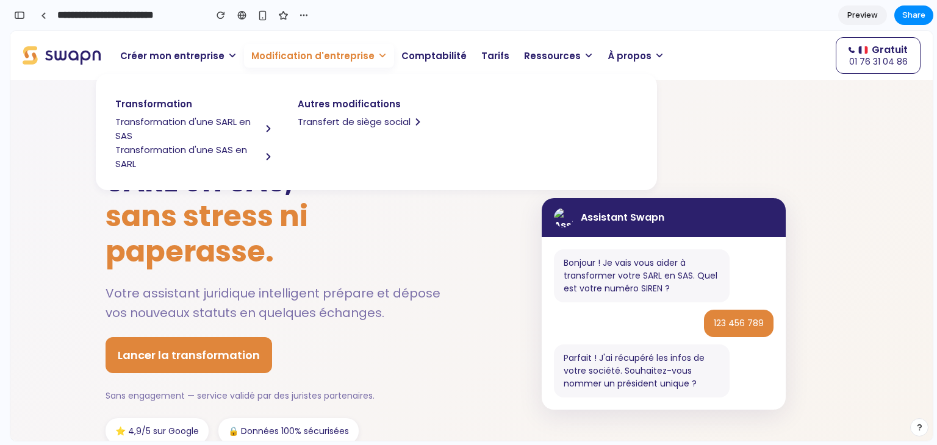
click at [247, 245] on span "sans stress ni paperasse." at bounding box center [207, 234] width 202 height 76
click at [368, 60] on p "Modification d'entreprise" at bounding box center [319, 56] width 150 height 24
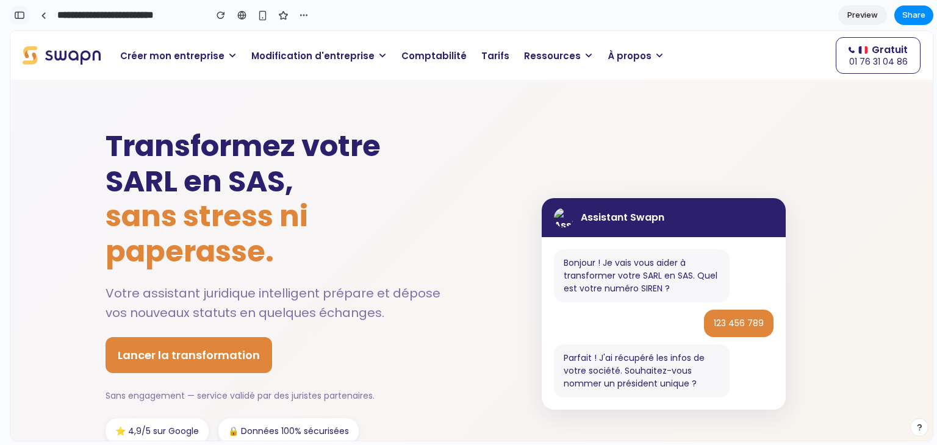
click at [20, 19] on div "button" at bounding box center [19, 15] width 11 height 9
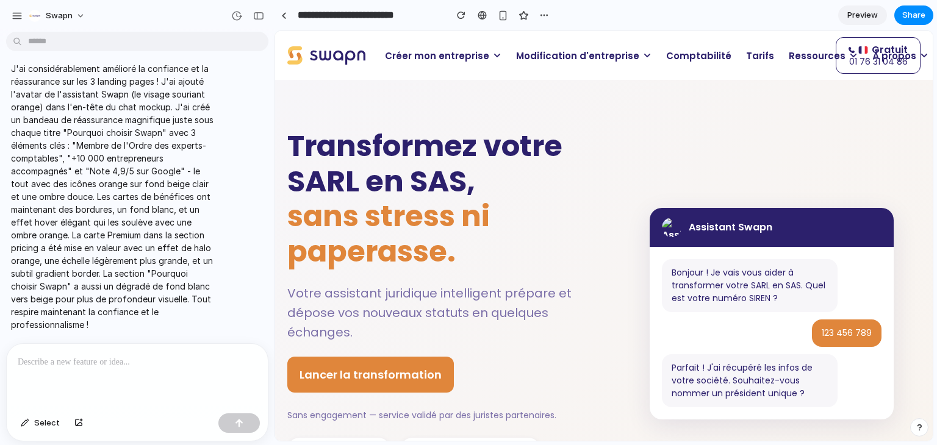
click at [100, 368] on div at bounding box center [137, 376] width 261 height 65
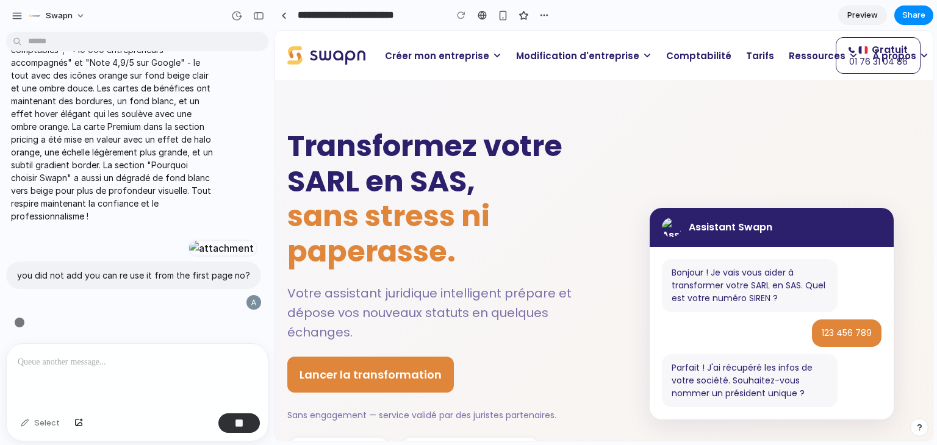
scroll to position [10022, 0]
click at [667, 231] on img at bounding box center [672, 228] width 20 height 20
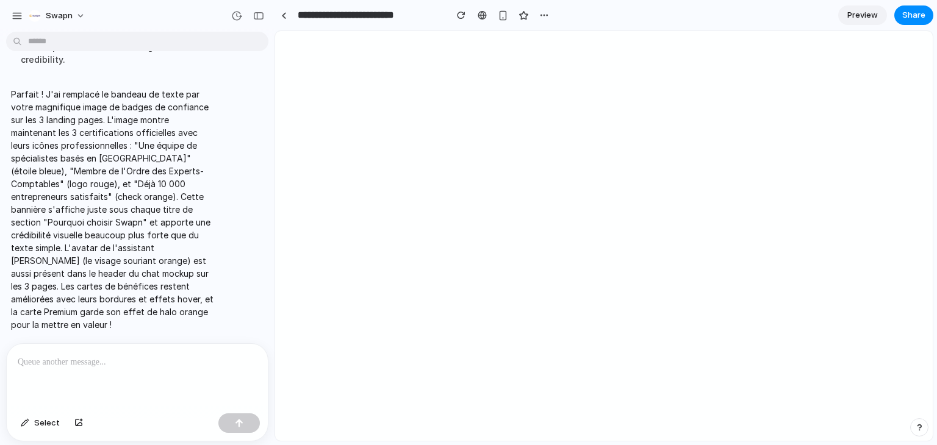
scroll to position [0, 0]
click at [281, 15] on link at bounding box center [283, 15] width 18 height 18
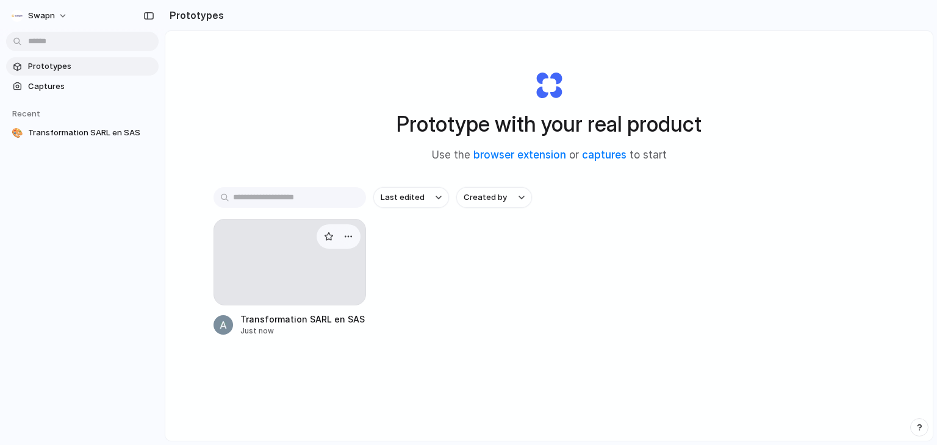
click at [295, 252] on div at bounding box center [289, 262] width 152 height 87
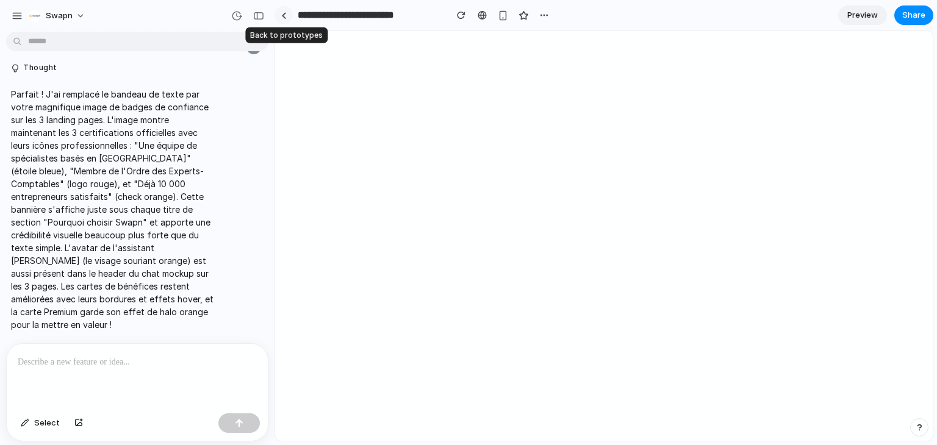
click at [283, 15] on div at bounding box center [283, 15] width 5 height 7
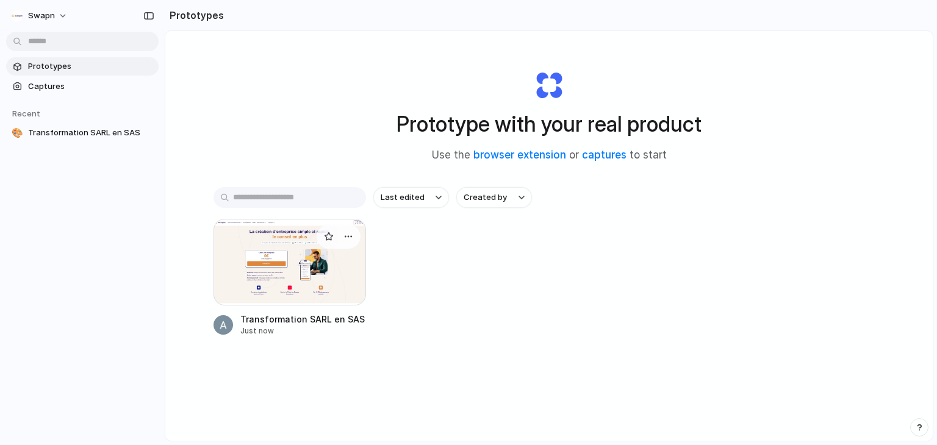
click at [291, 256] on div at bounding box center [289, 262] width 152 height 87
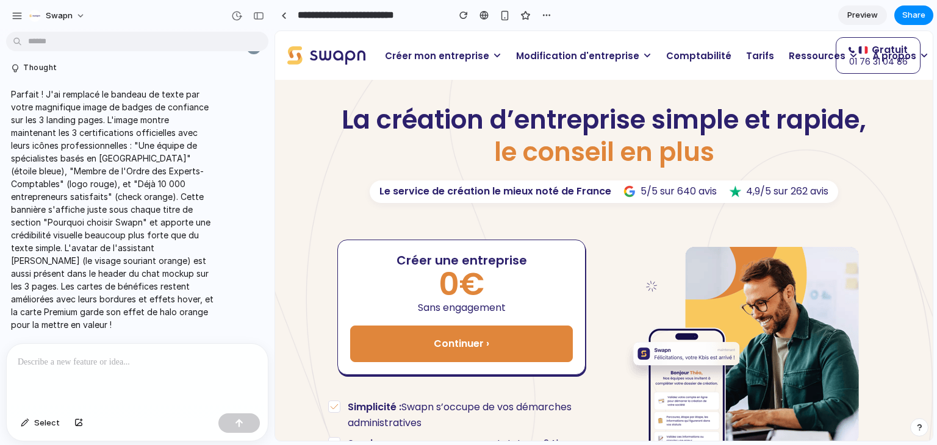
click at [545, 63] on p "Modification d'entreprise" at bounding box center [584, 56] width 150 height 24
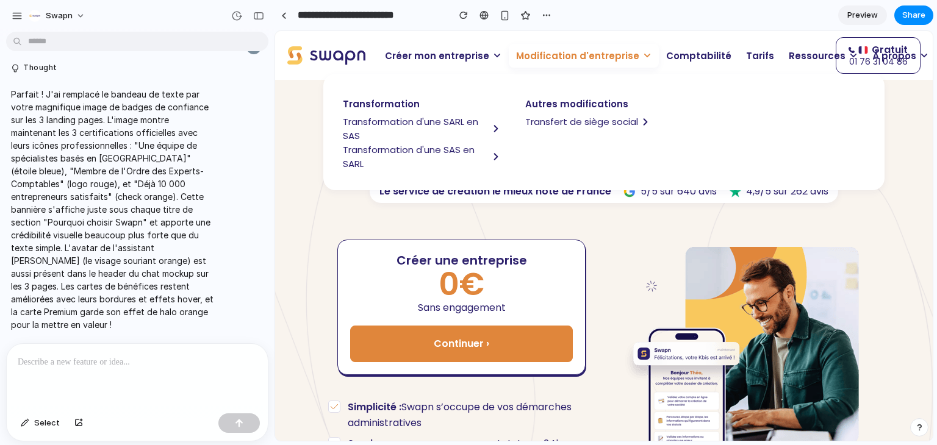
click at [430, 121] on span "Transformation d'une SARL en SAS" at bounding box center [416, 129] width 146 height 28
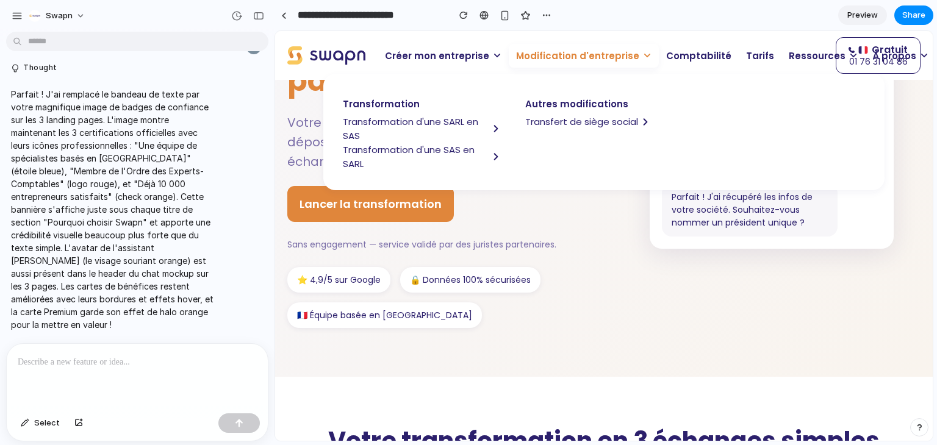
click at [445, 326] on div "⭐ 4,9/5 sur Google 🔒 Données 100% sécurisées 🇫🇷 Équipe basée en [GEOGRAPHIC_DAT…" at bounding box center [436, 297] width 298 height 61
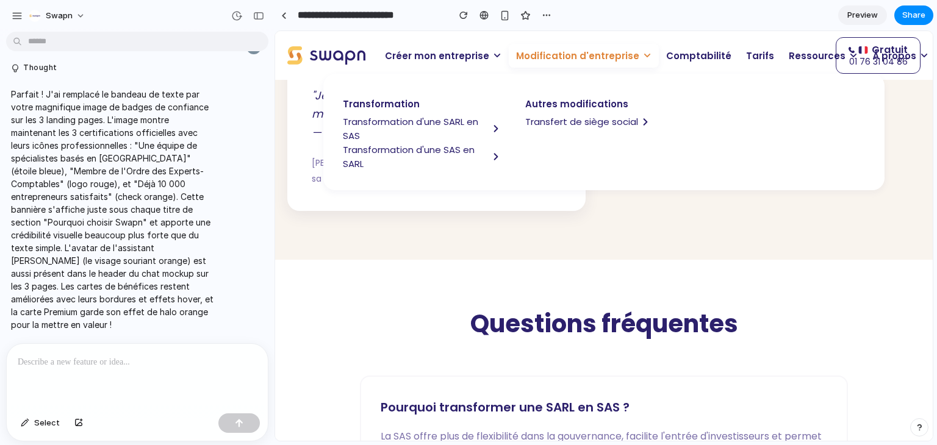
click at [570, 309] on h2 "Questions fréquentes" at bounding box center [603, 324] width 633 height 30
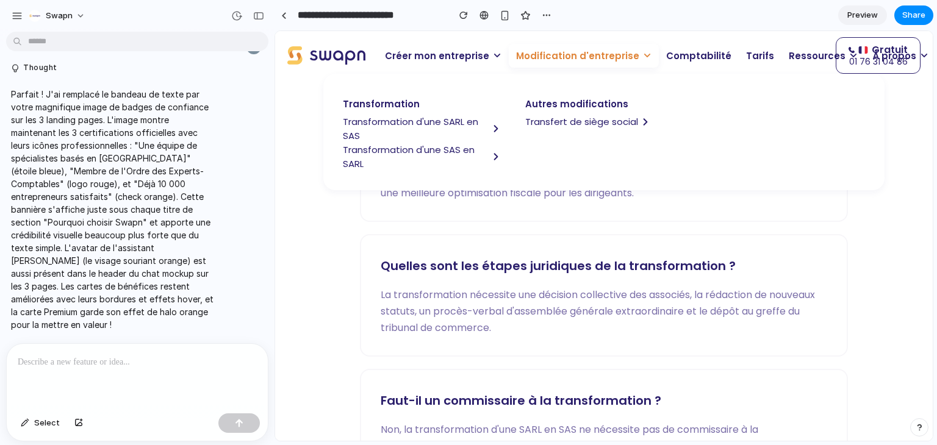
scroll to position [2260, 0]
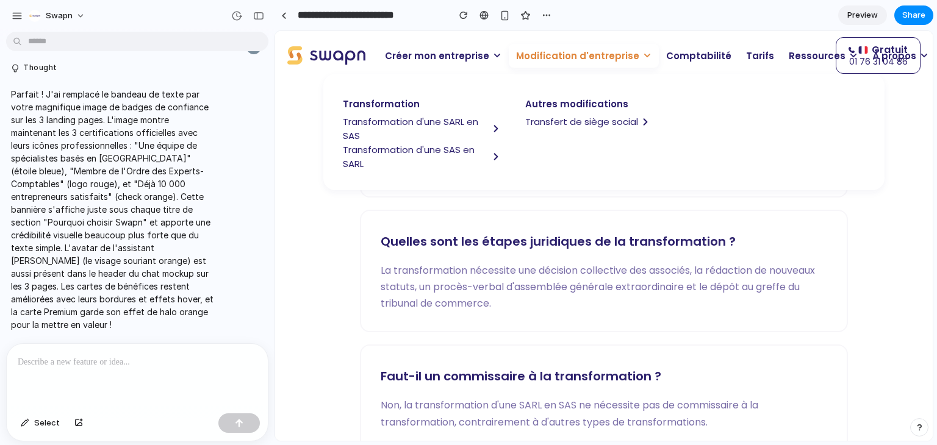
click at [623, 52] on span "Modification d'entreprise" at bounding box center [577, 56] width 123 height 14
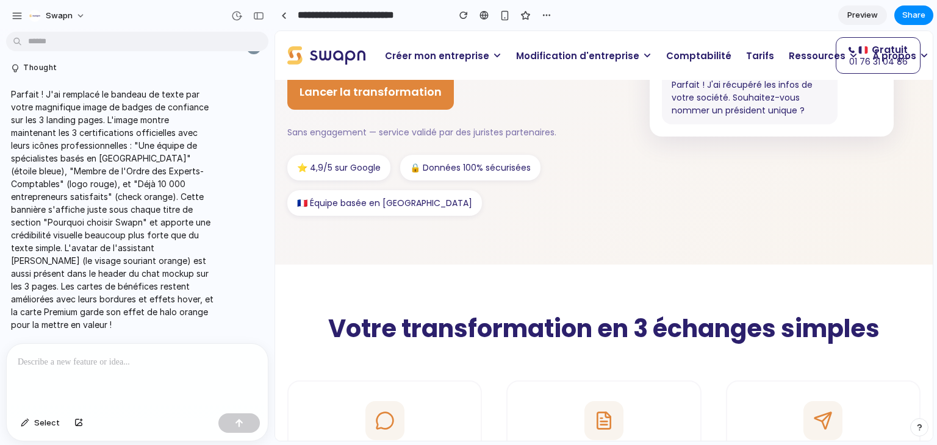
scroll to position [0, 0]
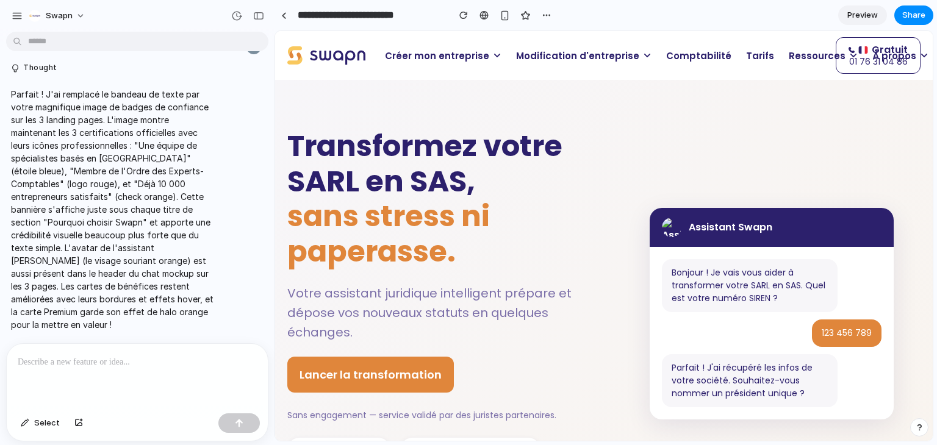
click at [370, 138] on h1 "Transformez votre SARL en SAS, sans stress ni paperasse." at bounding box center [436, 199] width 298 height 140
click at [118, 355] on p at bounding box center [137, 362] width 239 height 15
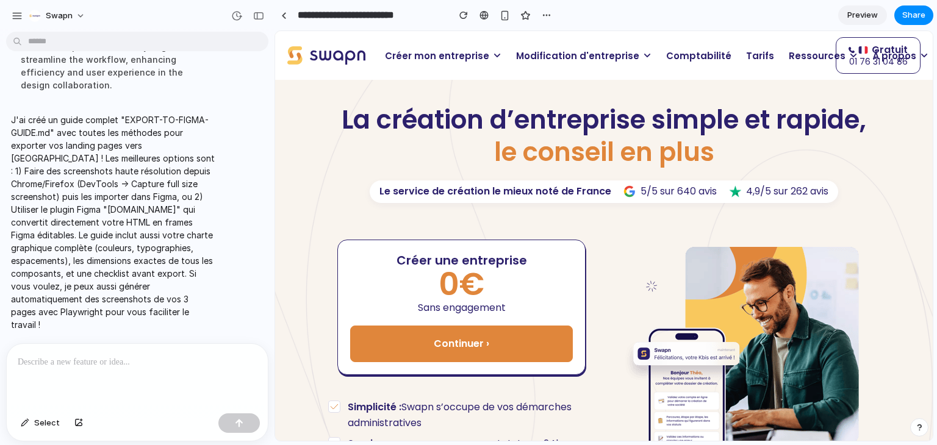
click at [547, 55] on span "Modification d'entreprise" at bounding box center [577, 56] width 123 height 14
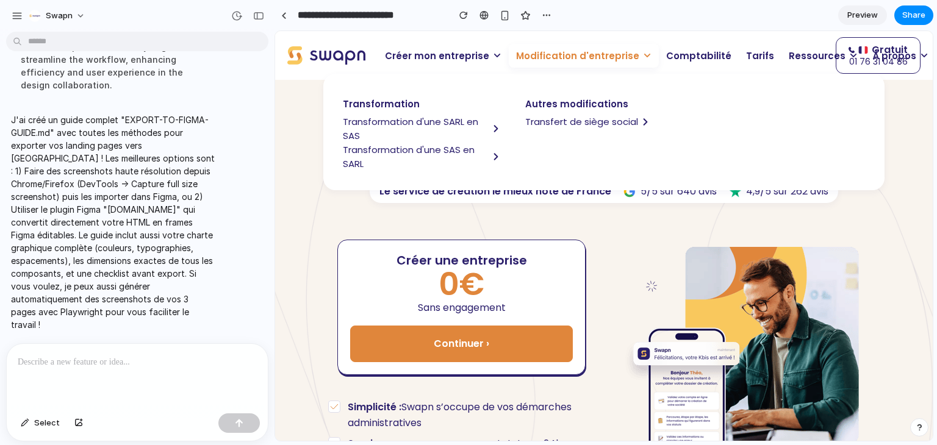
click at [492, 220] on div "Créer une entreprise 0€ Sans engagement Continuer › Besoin d’aide ? Contactez-n…" at bounding box center [603, 368] width 551 height 306
click at [604, 60] on span "Modification d'entreprise" at bounding box center [577, 56] width 123 height 14
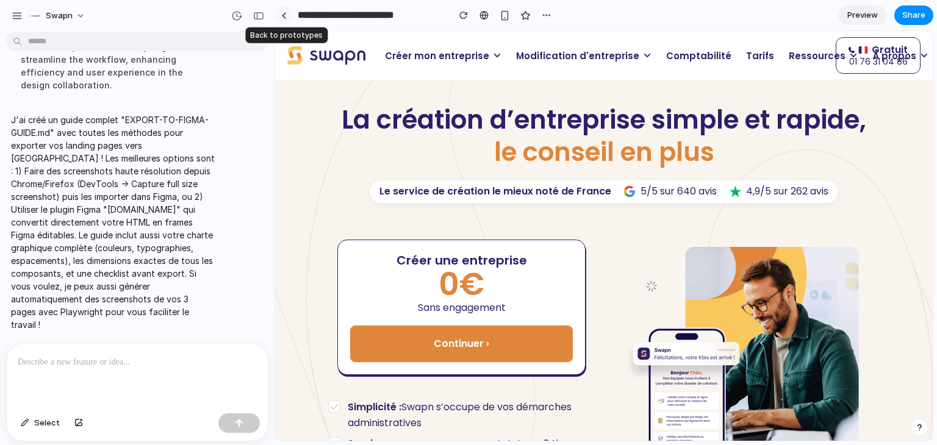
click at [285, 17] on div at bounding box center [283, 15] width 5 height 7
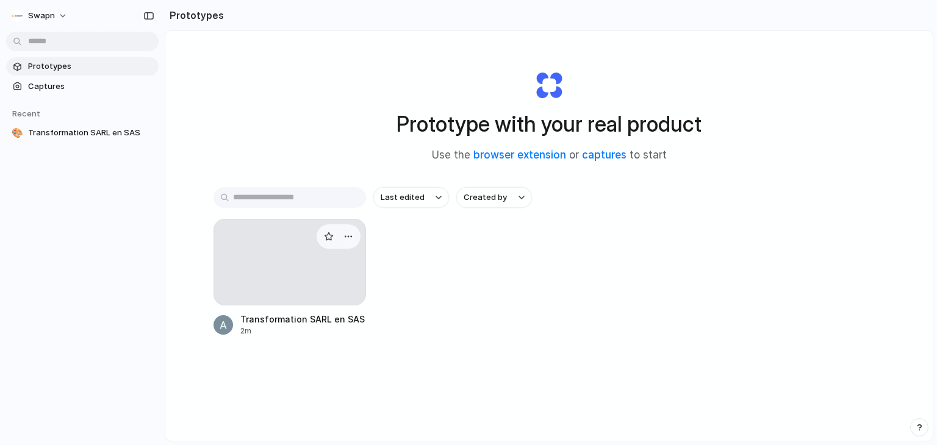
click at [251, 231] on div at bounding box center [289, 262] width 152 height 87
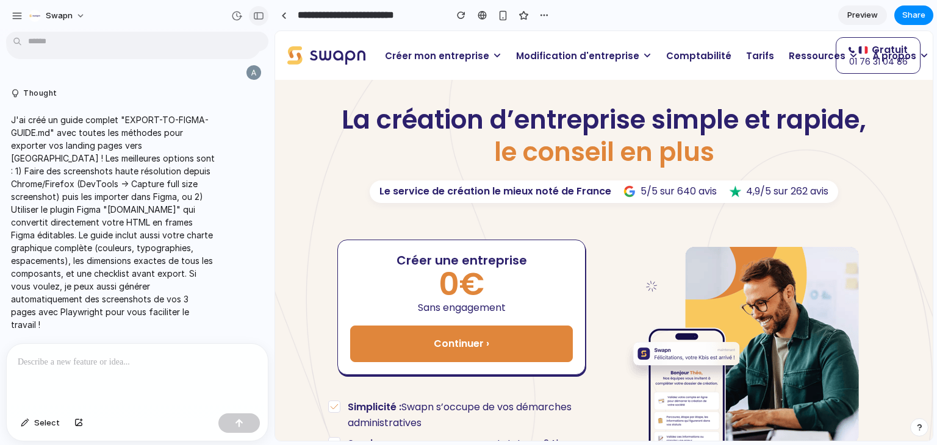
click at [261, 19] on div "button" at bounding box center [258, 16] width 11 height 9
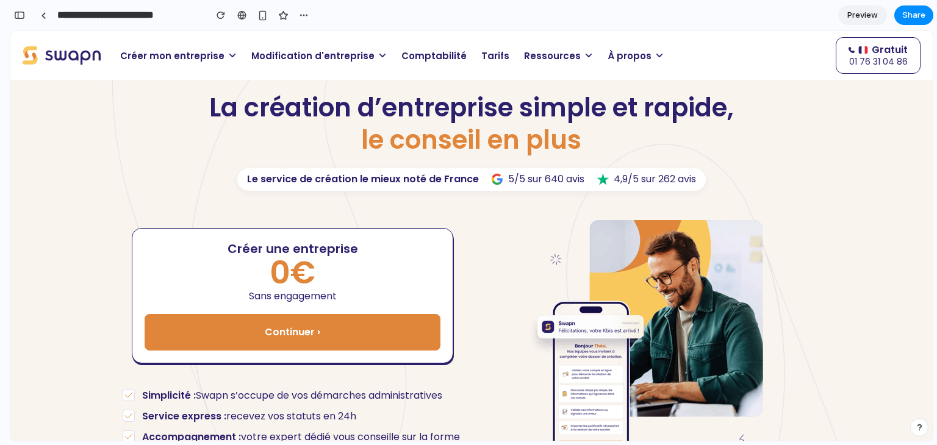
scroll to position [26584, 0]
click at [325, 55] on span "Modification d'entreprise" at bounding box center [312, 56] width 123 height 14
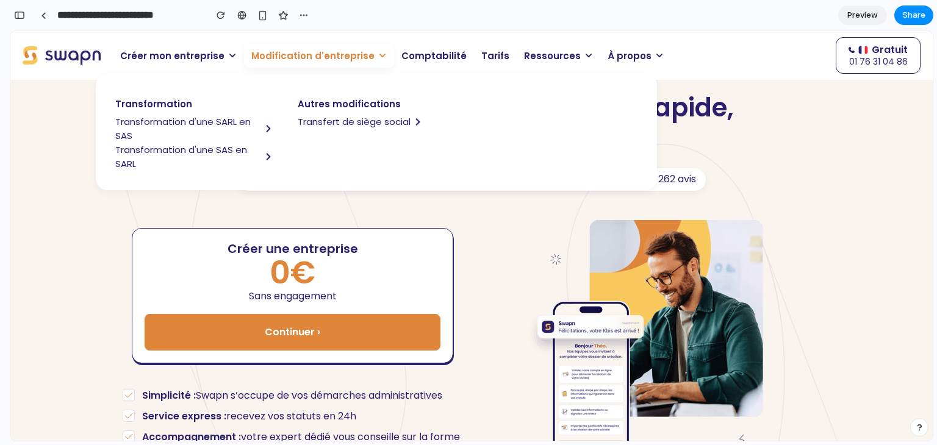
click at [159, 121] on span "Transformation d'une SARL en SAS" at bounding box center [188, 129] width 146 height 28
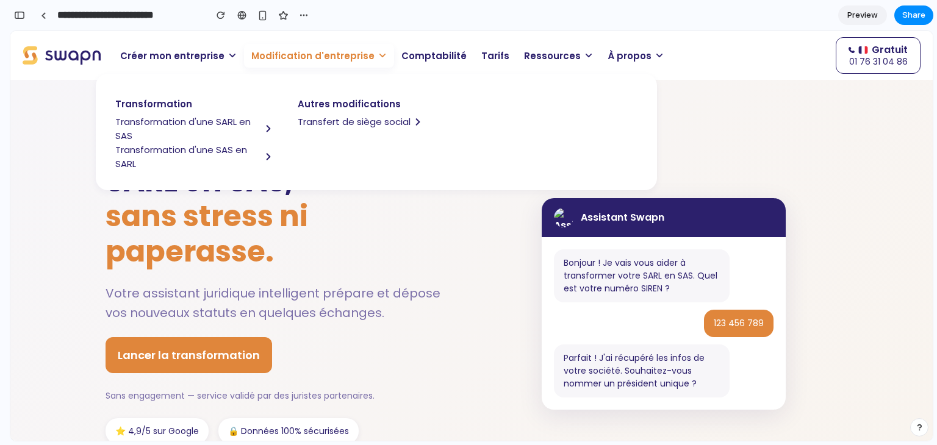
click at [379, 55] on icon at bounding box center [382, 56] width 6 height 4
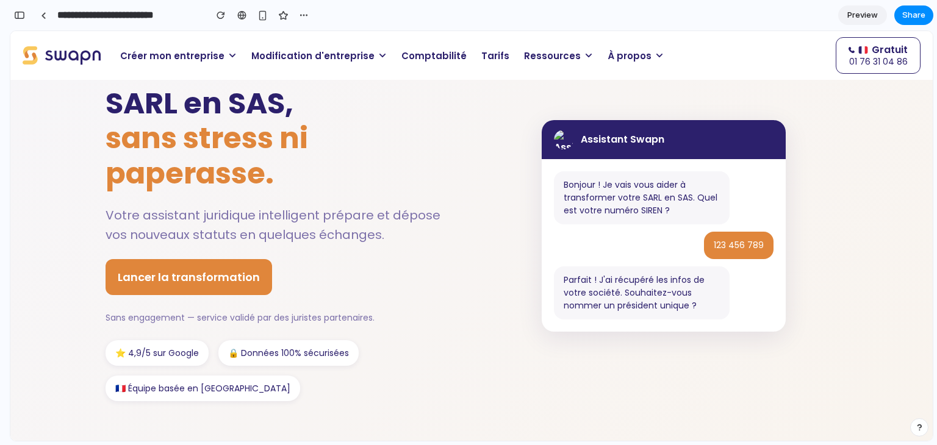
scroll to position [0, 0]
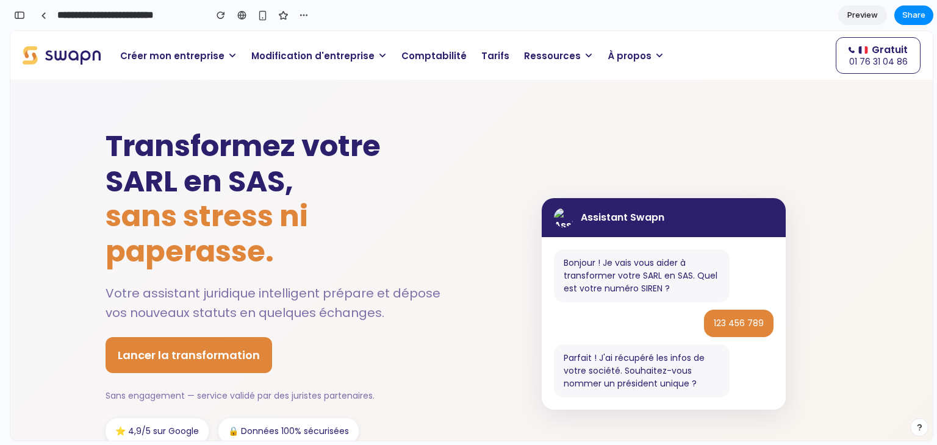
click at [359, 57] on span "Modification d'entreprise" at bounding box center [312, 56] width 123 height 14
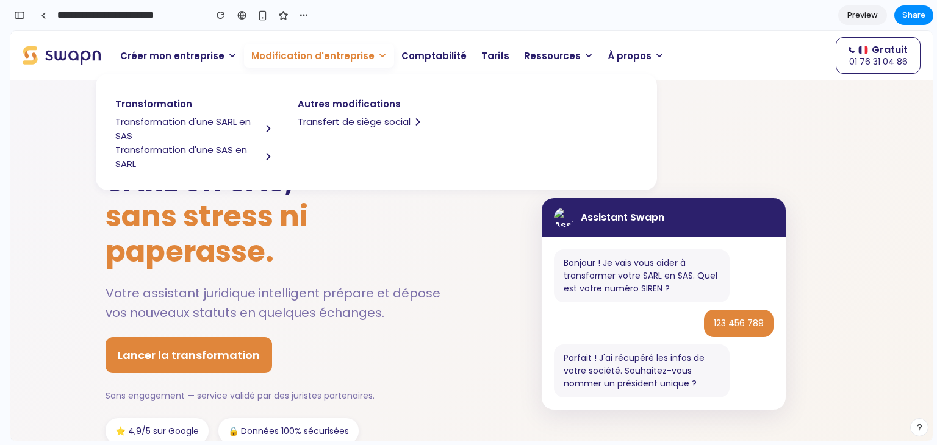
click at [359, 57] on span "Modification d'entreprise" at bounding box center [312, 56] width 123 height 14
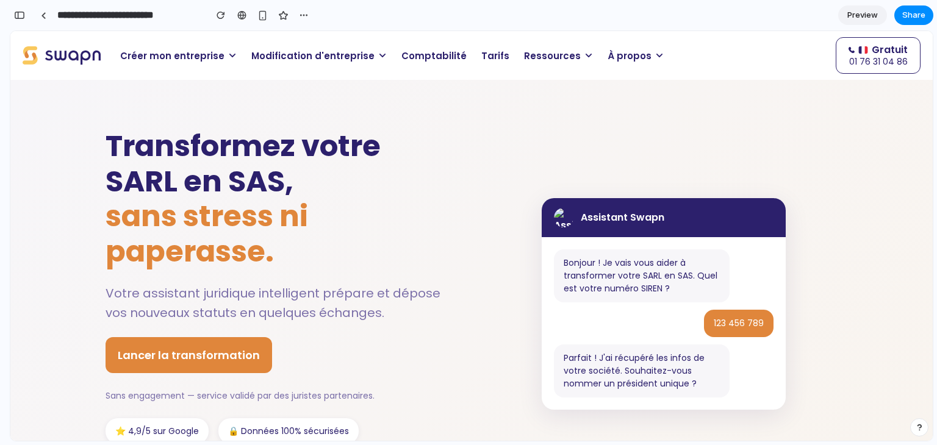
click at [359, 57] on span "Modification d'entreprise" at bounding box center [312, 56] width 123 height 14
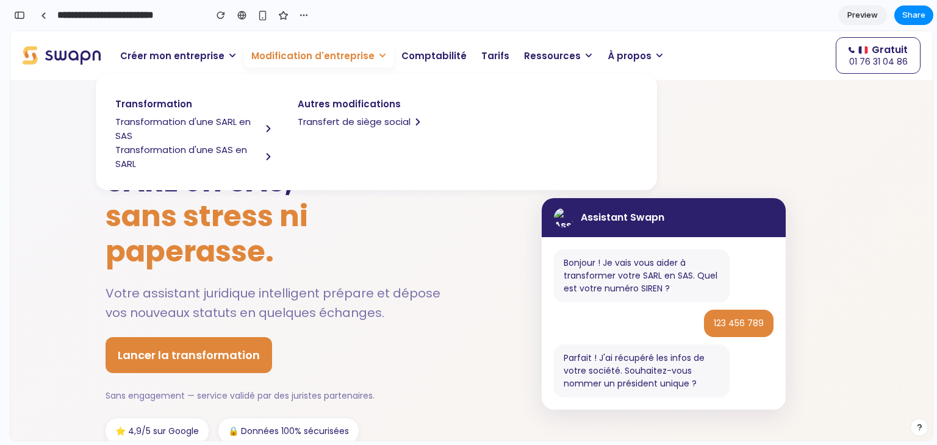
click at [184, 124] on span "Transformation d'une SARL en SAS" at bounding box center [188, 129] width 146 height 28
click at [266, 254] on span "sans stress ni paperasse." at bounding box center [207, 234] width 202 height 76
click at [329, 55] on span "Modification d'entreprise" at bounding box center [312, 56] width 123 height 14
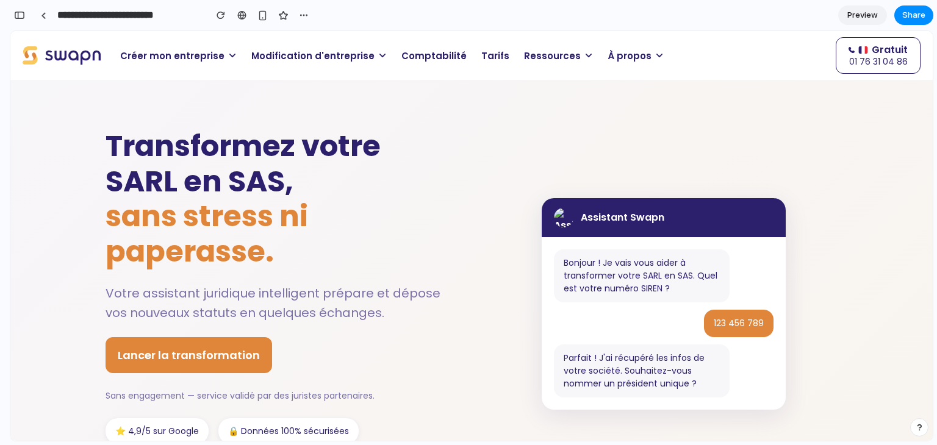
click at [323, 49] on span "Modification d'entreprise" at bounding box center [312, 56] width 123 height 14
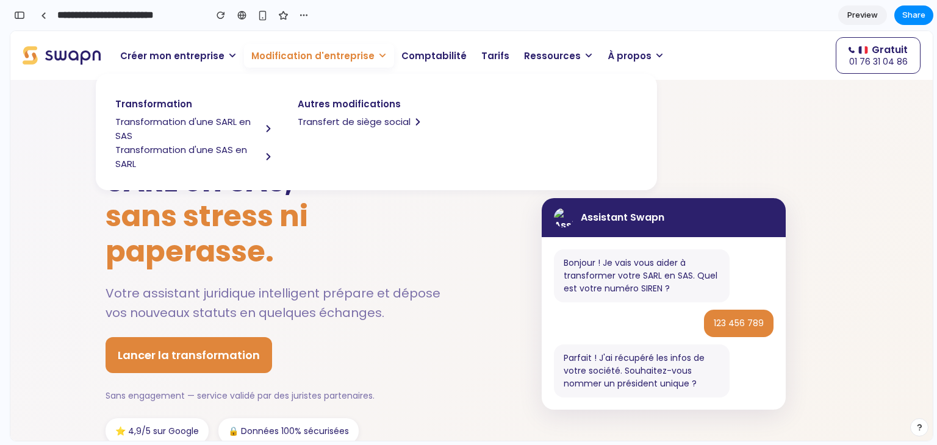
click at [179, 150] on span "Transformation d'une SAS en SARL" at bounding box center [188, 157] width 146 height 28
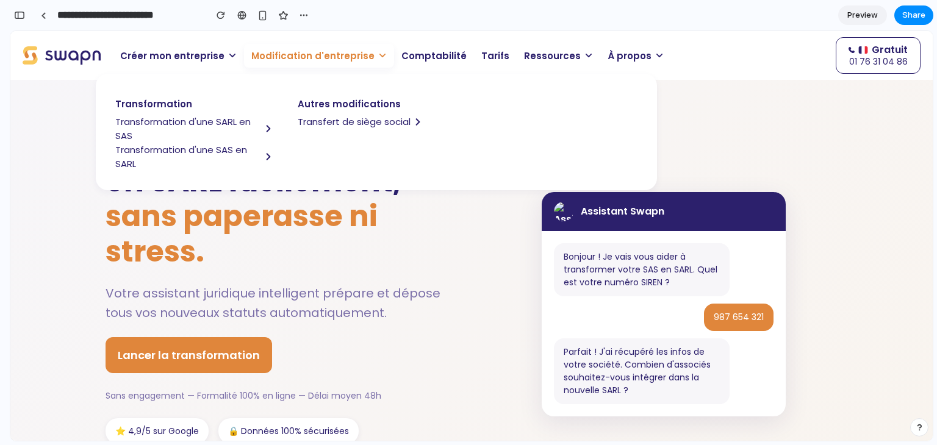
click at [327, 62] on span "Modification d'entreprise" at bounding box center [312, 56] width 123 height 14
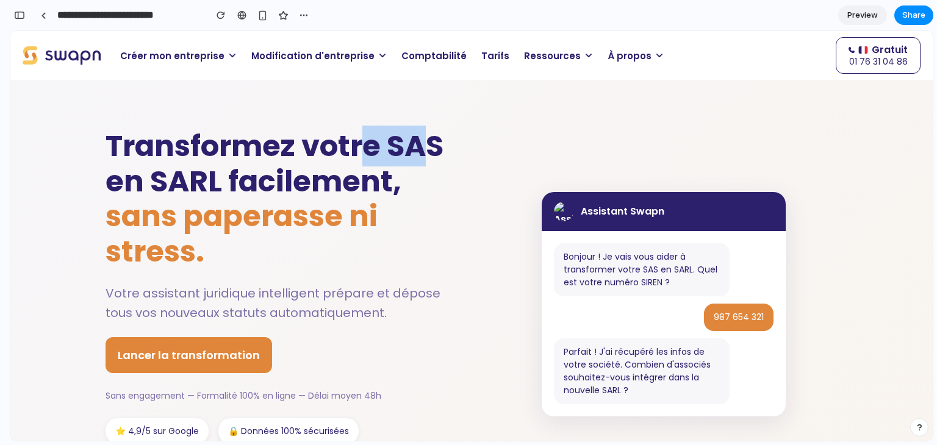
drag, startPoint x: 363, startPoint y: 150, endPoint x: 421, endPoint y: 160, distance: 58.7
click at [421, 160] on h1 "Transformez votre SAS en SARL facilement, sans paperasse ni stress." at bounding box center [280, 199] width 348 height 140
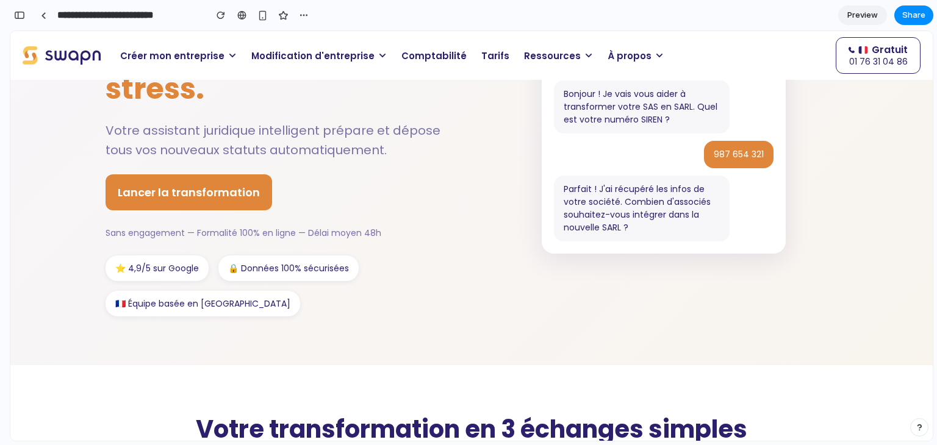
scroll to position [140, 0]
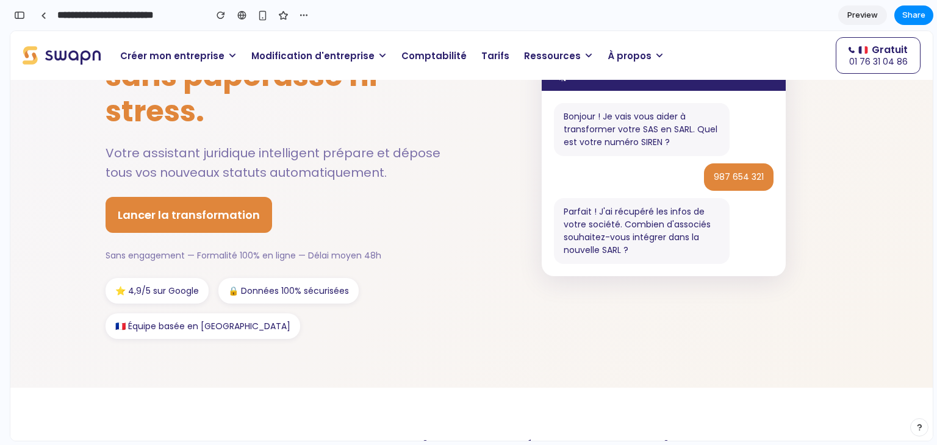
click at [327, 52] on span "Modification d'entreprise" at bounding box center [312, 56] width 123 height 14
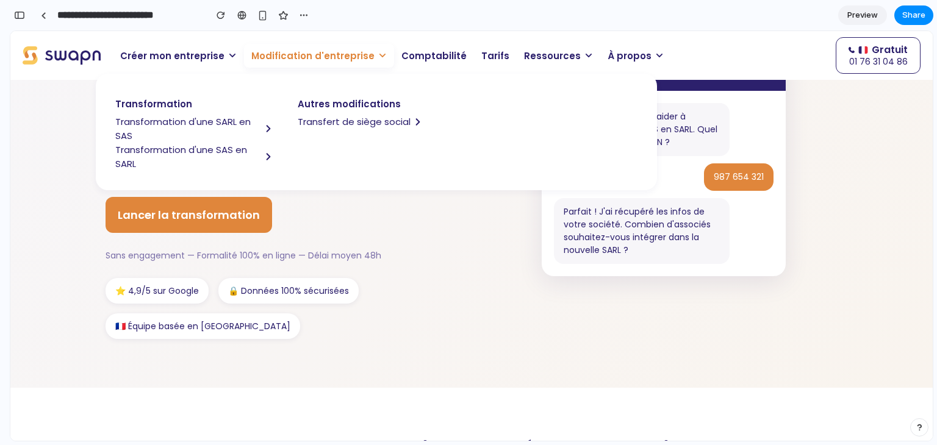
click at [308, 57] on span "Modification d'entreprise" at bounding box center [312, 56] width 123 height 14
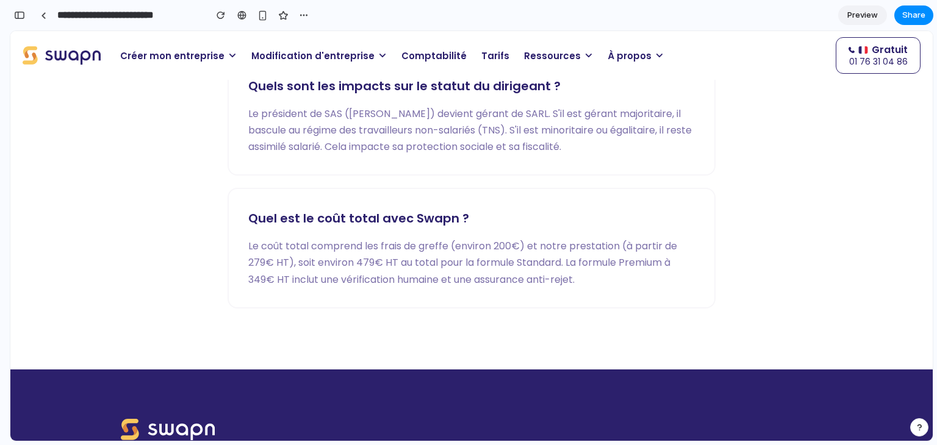
scroll to position [2676, 0]
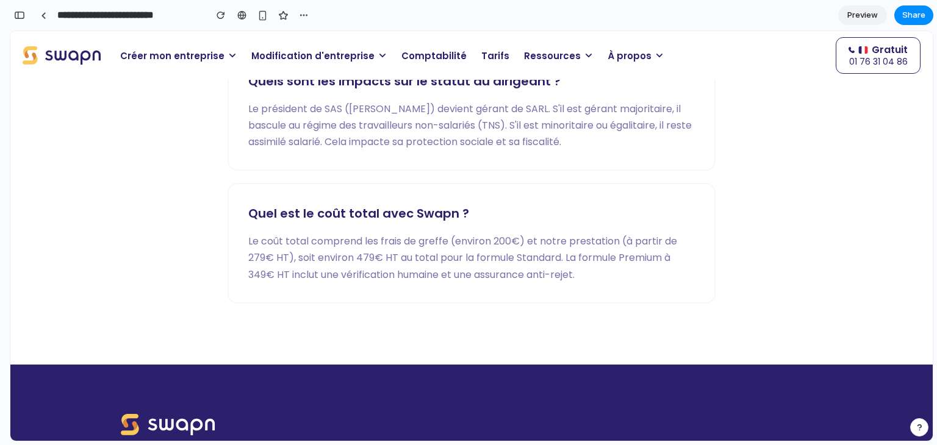
click at [325, 57] on span "Modification d'entreprise" at bounding box center [312, 56] width 123 height 14
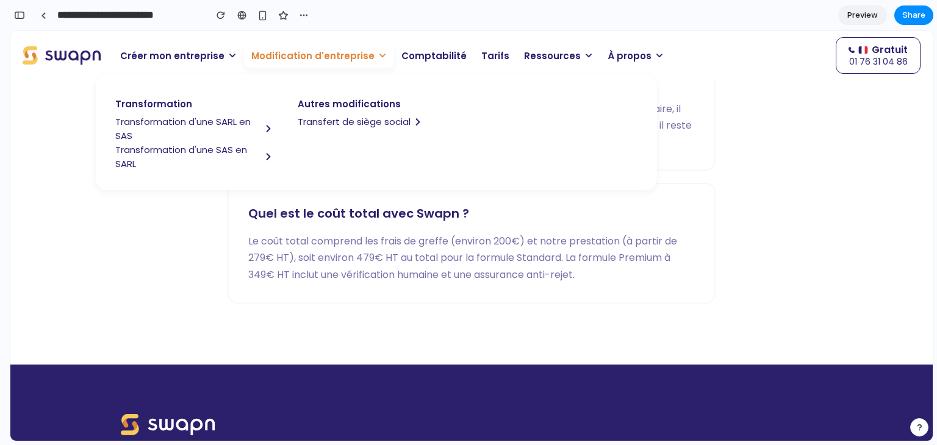
click at [364, 120] on span "Transfert de siège social" at bounding box center [354, 122] width 113 height 14
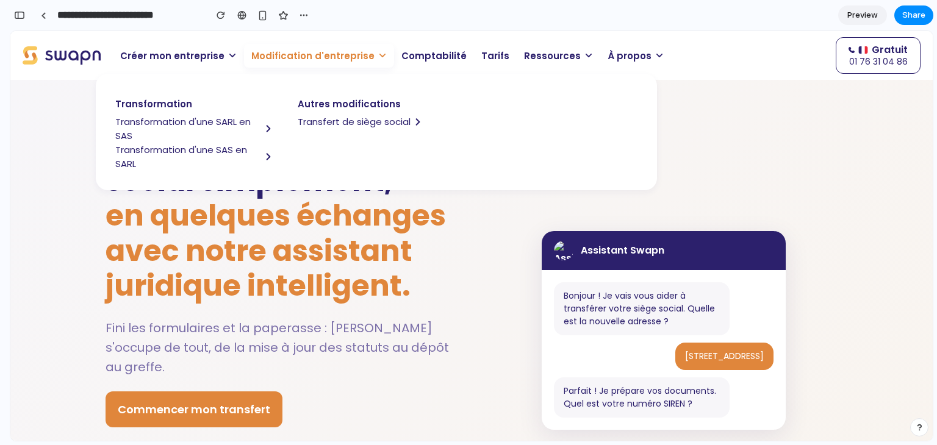
scroll to position [0, 0]
click at [341, 59] on span "Modification d'entreprise" at bounding box center [312, 56] width 123 height 14
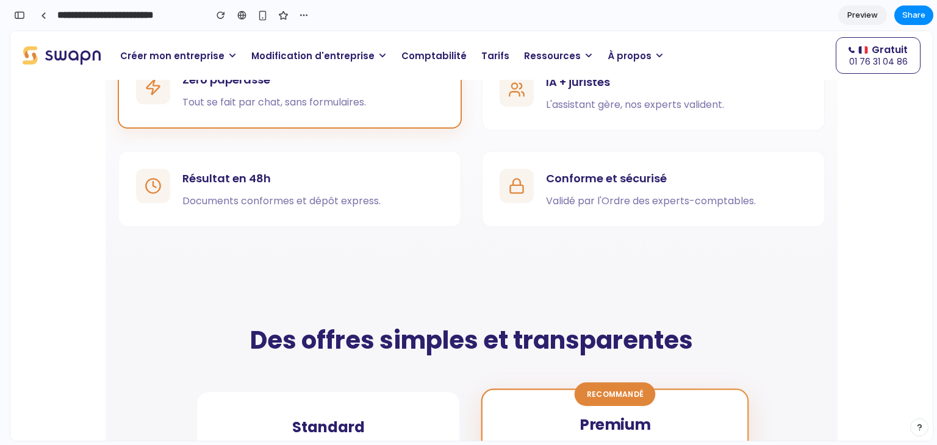
scroll to position [1058, 0]
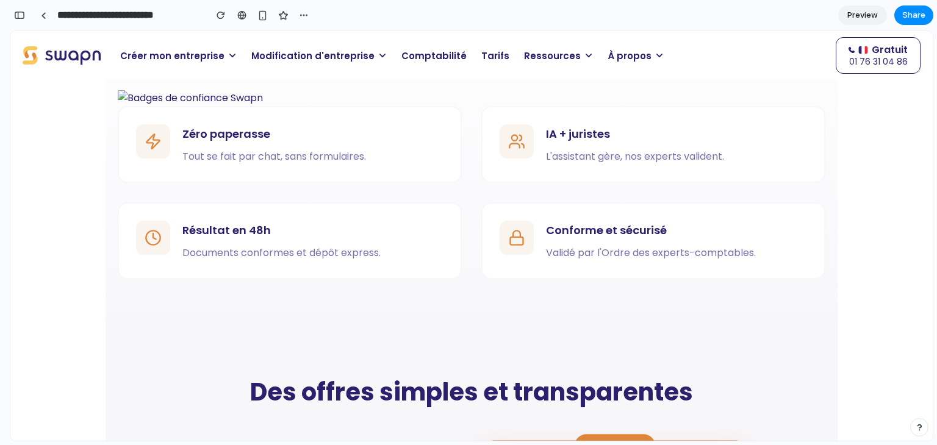
click at [153, 63] on p "Créer mon entreprise" at bounding box center [178, 56] width 131 height 24
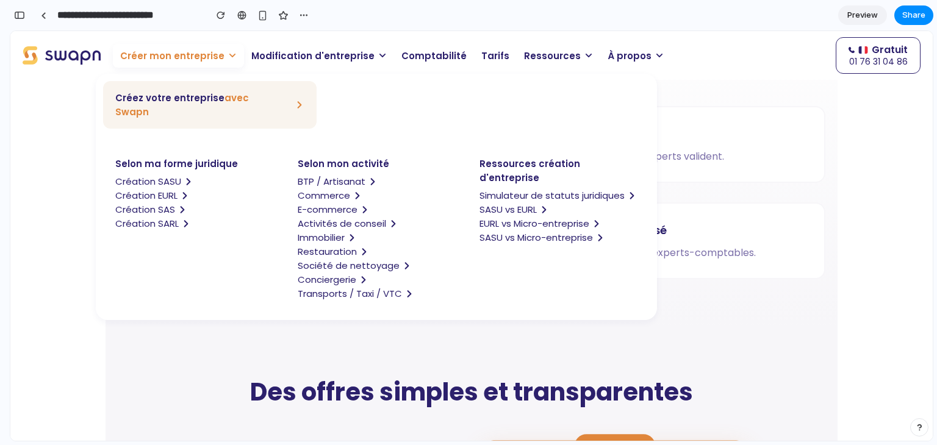
click at [162, 174] on span "Création SASU" at bounding box center [148, 181] width 66 height 14
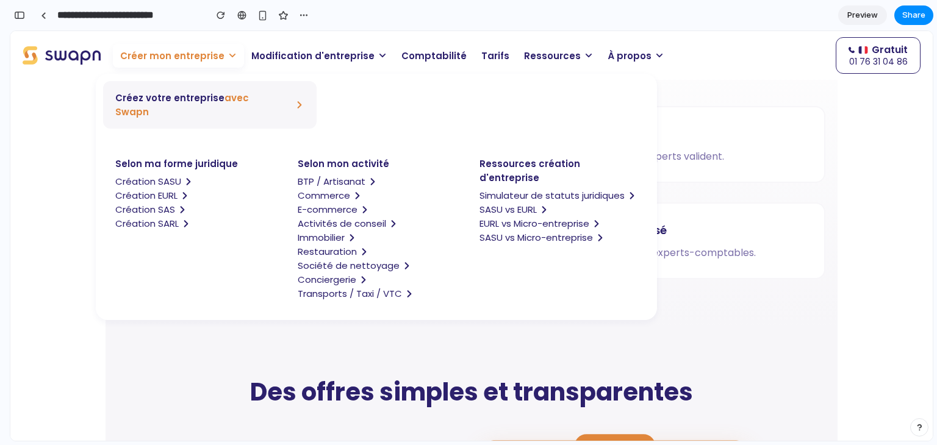
click at [198, 102] on span "Créez votre entreprise avec Swapn" at bounding box center [198, 105] width 167 height 28
click at [188, 98] on span "Créez votre entreprise avec Swapn" at bounding box center [198, 105] width 167 height 28
